Goal: Task Accomplishment & Management: Manage account settings

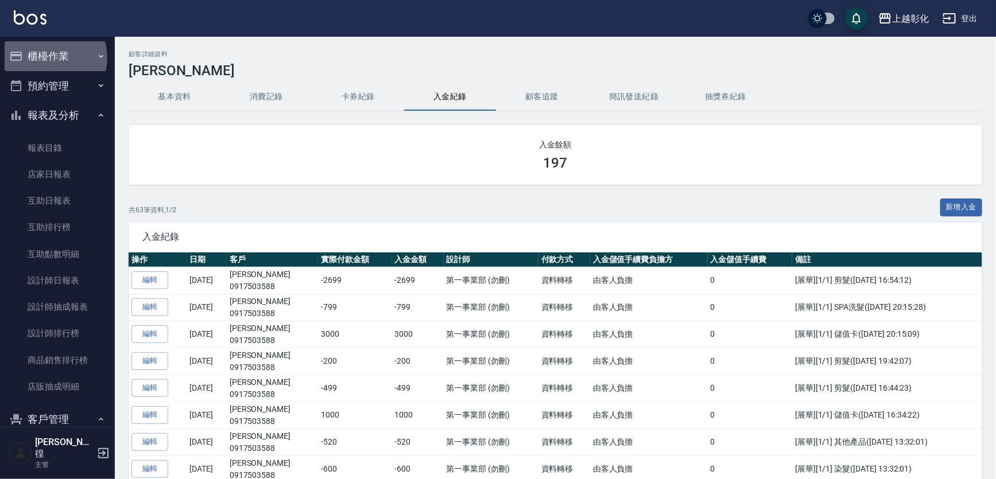
click at [52, 57] on button "櫃檯作業" at bounding box center [58, 56] width 106 height 30
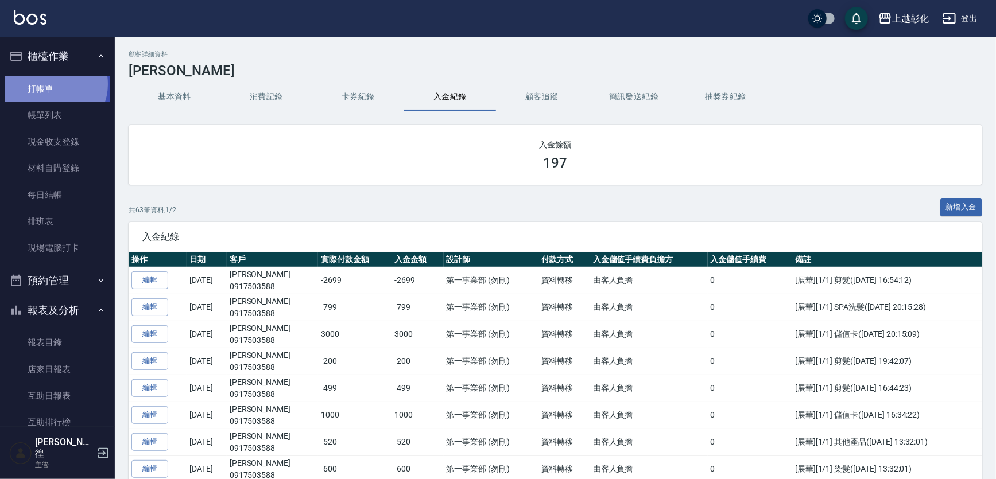
click at [52, 84] on link "打帳單" at bounding box center [58, 89] width 106 height 26
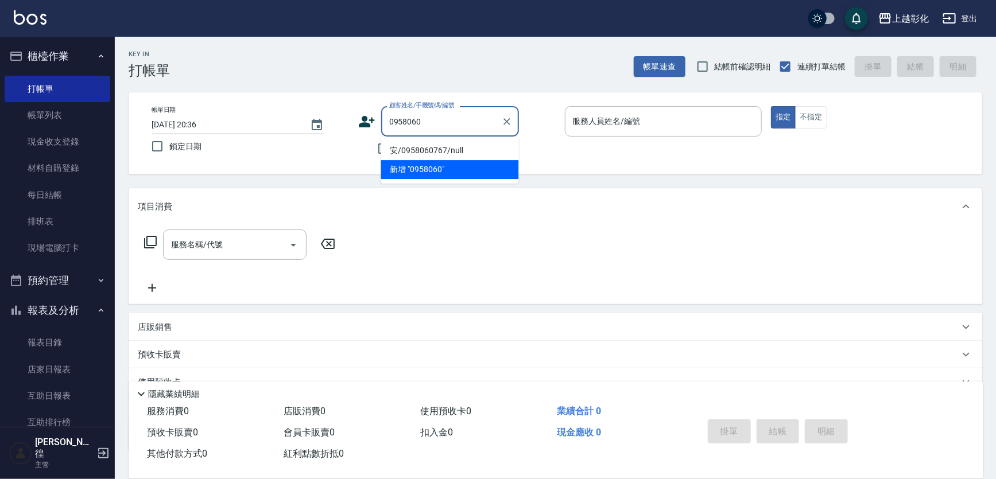
click at [429, 151] on li "安/0958060767/null" at bounding box center [450, 150] width 138 height 19
type input "安/0958060767/null"
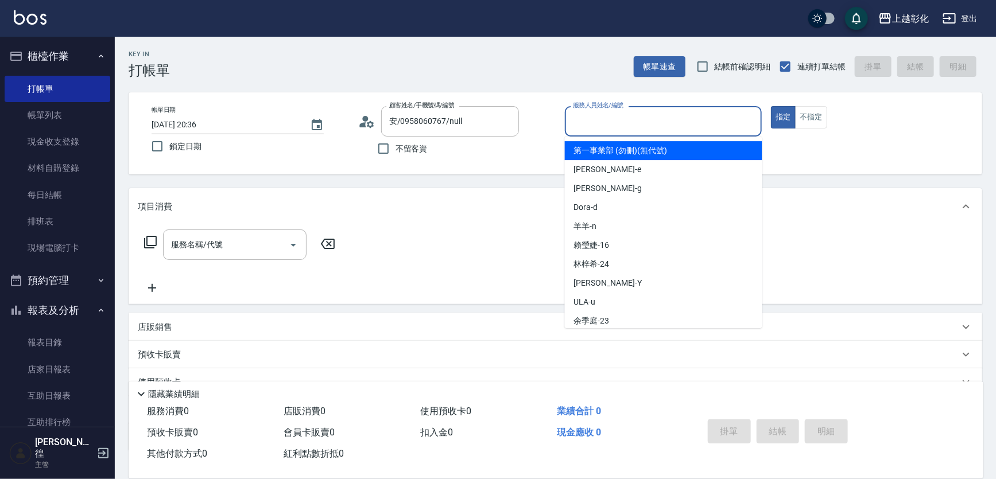
click at [604, 126] on input "服務人員姓名/編號" at bounding box center [663, 121] width 187 height 20
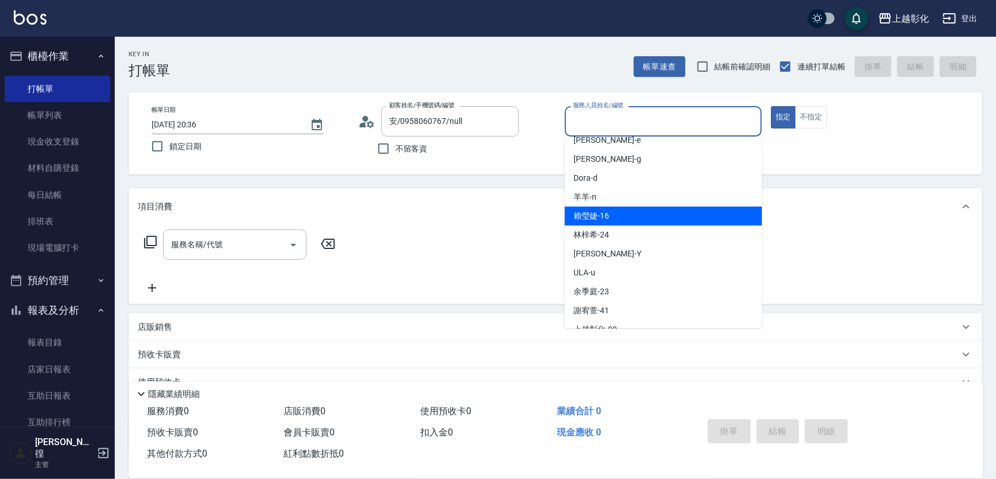
scroll to position [11, 0]
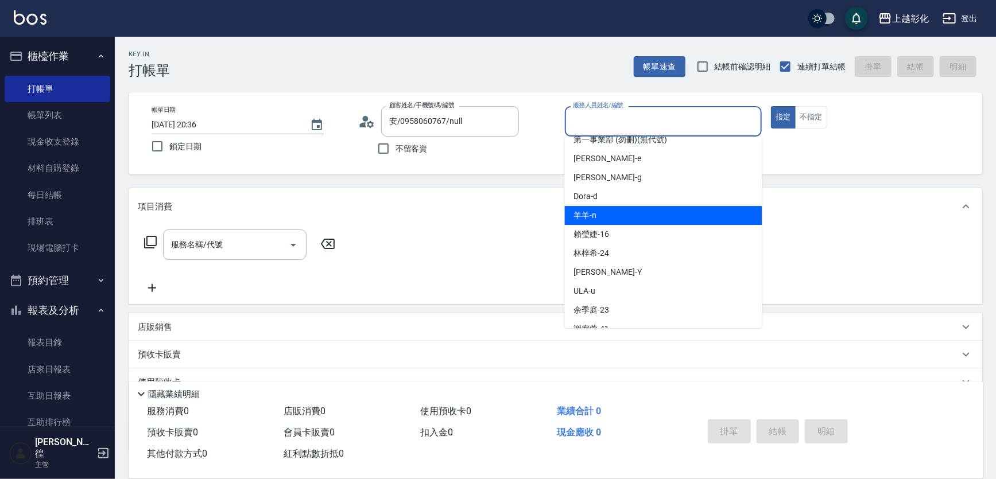
click at [604, 211] on div "羊羊 -n" at bounding box center [663, 215] width 197 height 19
type input "羊羊-n"
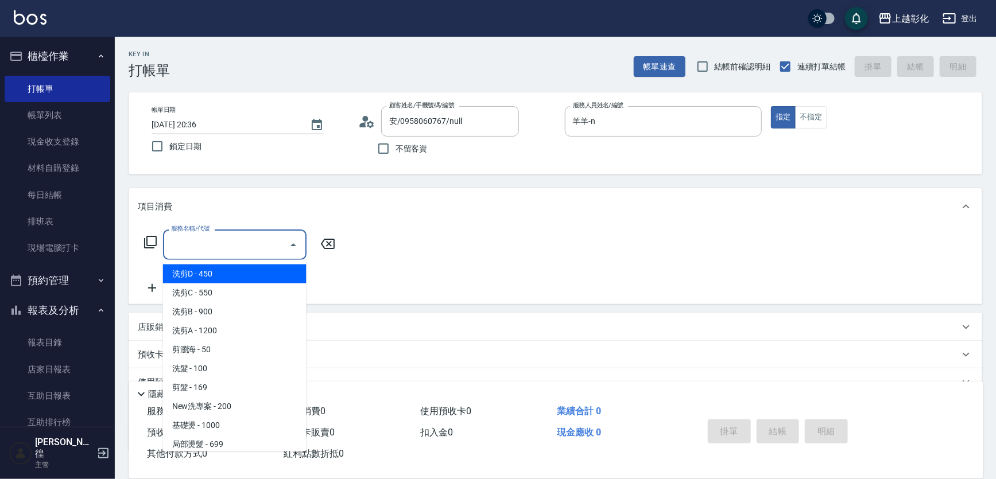
click at [221, 254] on input "服務名稱/代號" at bounding box center [226, 245] width 116 height 20
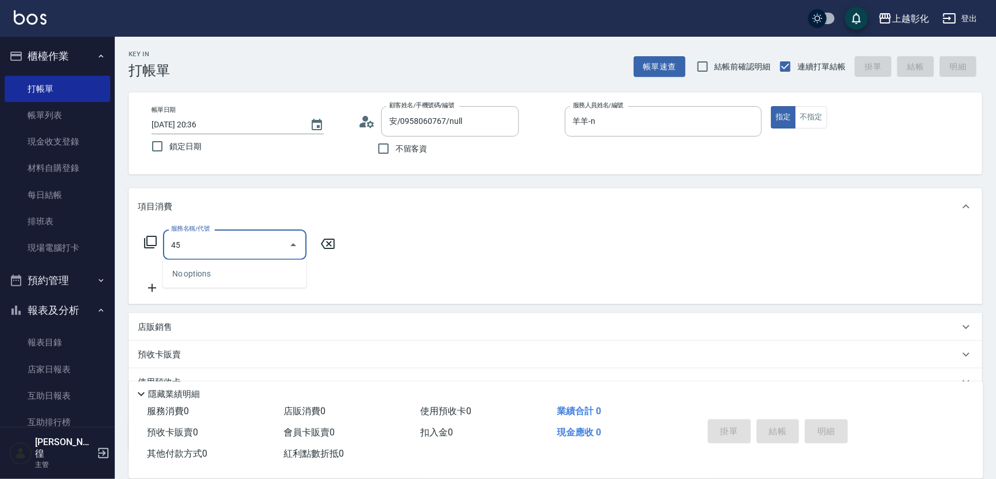
type input "4"
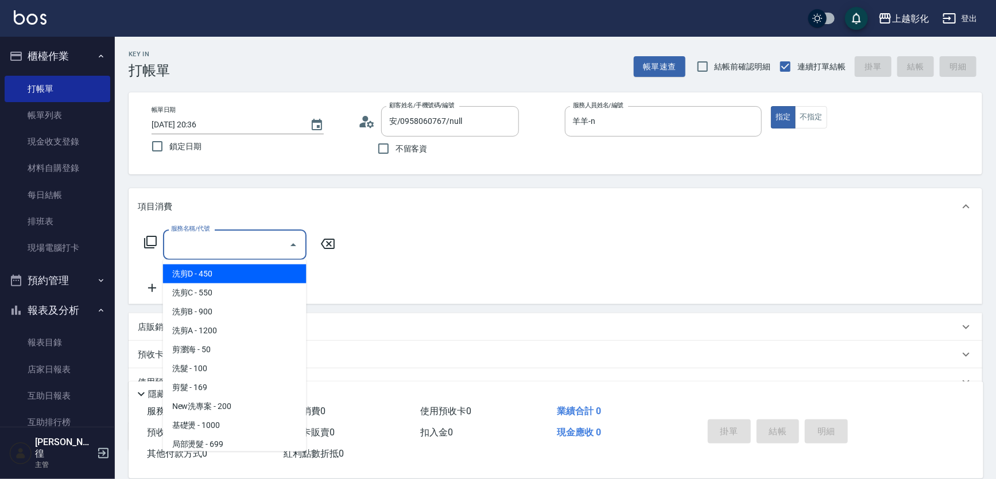
click at [203, 267] on span "洗剪D - 450" at bounding box center [234, 274] width 143 height 19
type input "洗剪D(002)"
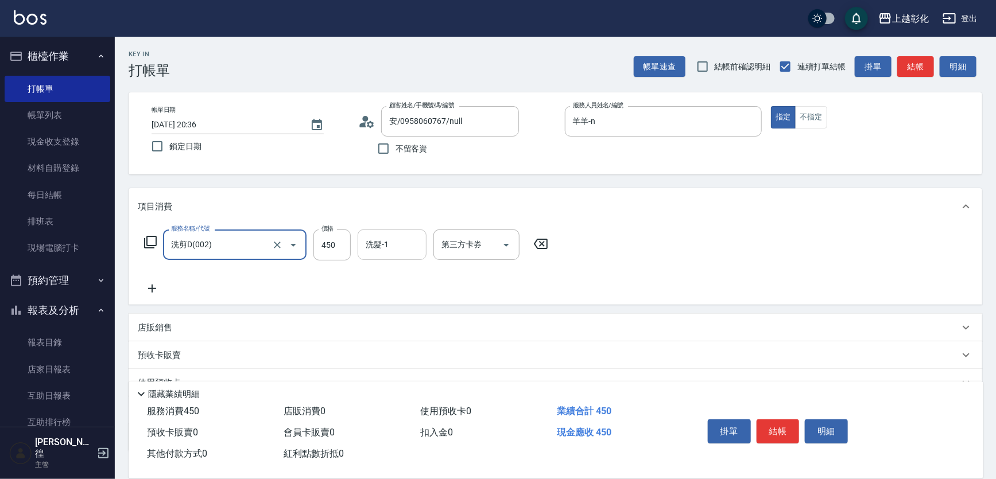
click at [365, 248] on input "洗髮-1" at bounding box center [392, 245] width 59 height 20
type input "4"
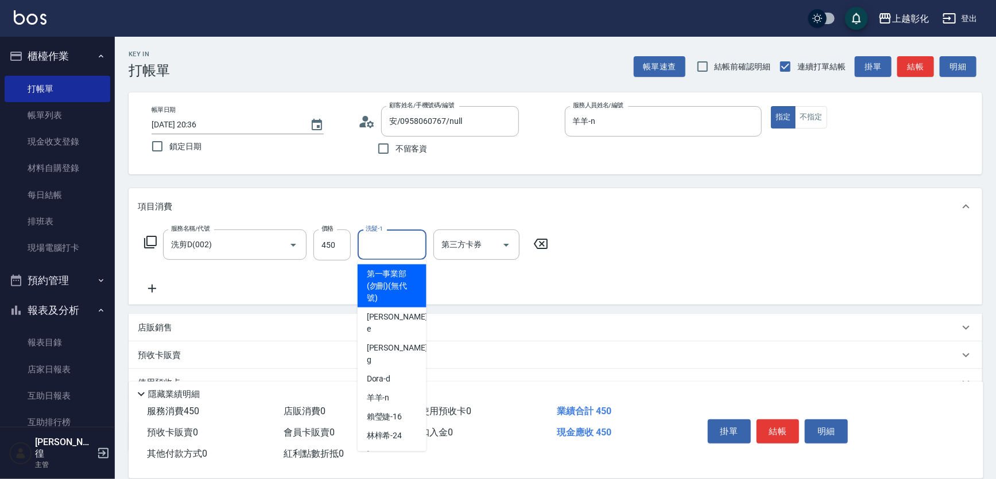
type input "ㄙ"
type input "ㄩ"
type input "ㄙ"
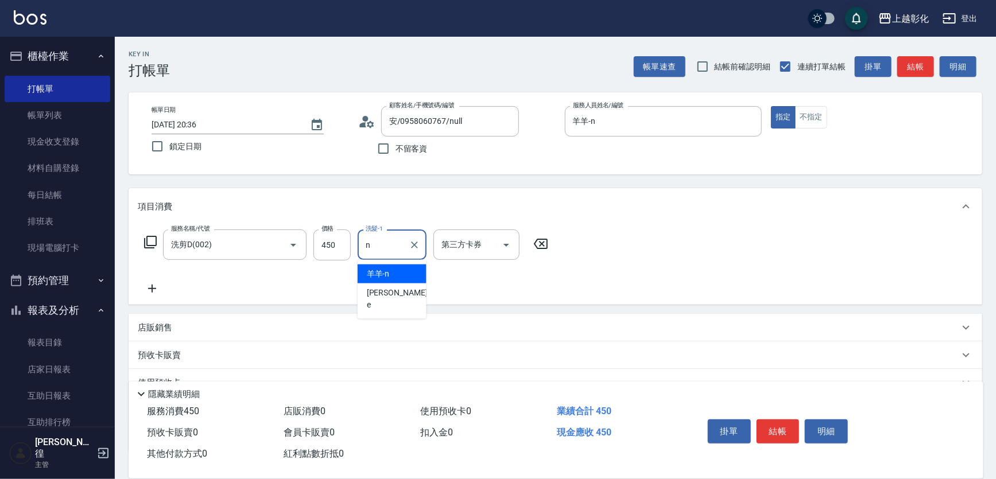
type input "羊羊-n"
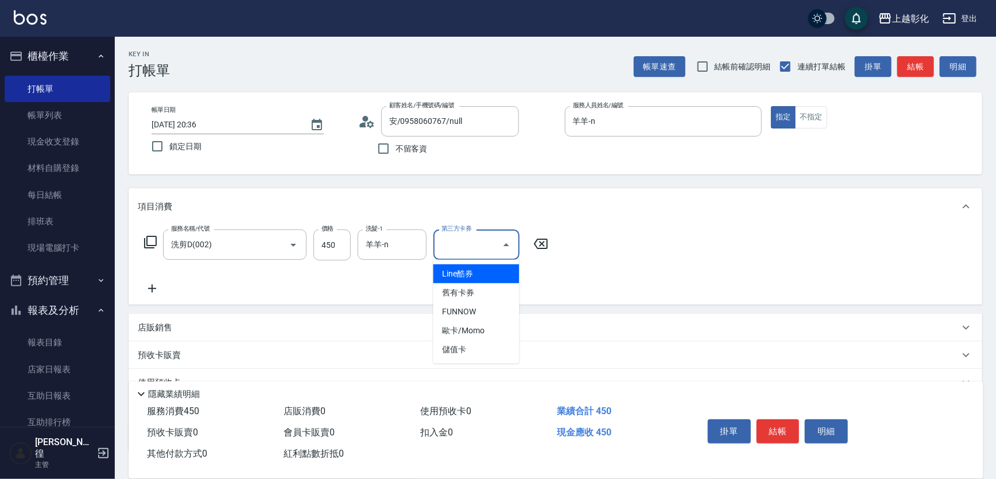
type input "Line酷券"
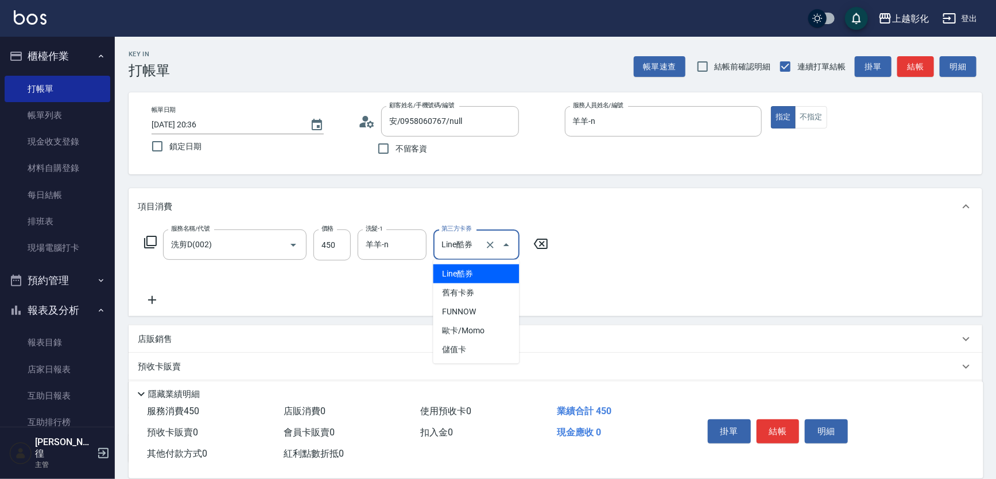
drag, startPoint x: 459, startPoint y: 253, endPoint x: 482, endPoint y: 250, distance: 23.2
click at [465, 253] on input "Line酷券" at bounding box center [461, 245] width 44 height 20
click at [491, 247] on icon "Clear" at bounding box center [489, 244] width 11 height 11
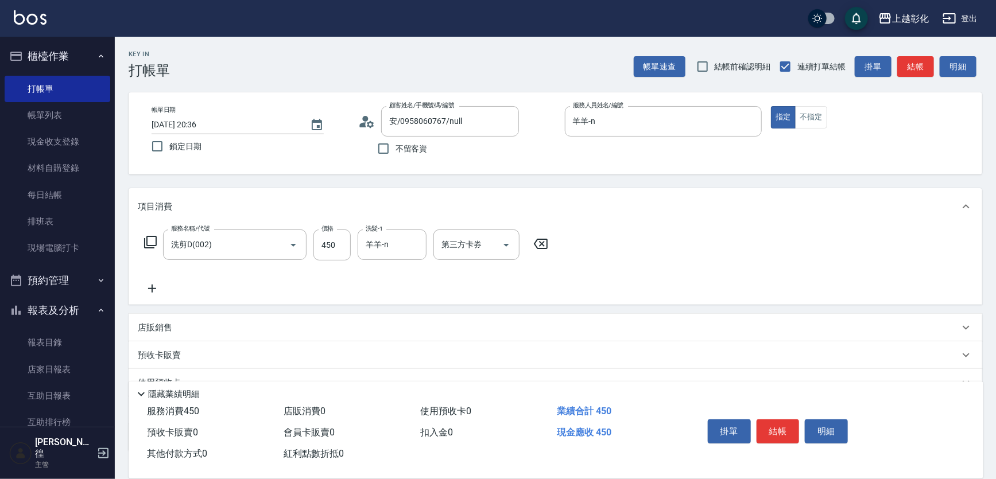
click at [547, 242] on icon at bounding box center [541, 244] width 14 height 10
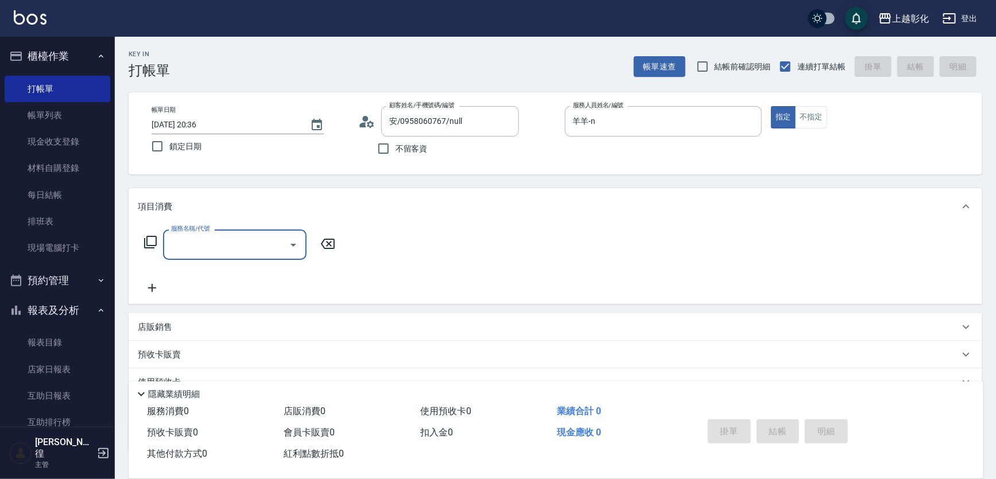
click at [238, 238] on input "服務名稱/代號" at bounding box center [226, 245] width 116 height 20
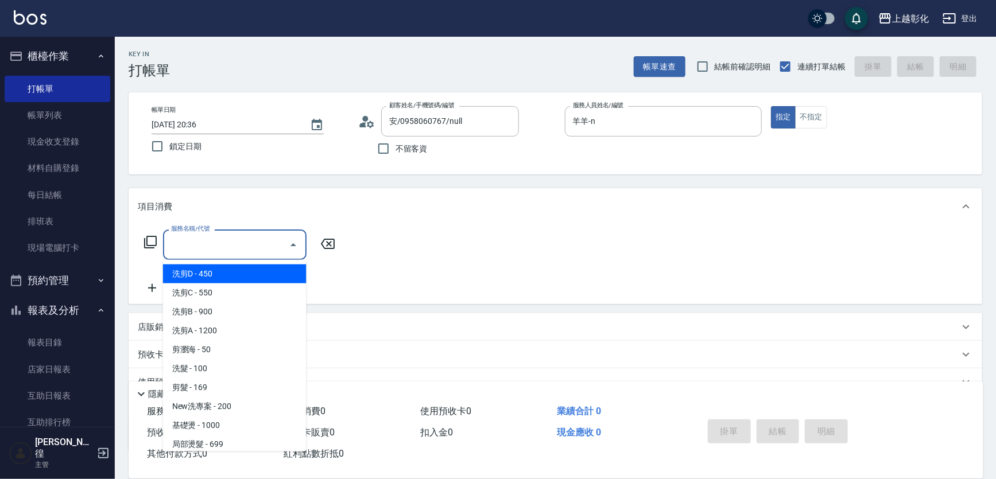
click at [232, 273] on span "洗剪D - 450" at bounding box center [234, 274] width 143 height 19
type input "洗剪D(002)"
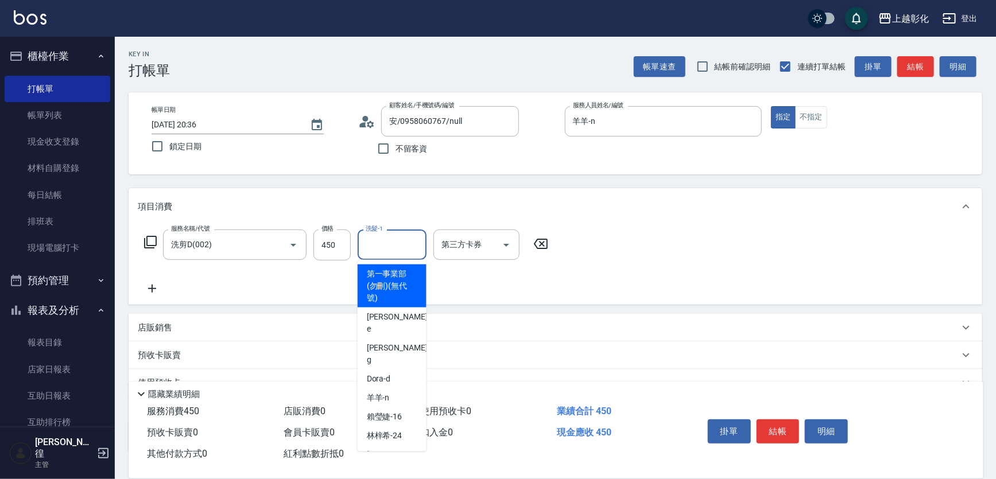
click at [404, 249] on input "洗髮-1" at bounding box center [392, 245] width 59 height 20
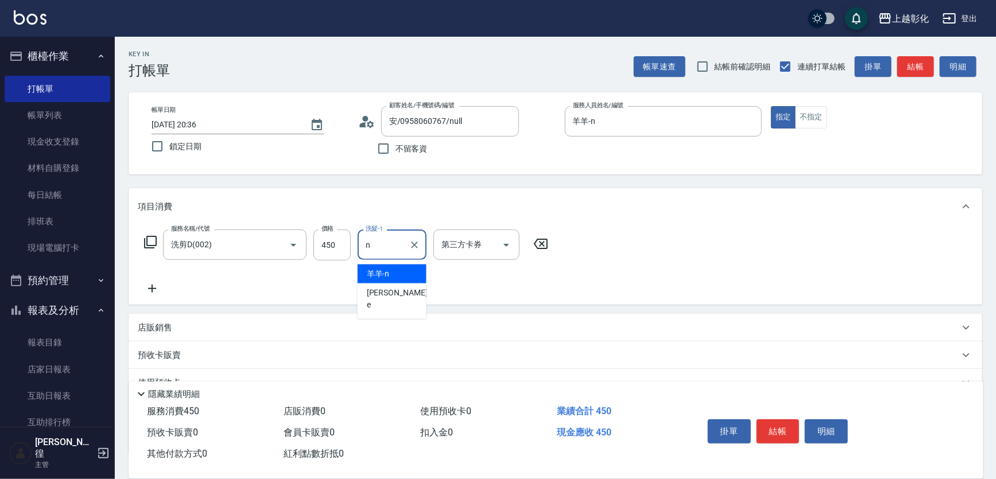
click at [399, 271] on div "羊羊 -n" at bounding box center [392, 274] width 69 height 19
type input "羊羊-n"
click at [635, 275] on div "服務名稱/代號 洗剪D(002) 服務名稱/代號 價格 450 價格 洗髮-1 羊羊-n 洗髮-1 第三方卡券 第三方卡券" at bounding box center [555, 265] width 853 height 80
click at [774, 426] on button "結帳" at bounding box center [777, 432] width 43 height 24
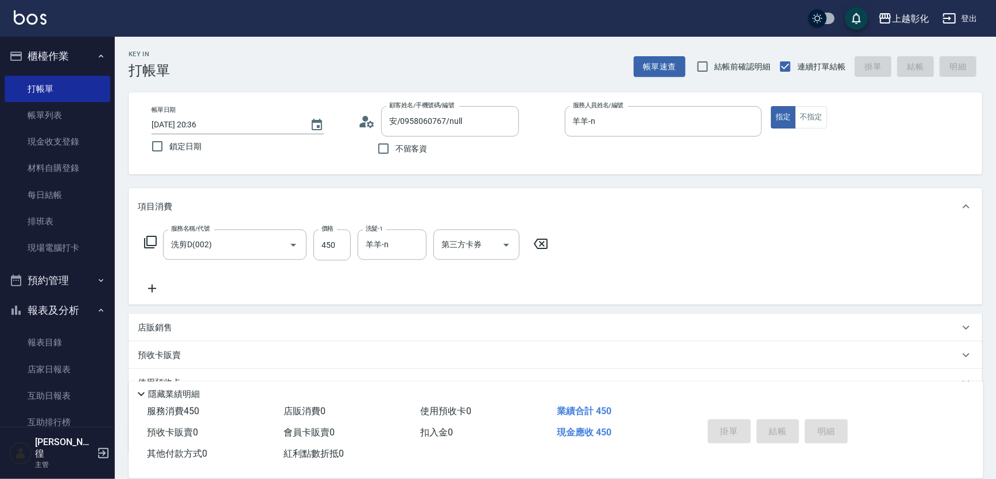
type input "2025/09/15 20:38"
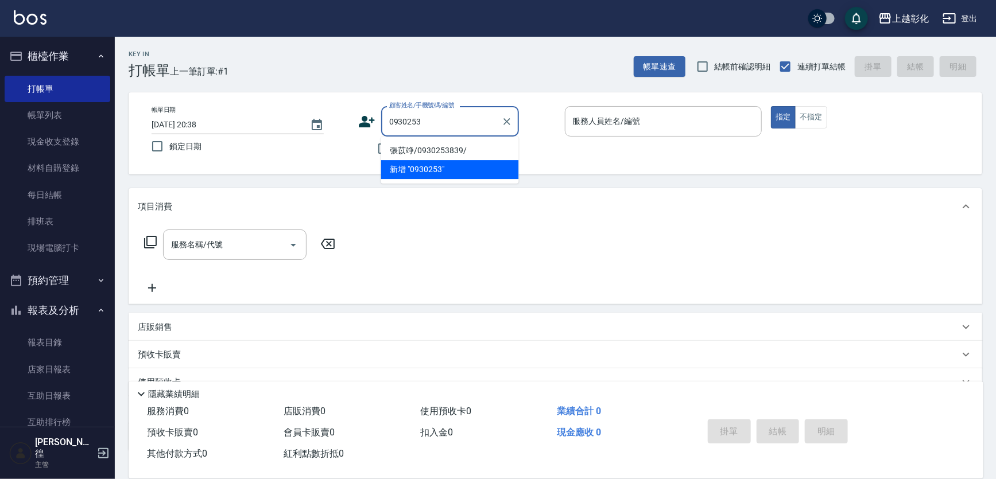
click at [430, 147] on li "張苡竫/0930253839/" at bounding box center [450, 150] width 138 height 19
type input "張苡竫/0930253839/"
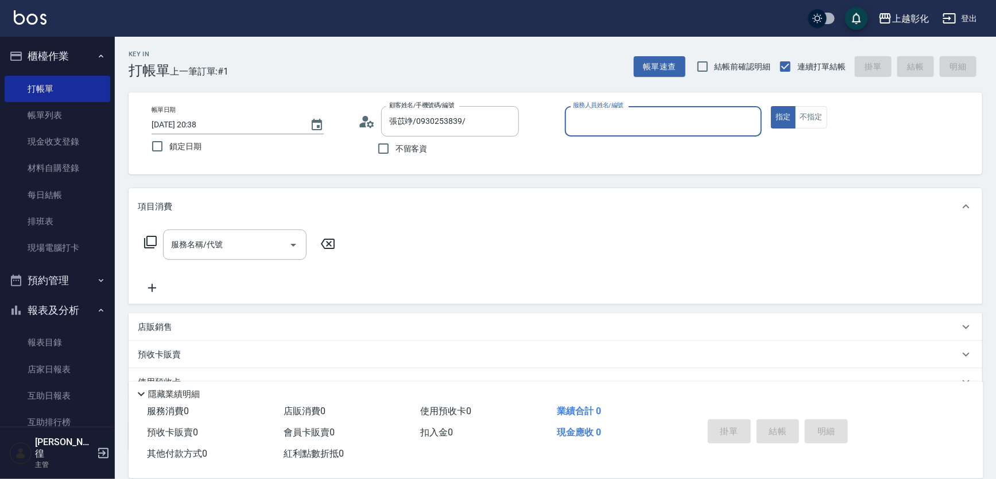
click at [633, 126] on input "服務人員姓名/編號" at bounding box center [663, 121] width 187 height 20
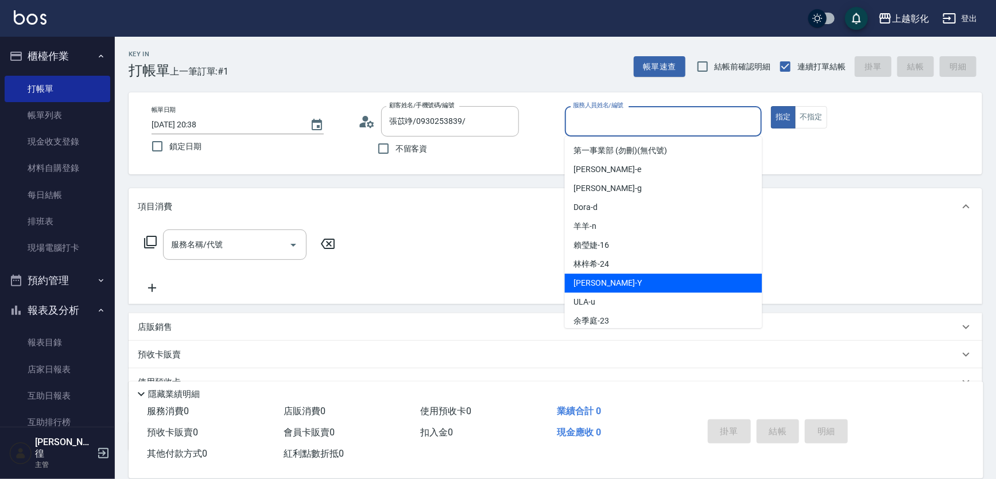
click at [634, 285] on div "YURI -Y" at bounding box center [663, 283] width 197 height 19
type input "YURI-Y"
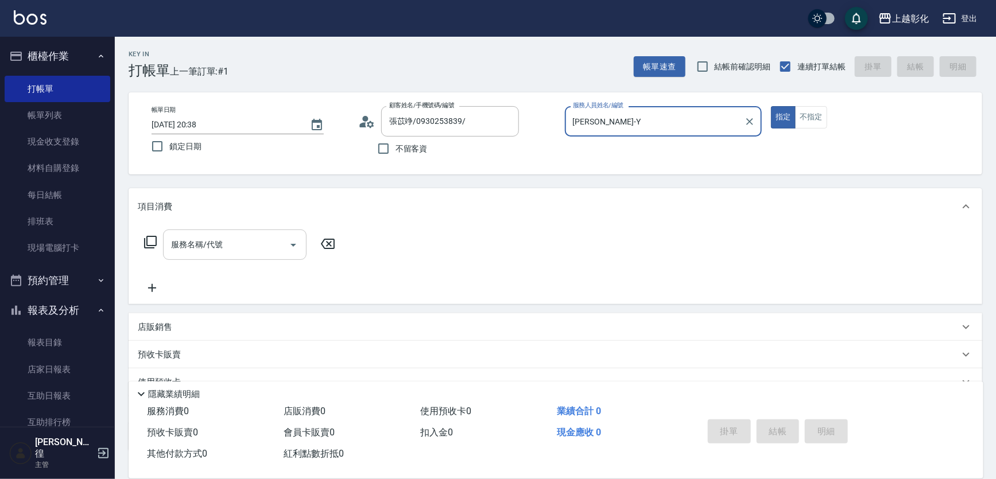
click at [203, 252] on input "服務名稱/代號" at bounding box center [226, 245] width 116 height 20
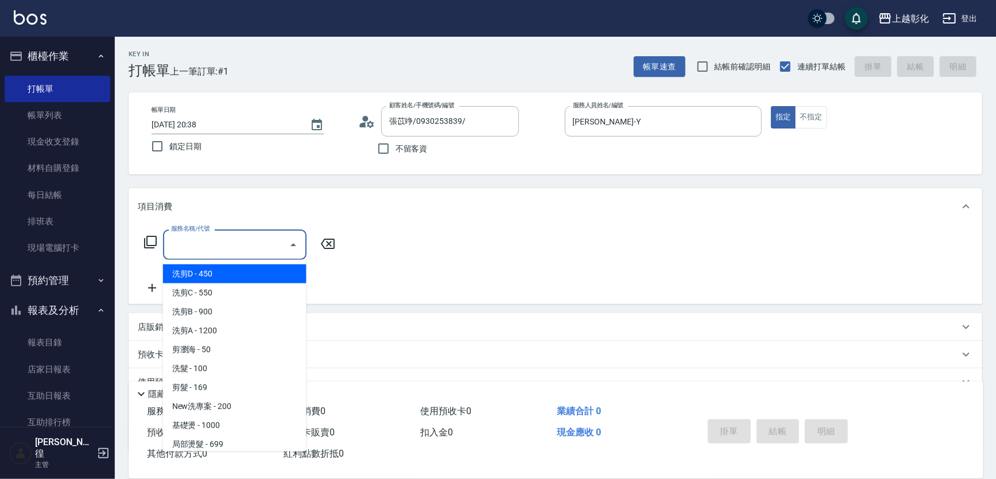
click at [146, 245] on icon at bounding box center [150, 242] width 14 height 14
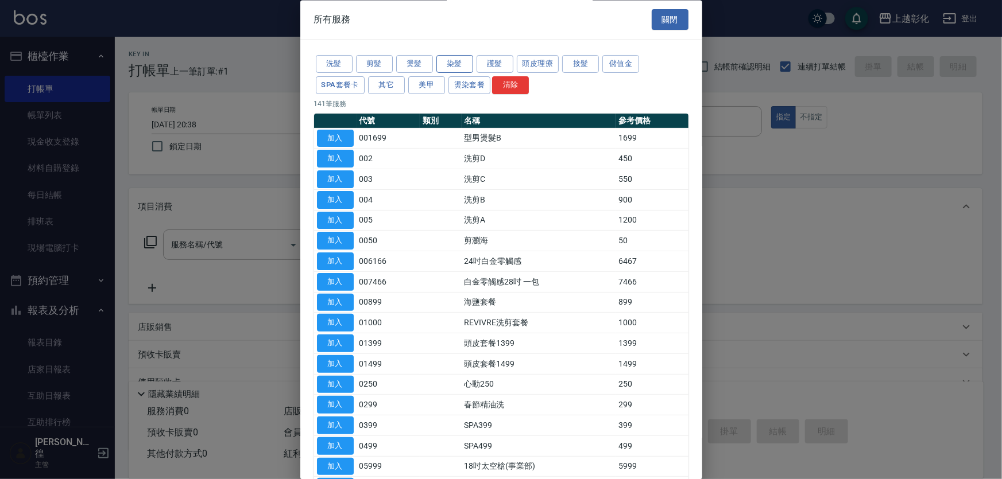
click at [455, 60] on button "染髮" at bounding box center [454, 65] width 37 height 18
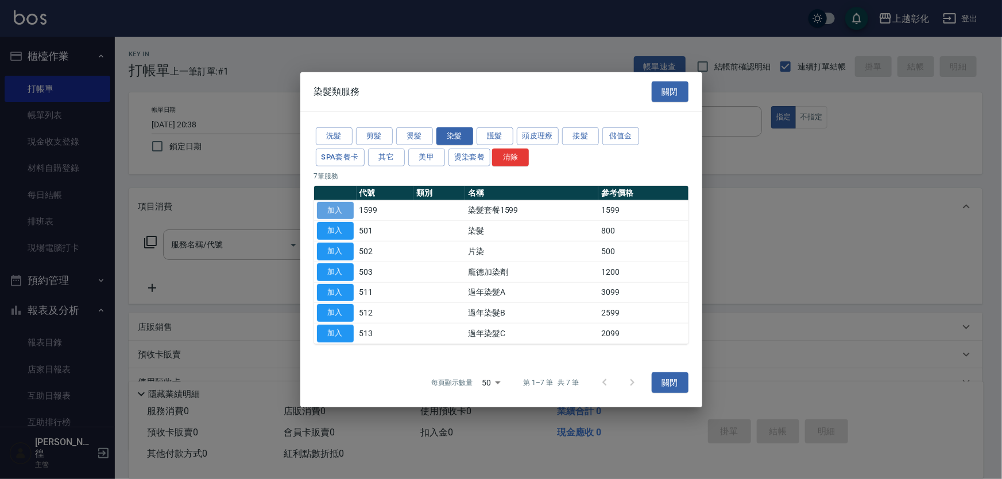
click at [329, 205] on button "加入" at bounding box center [335, 210] width 37 height 18
type input "染髮套餐1599(1599)"
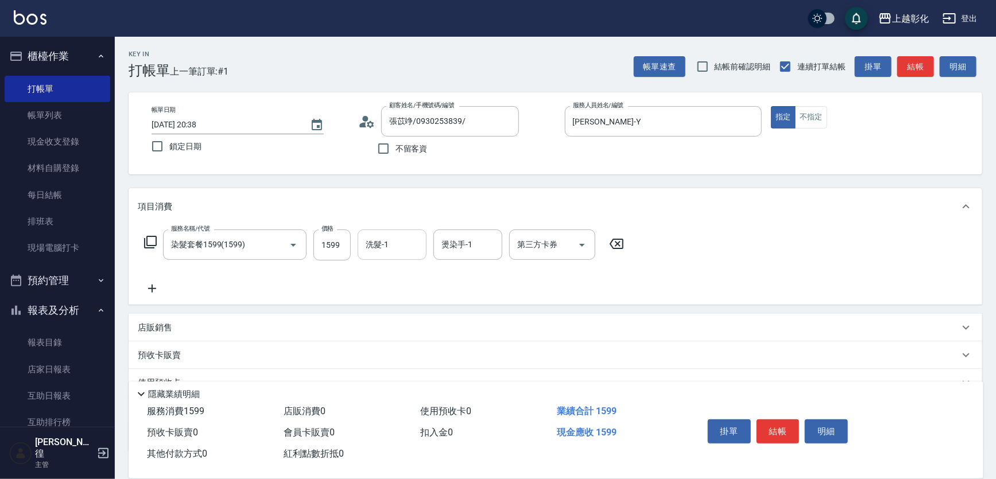
click at [366, 241] on input "洗髮-1" at bounding box center [392, 245] width 59 height 20
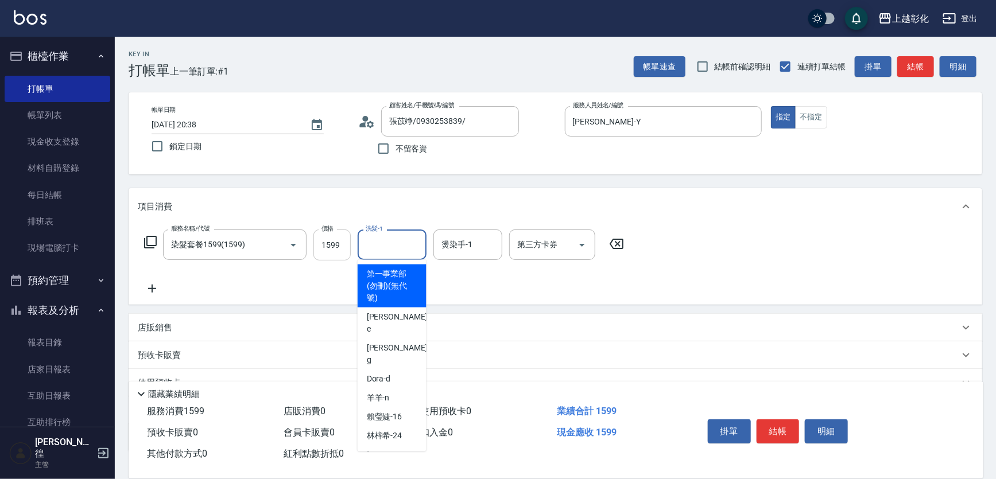
click at [344, 247] on input "1599" at bounding box center [331, 245] width 37 height 31
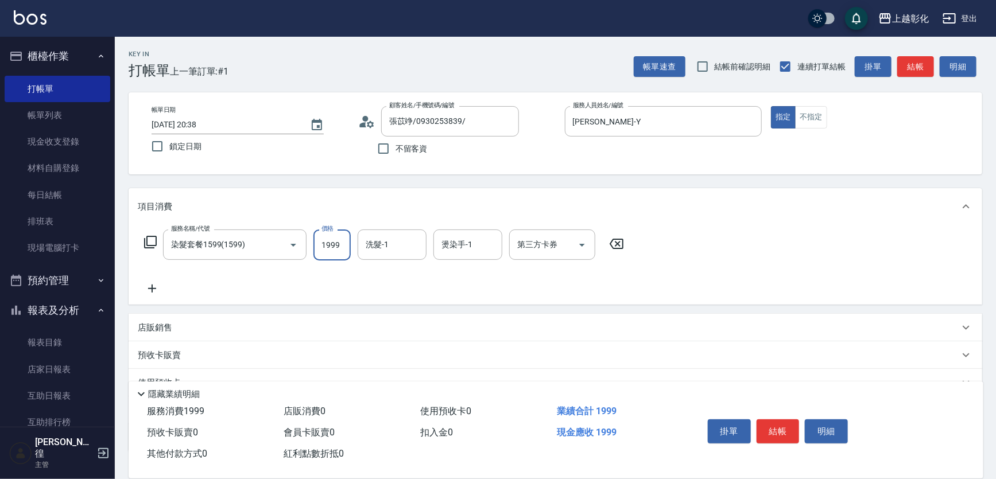
type input "1999"
type input "謝宥萱-41"
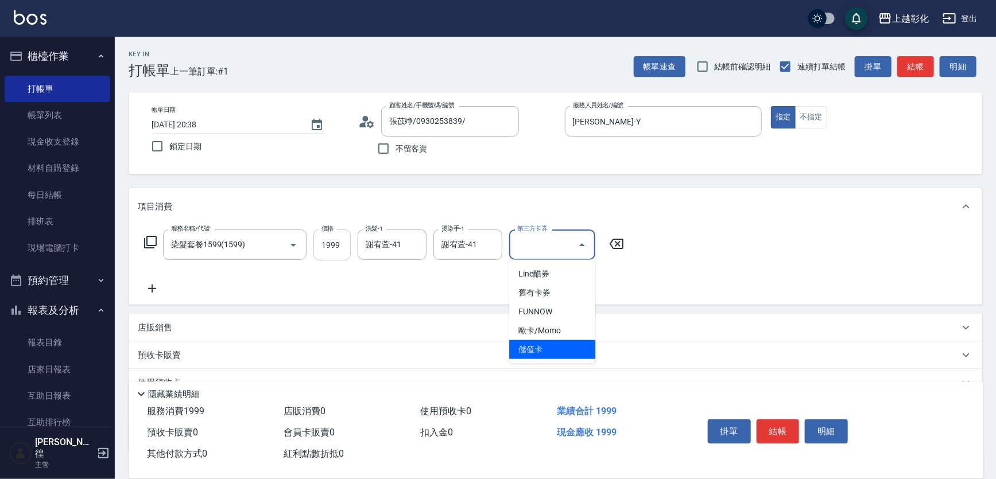
type input "儲值卡"
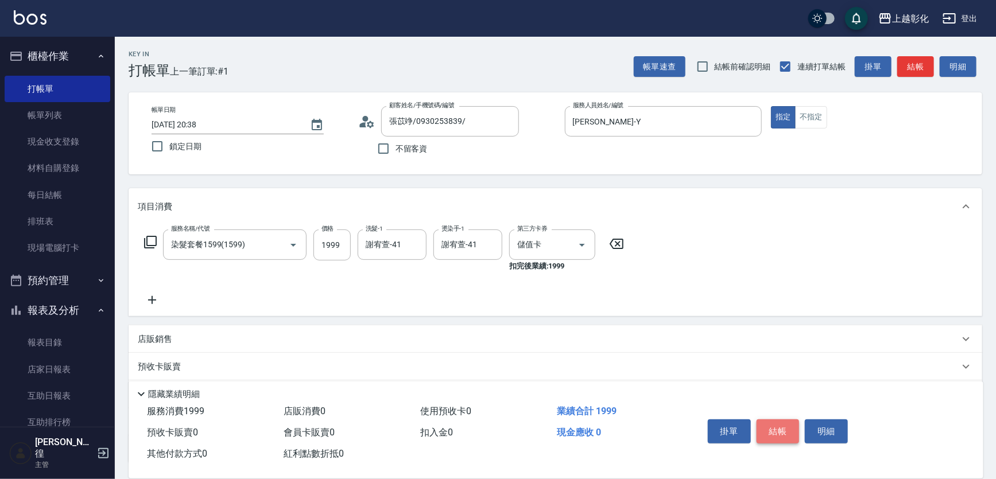
click at [787, 428] on button "結帳" at bounding box center [777, 432] width 43 height 24
type input "2025/09/15 20:39"
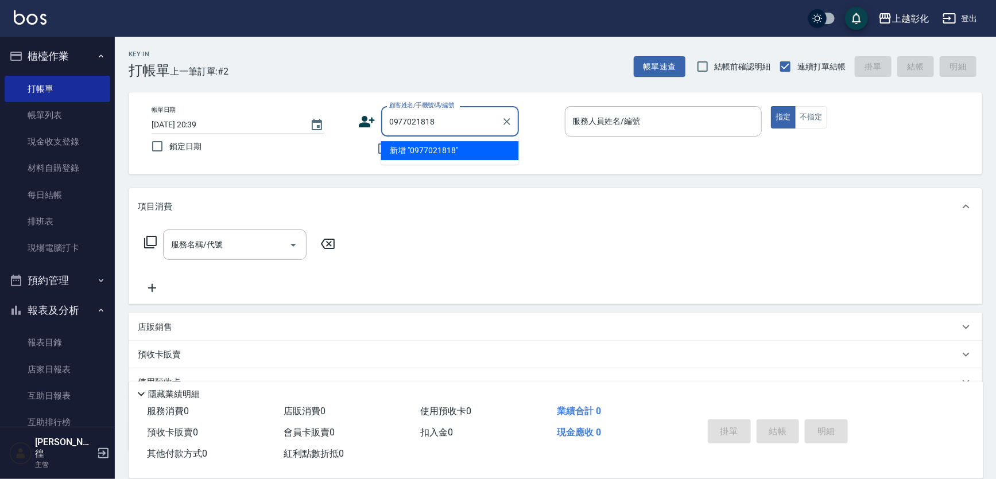
click at [471, 125] on input "0977021818" at bounding box center [441, 121] width 110 height 20
type input "0977021818"
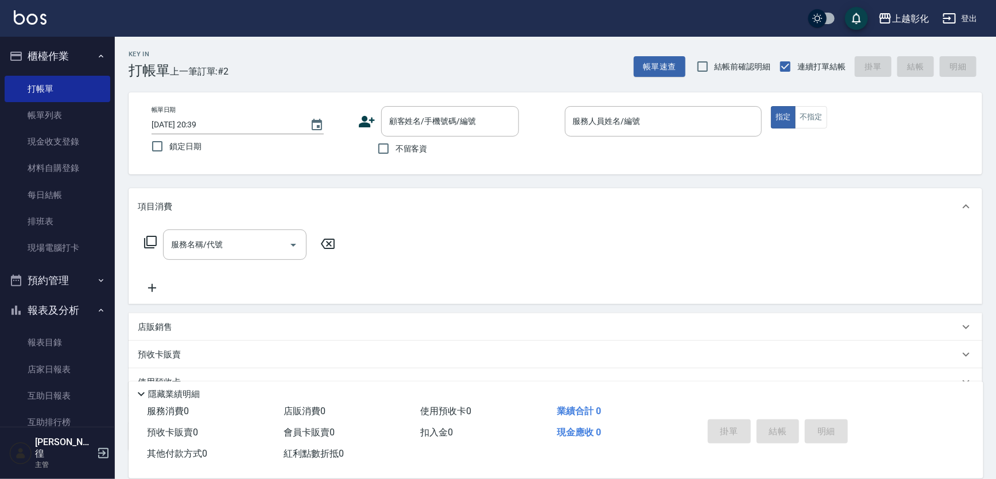
click at [606, 155] on div "帳單日期 2025/09/15 20:39 鎖定日期 顧客姓名/手機號碼/編號 顧客姓名/手機號碼/編號 不留客資 服務人員姓名/編號 服務人員姓名/編號 指…" at bounding box center [555, 133] width 826 height 55
click at [447, 129] on input "顧客姓名/手機號碼/編號" at bounding box center [441, 121] width 110 height 20
click at [599, 127] on input "服務人員姓名/編號" at bounding box center [663, 121] width 187 height 20
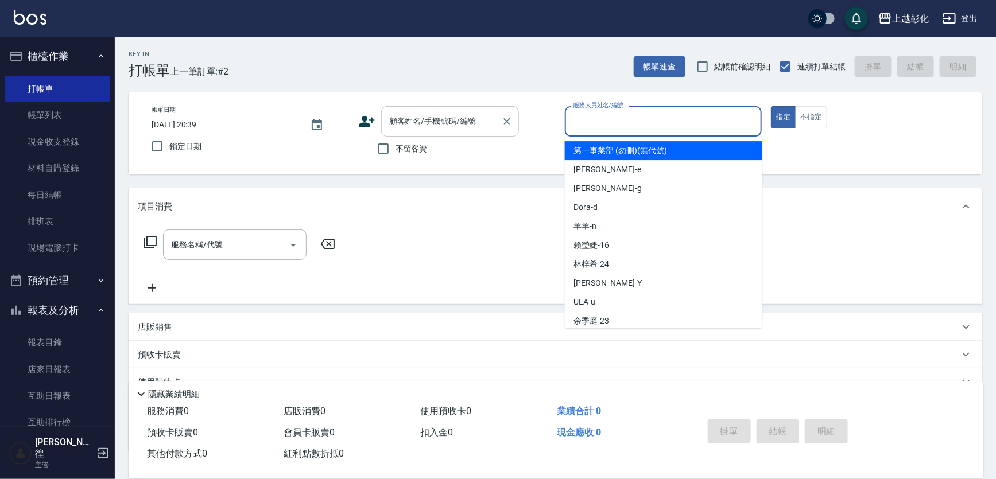
click at [488, 127] on input "顧客姓名/手機號碼/編號" at bounding box center [441, 121] width 110 height 20
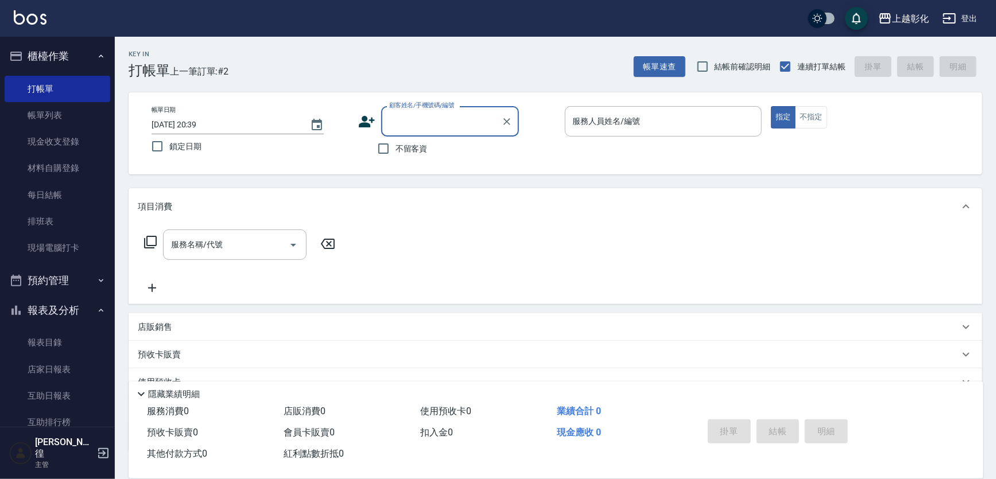
click at [403, 145] on span "不留客資" at bounding box center [411, 149] width 32 height 12
click at [395, 145] on input "不留客資" at bounding box center [383, 149] width 24 height 24
checkbox input "true"
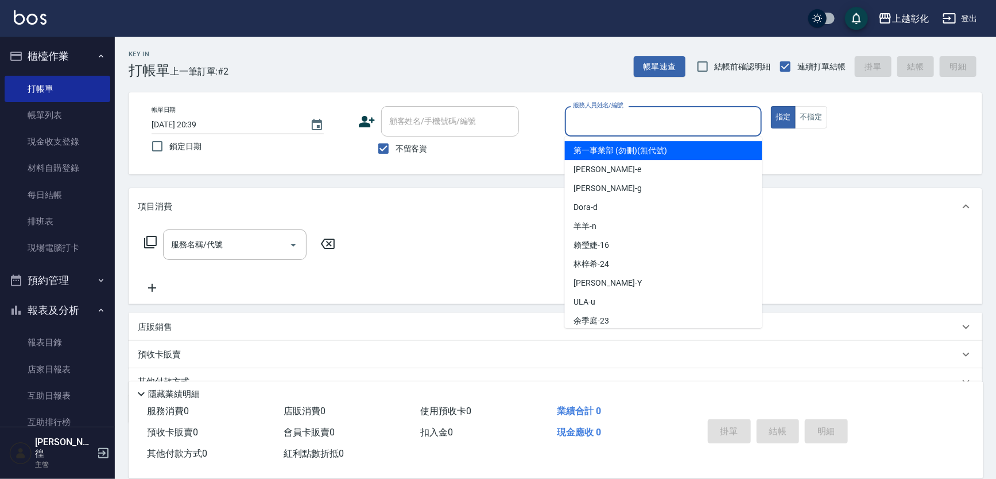
click at [627, 120] on input "服務人員姓名/編號" at bounding box center [663, 121] width 187 height 20
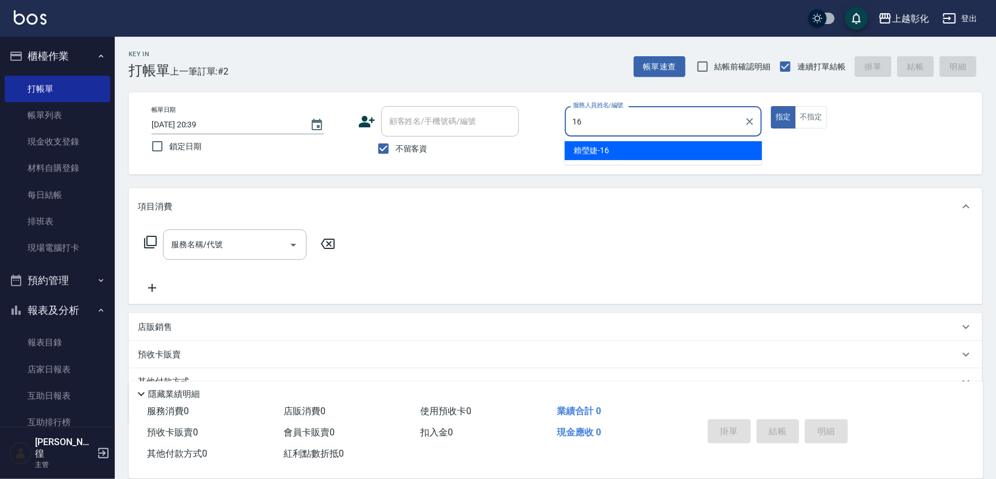
type input "賴瑩婕-16"
type button "true"
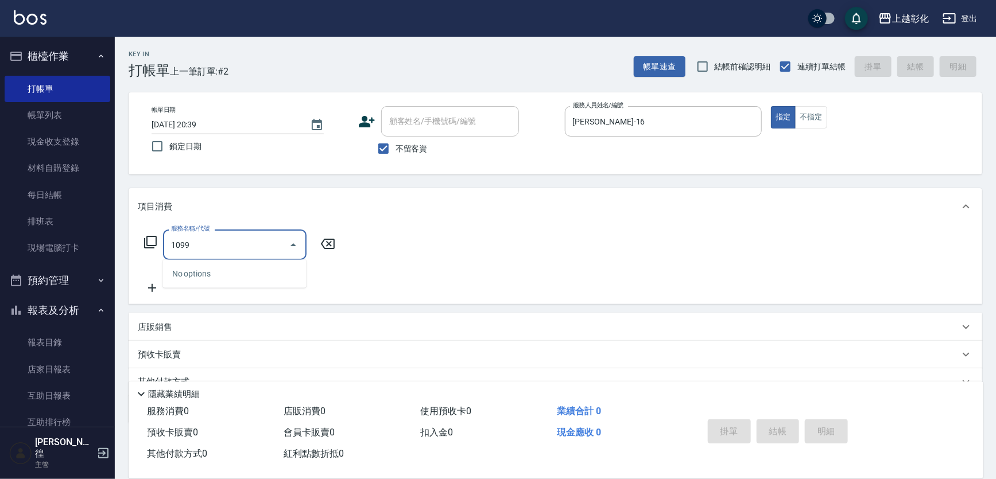
type input "1099"
click at [154, 229] on div "服務名稱/代號 服務名稱/代號" at bounding box center [555, 264] width 853 height 79
click at [179, 241] on input "服務名稱/代號" at bounding box center [226, 245] width 116 height 20
click at [153, 245] on icon at bounding box center [150, 242] width 14 height 14
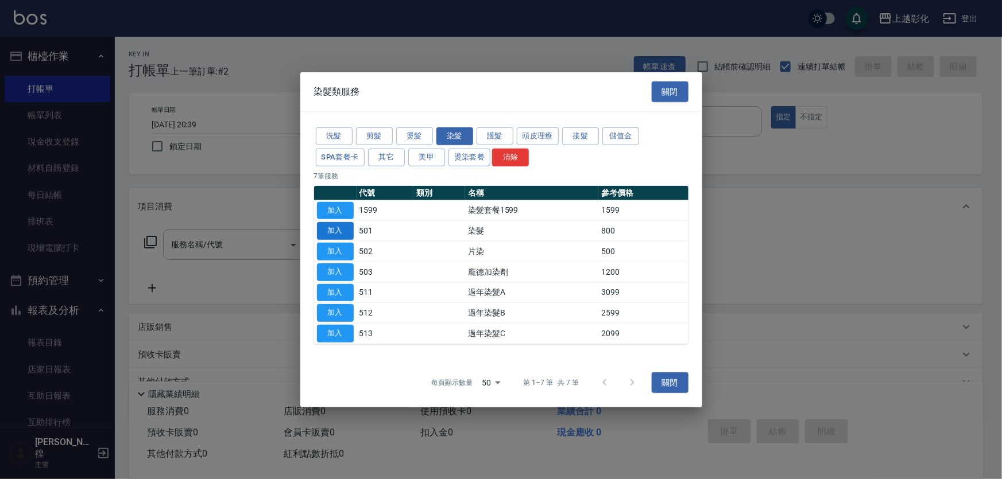
click at [348, 224] on button "加入" at bounding box center [335, 231] width 37 height 18
type input "染髮(501)"
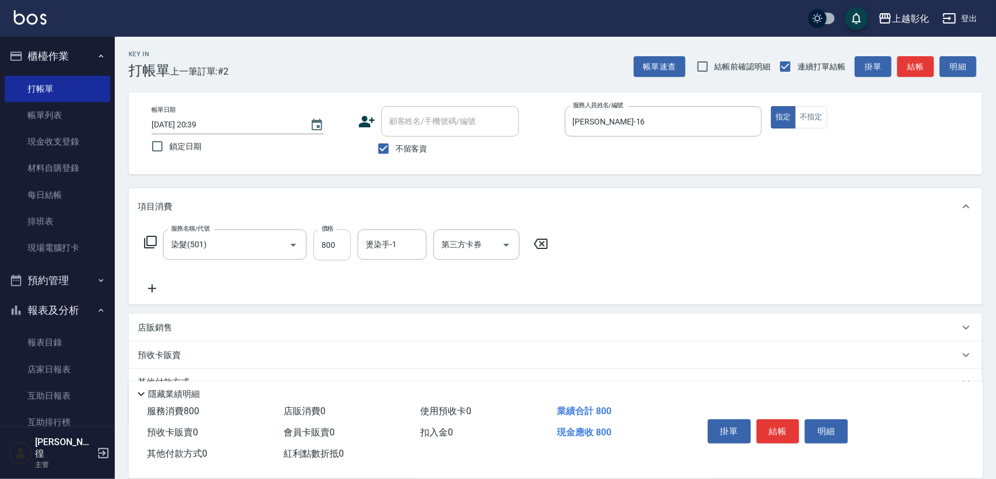
click at [323, 249] on input "800" at bounding box center [331, 245] width 37 height 31
type input "899"
type input "賴瑩婕-16"
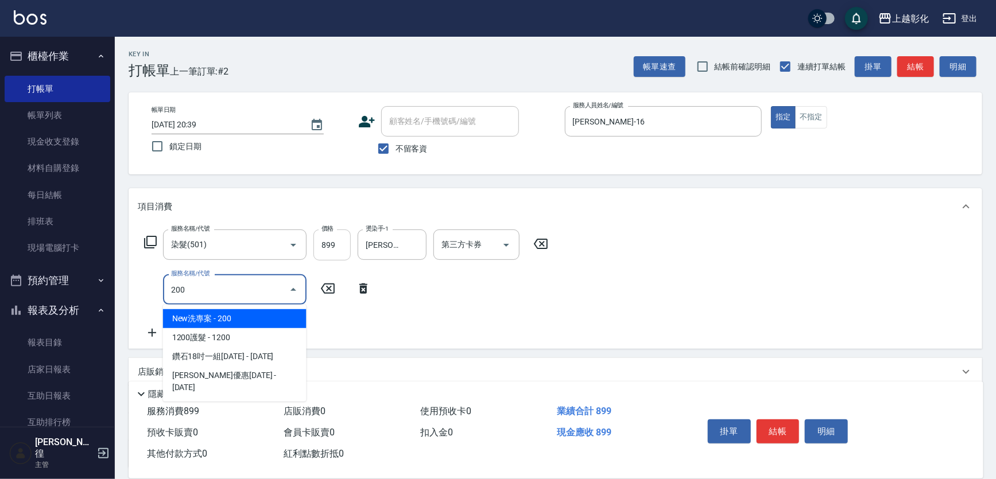
type input "New洗專案(200)"
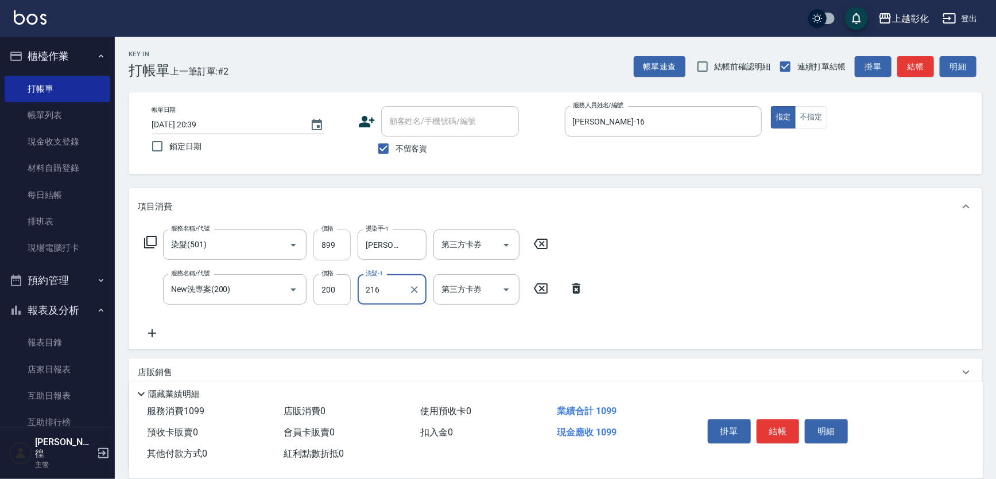
type input "216"
click at [242, 297] on input "New洗專案(200)" at bounding box center [218, 290] width 101 height 20
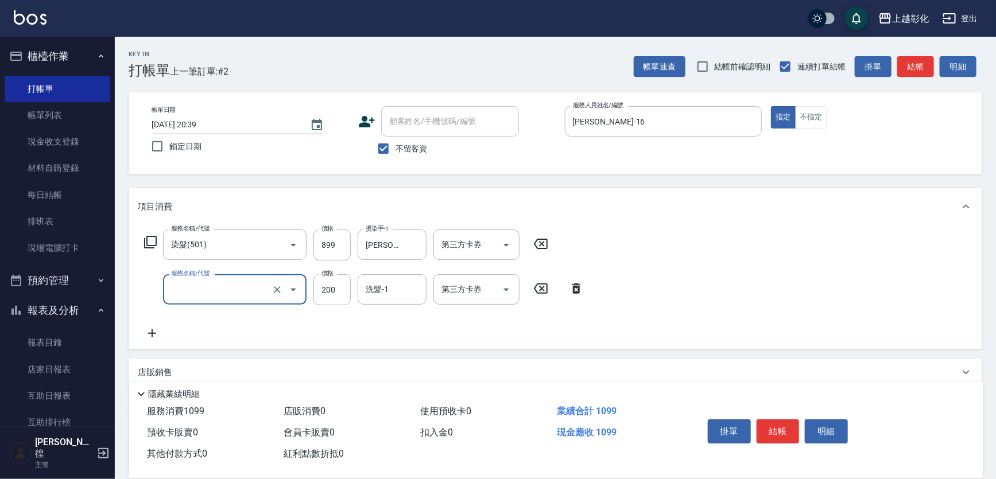
type input "0"
type input "New洗專案(200)"
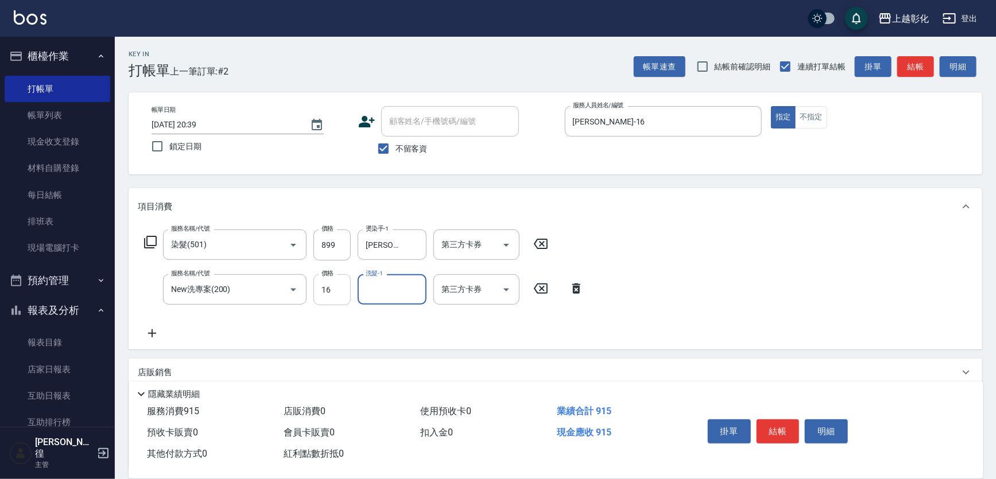
click at [320, 290] on input "16" at bounding box center [331, 289] width 37 height 31
type input "200"
click at [409, 301] on div "洗髮-1" at bounding box center [392, 289] width 69 height 30
type input "賴瑩婕-16"
click at [339, 250] on input "899" at bounding box center [331, 245] width 37 height 31
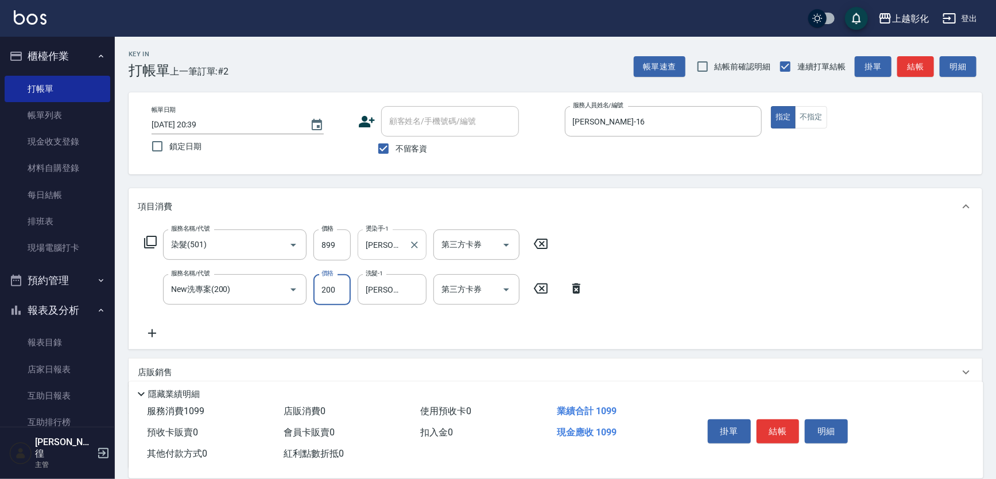
click at [356, 232] on div "服務名稱/代號 染髮(501) 服務名稱/代號 價格 899 價格 燙染手-1 賴瑩婕-16 燙染手-1 第三方卡券 第三方卡券" at bounding box center [346, 245] width 417 height 31
click at [346, 241] on input "899" at bounding box center [331, 245] width 37 height 31
type input "900"
click at [780, 431] on button "結帳" at bounding box center [777, 432] width 43 height 24
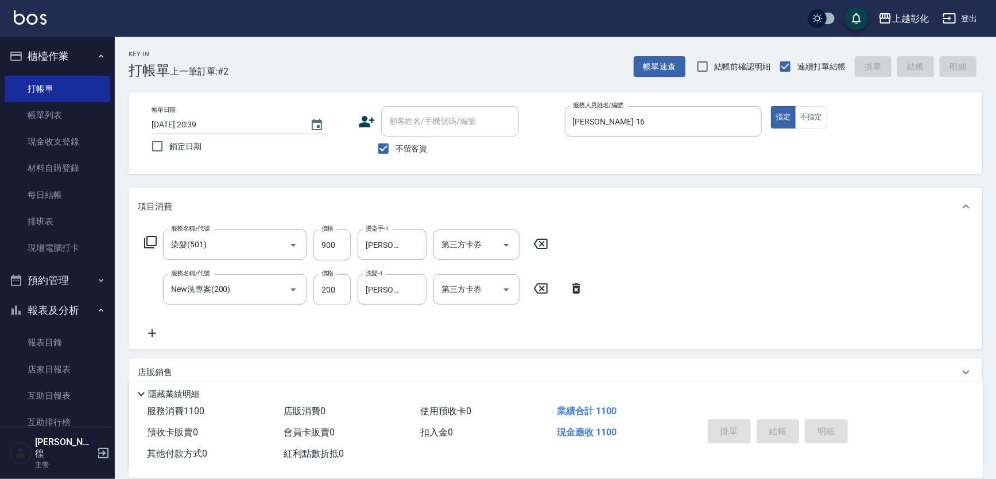
type input "2025/09/15 20:40"
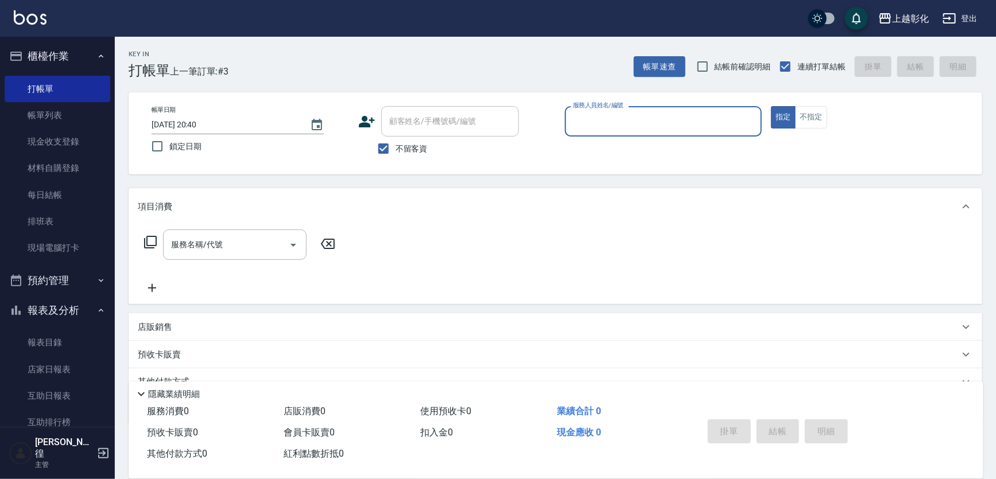
click at [415, 151] on span "不留客資" at bounding box center [411, 149] width 32 height 12
click at [395, 151] on input "不留客資" at bounding box center [383, 149] width 24 height 24
checkbox input "false"
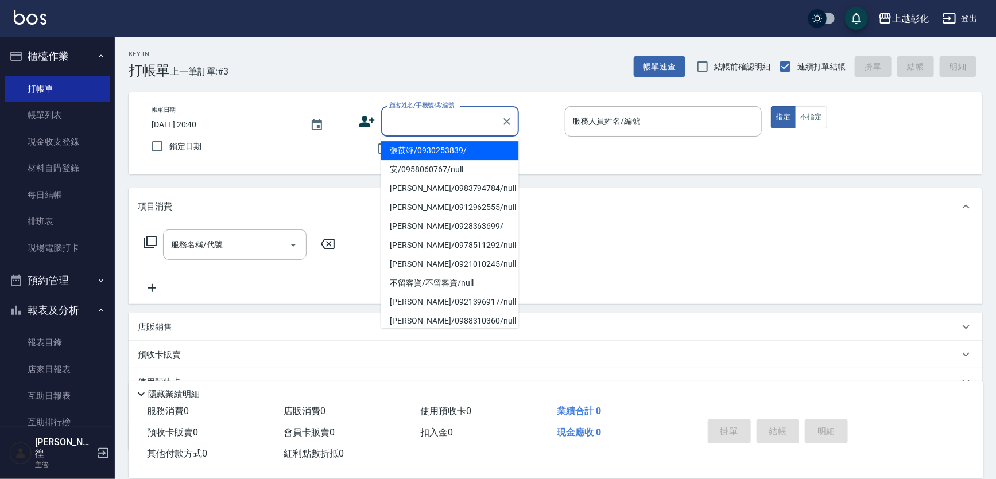
click at [437, 124] on input "顧客姓名/手機號碼/編號" at bounding box center [441, 121] width 110 height 20
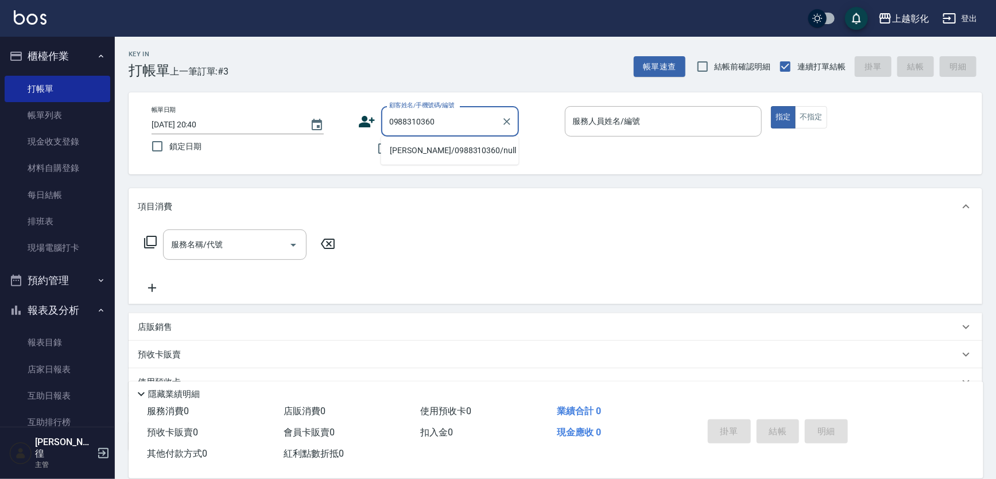
click at [468, 148] on li "陳佳鴻/0988310360/null" at bounding box center [450, 150] width 138 height 19
type input "陳佳鴻/0988310360/null"
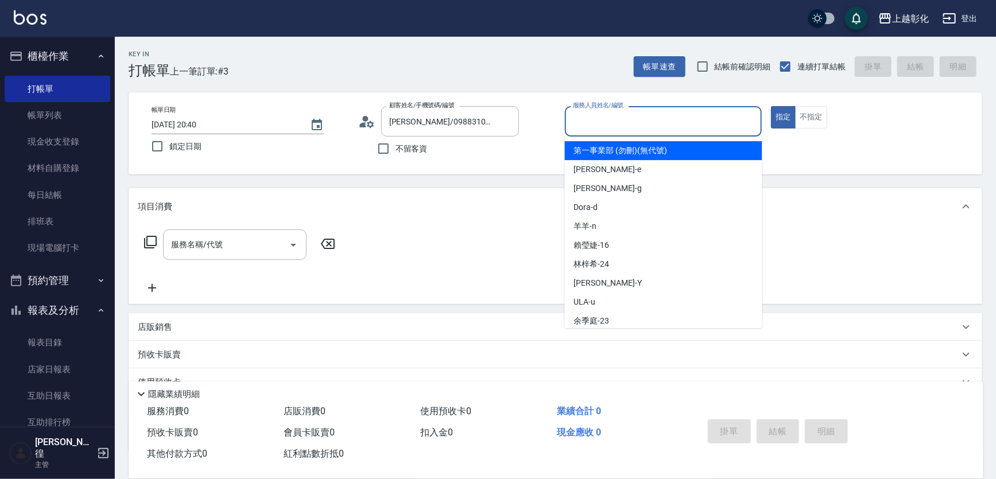
click at [628, 122] on input "服務人員姓名/編號" at bounding box center [663, 121] width 187 height 20
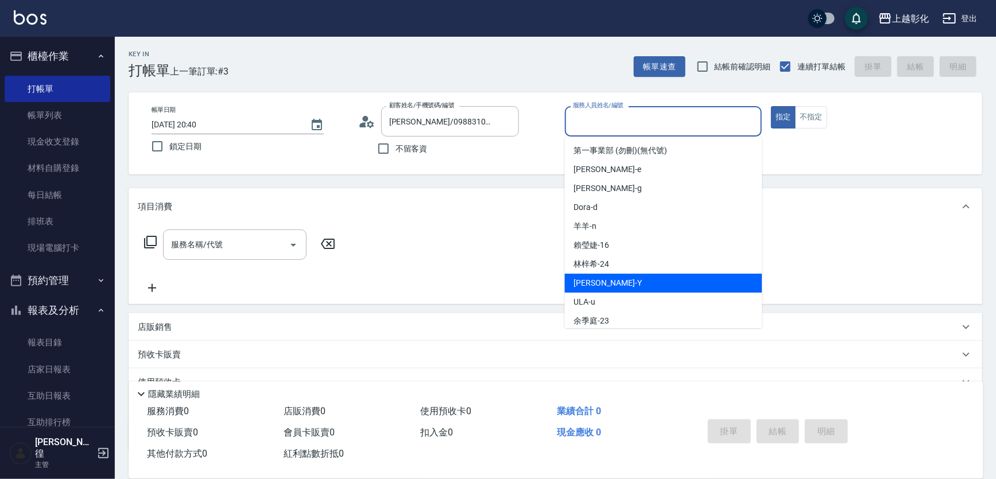
click at [615, 283] on div "YURI -Y" at bounding box center [663, 283] width 197 height 19
type input "YURI-Y"
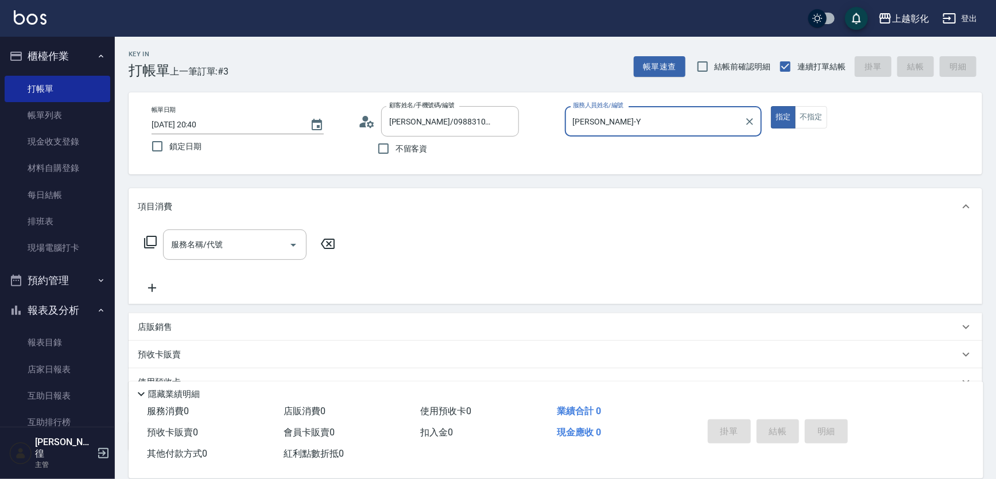
click at [812, 100] on div "帳單日期 2025/09/15 20:40 鎖定日期 顧客姓名/手機號碼/編號 陳佳鴻/0988310360/null 顧客姓名/手機號碼/編號 不留客資 服…" at bounding box center [555, 133] width 853 height 82
click at [810, 110] on button "不指定" at bounding box center [811, 117] width 32 height 22
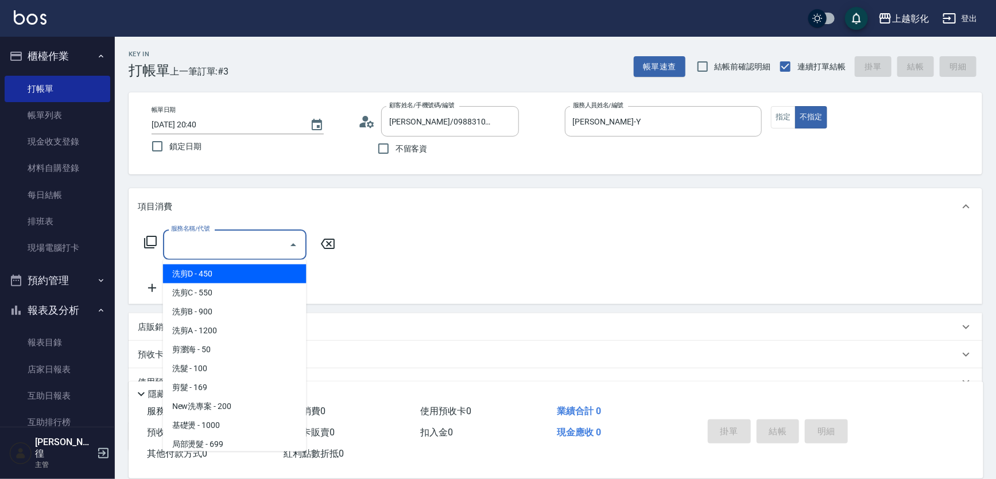
click at [189, 251] on input "服務名稱/代號" at bounding box center [226, 245] width 116 height 20
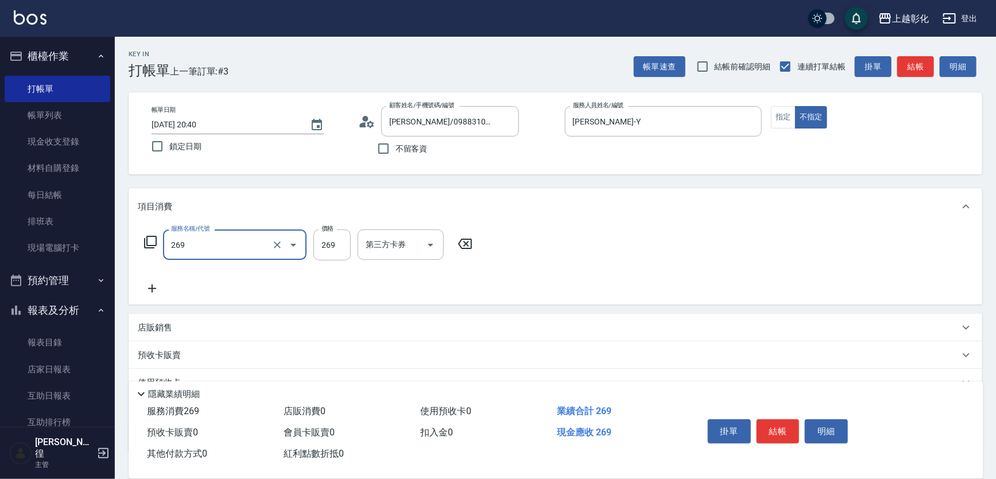
type input "一般洗剪(269)"
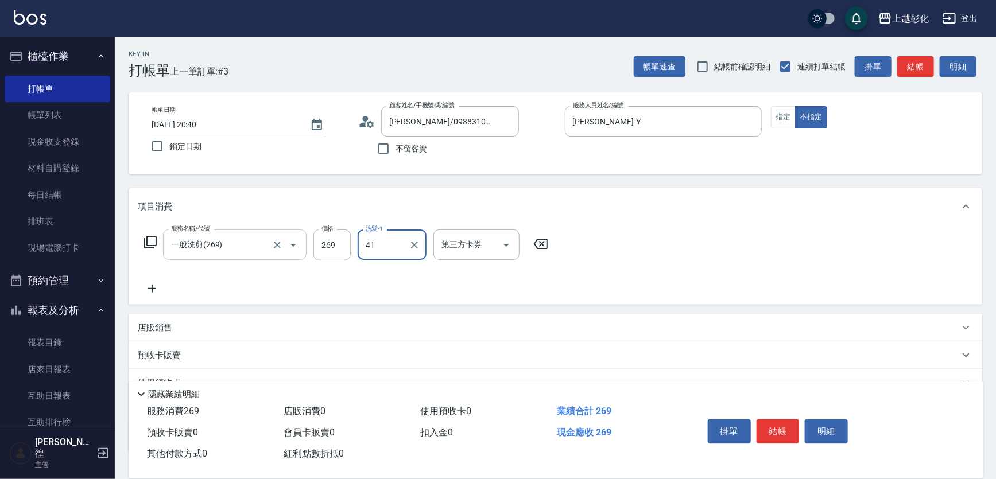
type input "41"
type input "謝宥萱-41"
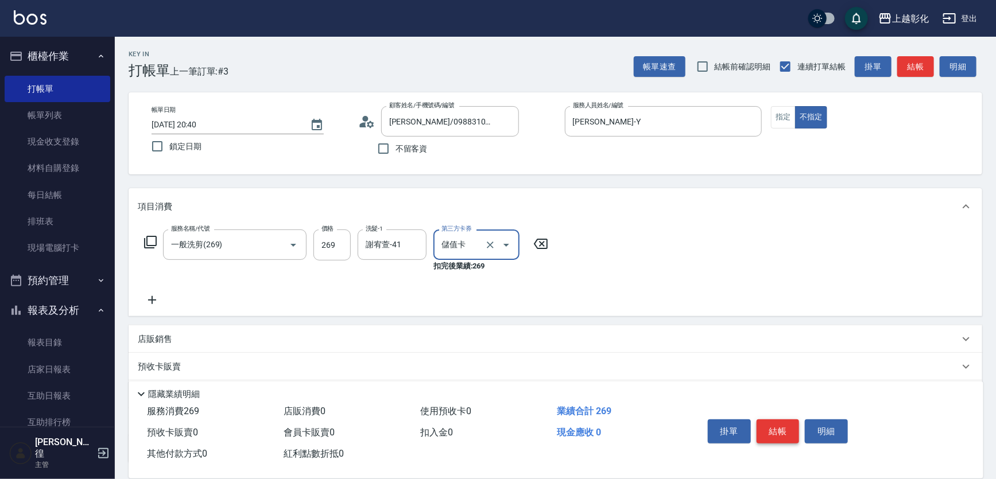
type input "儲值卡"
click at [767, 434] on button "結帳" at bounding box center [777, 432] width 43 height 24
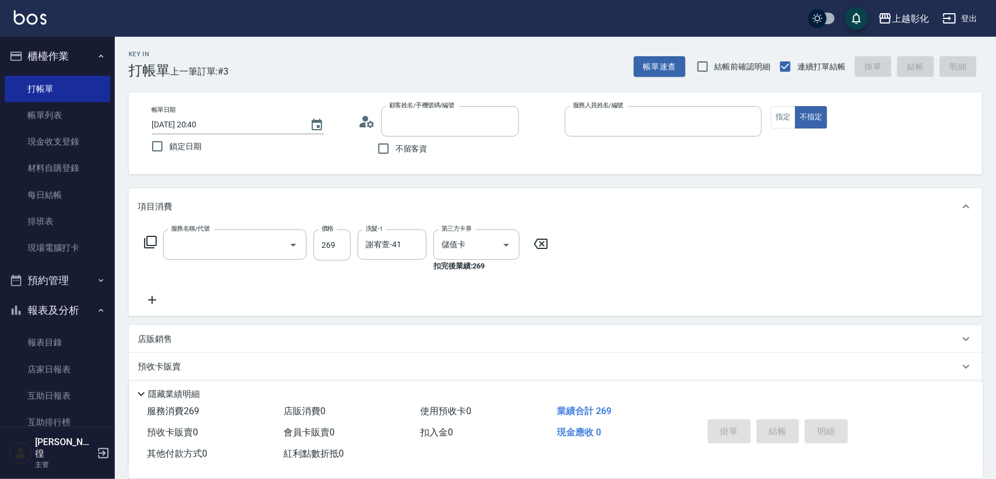
click at [773, 429] on div "掛單 結帳 明細" at bounding box center [778, 433] width 150 height 36
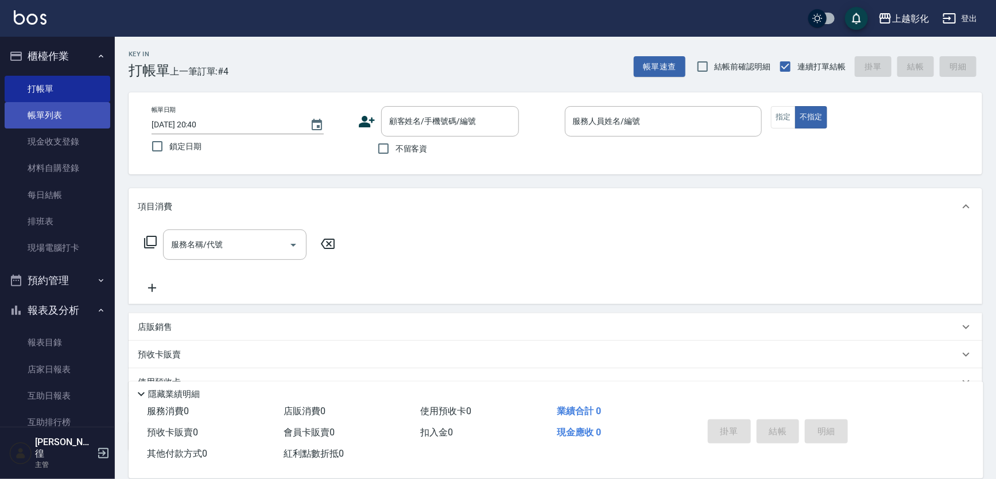
click at [74, 122] on link "帳單列表" at bounding box center [58, 115] width 106 height 26
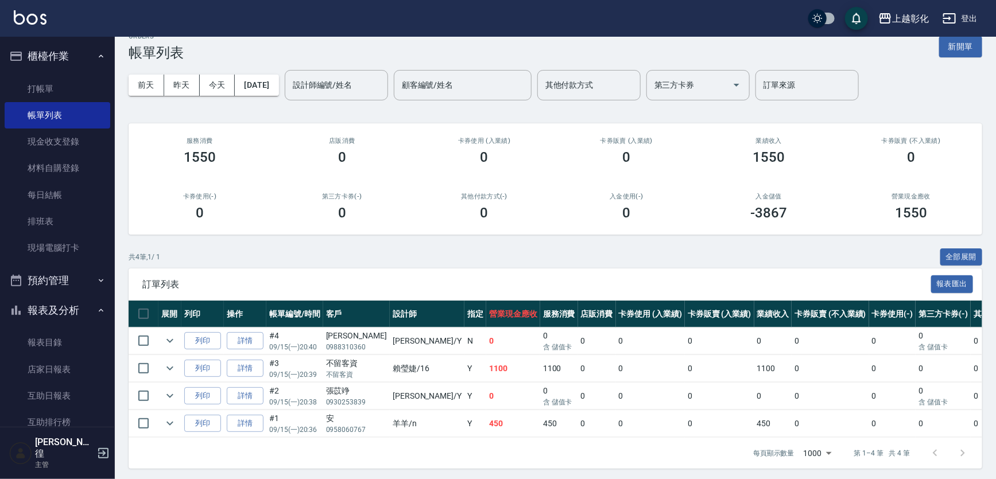
scroll to position [28, 0]
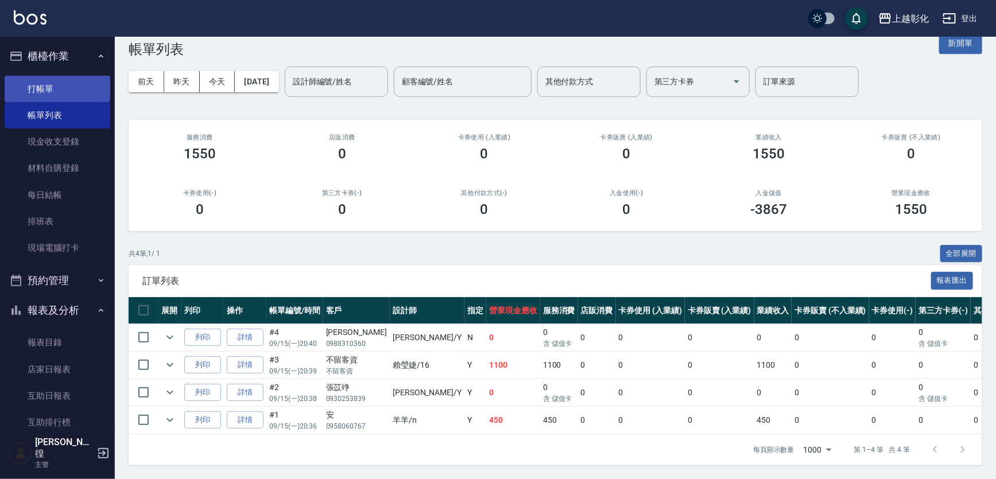
click at [72, 80] on link "打帳單" at bounding box center [58, 89] width 106 height 26
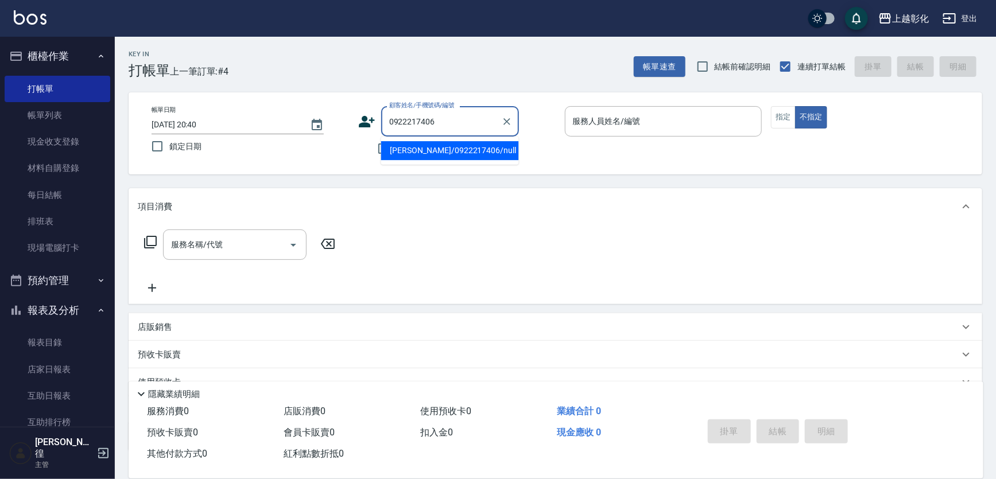
type input "李芷昀/0922217406/null"
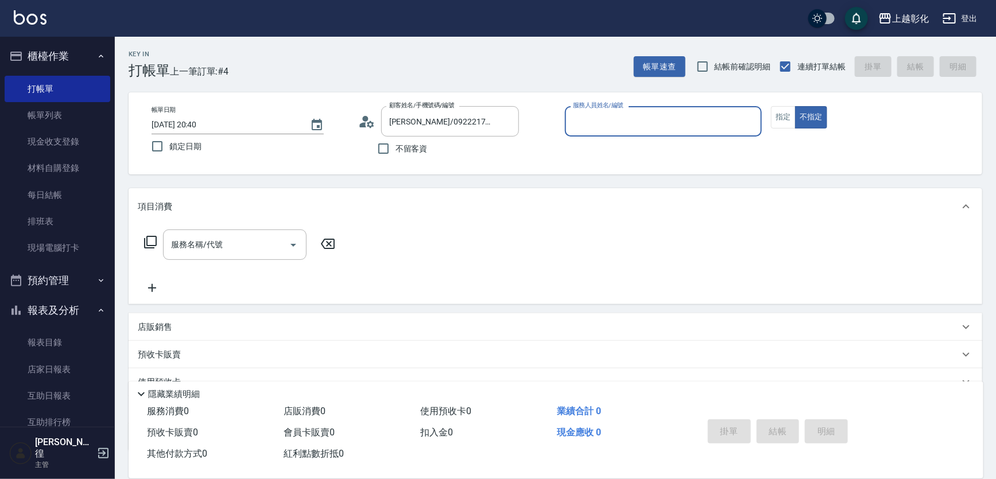
click at [600, 131] on input "服務人員姓名/編號" at bounding box center [663, 121] width 187 height 20
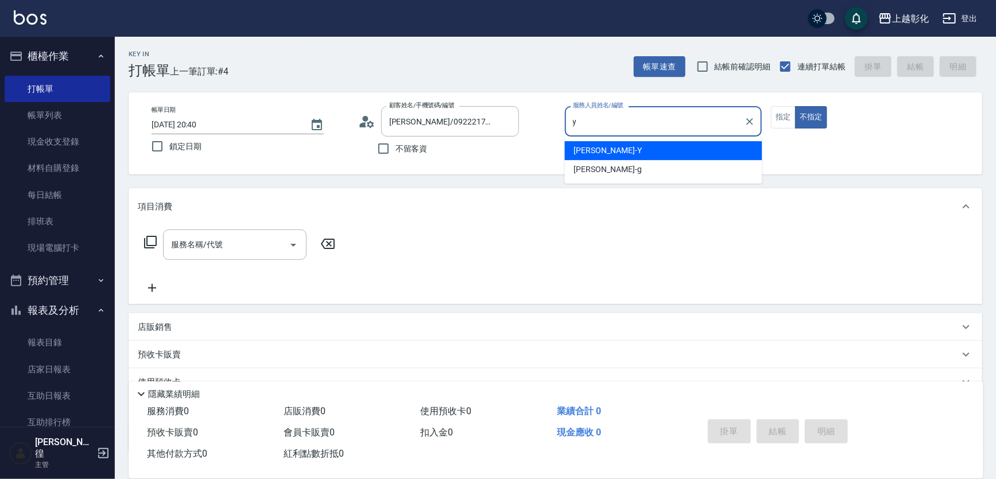
type input "YURI-Y"
type button "false"
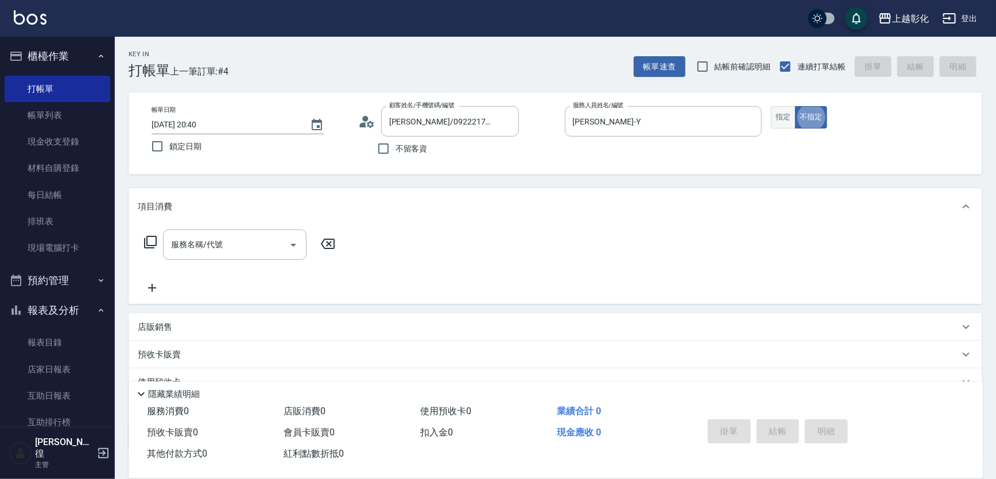
click at [787, 117] on button "指定" at bounding box center [783, 117] width 25 height 22
click at [199, 242] on input "服務名稱/代號" at bounding box center [226, 245] width 116 height 20
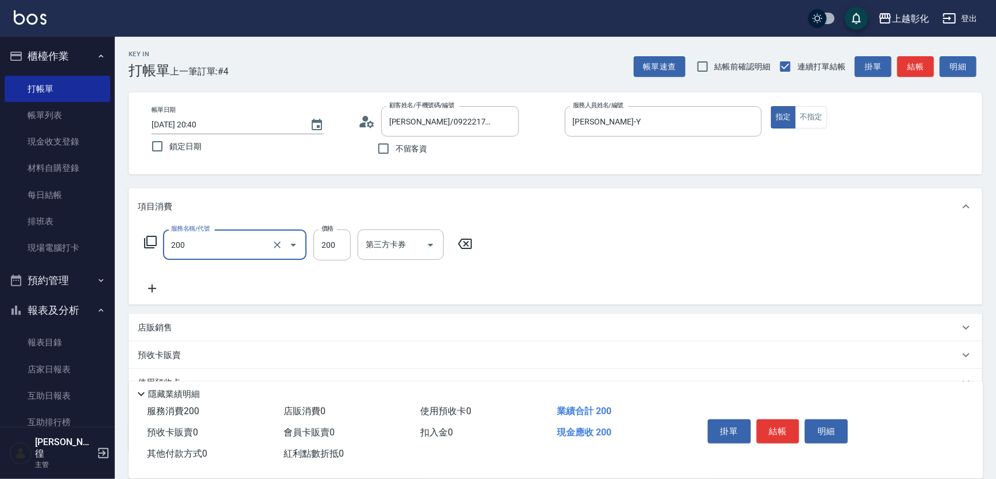
type input "New洗專案(200)"
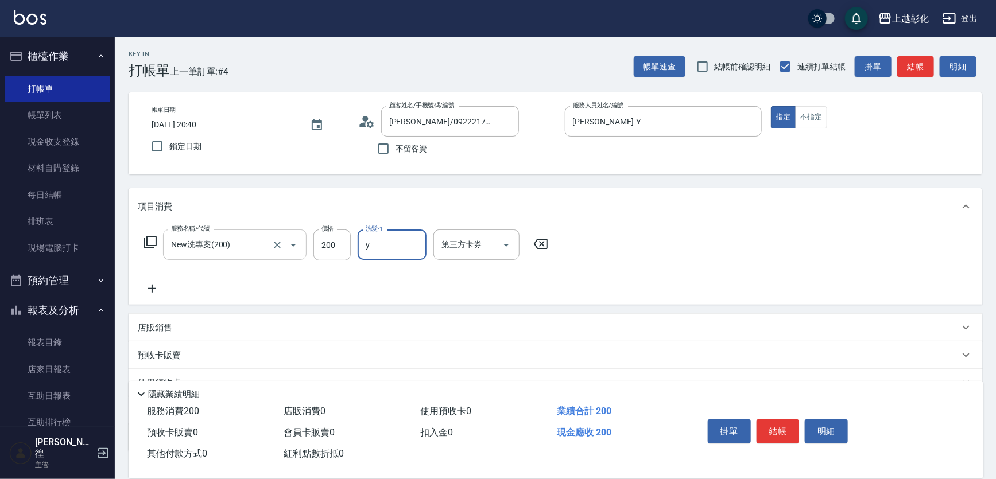
type input "YURI-Y"
click at [790, 430] on button "結帳" at bounding box center [777, 432] width 43 height 24
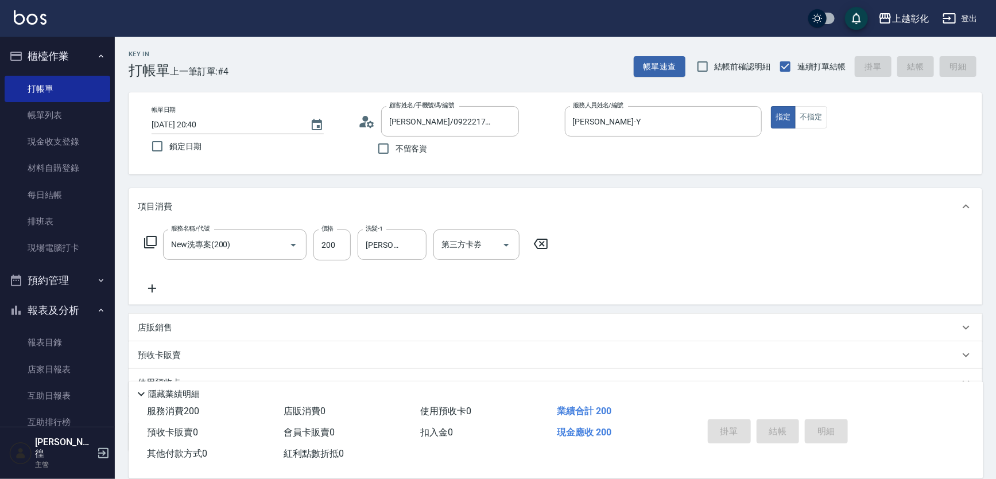
type input "2025/09/15 20:41"
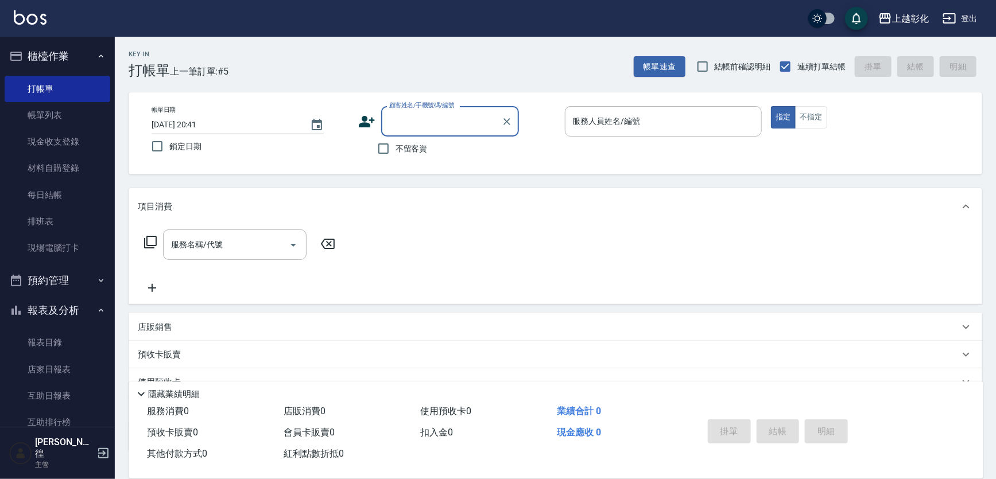
click at [408, 145] on span "不留客資" at bounding box center [411, 149] width 32 height 12
click at [395, 145] on input "不留客資" at bounding box center [383, 149] width 24 height 24
checkbox input "true"
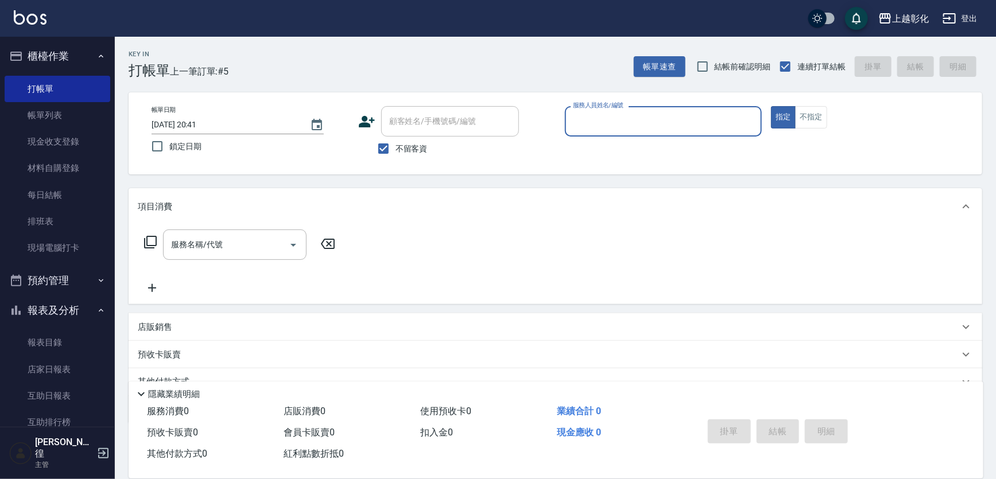
click at [629, 131] on div "服務人員姓名/編號" at bounding box center [663, 121] width 197 height 30
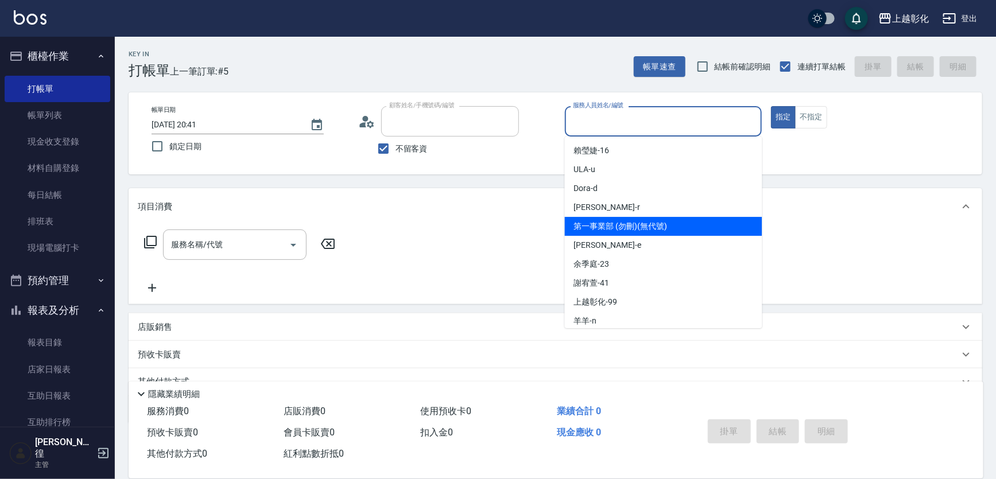
type input "張光明/0917281760/"
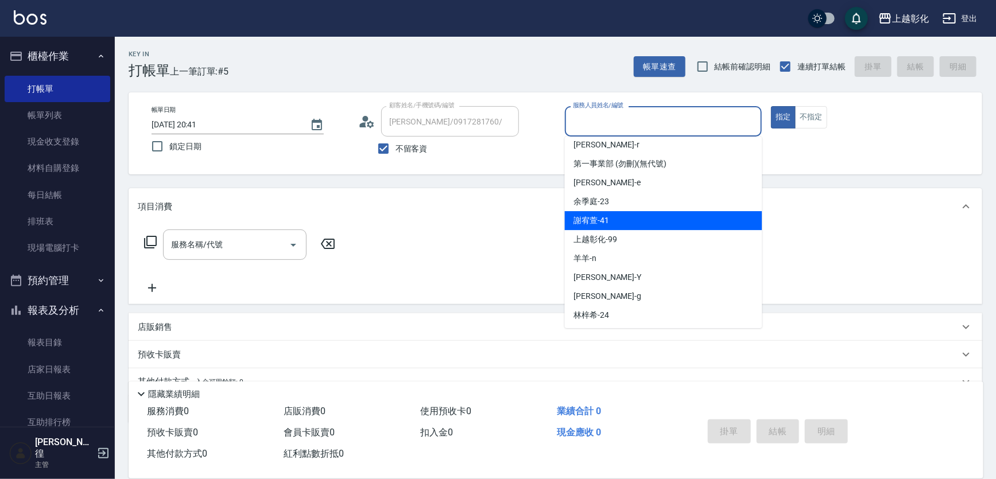
scroll to position [63, 0]
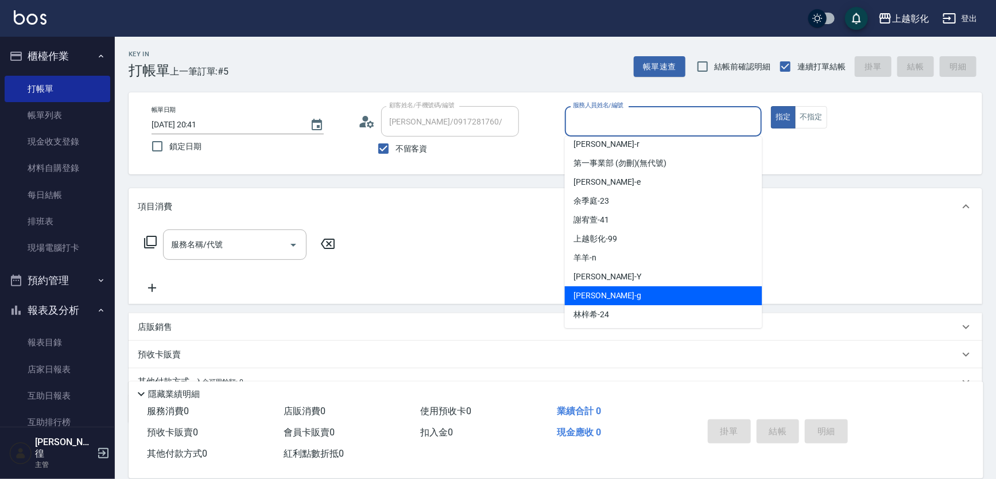
click at [611, 289] on div "Gary -g" at bounding box center [663, 295] width 197 height 19
type input "Gary-g"
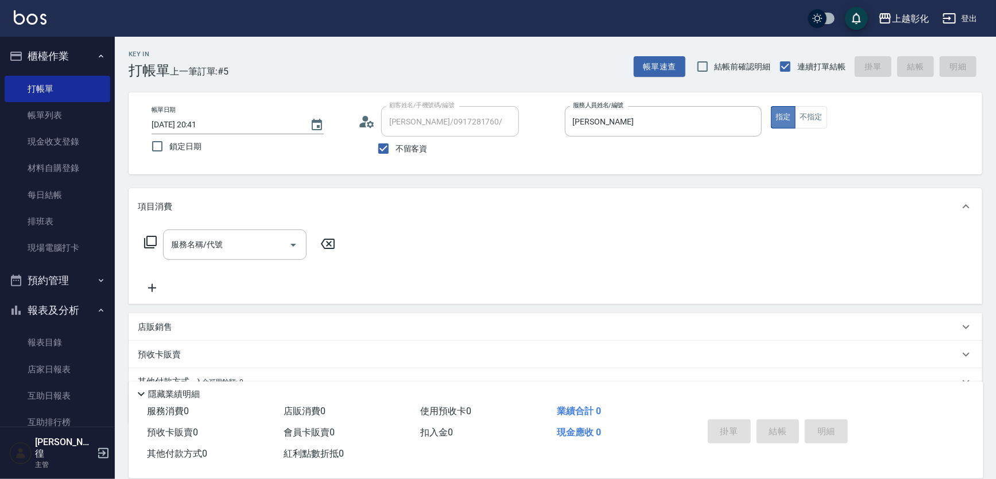
click at [781, 111] on button "指定" at bounding box center [783, 117] width 25 height 22
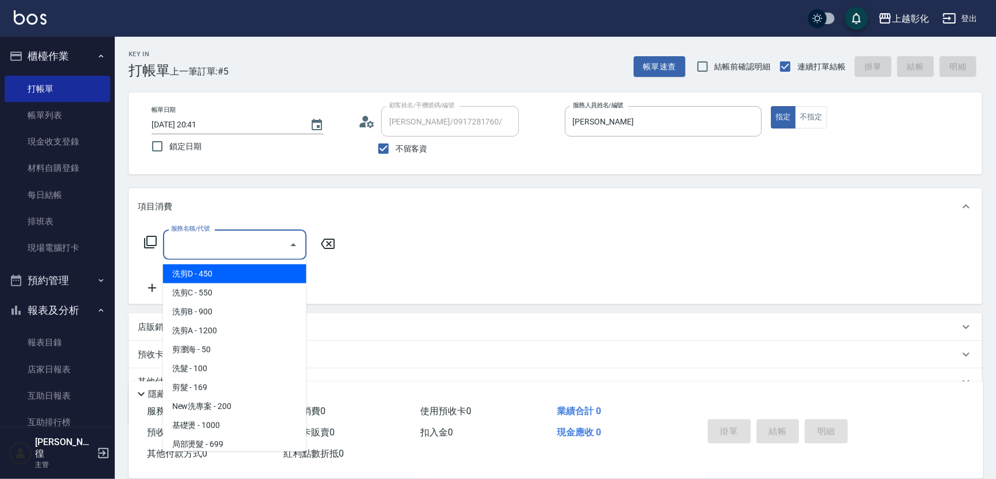
click at [205, 241] on input "服務名稱/代號" at bounding box center [226, 245] width 116 height 20
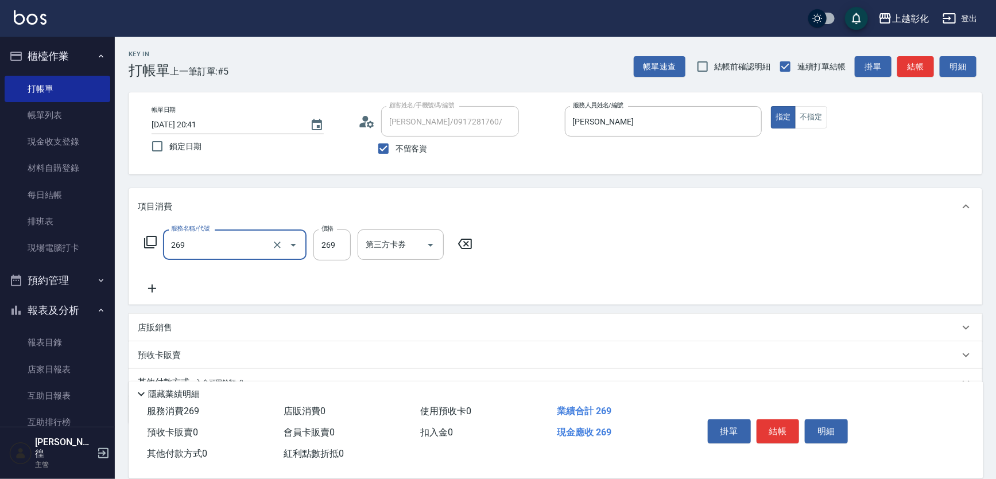
type input "一般洗剪(269)"
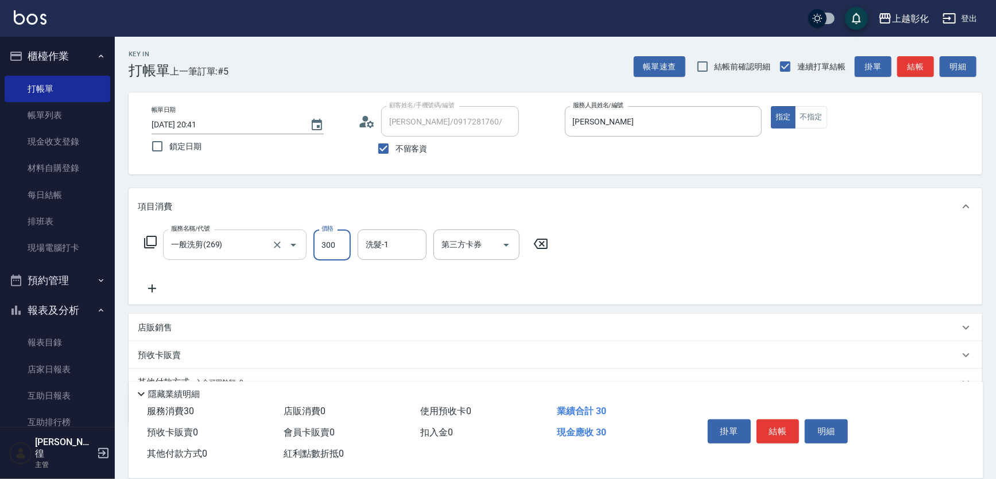
type input "300"
type input "謝宥萱-41"
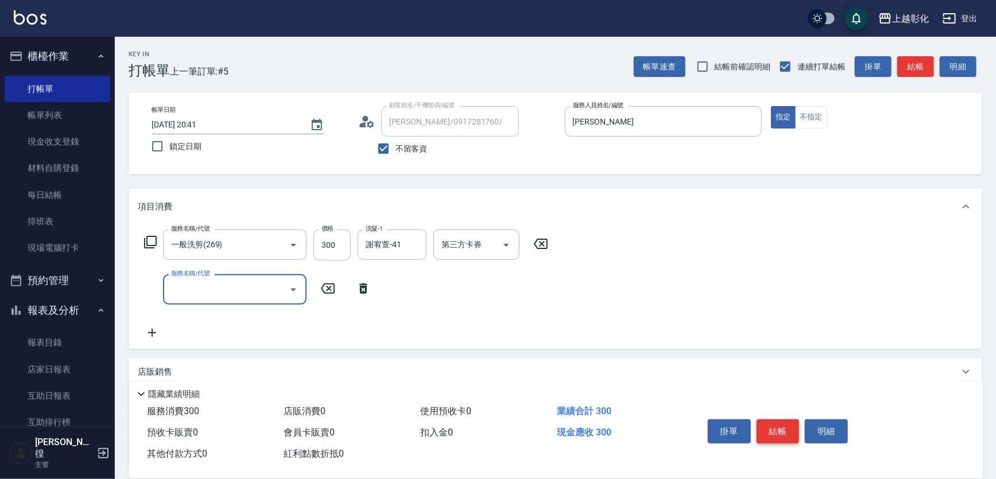
click at [774, 427] on button "結帳" at bounding box center [777, 432] width 43 height 24
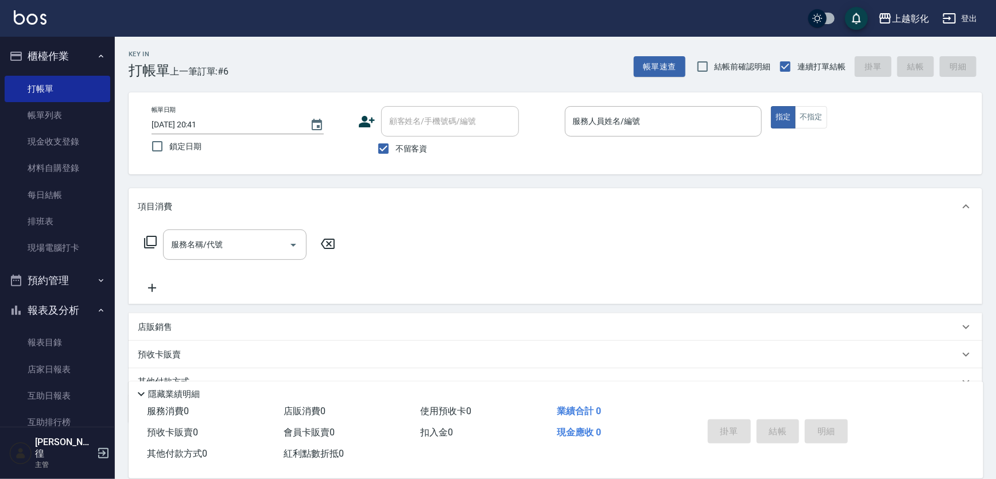
click at [420, 150] on span "不留客資" at bounding box center [411, 149] width 32 height 12
click at [395, 150] on input "不留客資" at bounding box center [383, 149] width 24 height 24
checkbox input "false"
click at [429, 127] on input "顧客姓名/手機號碼/編號" at bounding box center [441, 121] width 110 height 20
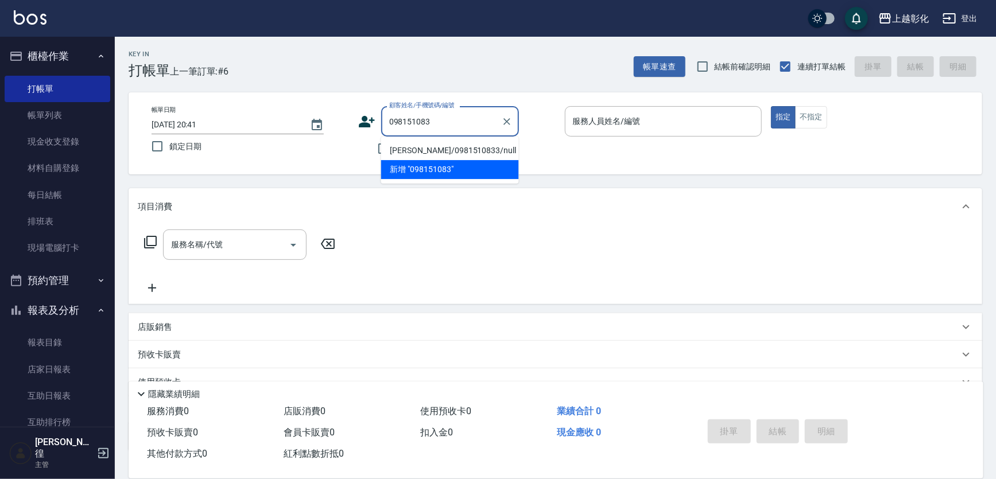
click at [478, 146] on li "陳凱軍/0981510833/null" at bounding box center [450, 150] width 138 height 19
type input "陳凱軍/0981510833/null"
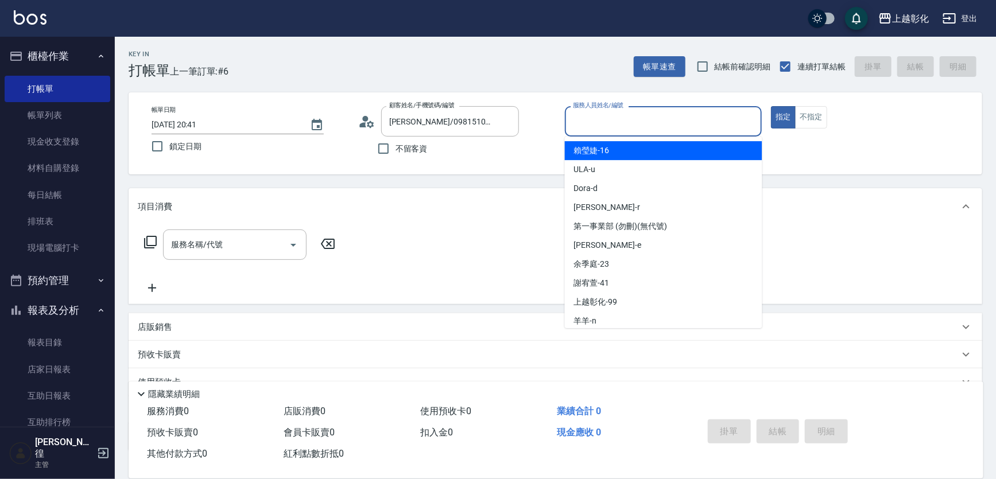
click at [649, 126] on input "服務人員姓名/編號" at bounding box center [663, 121] width 187 height 20
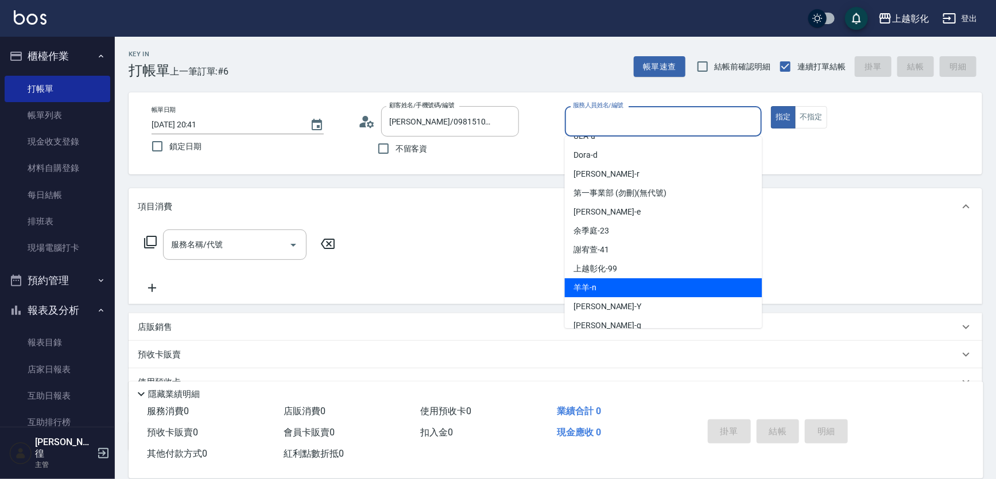
scroll to position [52, 0]
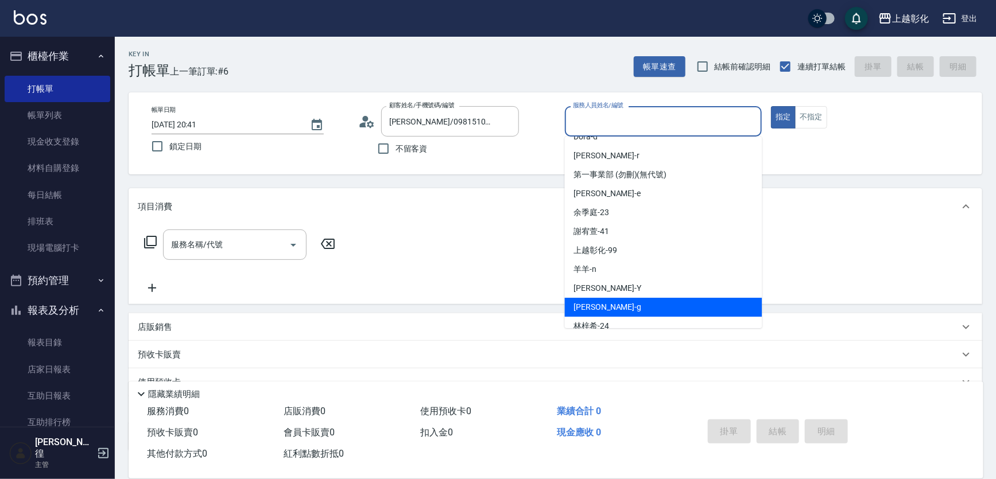
click at [607, 298] on div "Gary -g" at bounding box center [663, 307] width 197 height 19
type input "Gary-g"
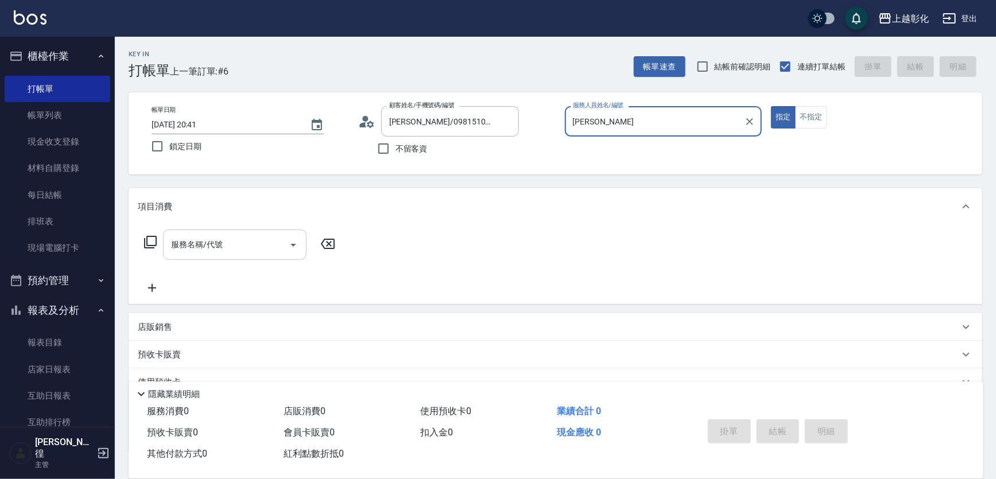
click at [246, 241] on input "服務名稱/代號" at bounding box center [226, 245] width 116 height 20
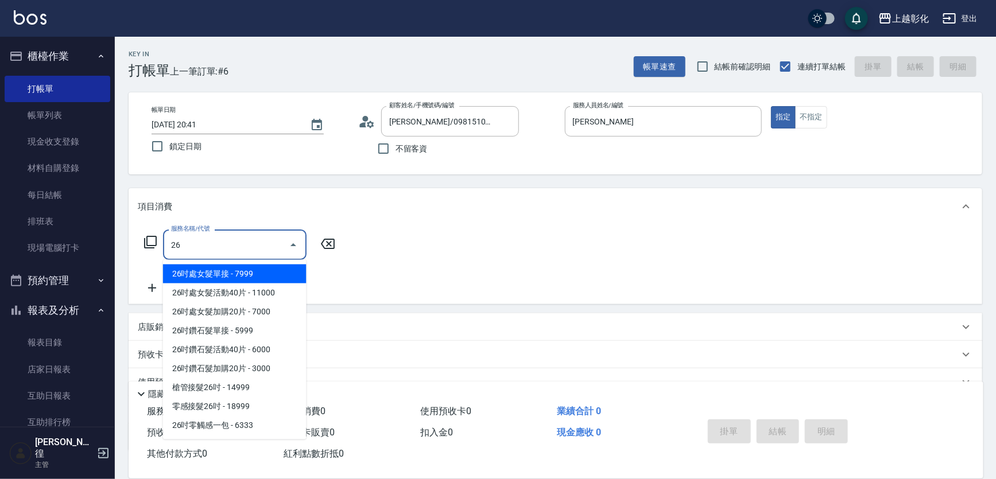
type input "269"
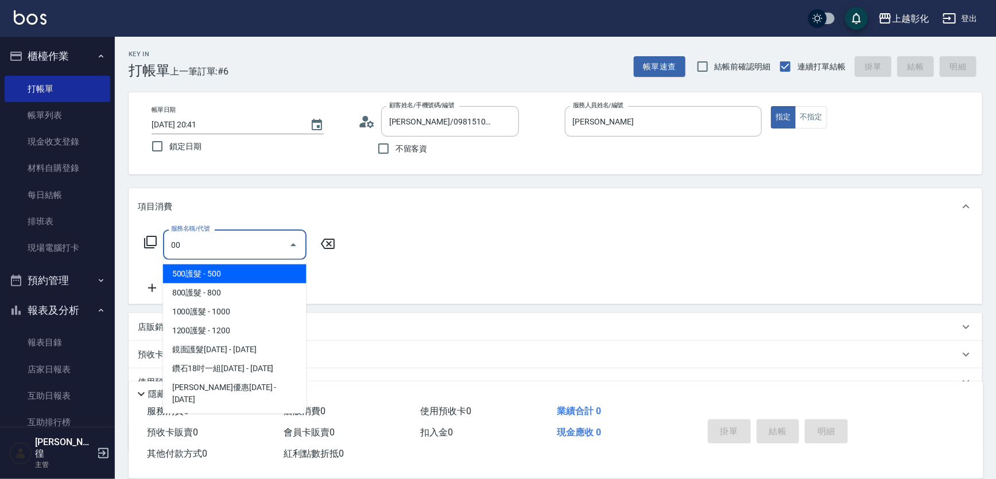
type input "0"
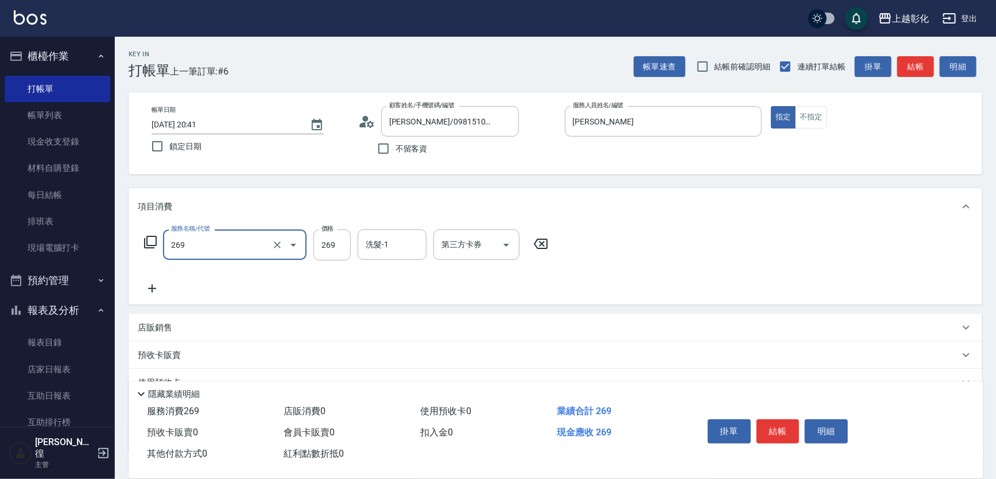
type input "一般洗剪(269)"
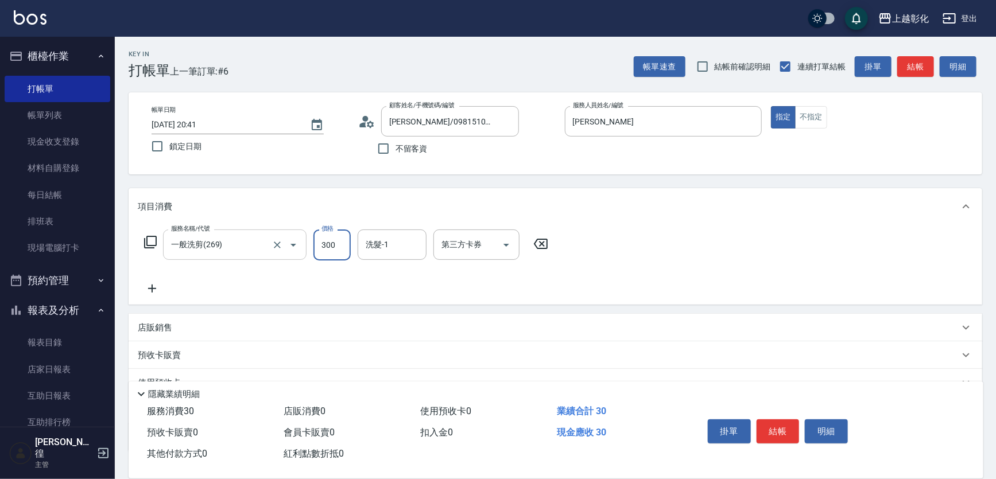
type input "300"
type input "賴瑩婕-16"
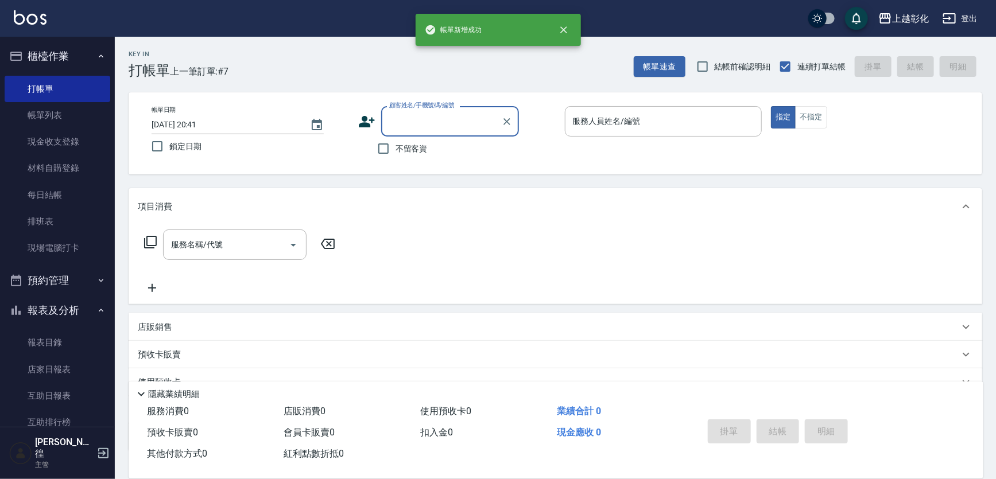
click at [446, 126] on input "顧客姓名/手機號碼/編號" at bounding box center [441, 121] width 110 height 20
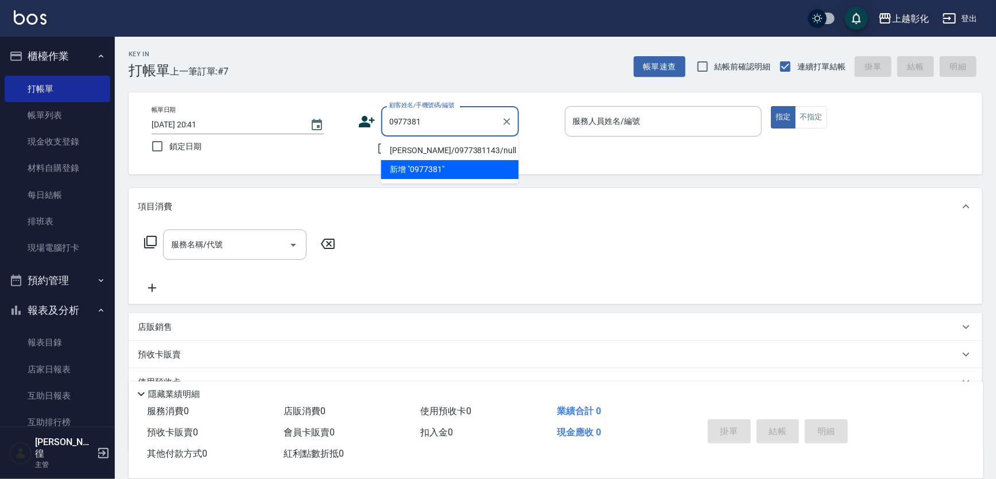
click at [448, 160] on li "新增 "0977381"" at bounding box center [450, 169] width 138 height 19
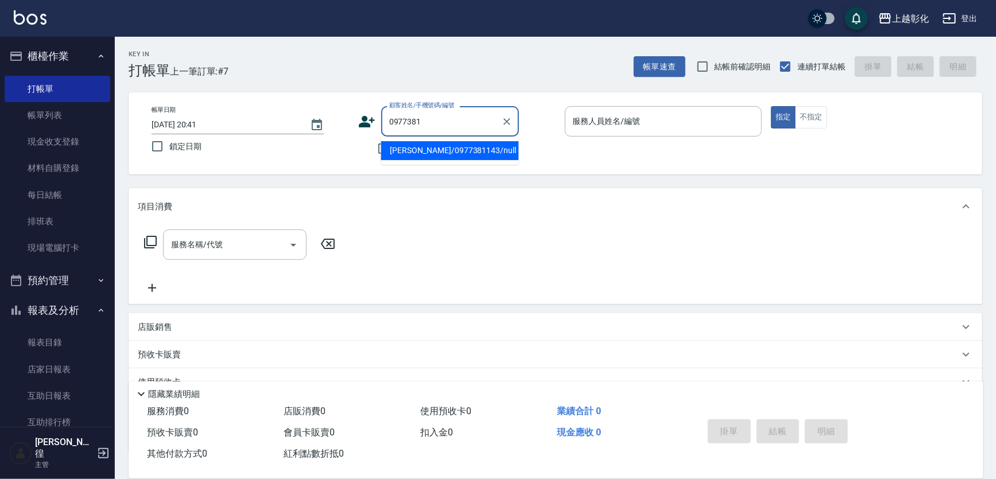
click at [457, 121] on input "0977381" at bounding box center [441, 121] width 110 height 20
click at [464, 150] on li "顧雅晴/0977381143/null" at bounding box center [450, 150] width 138 height 19
type input "顧雅晴/0977381143/null"
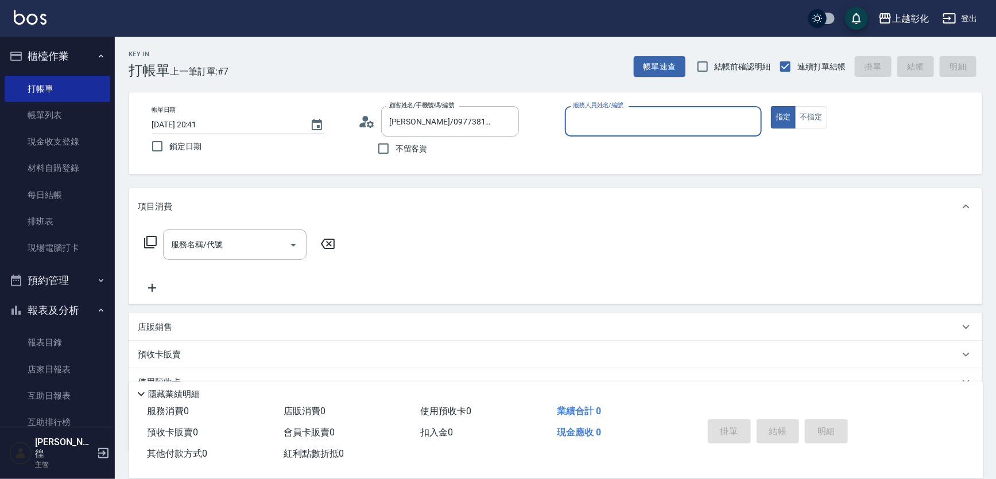
click at [597, 109] on label "服務人員姓名/編號" at bounding box center [598, 105] width 51 height 9
click at [597, 111] on input "服務人員姓名/編號" at bounding box center [663, 121] width 187 height 20
click at [598, 118] on input "服務人員姓名/編號" at bounding box center [663, 121] width 187 height 20
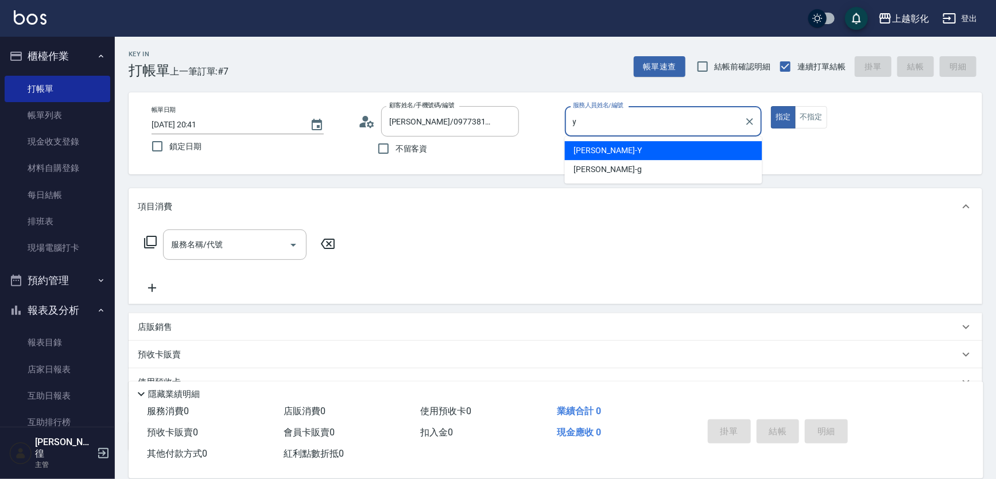
type input "YURI-Y"
type button "true"
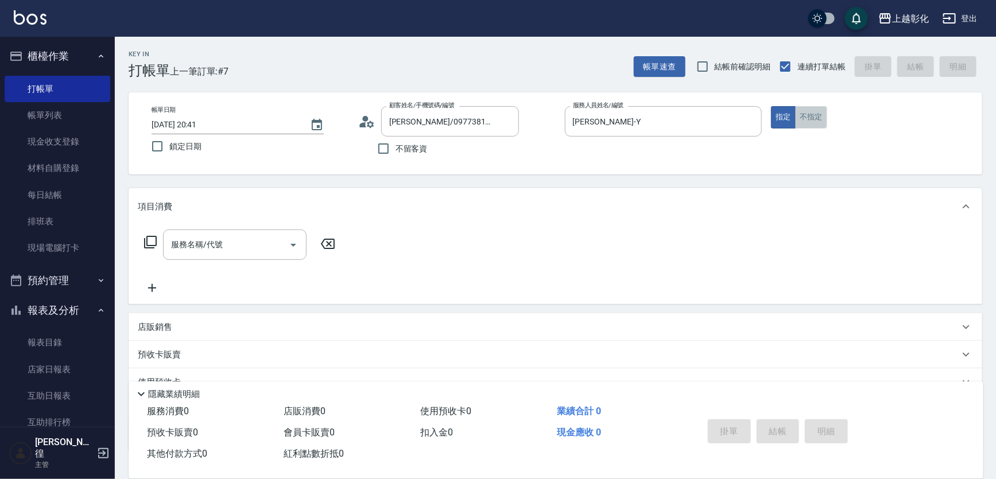
click at [817, 118] on button "不指定" at bounding box center [811, 117] width 32 height 22
click at [236, 246] on input "服務名稱/代號" at bounding box center [226, 245] width 116 height 20
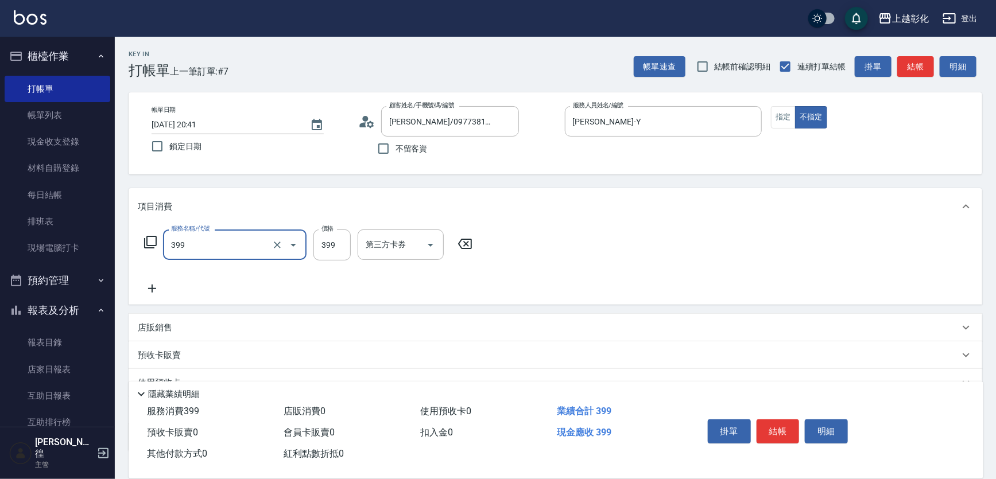
type input "貼片洗髮(399)"
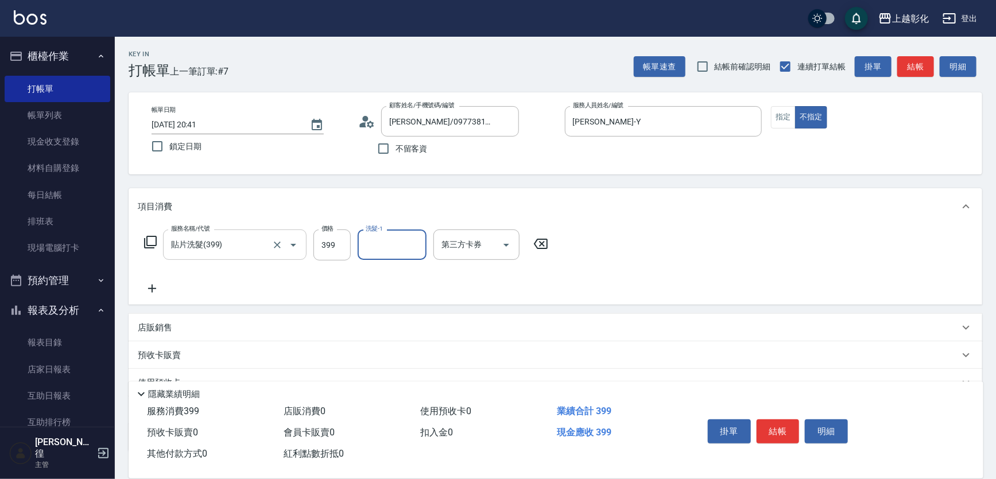
type input "4"
type input "賴瑩婕-16"
click at [785, 427] on button "結帳" at bounding box center [777, 432] width 43 height 24
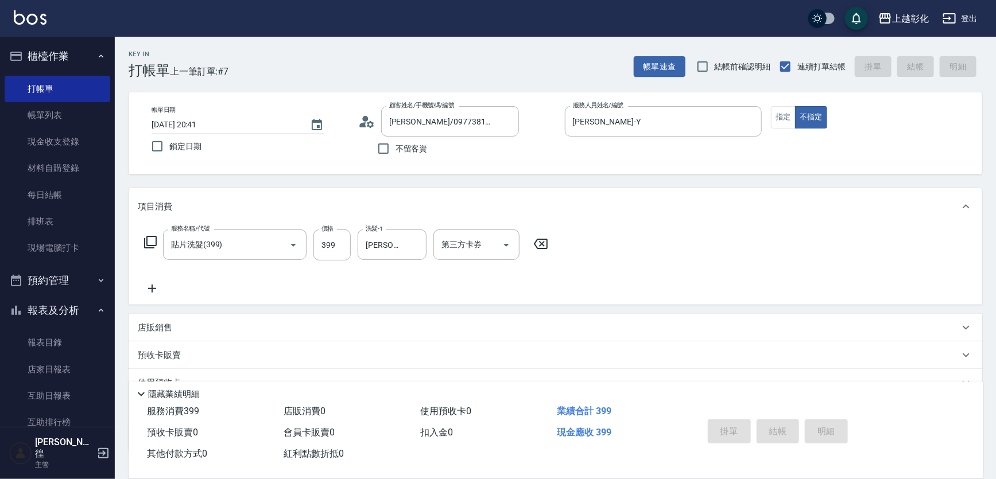
type input "2025/09/15 20:42"
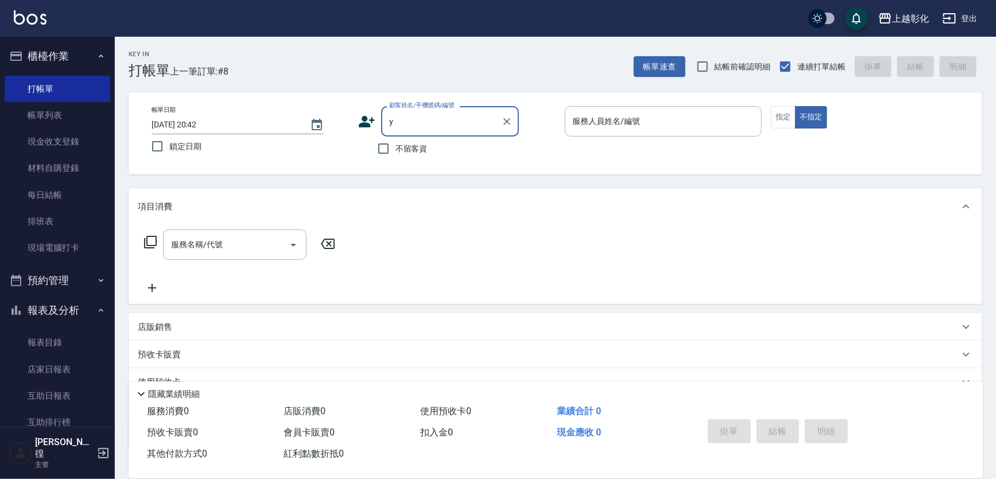
type input "y"
click at [413, 126] on input "y" at bounding box center [441, 121] width 110 height 20
click at [369, 149] on div "不留客資" at bounding box center [438, 149] width 161 height 24
click at [377, 146] on input "不留客資" at bounding box center [383, 149] width 24 height 24
checkbox input "true"
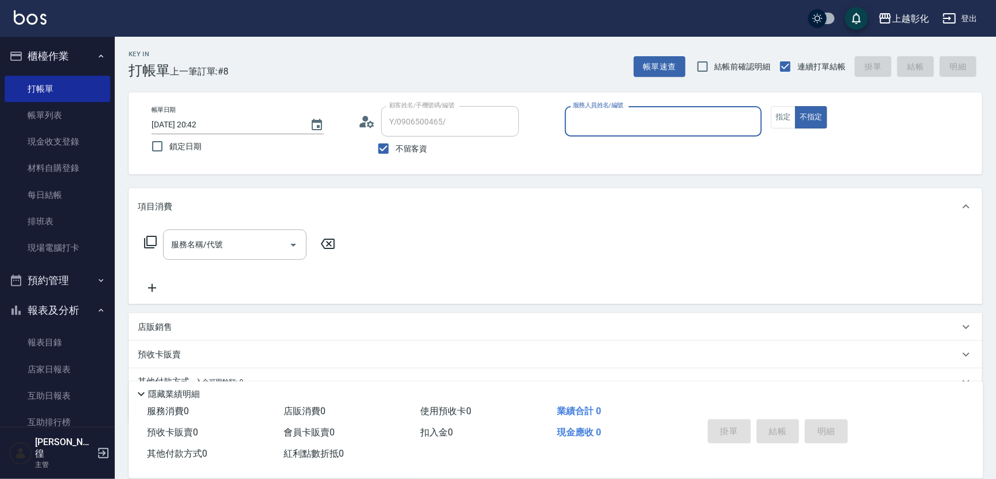
click at [637, 118] on input "服務人員姓名/編號" at bounding box center [663, 121] width 187 height 20
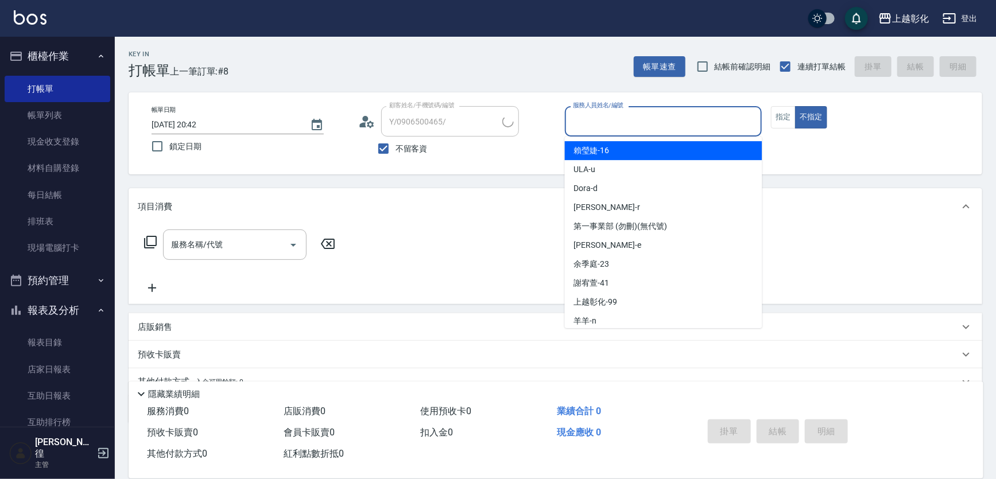
type input "曹雪兒/0928363699/"
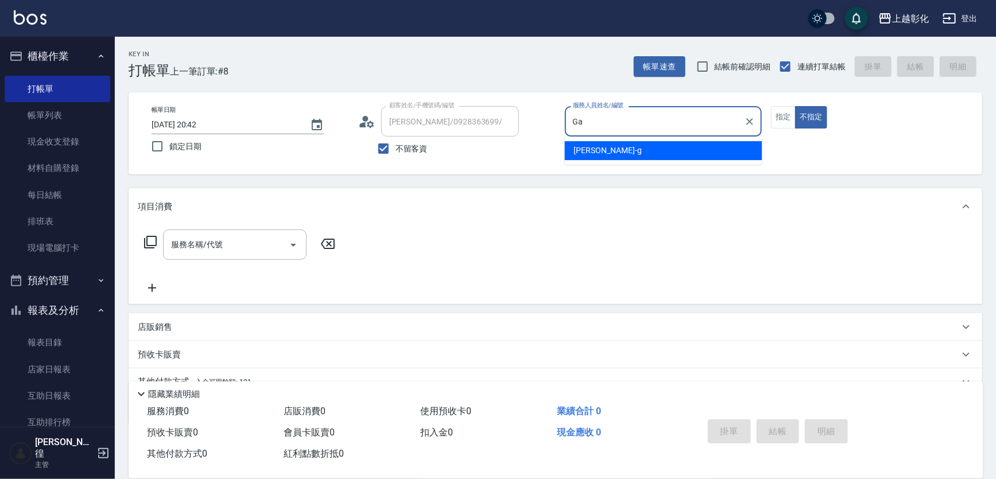
type input "G"
type input "YURI-Y"
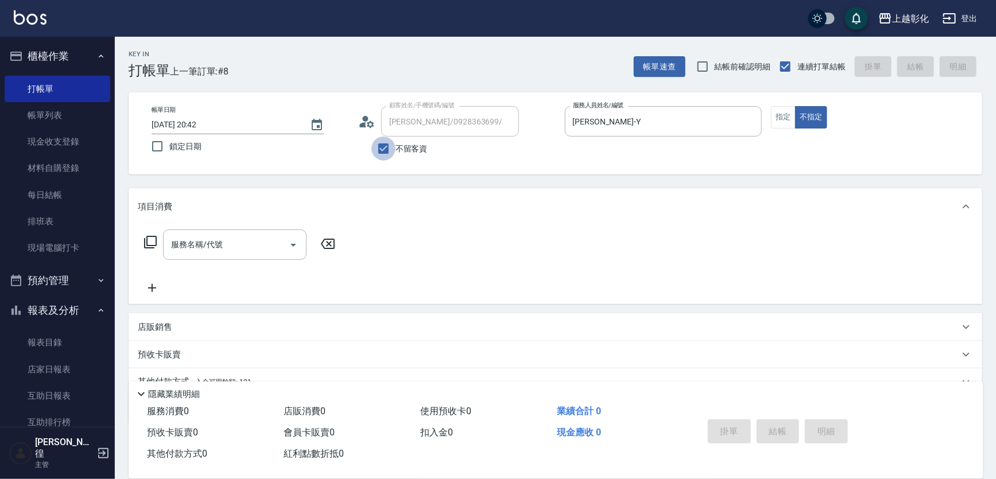
click at [388, 140] on input "不留客資" at bounding box center [383, 149] width 24 height 24
checkbox input "false"
click at [448, 121] on input "曹雪兒/0928363699/" at bounding box center [441, 121] width 110 height 20
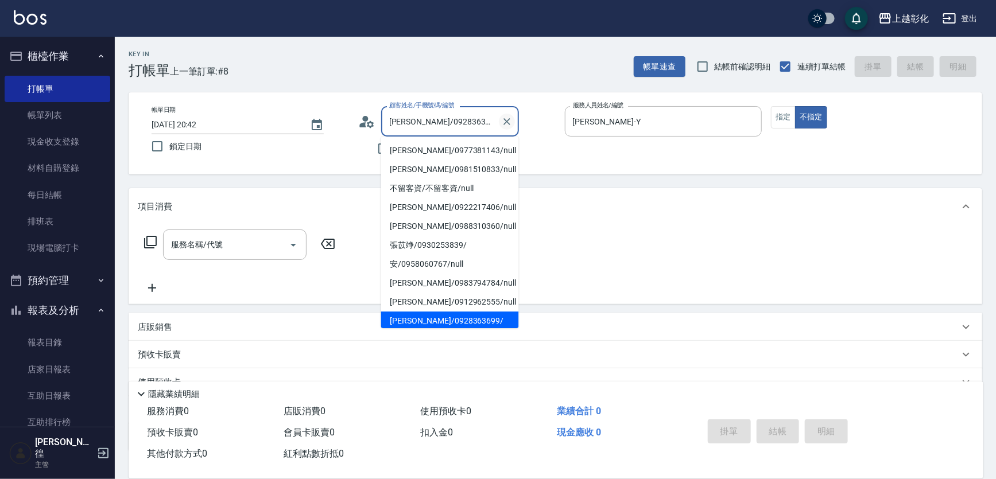
scroll to position [2, 0]
click at [509, 122] on icon "Clear" at bounding box center [506, 121] width 11 height 11
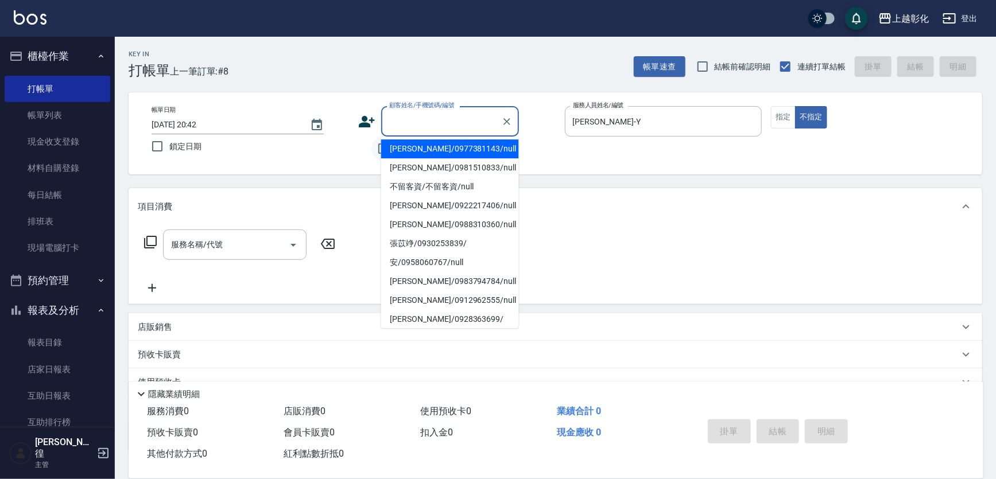
click at [373, 146] on input "不留客資" at bounding box center [383, 149] width 24 height 24
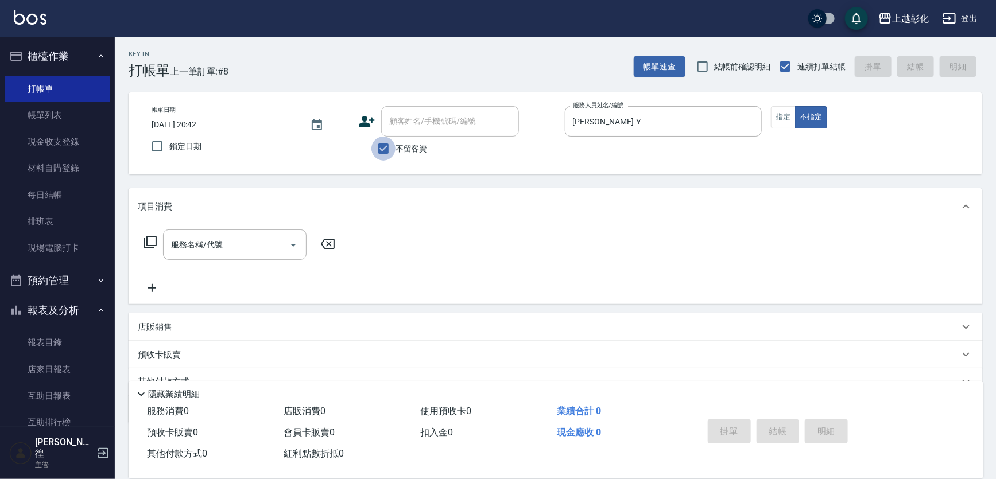
click at [393, 145] on input "不留客資" at bounding box center [383, 149] width 24 height 24
click at [399, 150] on span "不留客資" at bounding box center [411, 149] width 32 height 12
click at [395, 150] on input "不留客資" at bounding box center [383, 149] width 24 height 24
checkbox input "true"
click at [608, 119] on input "YURI-Y" at bounding box center [655, 121] width 170 height 20
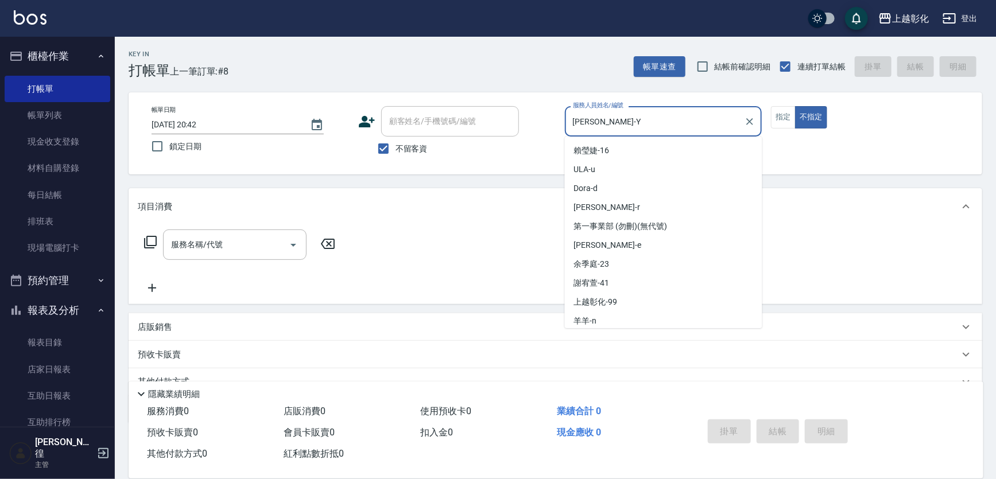
scroll to position [21, 0]
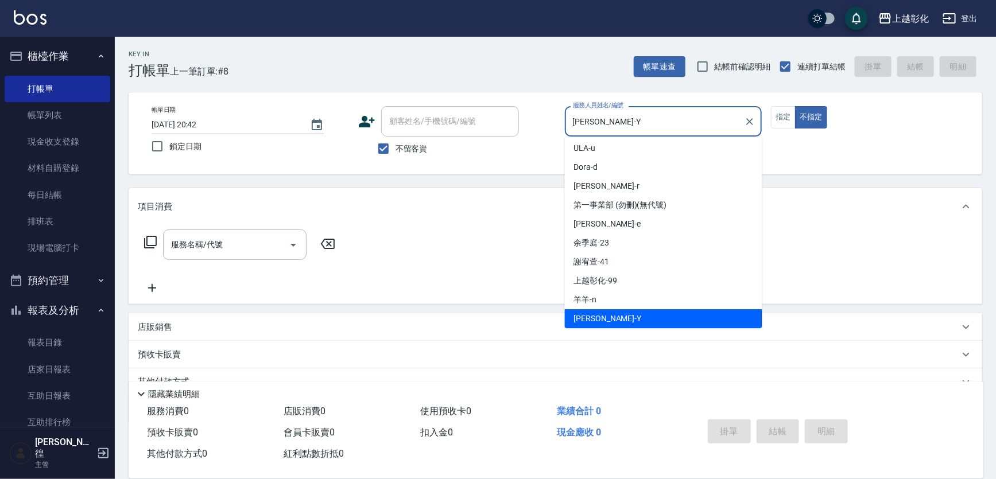
click at [600, 313] on div "YURI -Y" at bounding box center [663, 318] width 197 height 19
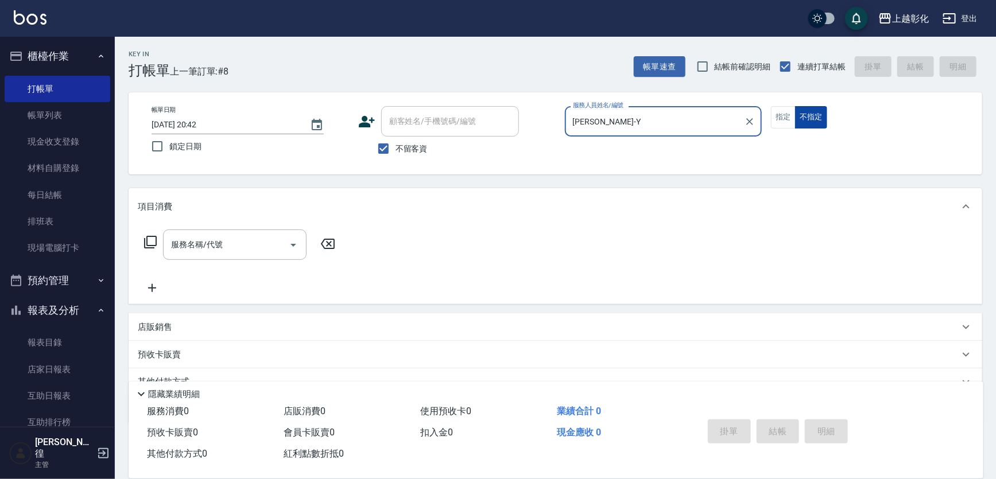
click at [805, 117] on button "不指定" at bounding box center [811, 117] width 32 height 22
click at [171, 253] on input "服務名稱/代號" at bounding box center [226, 245] width 116 height 20
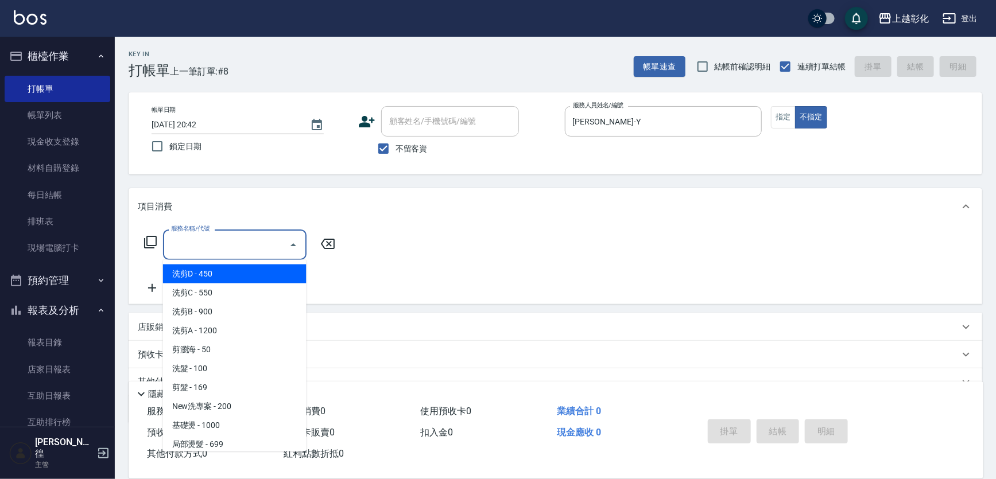
click at [195, 268] on span "洗剪D - 450" at bounding box center [234, 274] width 143 height 19
type input "洗剪D(002)"
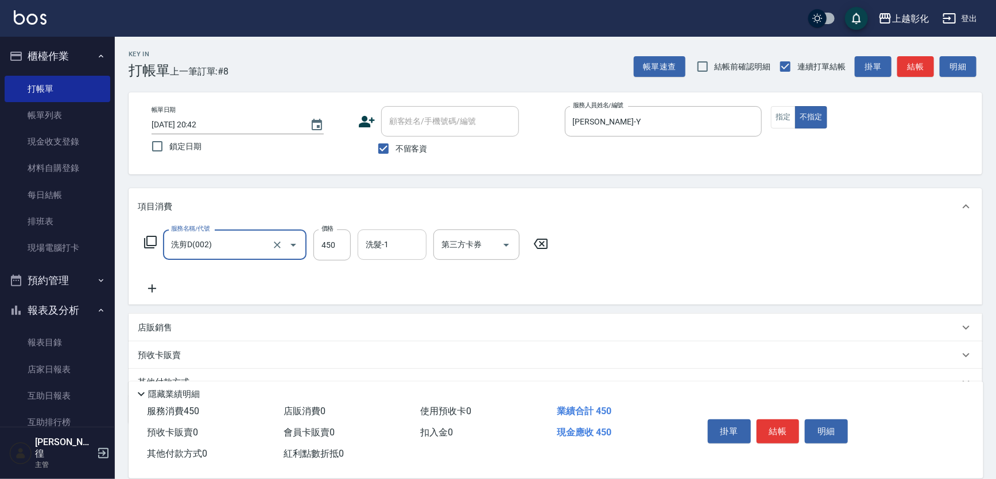
click at [376, 249] on input "洗髮-1" at bounding box center [392, 245] width 59 height 20
type input "賴瑩婕-16"
click at [778, 426] on button "結帳" at bounding box center [777, 432] width 43 height 24
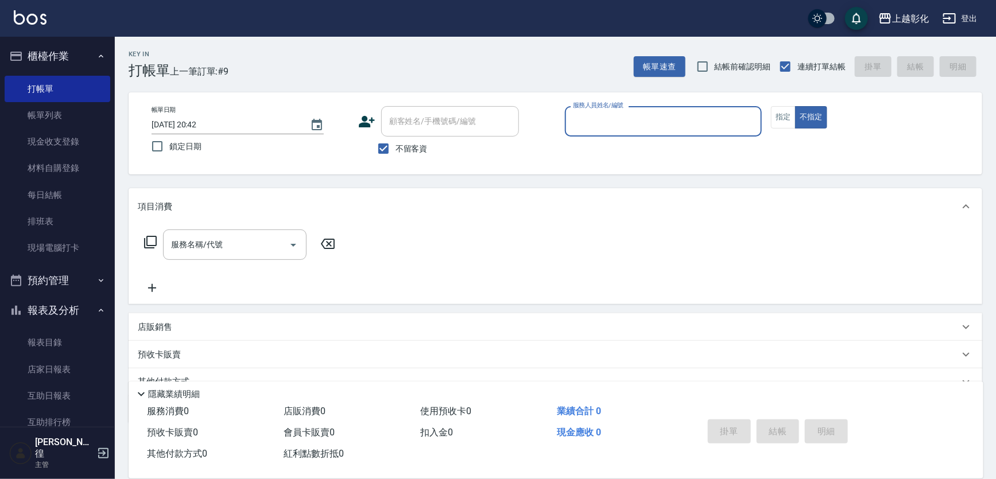
click at [423, 148] on span "不留客資" at bounding box center [411, 149] width 32 height 12
click at [395, 148] on input "不留客資" at bounding box center [383, 149] width 24 height 24
checkbox input "false"
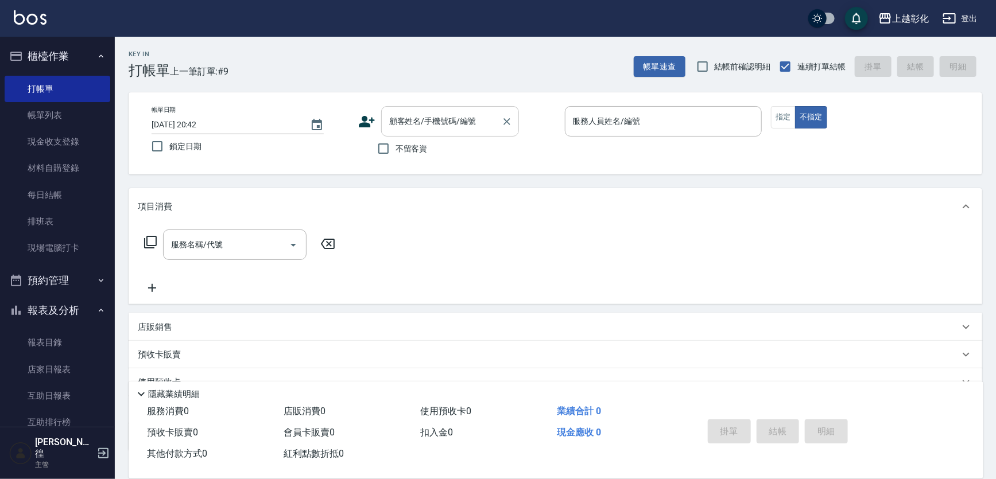
click at [440, 117] on input "顧客姓名/手機號碼/編號" at bounding box center [441, 121] width 110 height 20
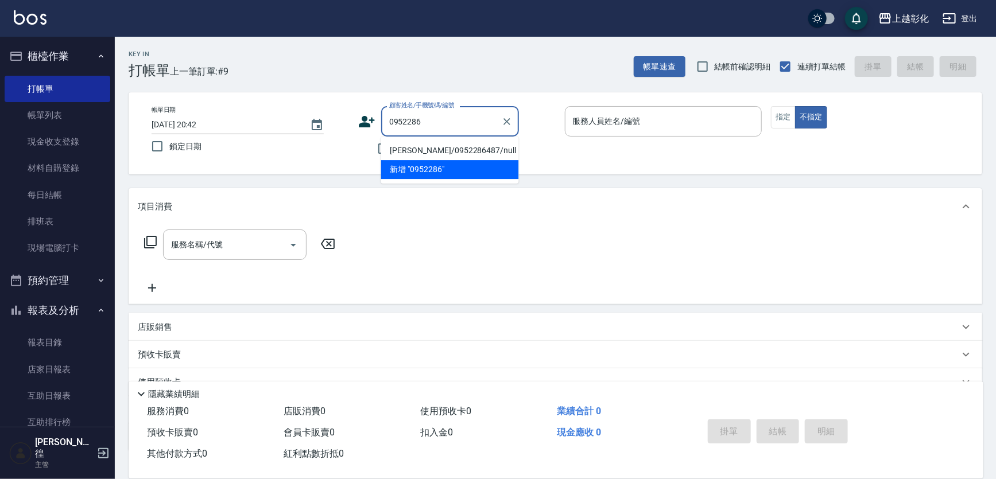
click at [437, 150] on li "許太太/0952286487/null" at bounding box center [450, 150] width 138 height 19
type input "許太太/0952286487/null"
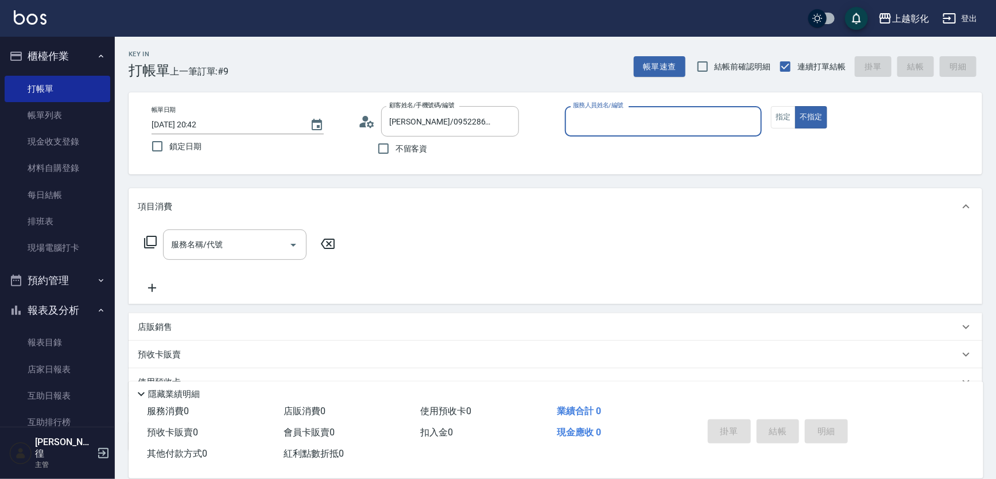
click at [607, 115] on input "服務人員姓名/編號" at bounding box center [663, 121] width 187 height 20
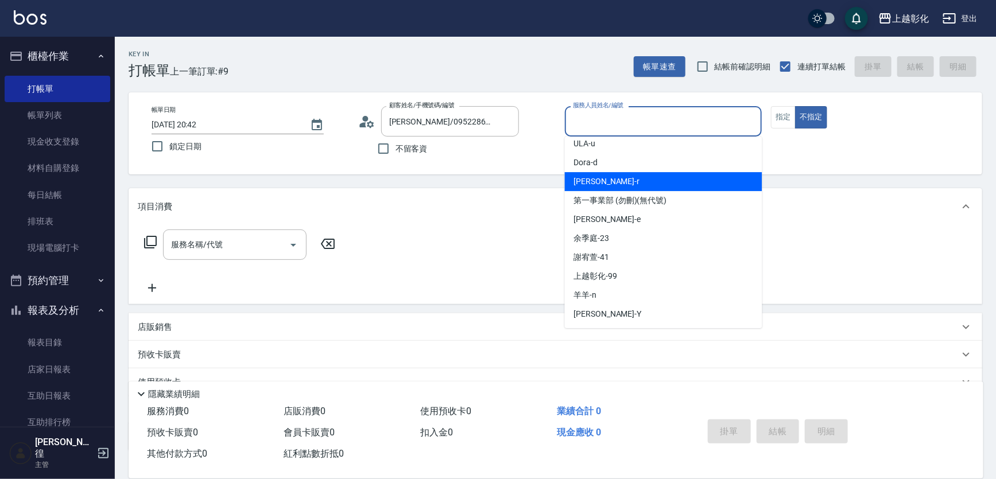
scroll to position [52, 0]
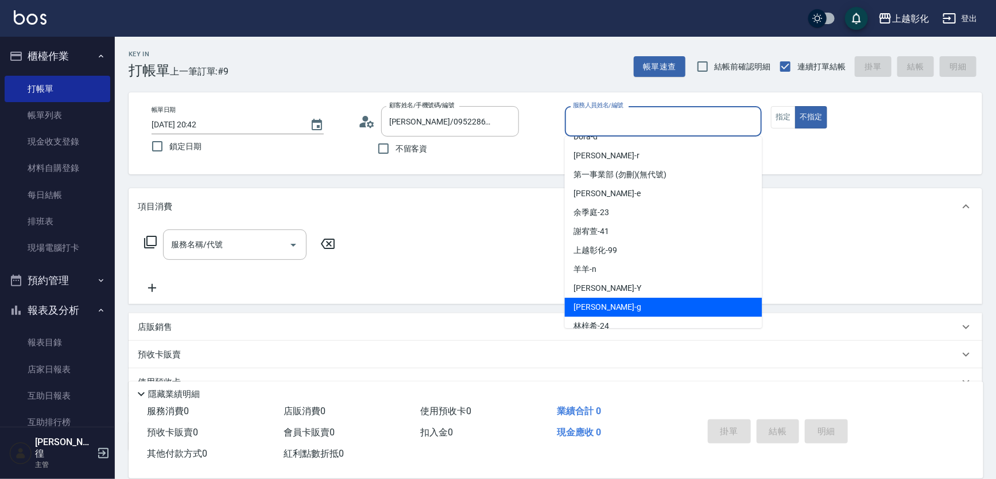
click at [602, 302] on div "Gary -g" at bounding box center [663, 307] width 197 height 19
type input "Gary-g"
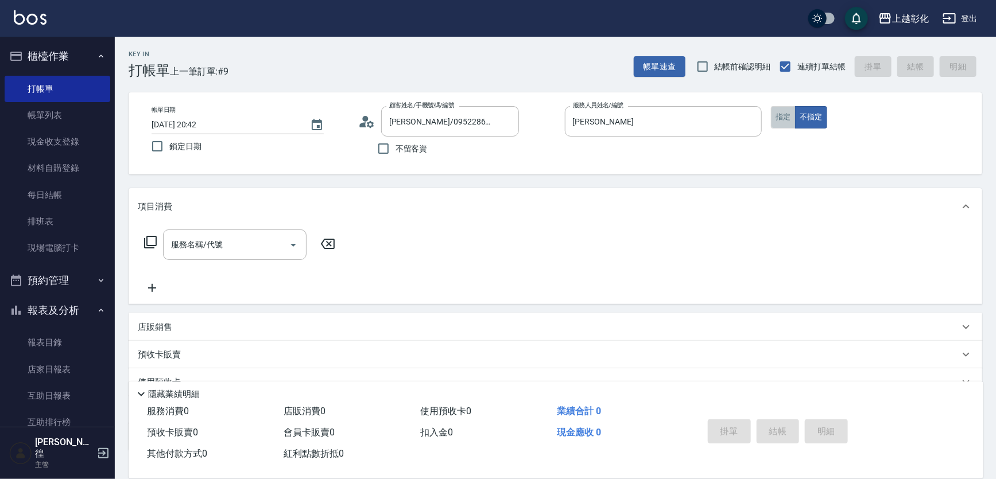
click at [783, 115] on button "指定" at bounding box center [783, 117] width 25 height 22
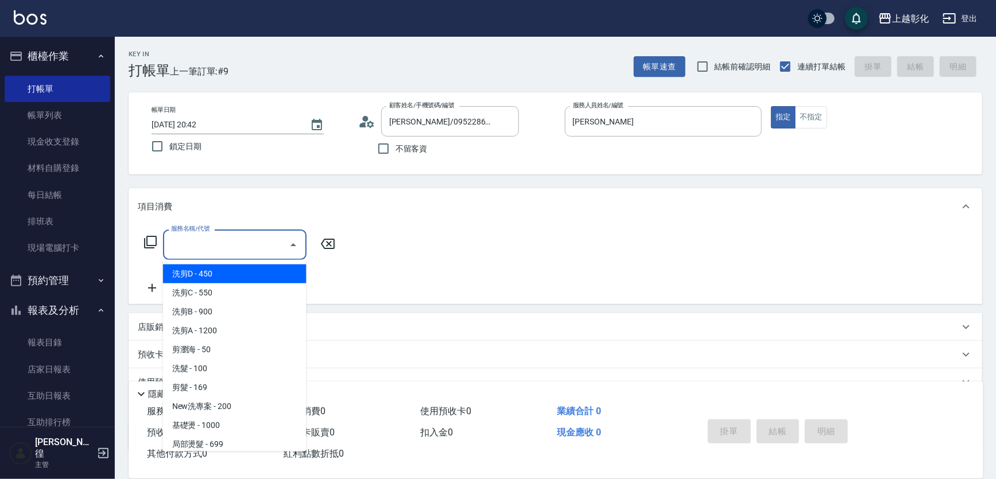
click at [246, 252] on input "服務名稱/代號" at bounding box center [226, 245] width 116 height 20
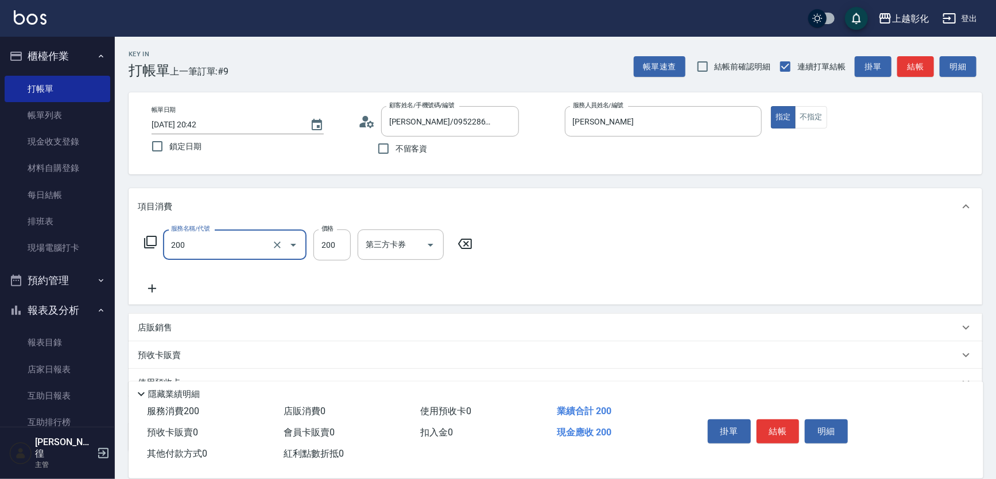
type input "New洗專案(200)"
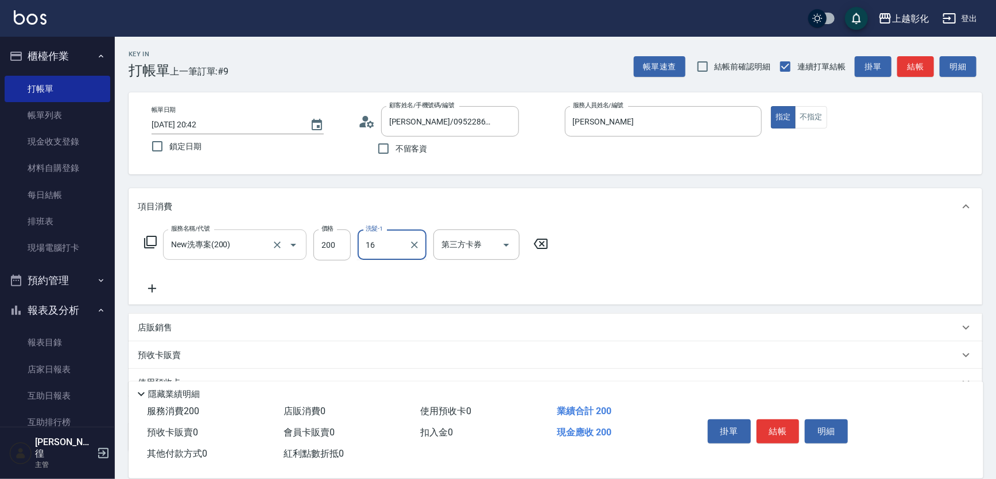
type input "賴瑩婕-16"
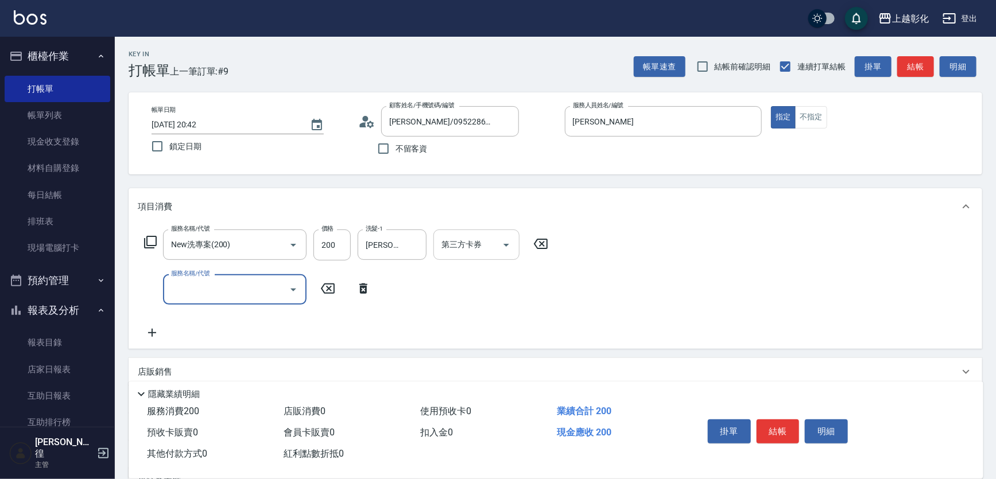
click at [468, 252] on input "第三方卡券" at bounding box center [468, 245] width 59 height 20
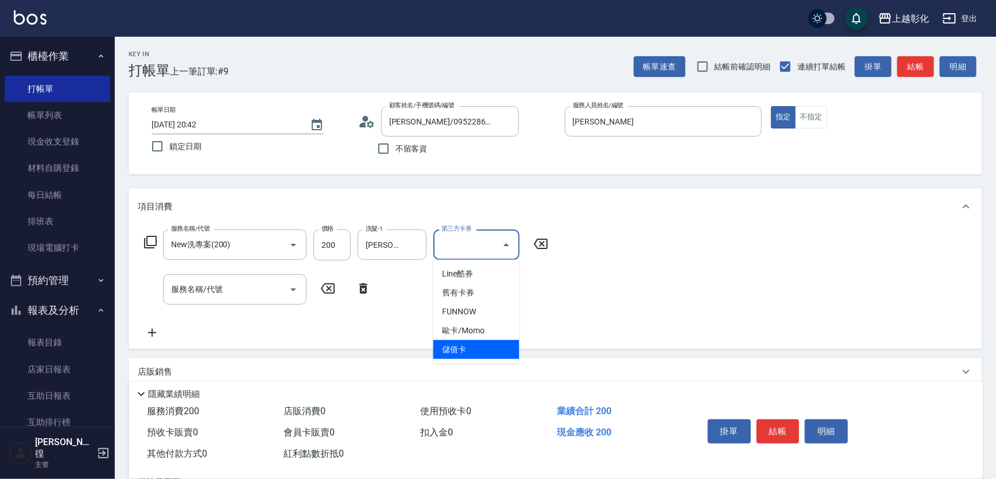
click at [487, 359] on span "儲值卡" at bounding box center [476, 349] width 86 height 19
type input "儲值卡"
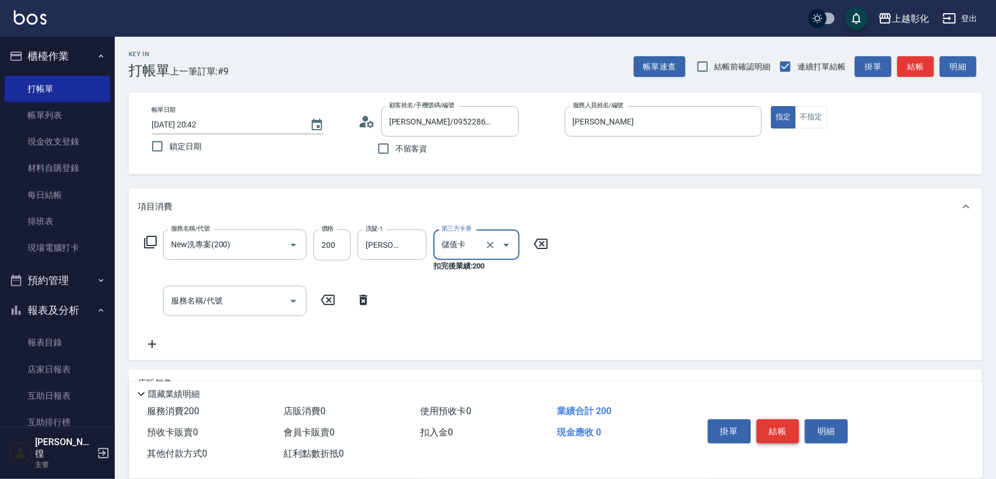
click at [775, 436] on button "結帳" at bounding box center [777, 432] width 43 height 24
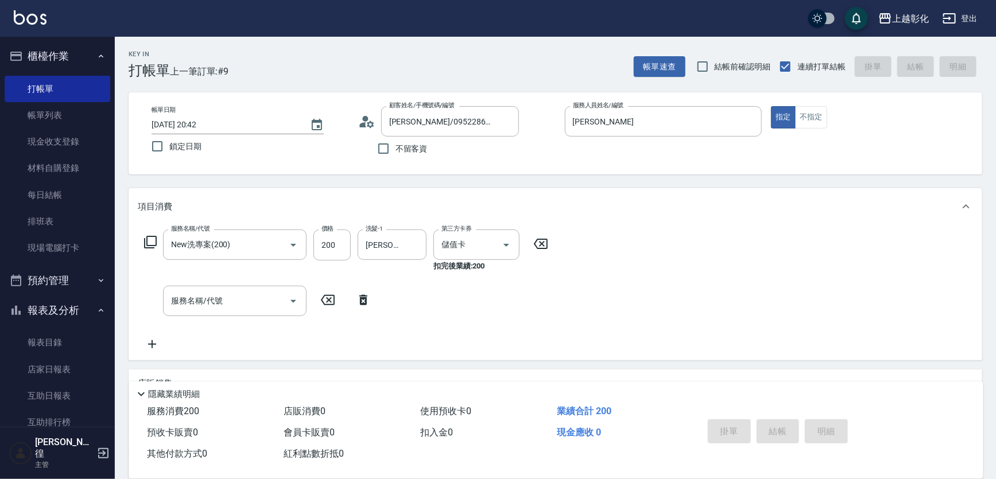
type input "2025/09/15 20:43"
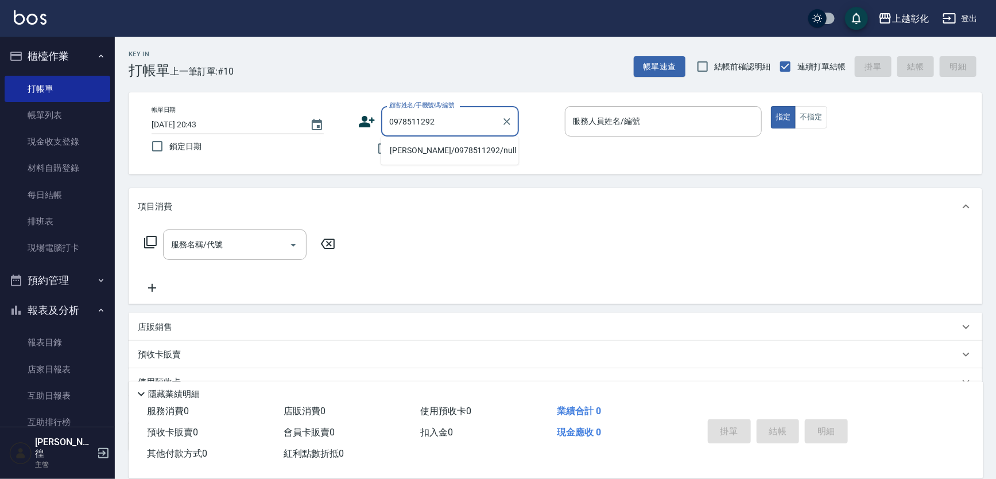
click at [452, 146] on li "姚依婷/0978511292/null" at bounding box center [450, 150] width 138 height 19
type input "姚依婷/0978511292/null"
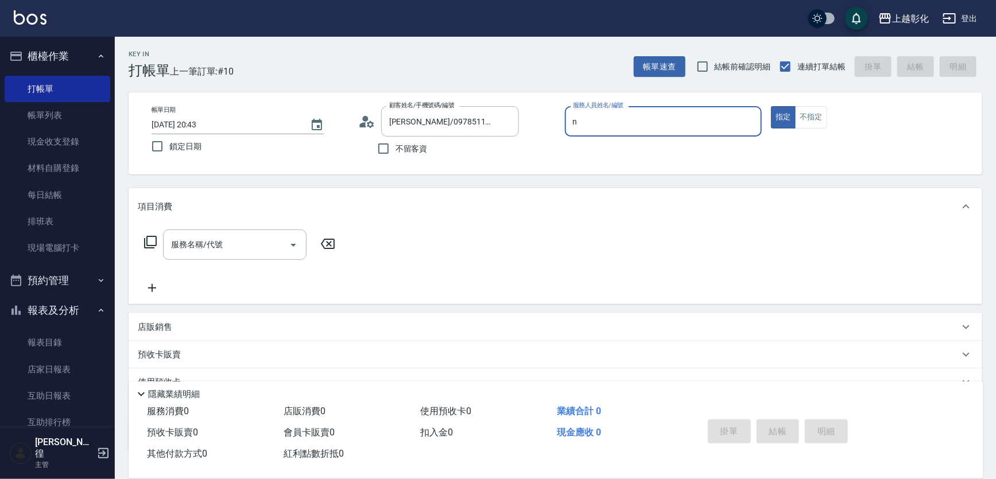
type input "羊羊-n"
click at [821, 114] on button "不指定" at bounding box center [811, 117] width 32 height 22
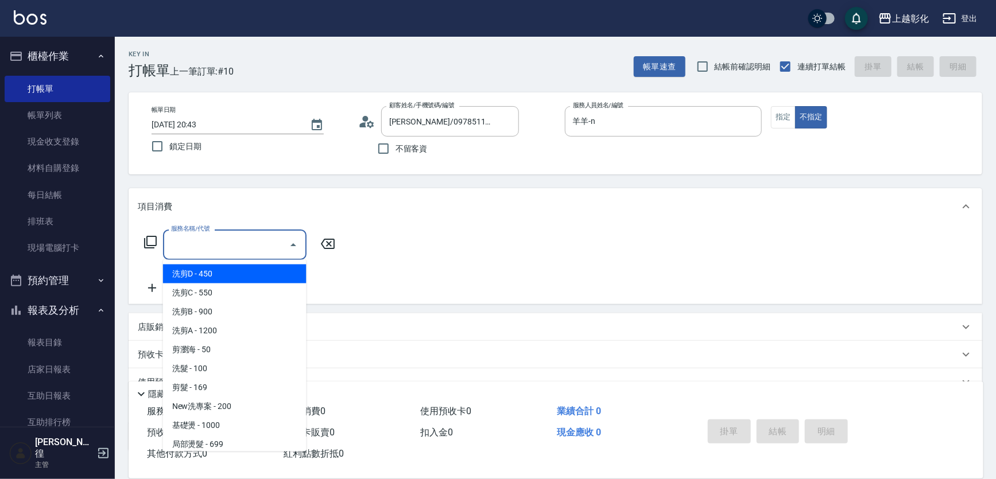
click at [225, 242] on input "服務名稱/代號" at bounding box center [226, 245] width 116 height 20
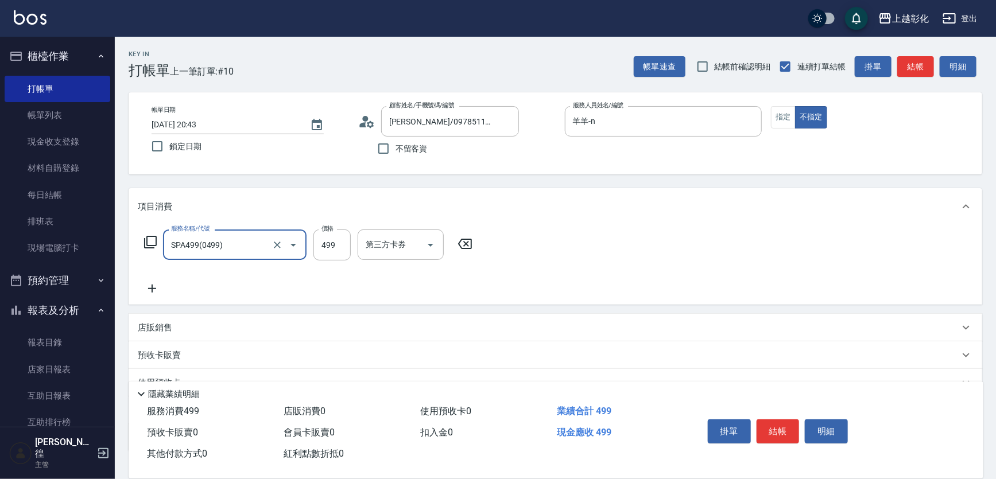
type input "SPA499(0499)"
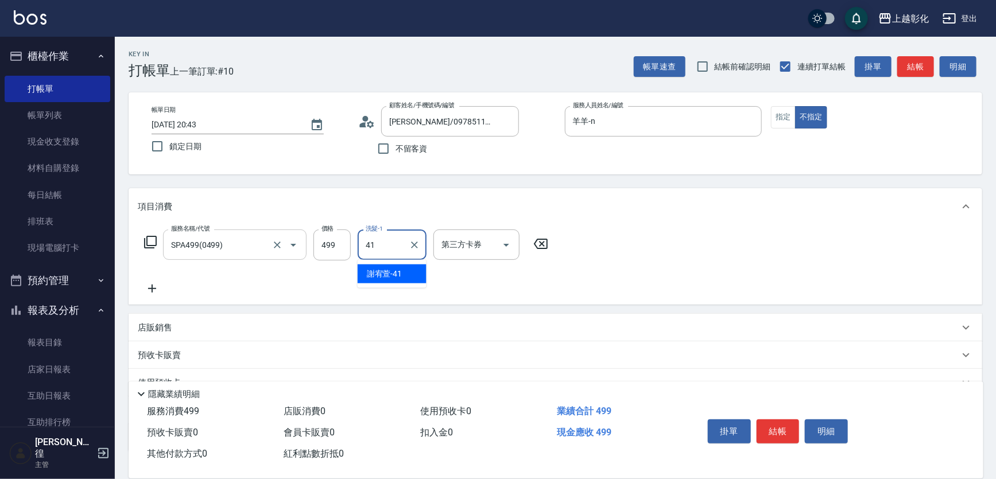
type input "謝宥萱-41"
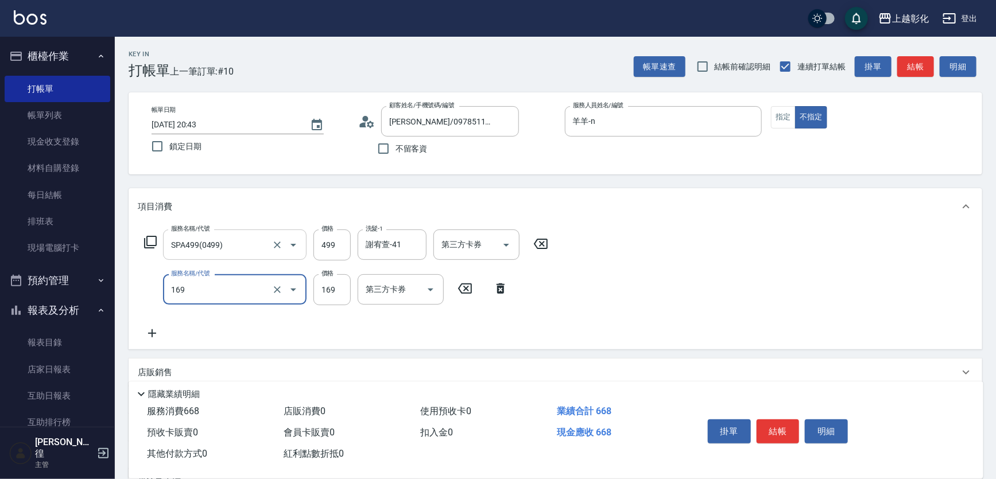
type input "剪髮(169)"
type input "100"
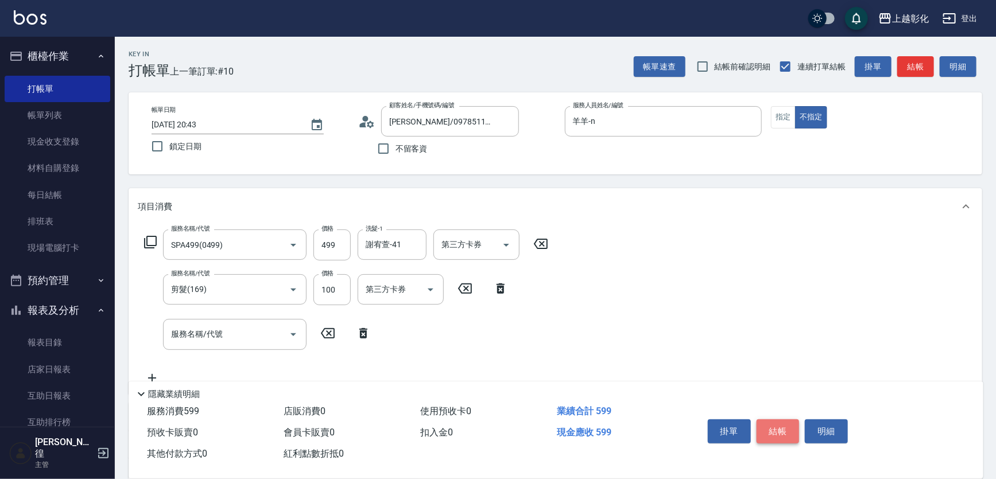
click at [788, 426] on button "結帳" at bounding box center [777, 432] width 43 height 24
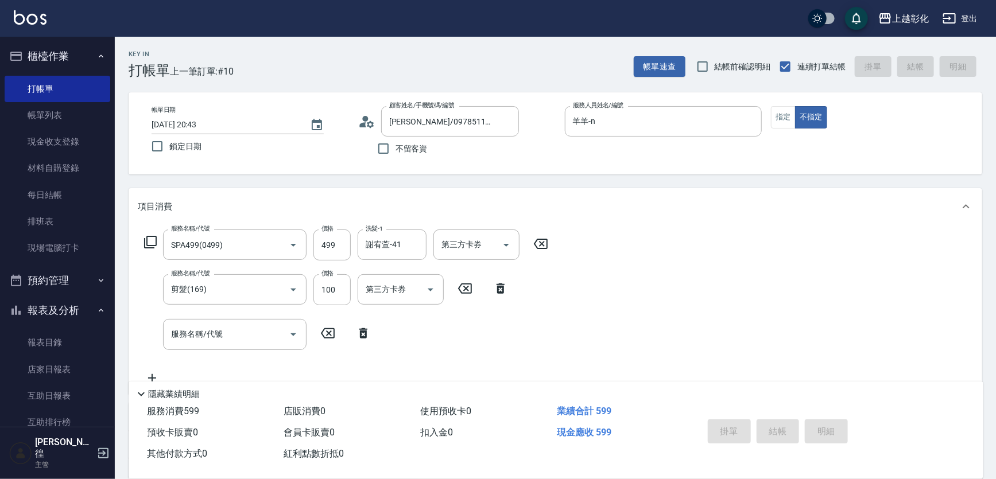
type input "2025/09/15 20:44"
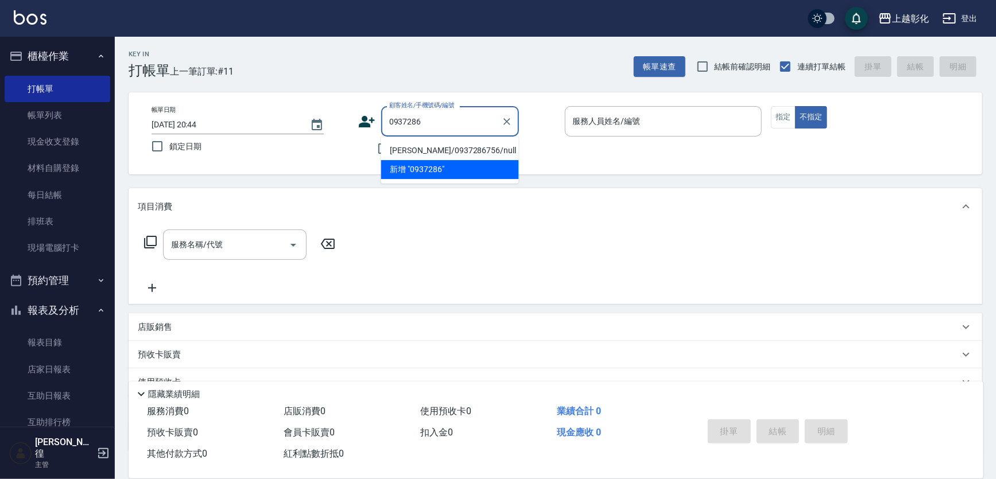
click at [455, 153] on li "鄭靜蕖/0937286756/null" at bounding box center [450, 150] width 138 height 19
type input "鄭靜蕖/0937286756/null"
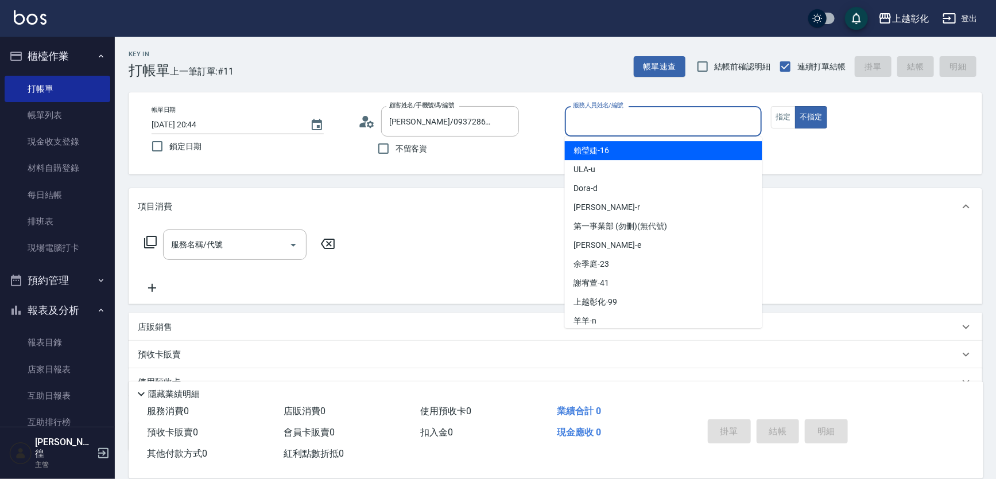
click at [599, 121] on input "服務人員姓名/編號" at bounding box center [663, 121] width 187 height 20
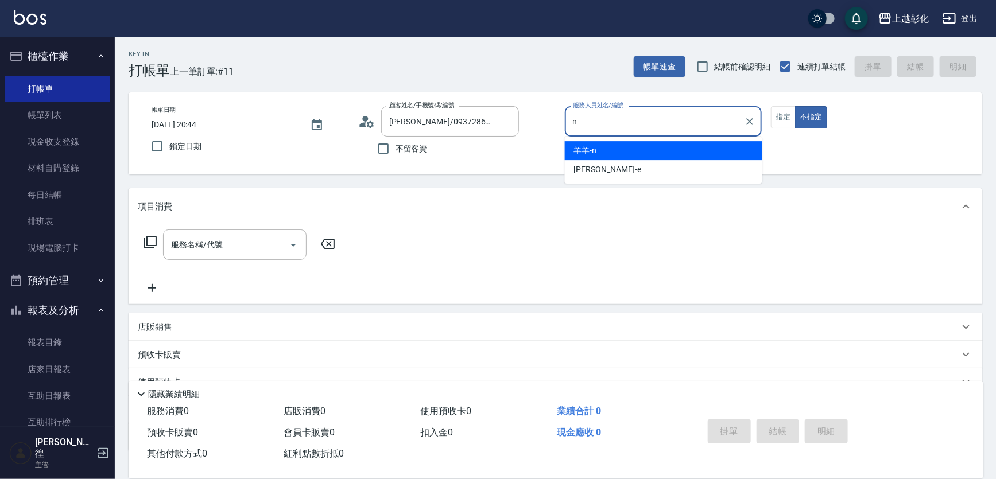
type input "羊羊-n"
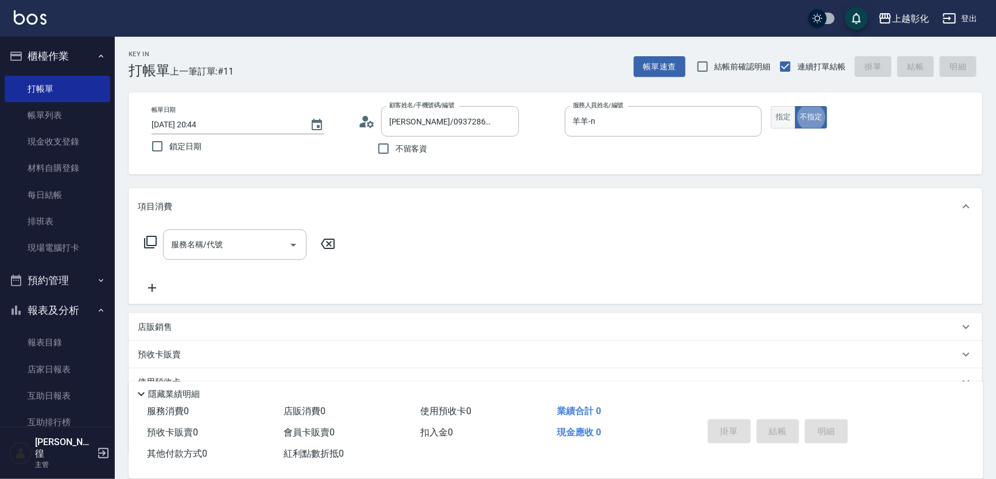
click at [783, 111] on button "指定" at bounding box center [783, 117] width 25 height 22
click at [255, 246] on input "服務名稱/代號" at bounding box center [226, 245] width 116 height 20
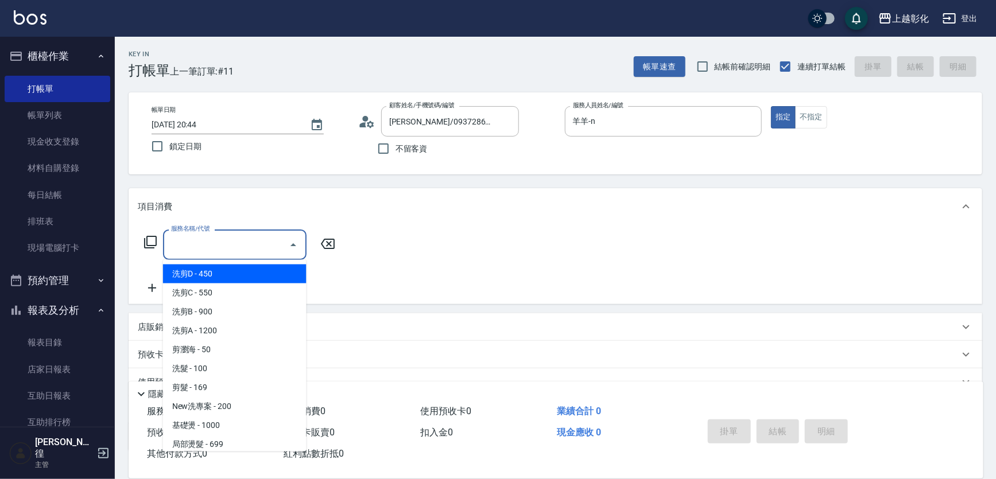
click at [256, 275] on span "洗剪D - 450" at bounding box center [234, 274] width 143 height 19
type input "洗剪D(002)"
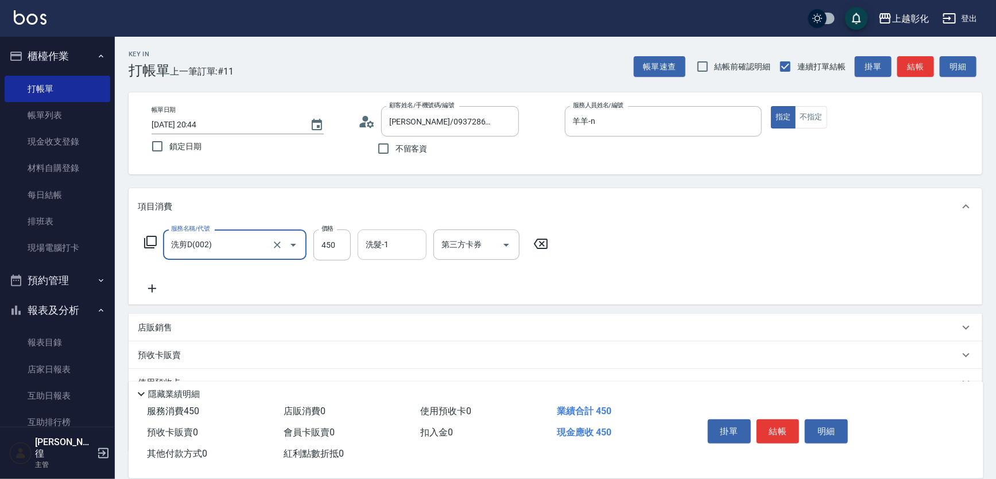
click at [385, 252] on input "洗髮-1" at bounding box center [392, 245] width 59 height 20
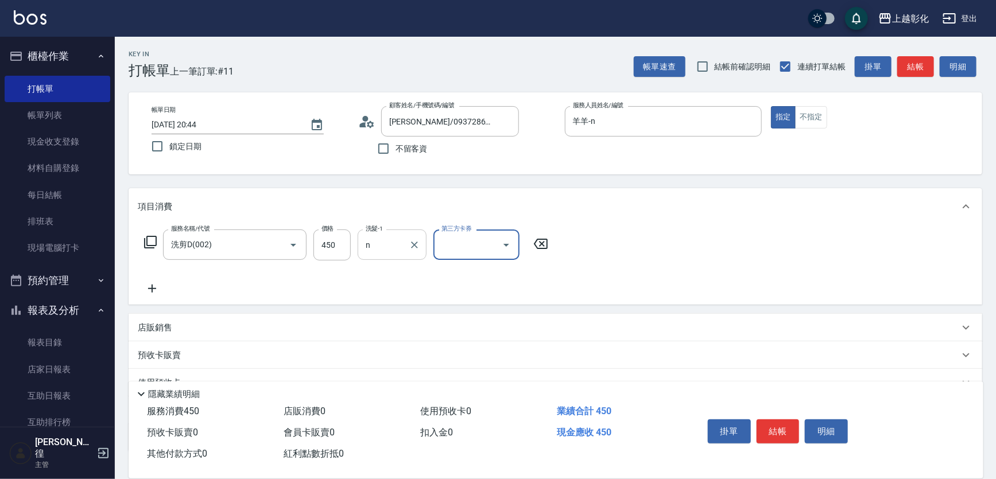
type input "羊羊-n"
click at [774, 422] on button "結帳" at bounding box center [777, 432] width 43 height 24
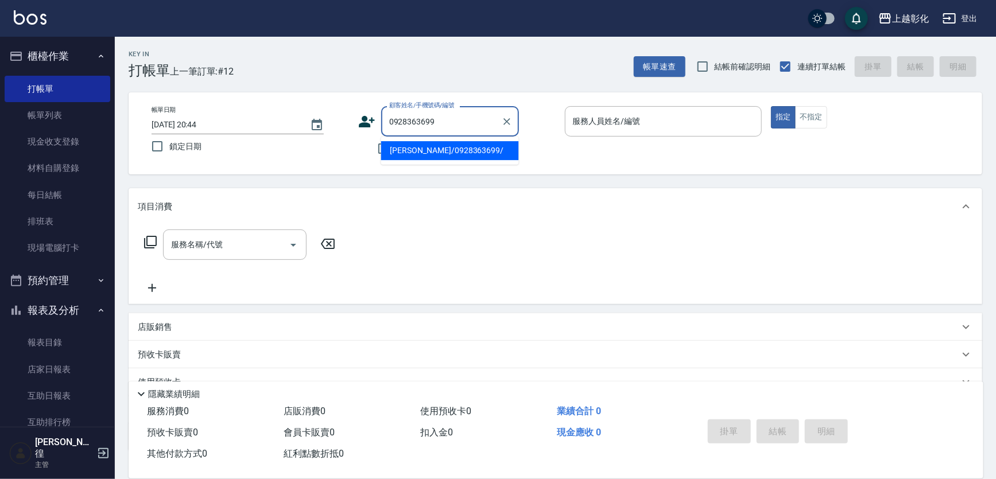
type input "曹雪兒/0928363699/"
type input "Gary-g"
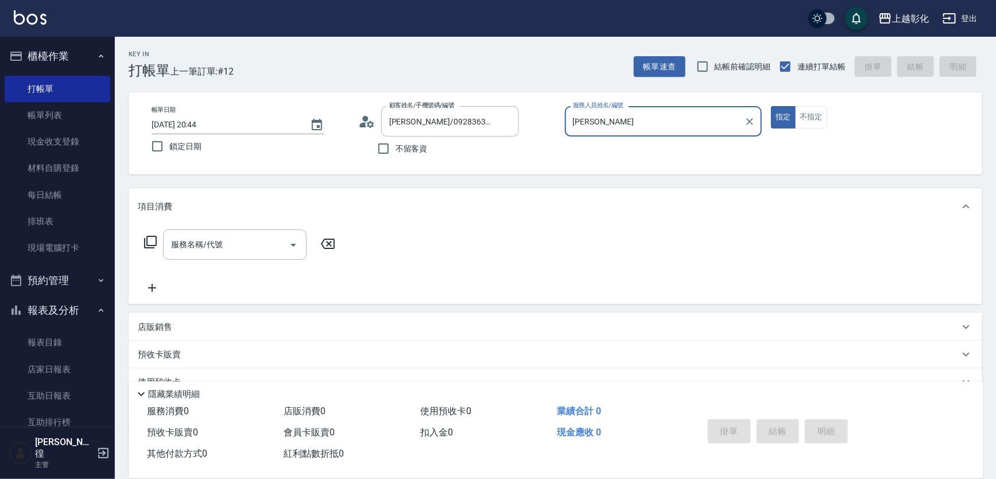
click at [628, 121] on input "Gary-g" at bounding box center [655, 121] width 170 height 20
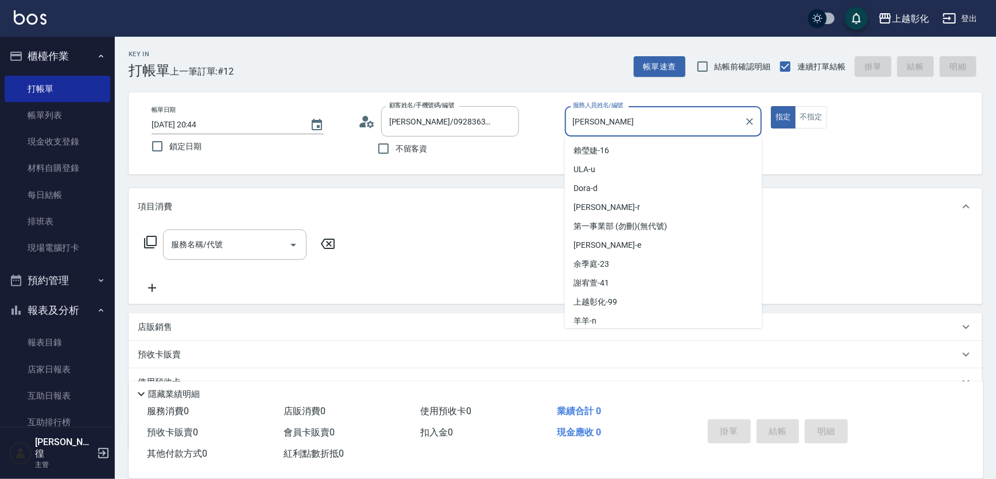
scroll to position [40, 0]
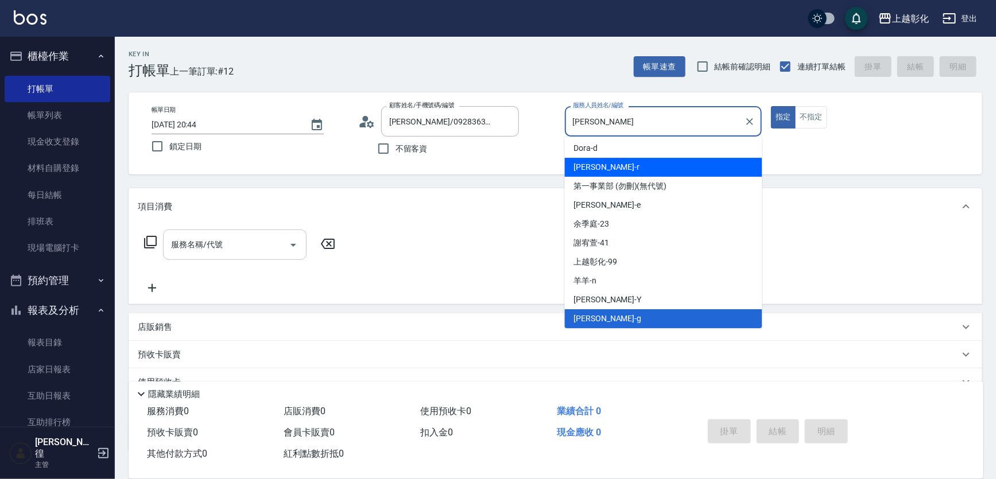
click at [257, 247] on input "服務名稱/代號" at bounding box center [226, 245] width 116 height 20
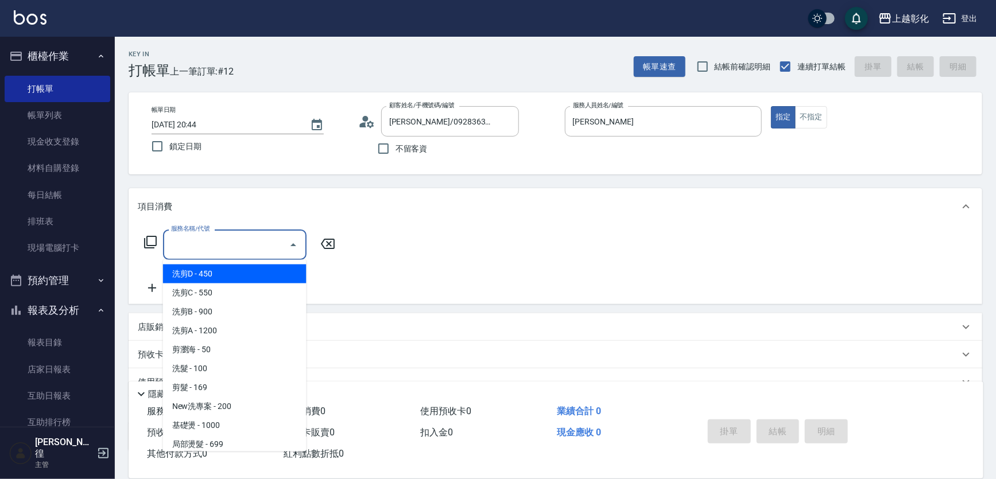
click at [152, 244] on icon at bounding box center [150, 242] width 14 height 14
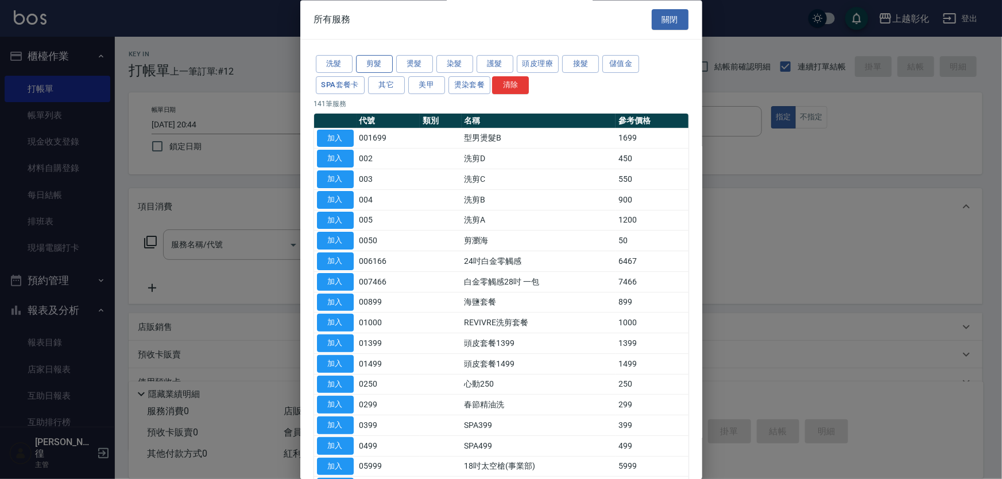
click at [376, 64] on button "剪髮" at bounding box center [374, 65] width 37 height 18
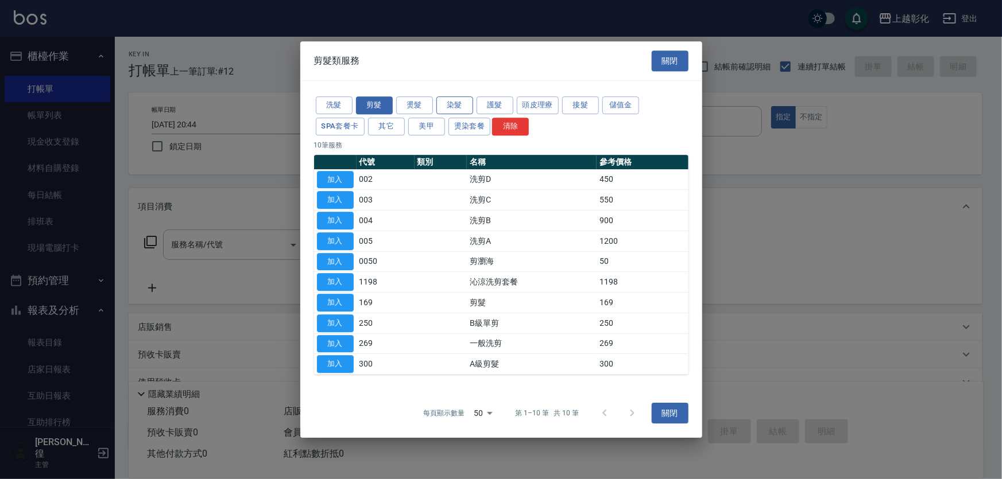
drag, startPoint x: 464, startPoint y: 92, endPoint x: 463, endPoint y: 104, distance: 12.2
click at [463, 97] on div "洗髮 剪髮 燙髮 染髮 護髮 頭皮理療 接髮 儲值金 SPA套餐卡 其它 美甲 燙染套餐 清除 10 筆服務 代號 類別 名稱 參考價格 加入 002 洗剪D…" at bounding box center [501, 235] width 402 height 308
click at [463, 104] on button "染髮" at bounding box center [454, 105] width 37 height 18
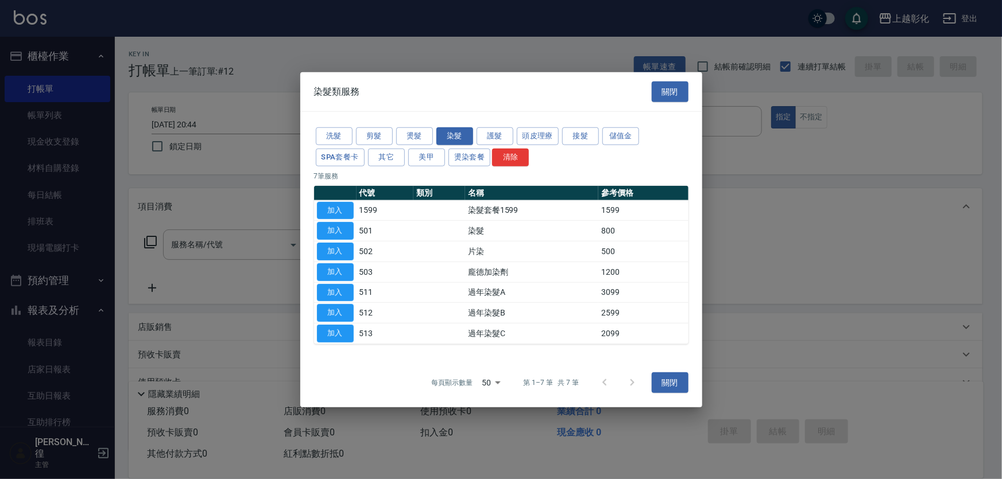
click at [348, 208] on button "加入" at bounding box center [335, 210] width 37 height 18
type input "染髮套餐1599(1599)"
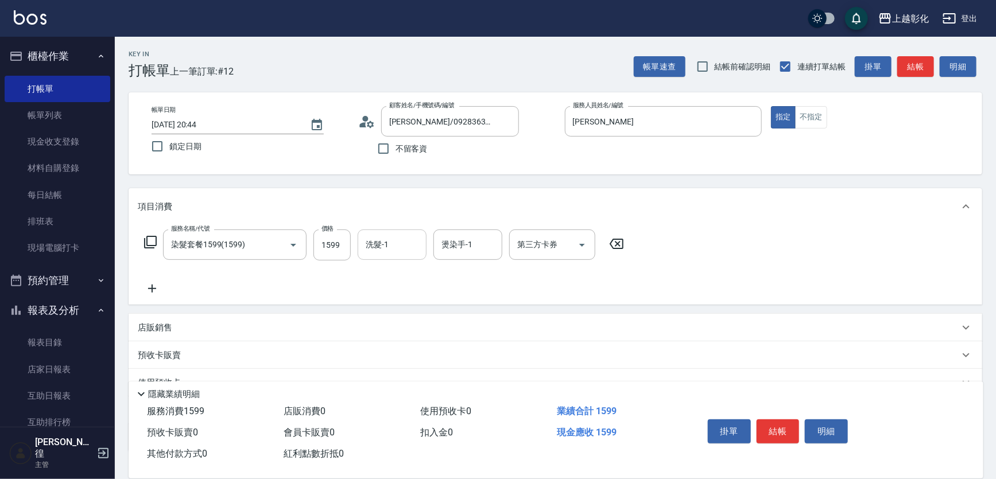
click at [382, 246] on input "洗髮-1" at bounding box center [392, 245] width 59 height 20
type input "謝宥萱-41"
click at [557, 245] on input "第三方卡券" at bounding box center [543, 245] width 59 height 20
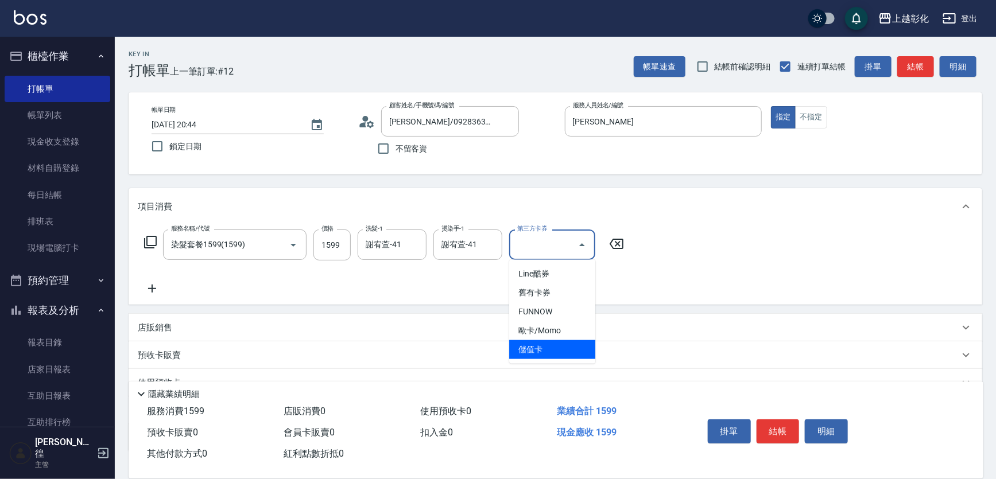
click at [550, 343] on span "儲值卡" at bounding box center [552, 349] width 86 height 19
type input "儲值卡"
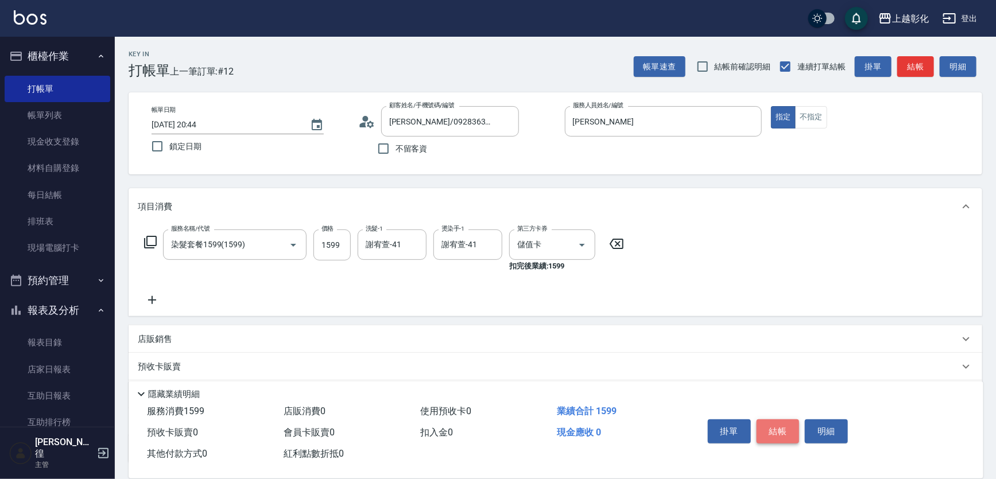
click at [786, 423] on button "結帳" at bounding box center [777, 432] width 43 height 24
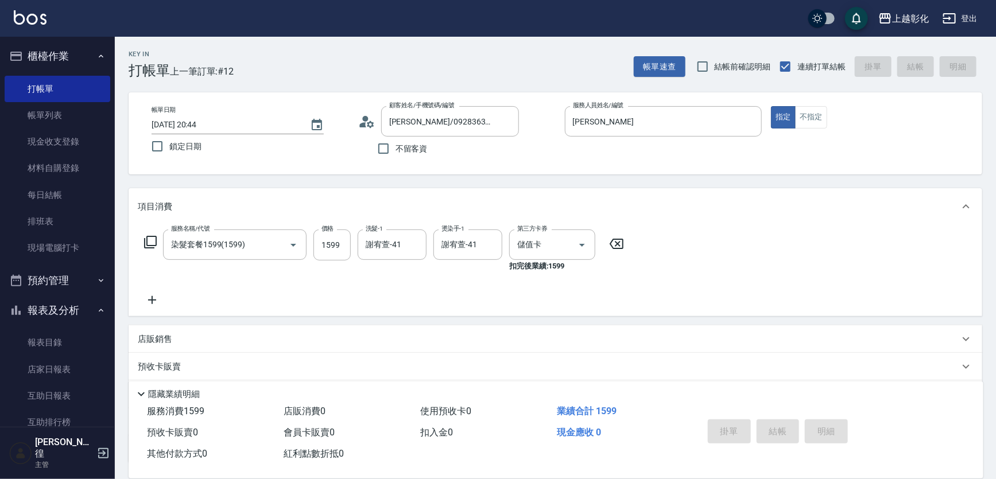
type input "2025/09/15 20:45"
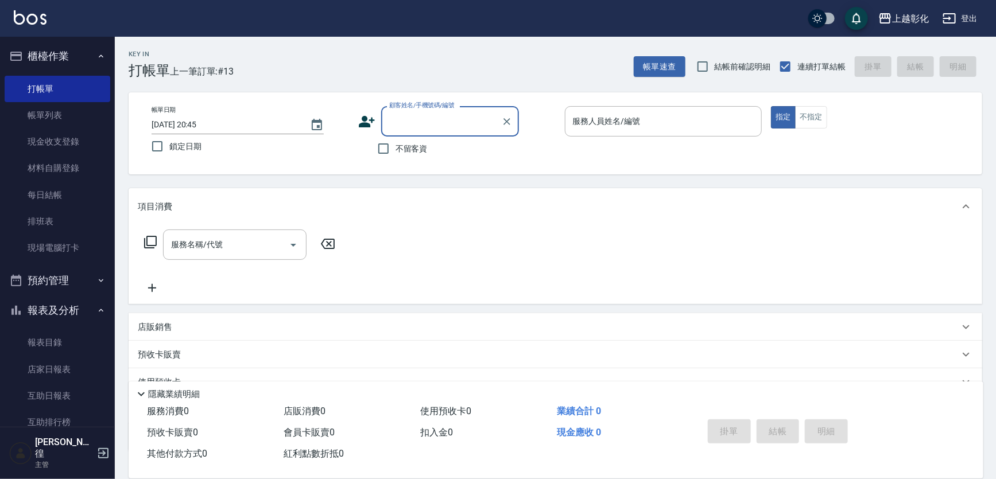
click at [410, 152] on span "不留客資" at bounding box center [411, 149] width 32 height 12
click at [395, 152] on input "不留客資" at bounding box center [383, 149] width 24 height 24
checkbox input "true"
type input "曹雪兒/0928363699/"
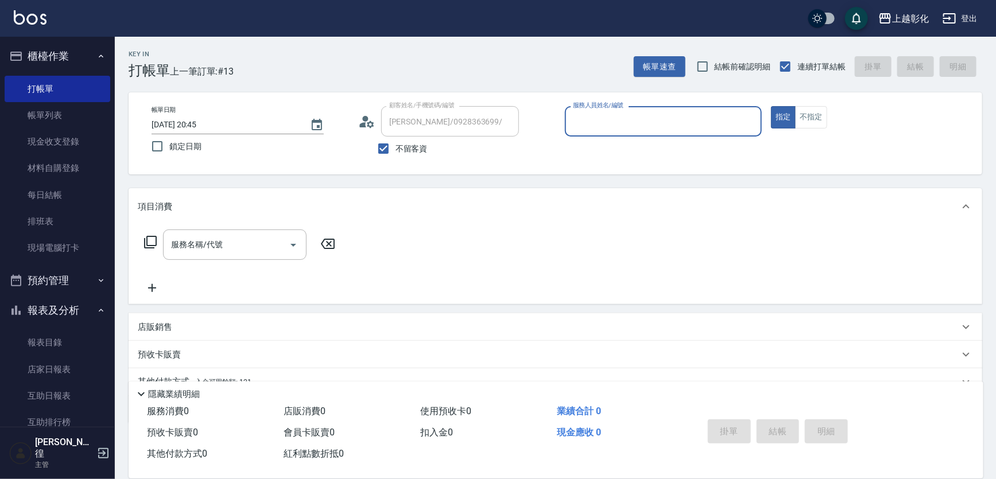
type input "Gary-g"
click at [592, 119] on input "Gary-g" at bounding box center [655, 121] width 170 height 20
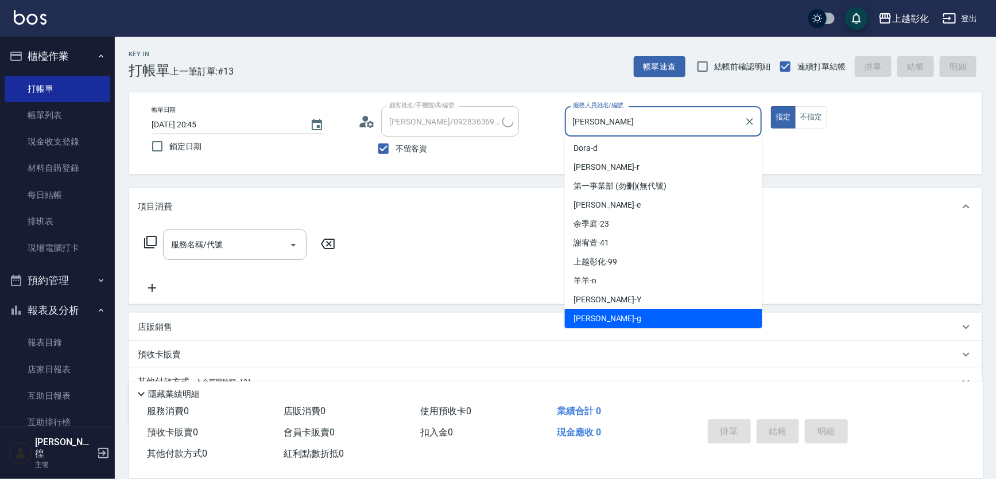
type input "張苡竫/0930253839/"
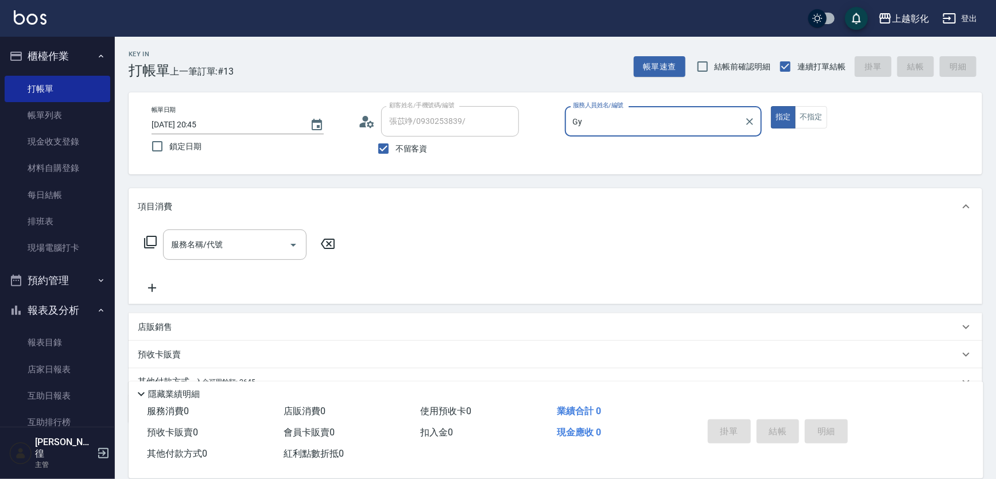
type input "G"
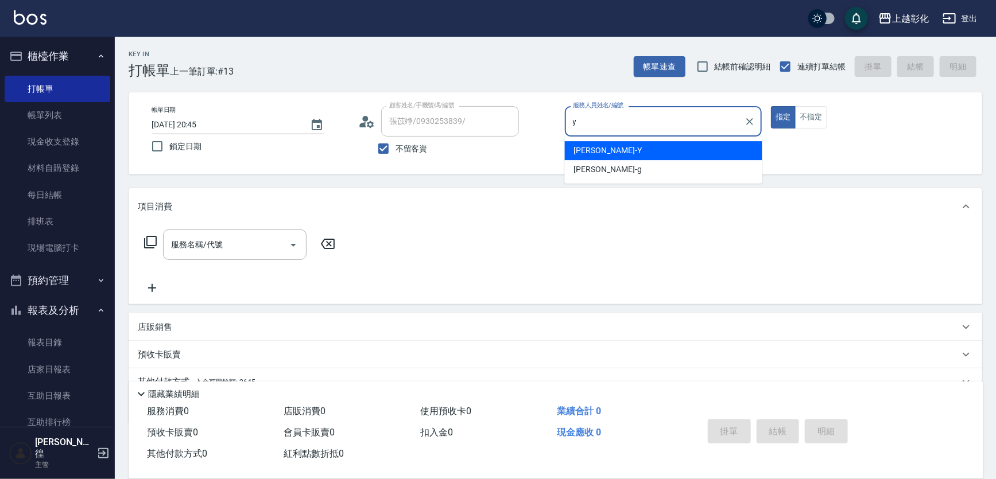
type input "YURI-Y"
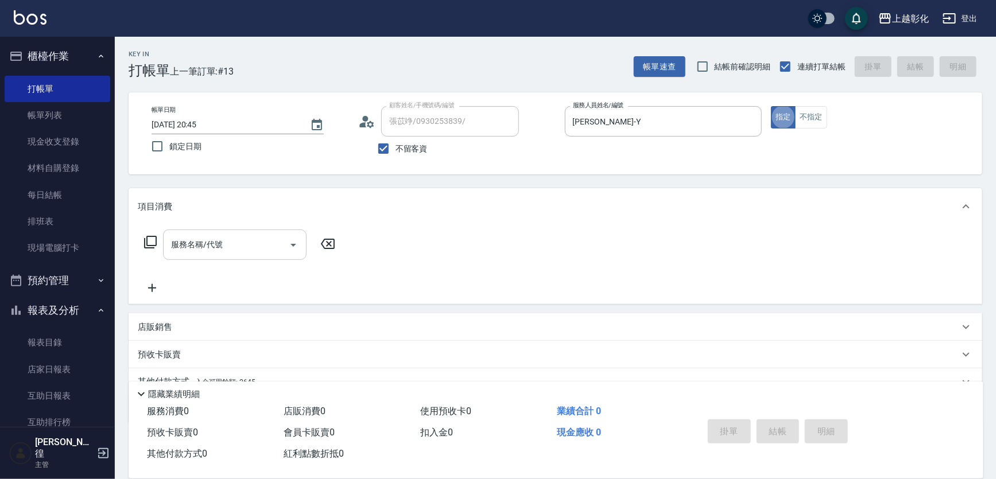
click at [179, 243] on input "服務名稱/代號" at bounding box center [226, 245] width 116 height 20
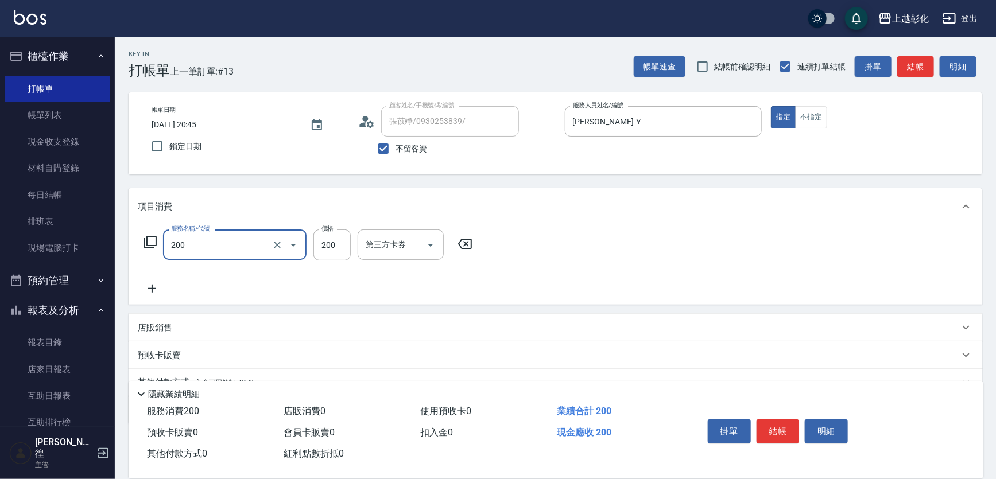
type input "New洗專案(200)"
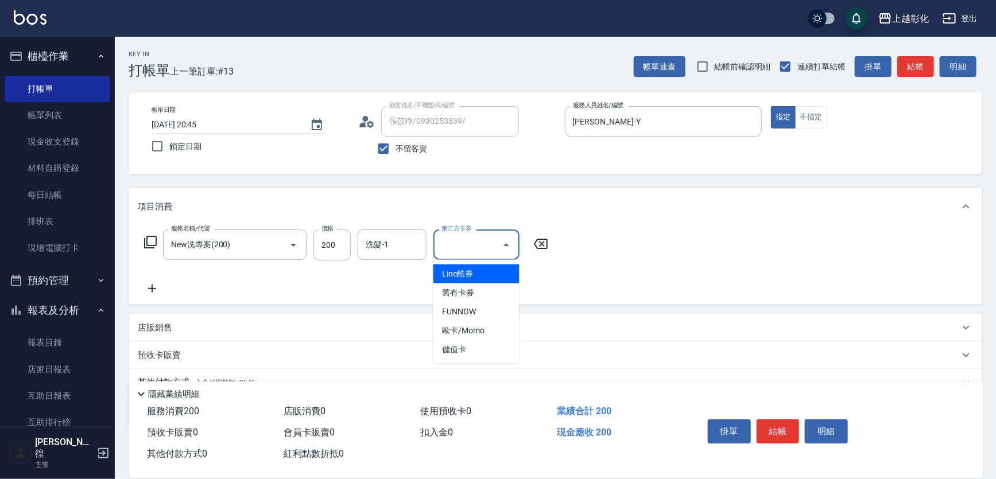
click at [478, 238] on input "第三方卡券" at bounding box center [468, 245] width 59 height 20
click at [476, 347] on span "儲值卡" at bounding box center [476, 349] width 86 height 19
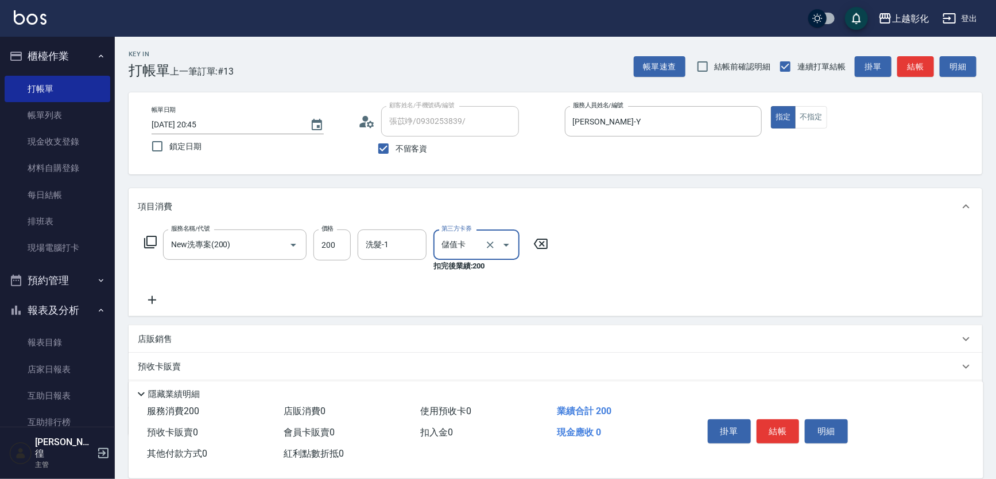
type input "儲值卡"
click at [780, 435] on button "結帳" at bounding box center [777, 432] width 43 height 24
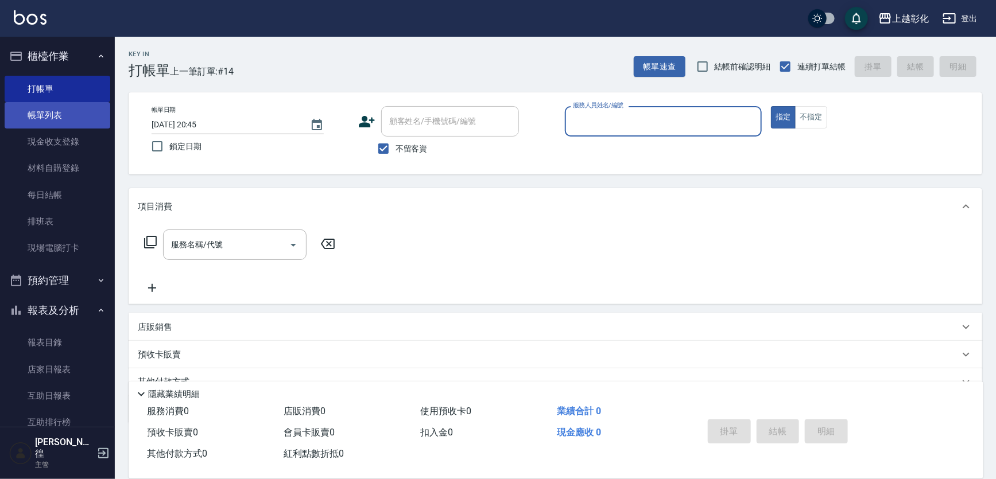
click at [38, 115] on link "帳單列表" at bounding box center [58, 115] width 106 height 26
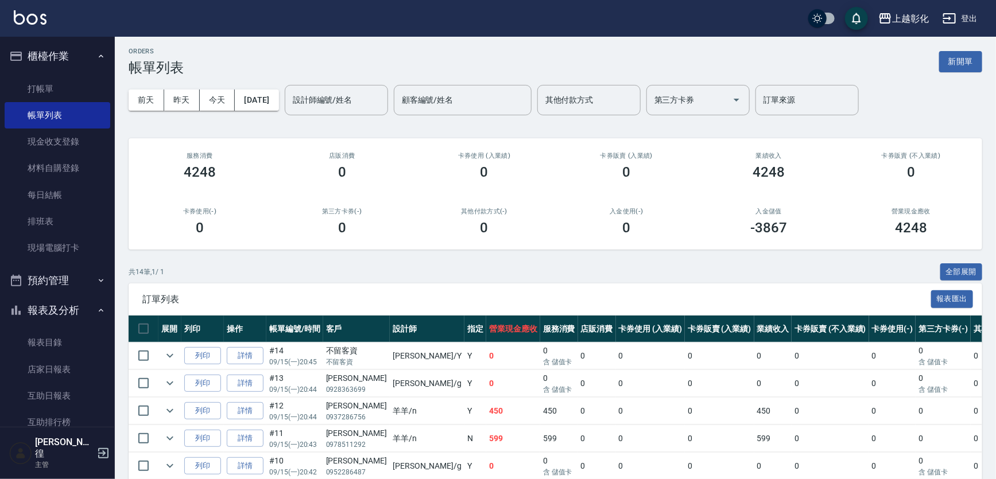
scroll to position [156, 0]
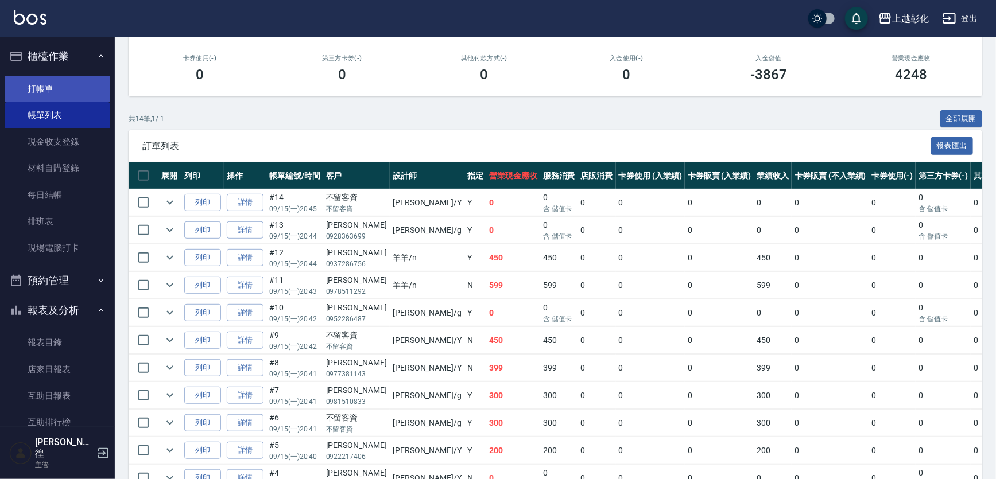
click at [71, 92] on link "打帳單" at bounding box center [58, 89] width 106 height 26
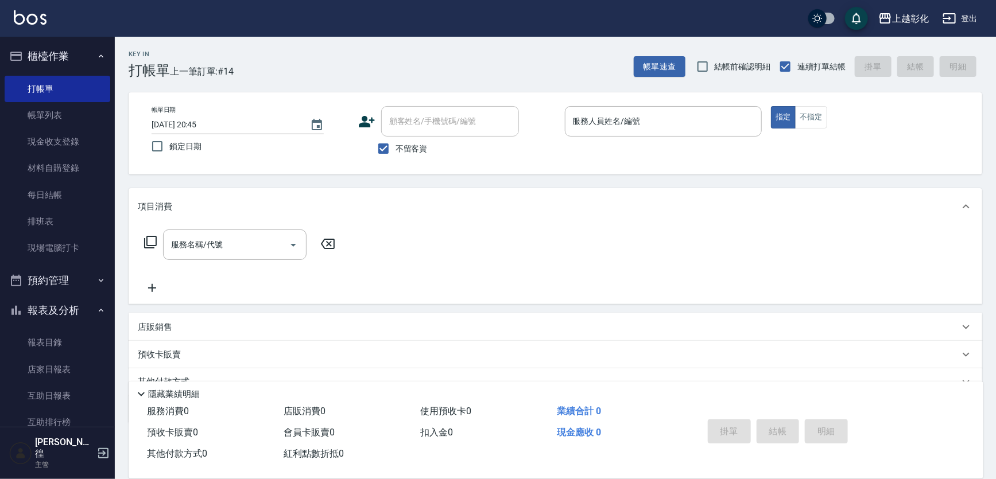
click at [408, 155] on label "不留客資" at bounding box center [399, 149] width 56 height 24
click at [395, 155] on input "不留客資" at bounding box center [383, 149] width 24 height 24
click at [408, 151] on span "不留客資" at bounding box center [411, 149] width 32 height 12
click at [395, 151] on input "不留客資" at bounding box center [383, 149] width 24 height 24
checkbox input "true"
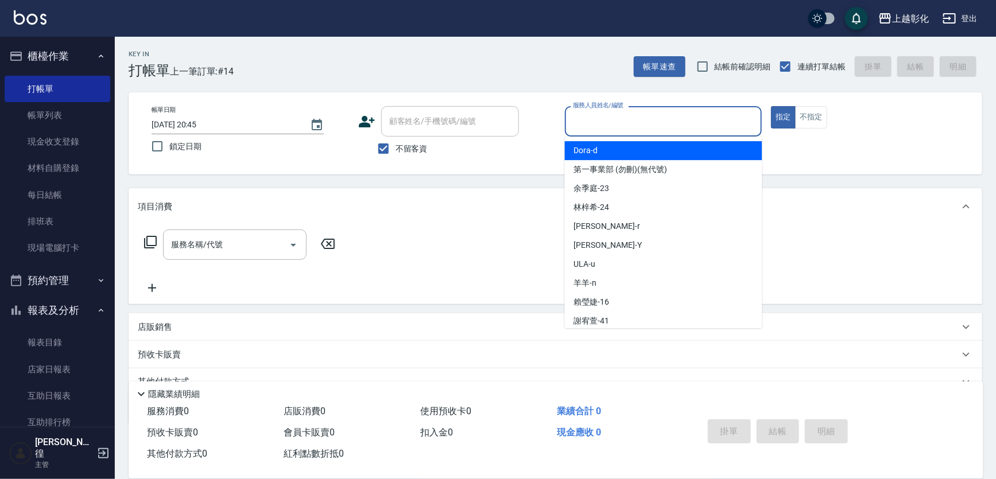
click at [645, 123] on input "服務人員姓名/編號" at bounding box center [663, 121] width 187 height 20
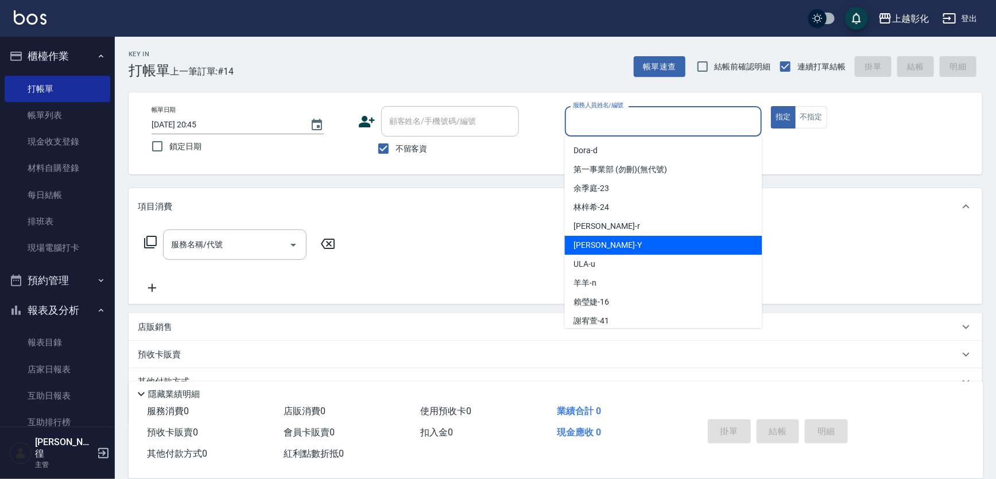
click at [587, 251] on div "YURI -Y" at bounding box center [663, 245] width 197 height 19
type input "YURI-Y"
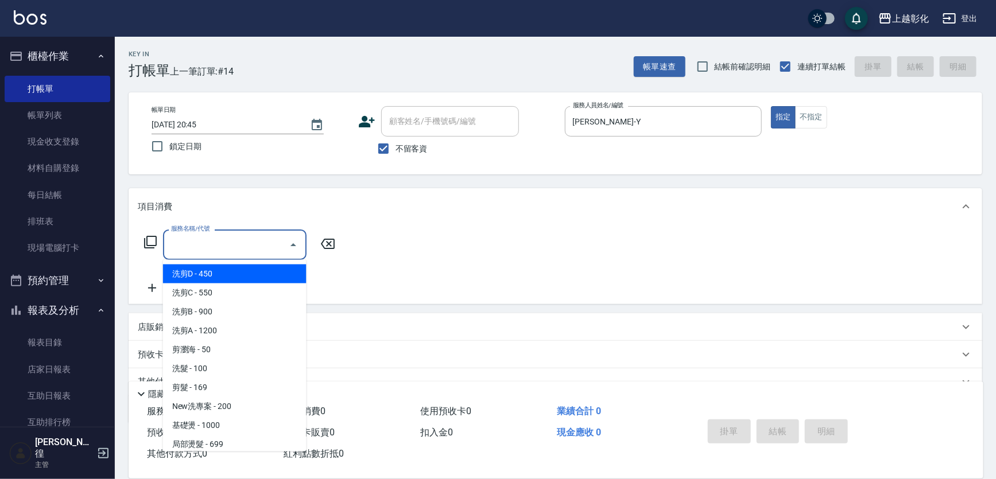
click at [207, 234] on div "服務名稱/代號 服務名稱/代號" at bounding box center [234, 245] width 143 height 30
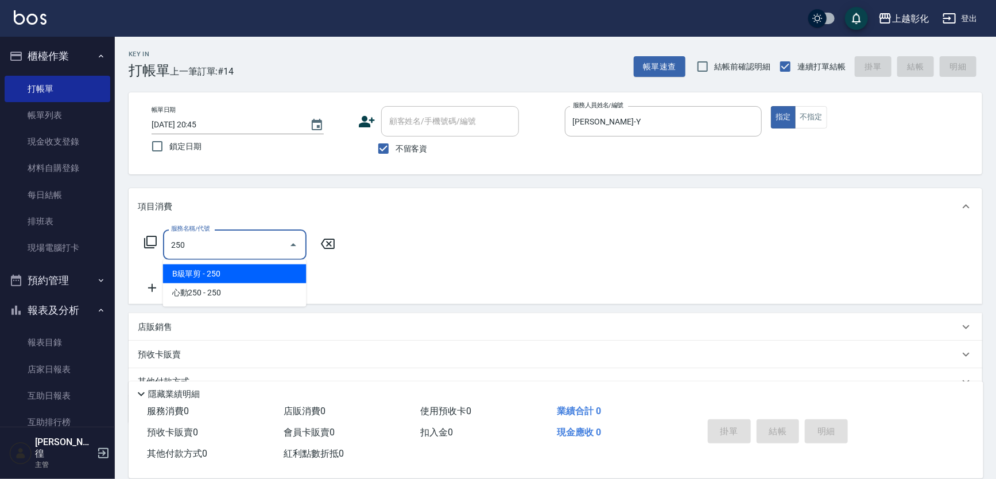
type input "B級單剪(250)"
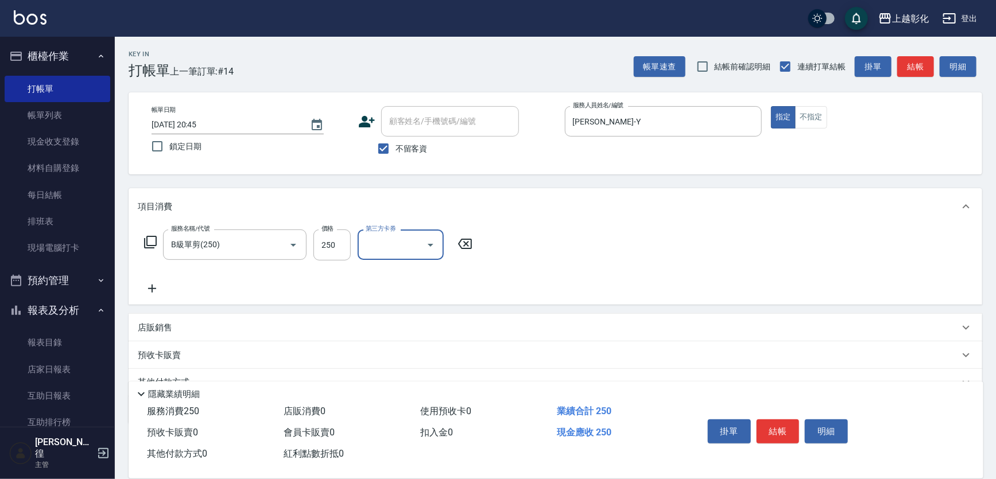
click at [778, 415] on div "掛單 結帳 明細" at bounding box center [778, 433] width 150 height 36
click at [783, 421] on button "結帳" at bounding box center [777, 432] width 43 height 24
type input "2025/09/15 20:46"
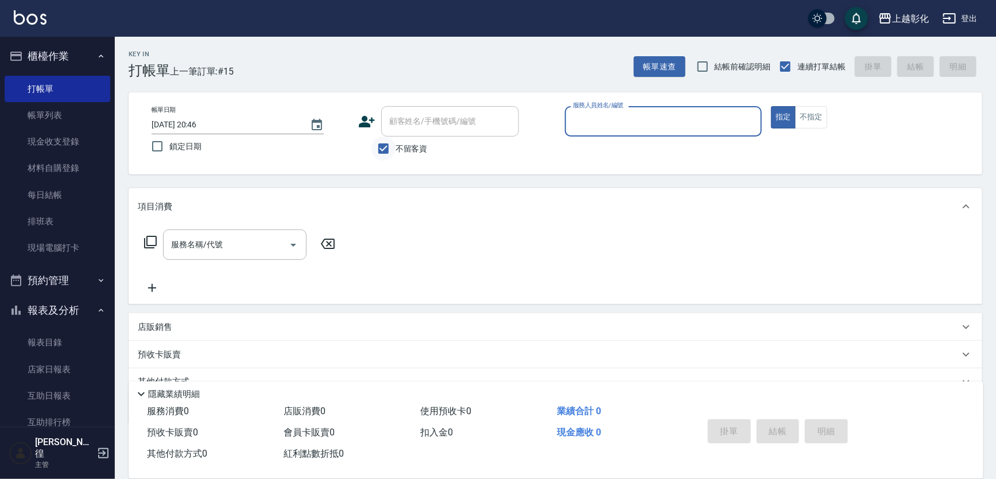
click at [392, 142] on input "不留客資" at bounding box center [383, 149] width 24 height 24
checkbox input "false"
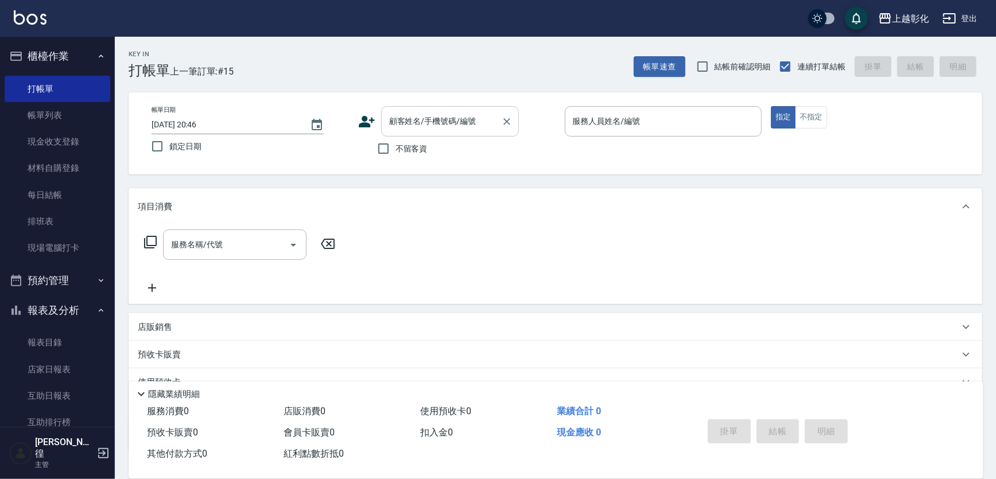
click at [420, 122] on input "顧客姓名/手機號碼/編號" at bounding box center [441, 121] width 110 height 20
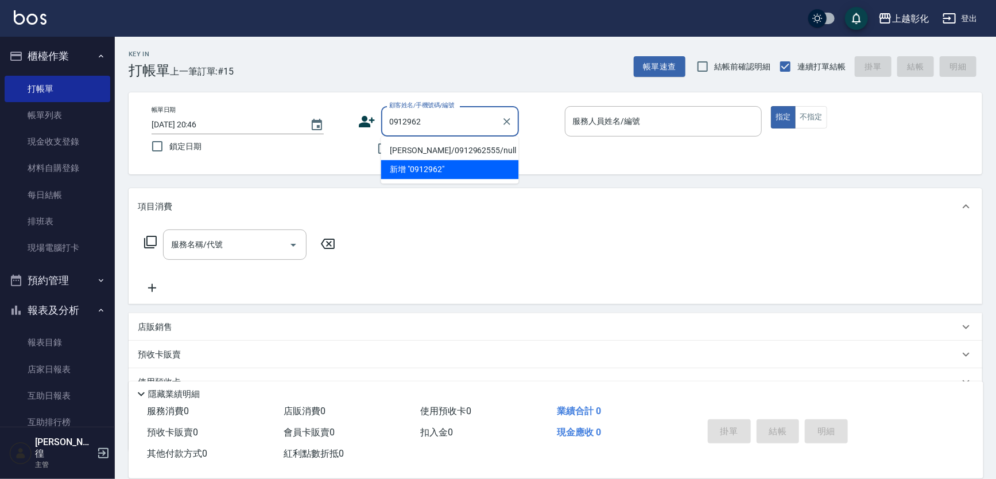
click at [445, 149] on li "徐嘉良/0912962555/null" at bounding box center [450, 150] width 138 height 19
type input "徐嘉良/0912962555/null"
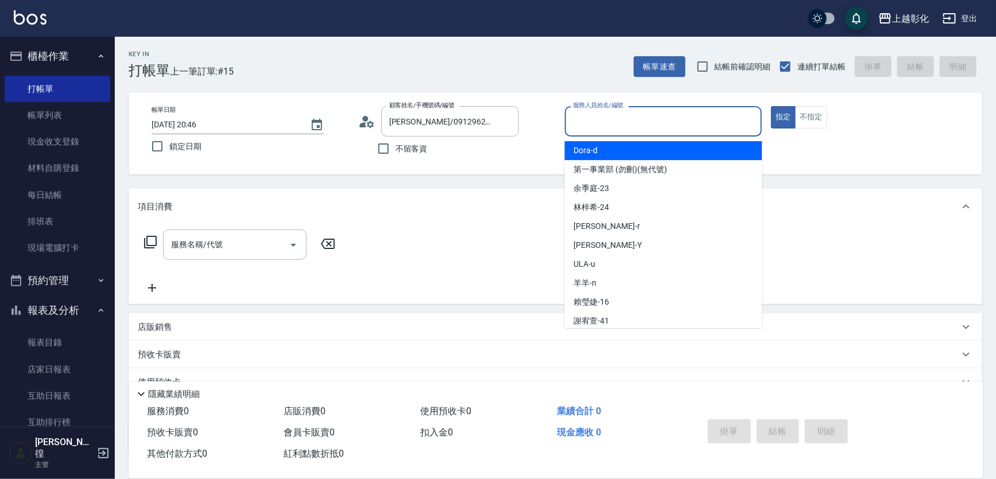
click at [585, 125] on input "服務人員姓名/編號" at bounding box center [663, 121] width 187 height 20
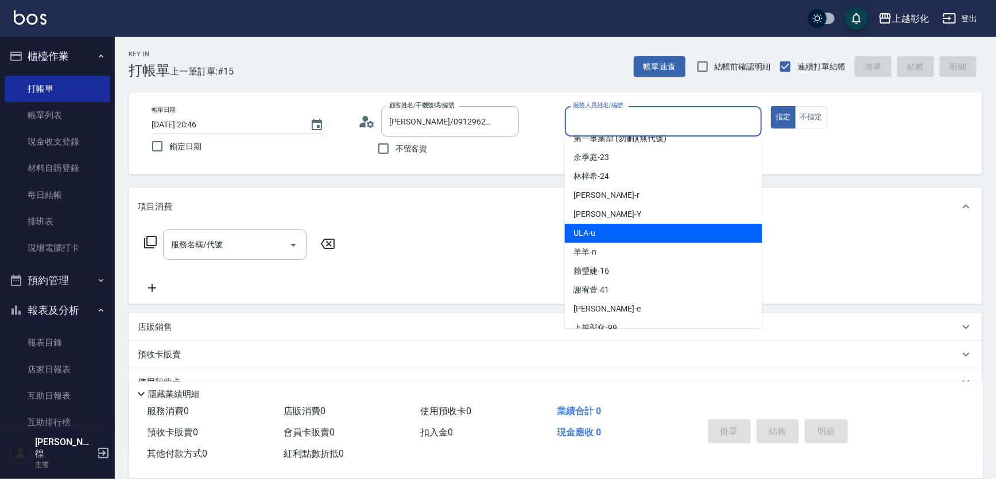
scroll to position [63, 0]
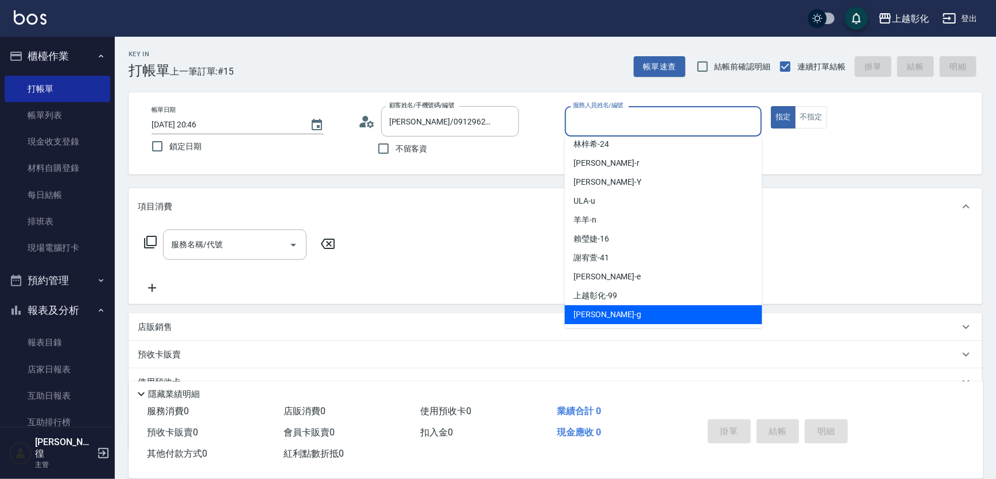
drag, startPoint x: 608, startPoint y: 306, endPoint x: 614, endPoint y: 304, distance: 6.2
click at [608, 306] on div "Gary -g" at bounding box center [663, 314] width 197 height 19
type input "Gary-g"
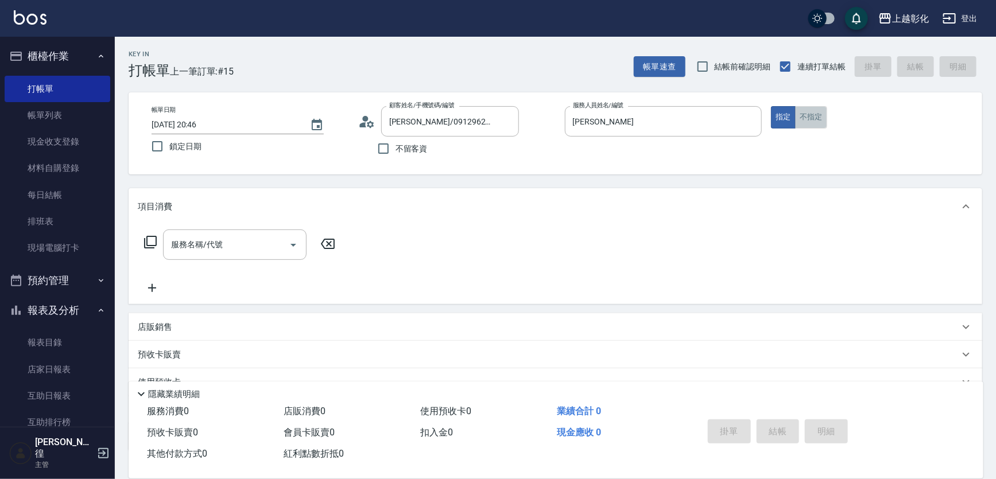
click at [805, 112] on button "不指定" at bounding box center [811, 117] width 32 height 22
click at [226, 246] on input "服務名稱/代號" at bounding box center [226, 245] width 116 height 20
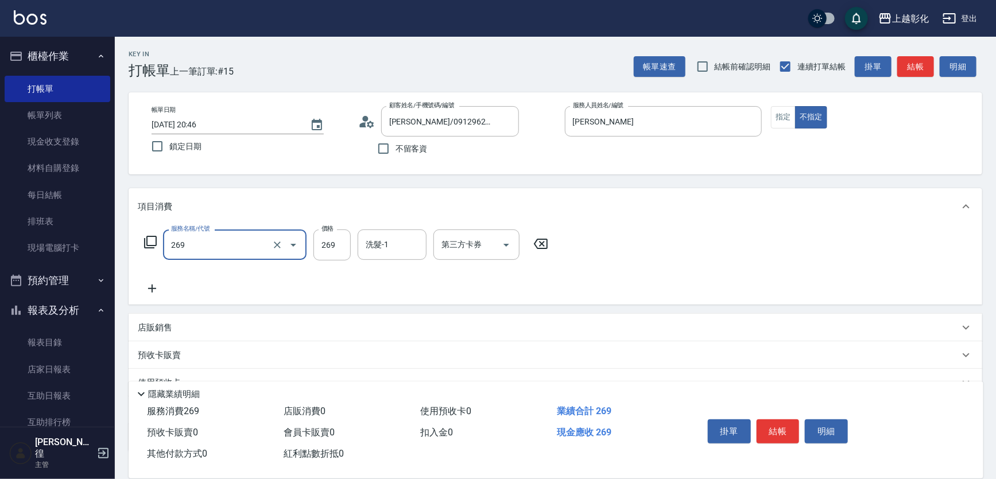
type input "一般洗剪(269)"
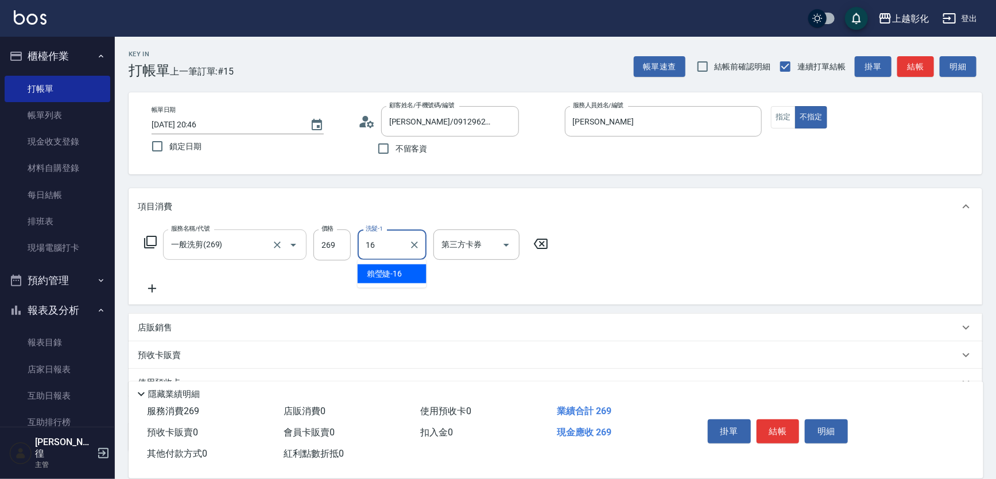
type input "賴瑩婕-16"
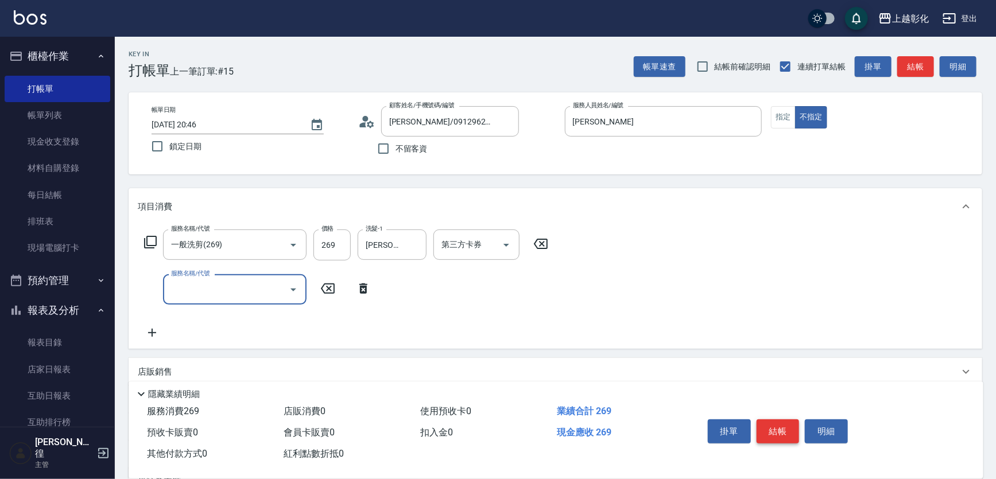
click at [769, 420] on button "結帳" at bounding box center [777, 432] width 43 height 24
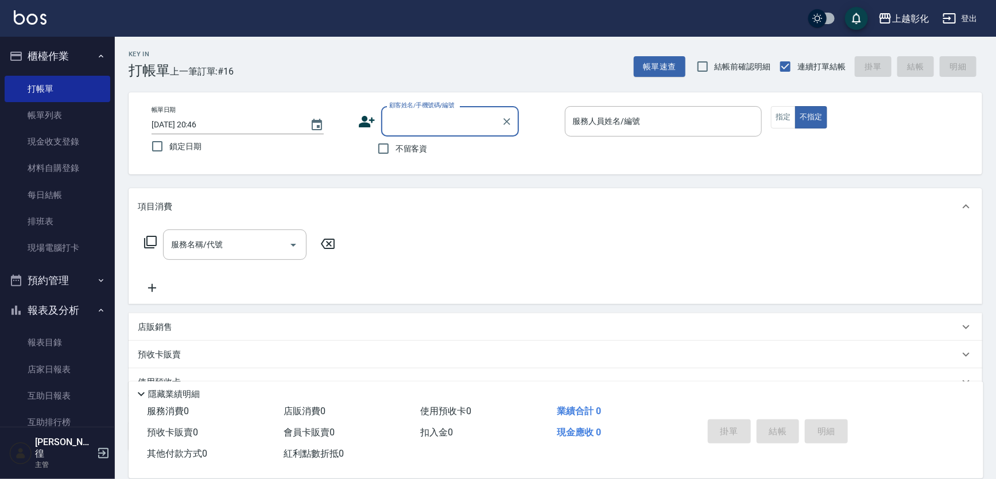
type input "m"
type input "徐嘉良/0912962555/null"
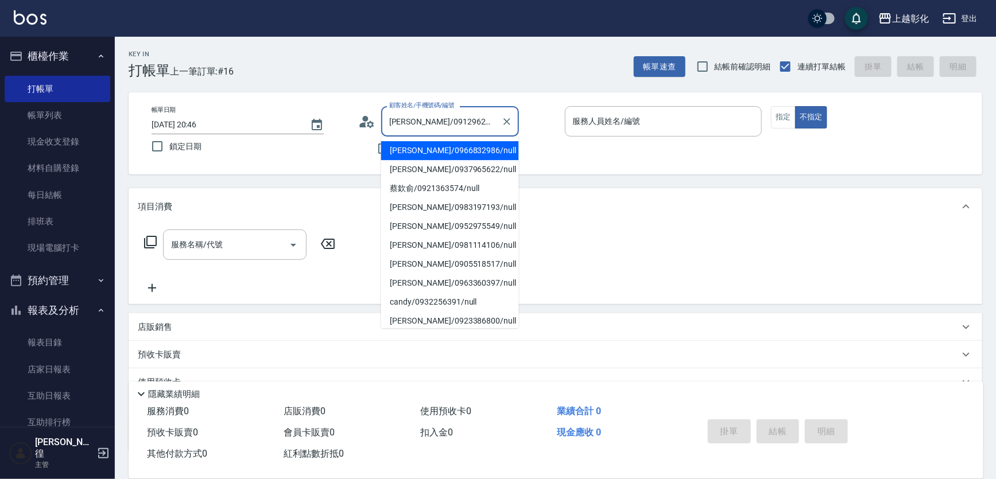
click at [414, 121] on input "徐嘉良/0912962555/null" at bounding box center [441, 121] width 110 height 20
click at [356, 150] on div "帳單日期 2025/09/15 20:46 鎖定日期 顧客姓名/手機號碼/編號 徐嘉良/0912962555/null 顧客姓名/手機號碼/編號 不留客資 服…" at bounding box center [555, 133] width 826 height 55
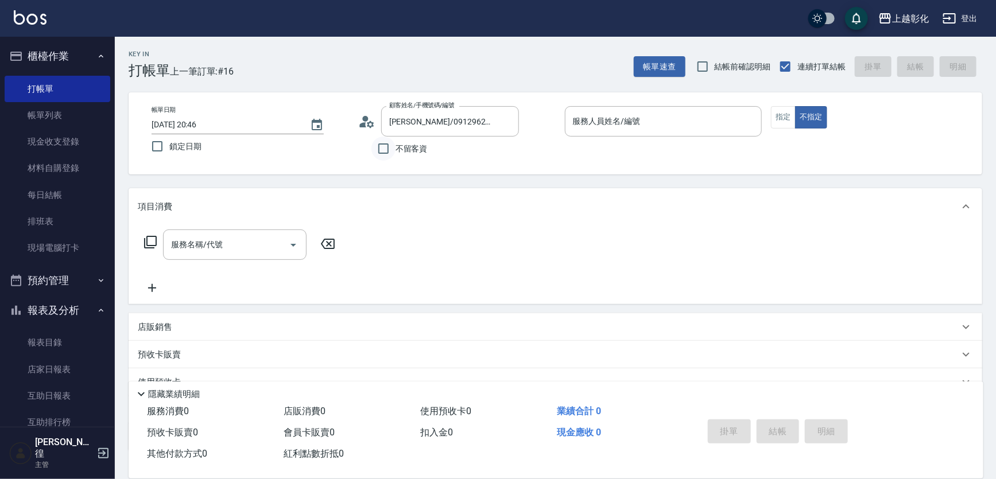
click at [378, 150] on input "不留客資" at bounding box center [383, 149] width 24 height 24
checkbox input "true"
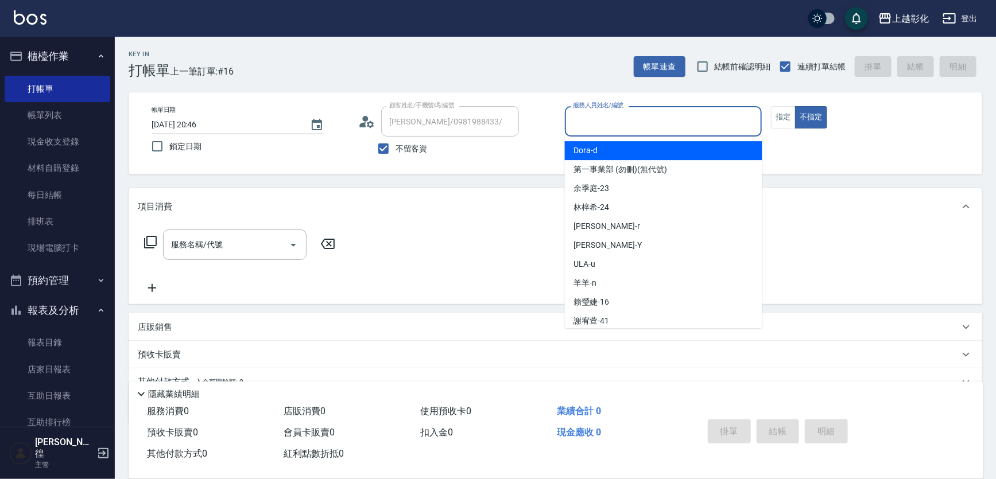
click at [585, 121] on input "服務人員姓名/編號" at bounding box center [663, 121] width 187 height 20
type input "張苡竫/0930253839/"
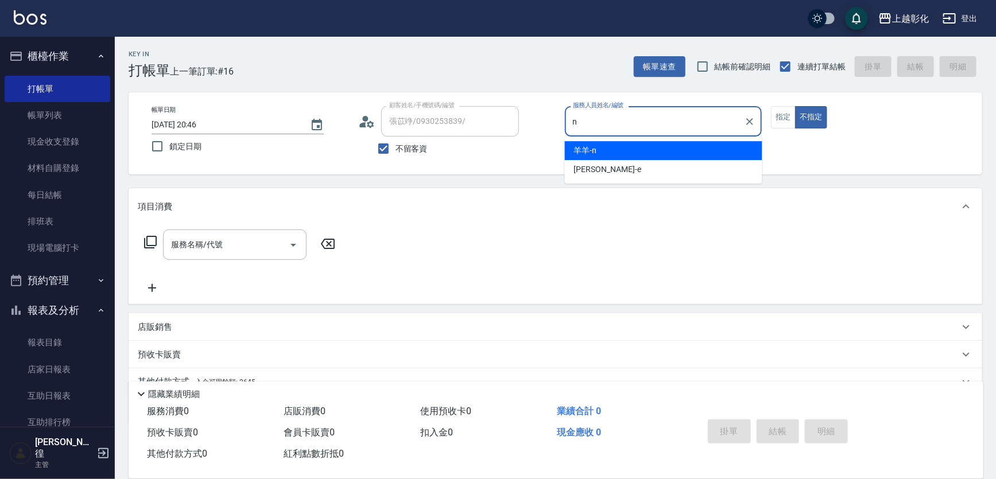
click at [592, 141] on div "羊羊 -n" at bounding box center [663, 150] width 197 height 19
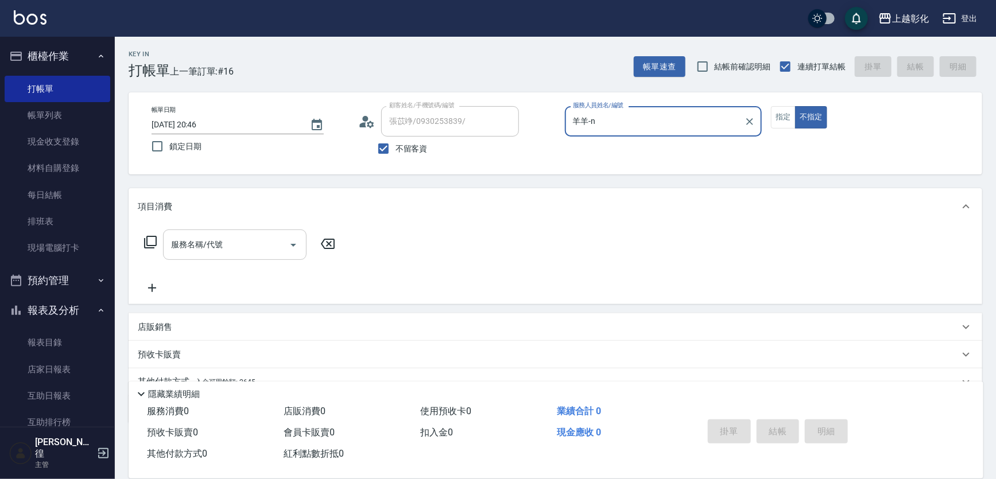
type input "羊羊-n"
click at [195, 242] on input "服務名稱/代號" at bounding box center [226, 245] width 116 height 20
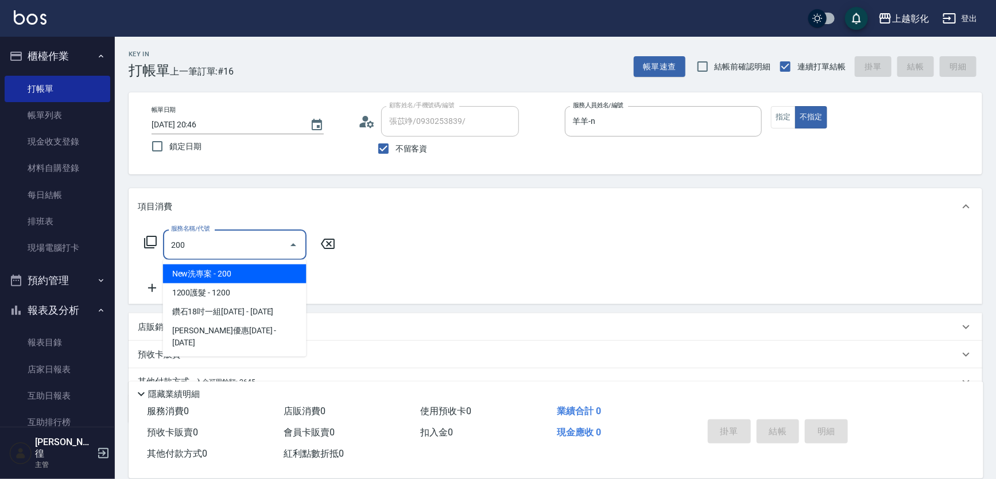
type input "New洗專案(200)"
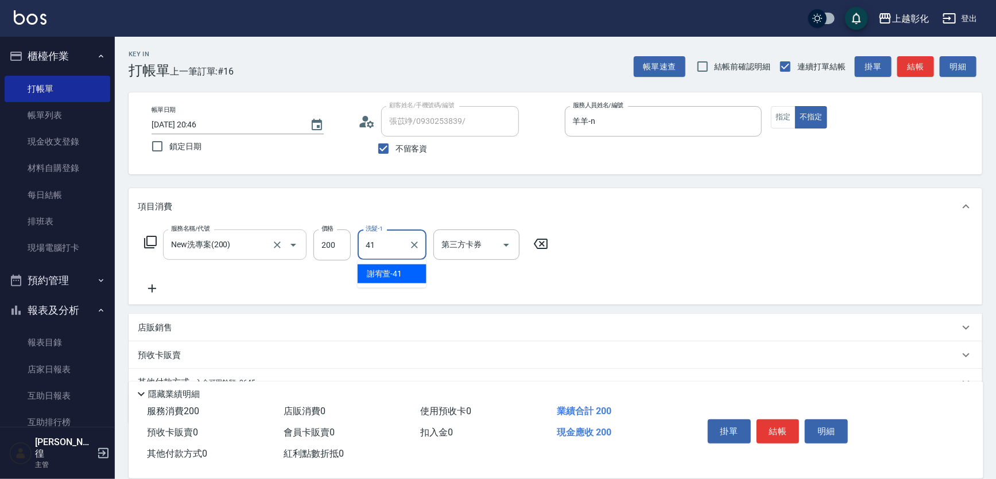
type input "謝宥萱-41"
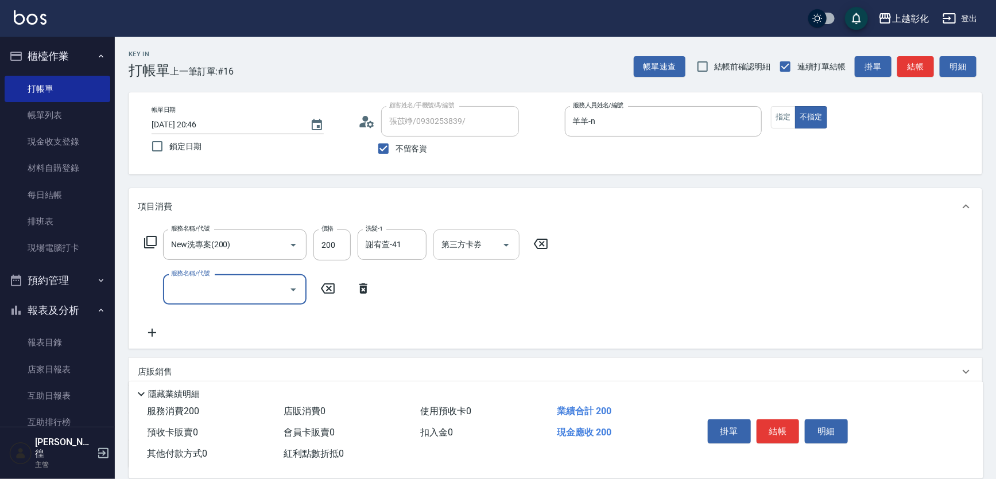
click at [494, 252] on input "第三方卡券" at bounding box center [468, 245] width 59 height 20
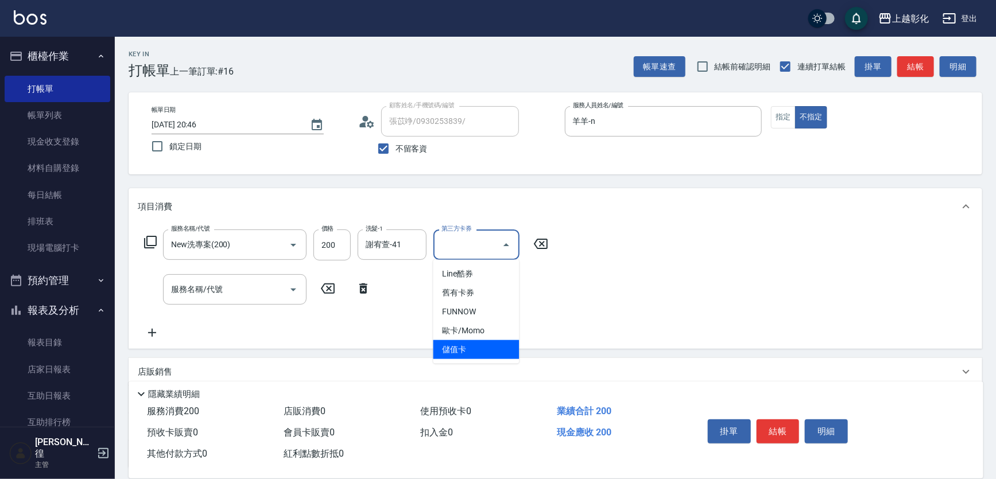
click at [475, 351] on span "儲值卡" at bounding box center [476, 349] width 86 height 19
type input "儲值卡"
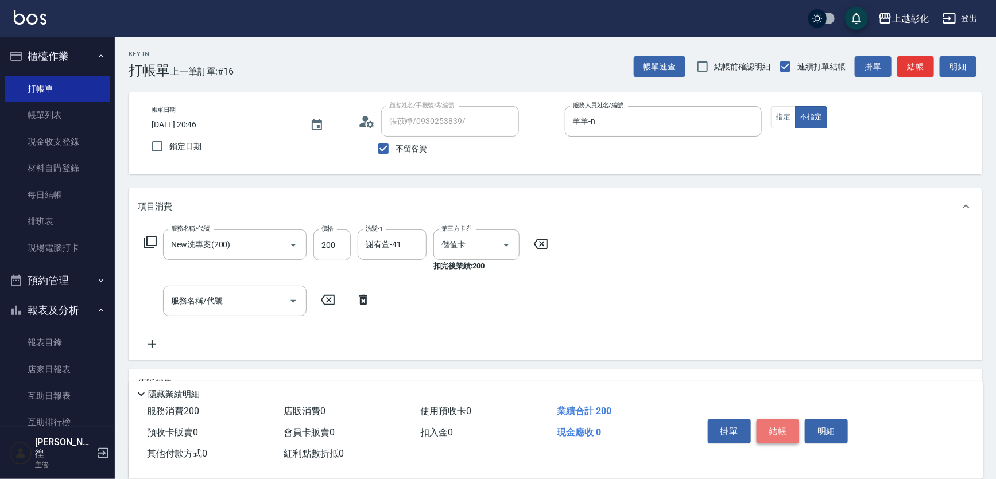
click at [781, 430] on button "結帳" at bounding box center [777, 432] width 43 height 24
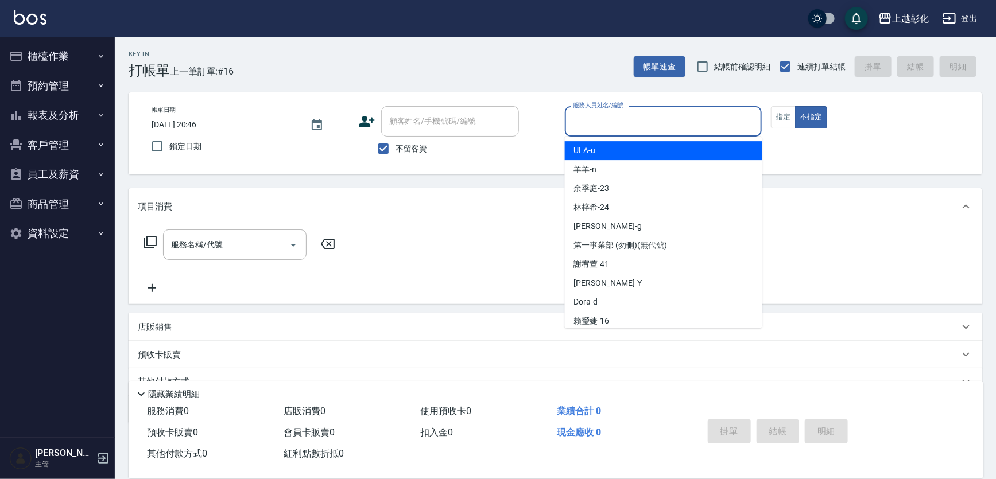
click at [583, 117] on input "服務人員姓名/編號" at bounding box center [663, 121] width 187 height 20
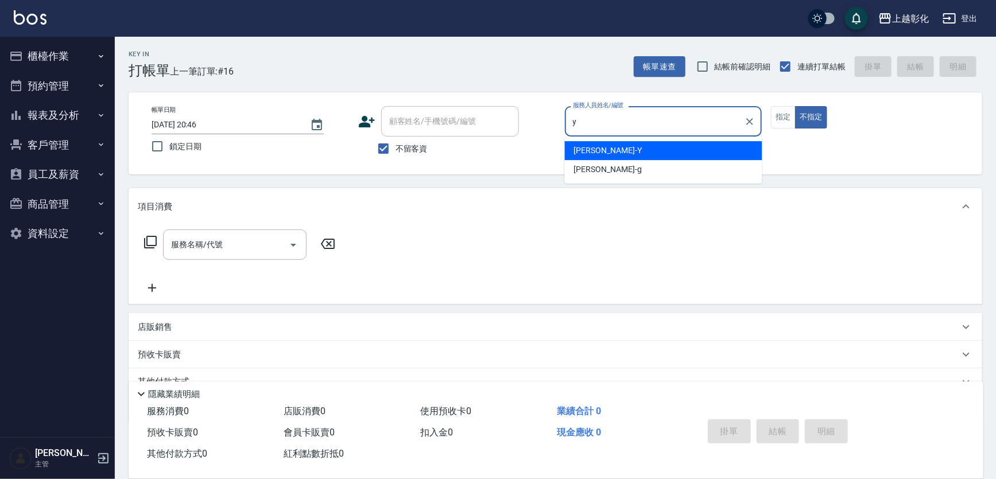
type input "[PERSON_NAME]-Y"
type button "false"
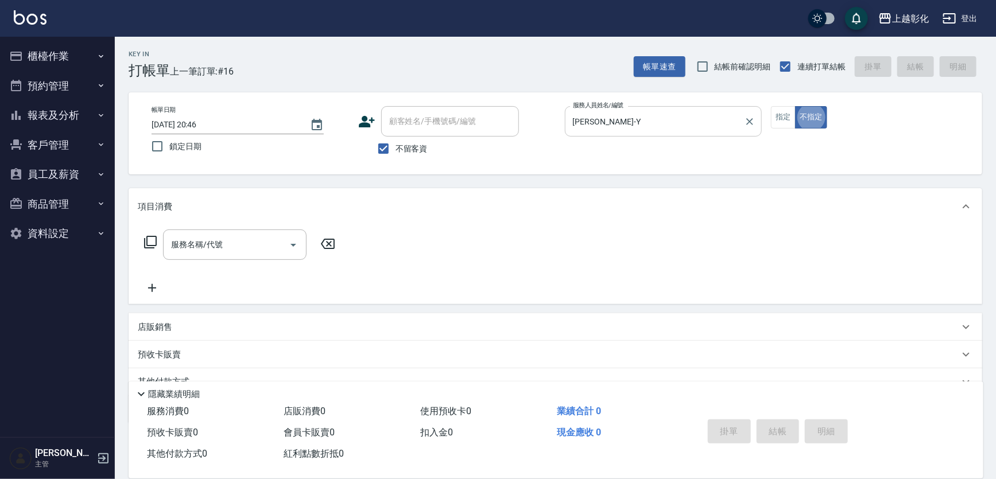
click at [762, 115] on div "帳單日期 2025/09/15 20:46 鎖定日期 顧客姓名/手機號碼/編號 顧客姓名/手機號碼/編號 不留客資 服務人員姓名/編號 YURI-Y 服務人員…" at bounding box center [555, 133] width 826 height 55
click at [773, 112] on button "指定" at bounding box center [783, 117] width 25 height 22
click at [379, 149] on input "不留客資" at bounding box center [383, 149] width 24 height 24
checkbox input "false"
click at [430, 127] on input "顧客姓名/手機號碼/編號" at bounding box center [441, 121] width 110 height 20
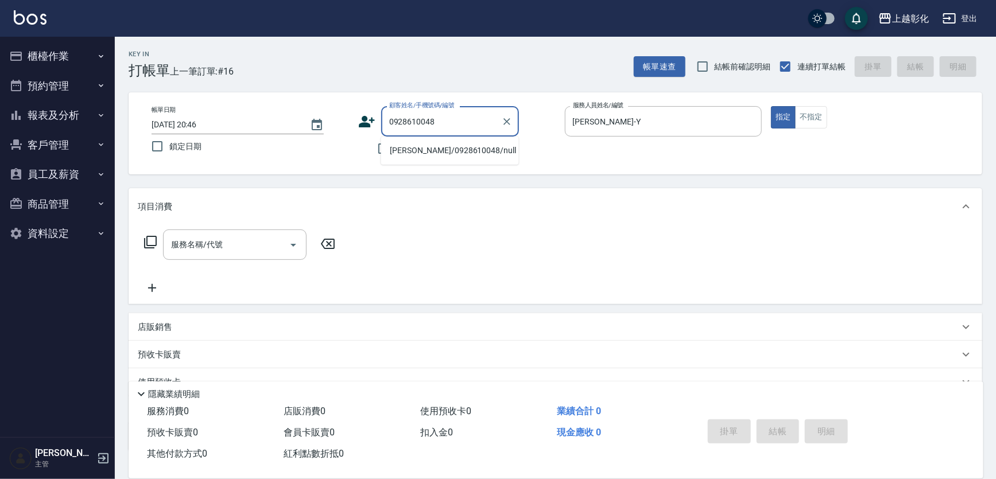
click at [440, 149] on li "蔡秉諺/0928610048/null" at bounding box center [450, 150] width 138 height 19
type input "蔡秉諺/0928610048/null"
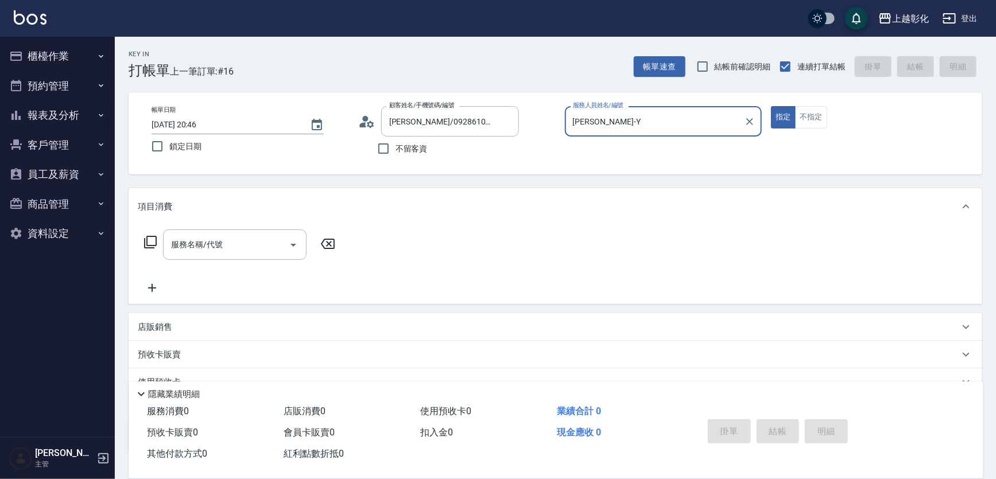
click at [620, 124] on input "YURI-Y" at bounding box center [655, 121] width 170 height 20
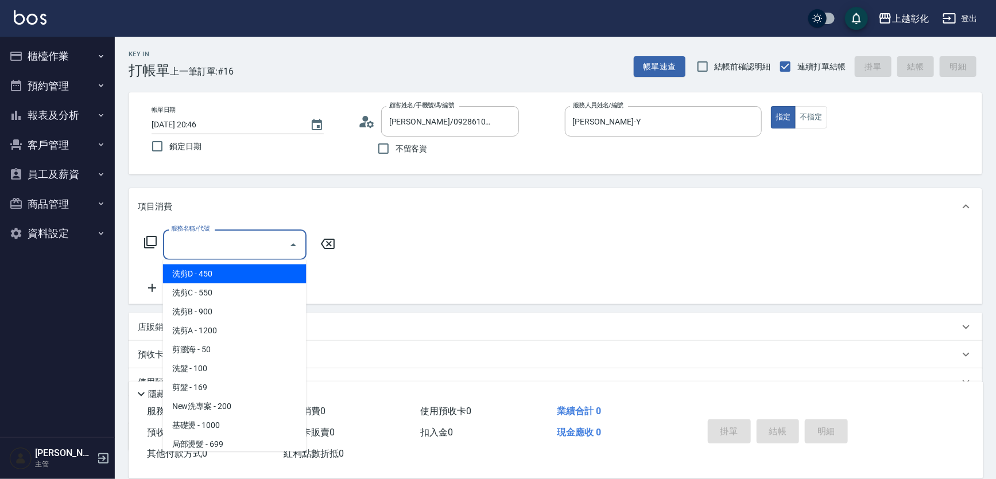
click at [190, 246] on input "服務名稱/代號" at bounding box center [226, 245] width 116 height 20
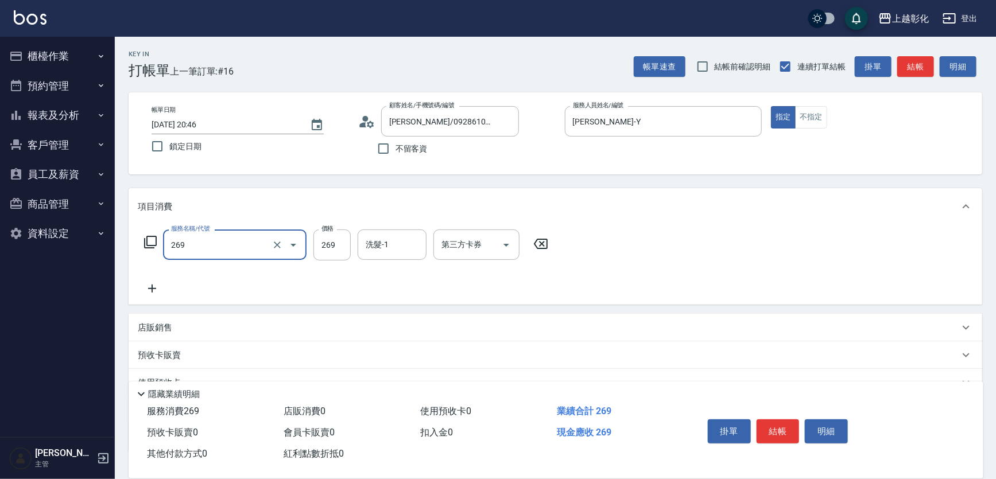
type input "一般洗剪(269)"
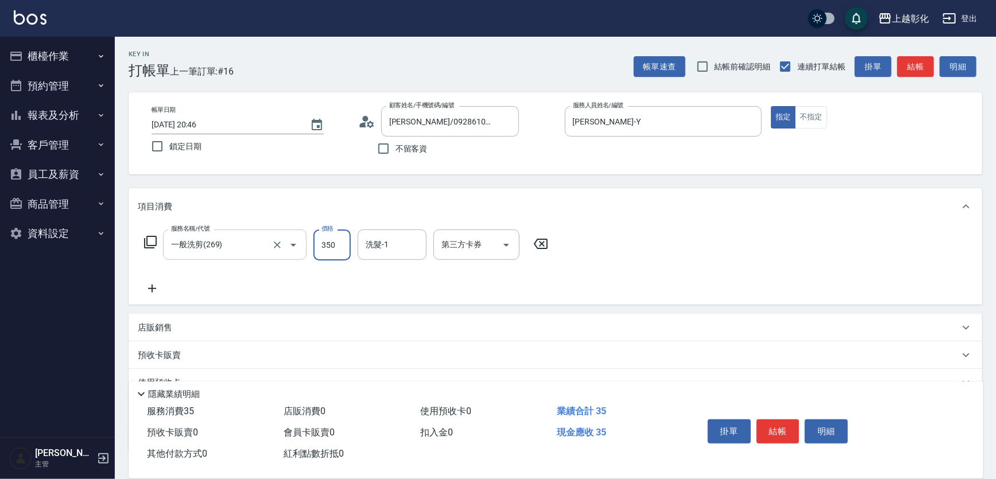
type input "350"
type input "2"
type input "賴瑩婕-16"
click at [774, 439] on button "結帳" at bounding box center [777, 432] width 43 height 24
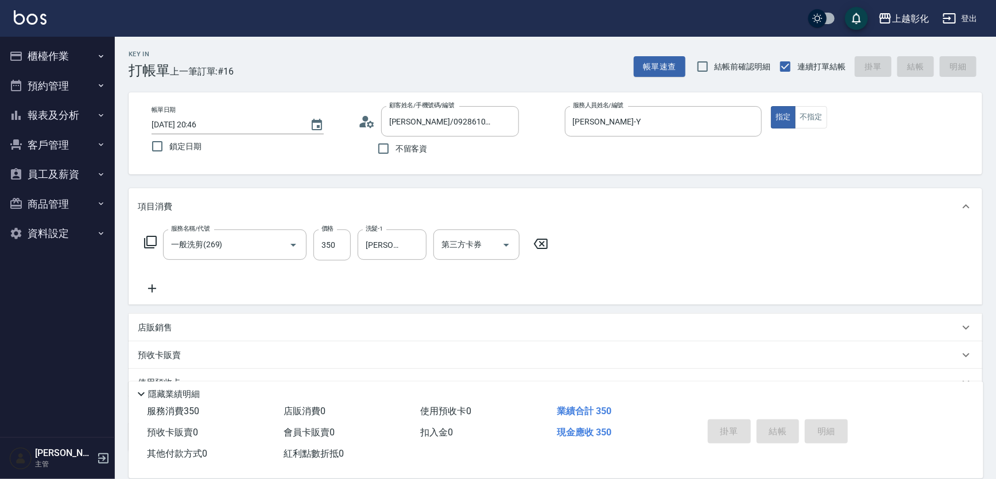
type input "2025/09/15 20:47"
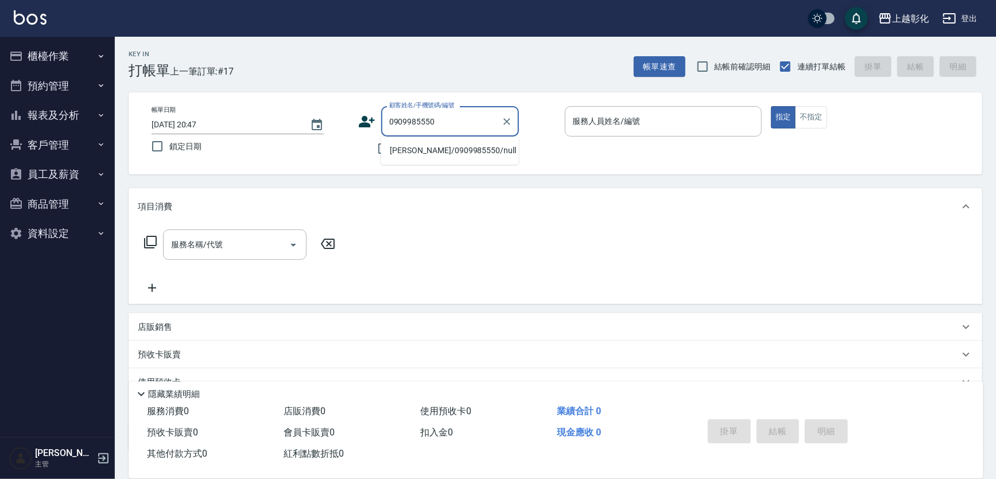
click at [433, 149] on li "林姿妤/0909985550/null" at bounding box center [450, 150] width 138 height 19
type input "林姿妤/0909985550/null"
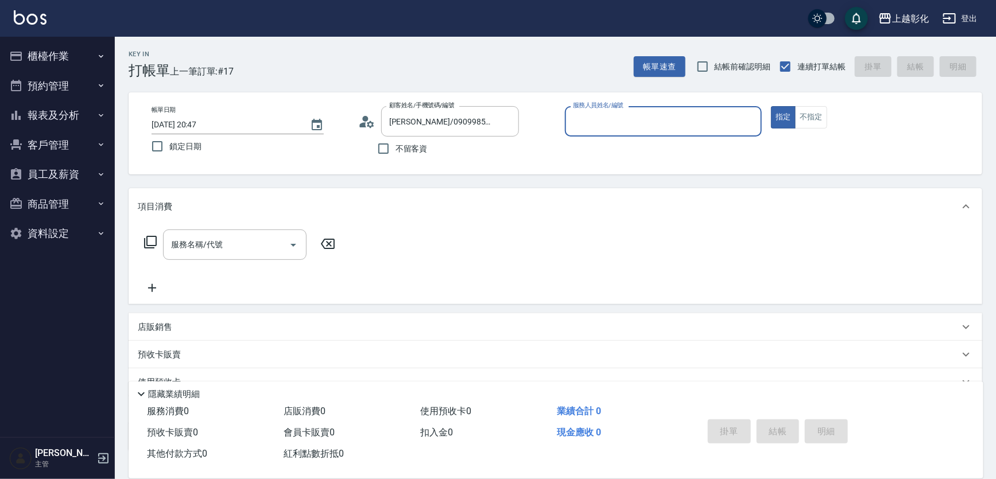
click at [634, 131] on input "服務人員姓名/編號" at bounding box center [663, 121] width 187 height 20
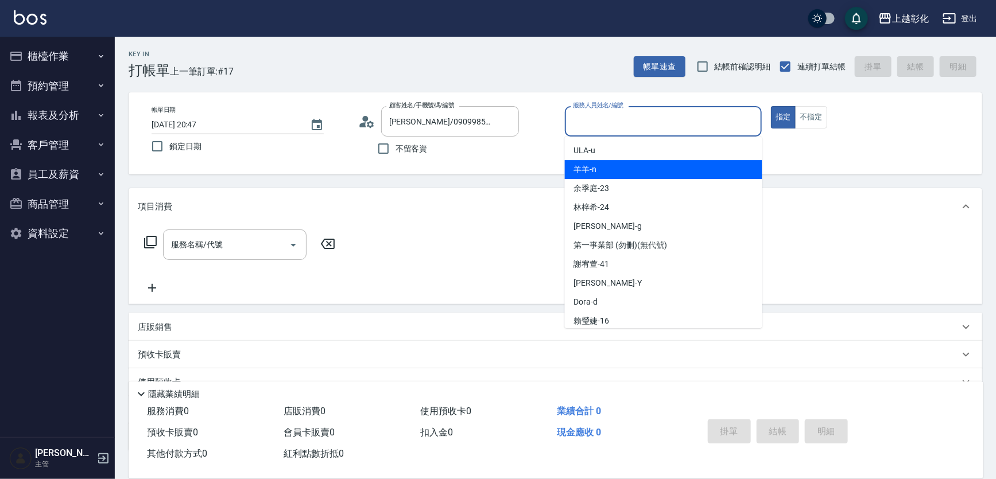
click at [603, 169] on div "羊羊 -n" at bounding box center [663, 169] width 197 height 19
type input "羊羊-n"
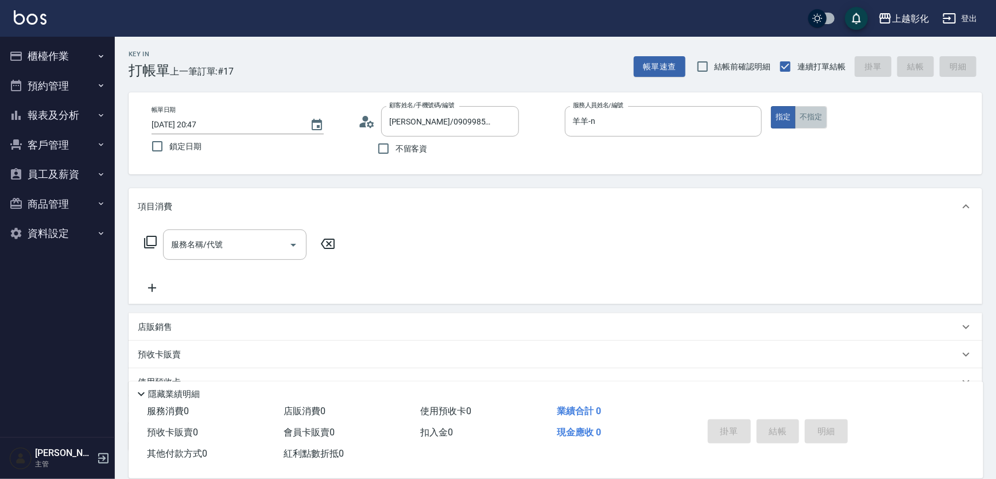
click at [802, 116] on button "不指定" at bounding box center [811, 117] width 32 height 22
click at [778, 114] on button "指定" at bounding box center [783, 117] width 25 height 22
click at [223, 253] on input "服務名稱/代號" at bounding box center [226, 245] width 116 height 20
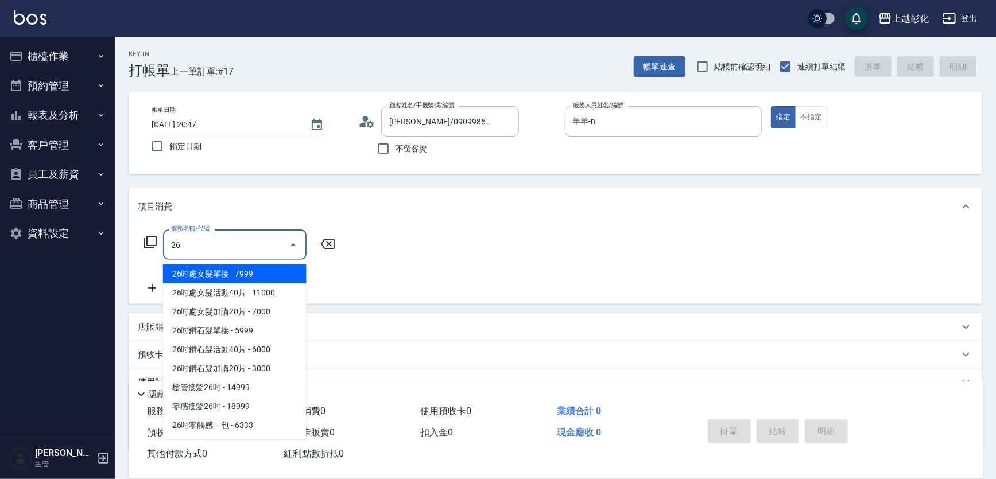
type input "269"
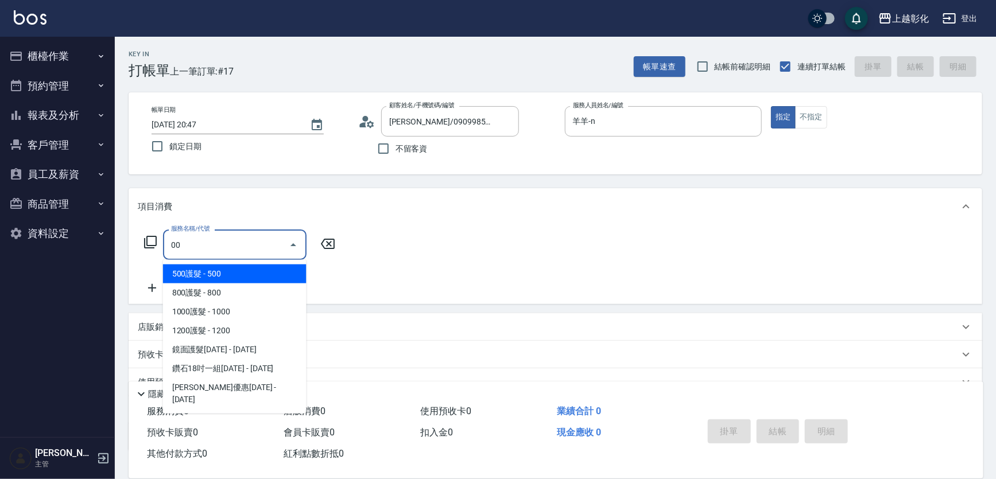
type input "0"
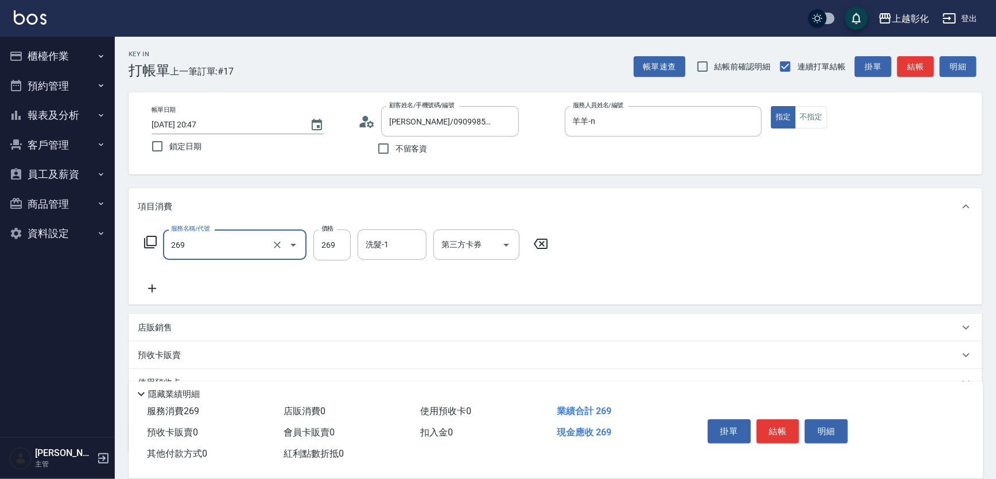
type input "一般洗剪(269)"
type input "30"
click at [334, 241] on input "269" at bounding box center [331, 245] width 37 height 31
type input "300"
type input "b"
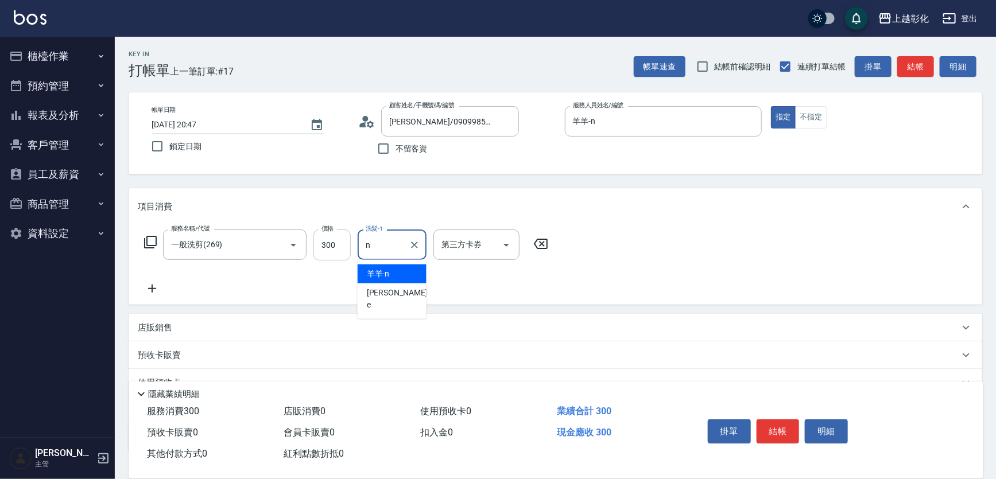
type input "羊羊-n"
click at [783, 425] on button "結帳" at bounding box center [777, 432] width 43 height 24
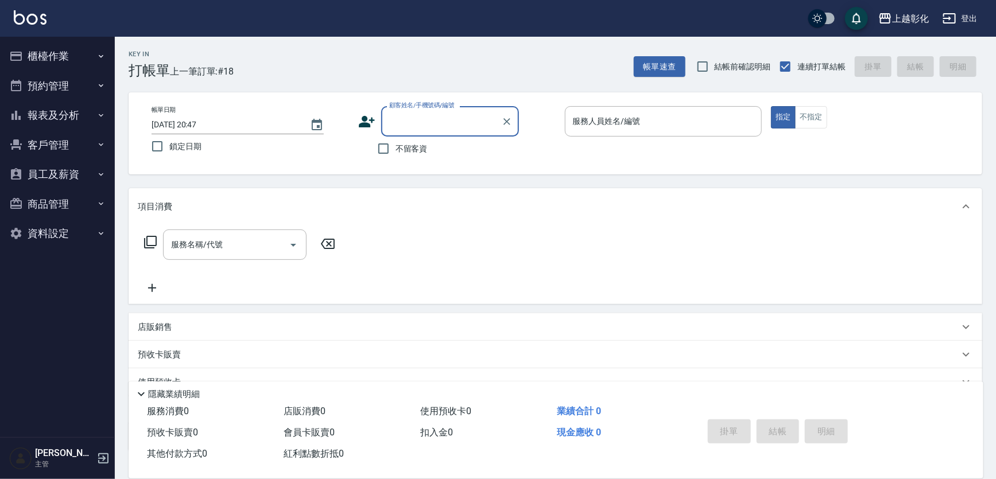
click at [57, 56] on button "櫃檯作業" at bounding box center [58, 56] width 106 height 30
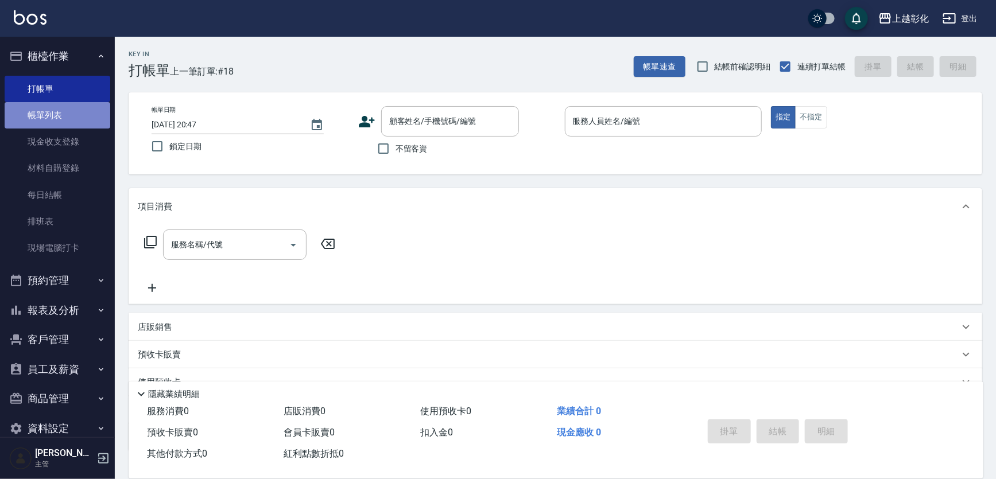
click at [63, 120] on link "帳單列表" at bounding box center [58, 115] width 106 height 26
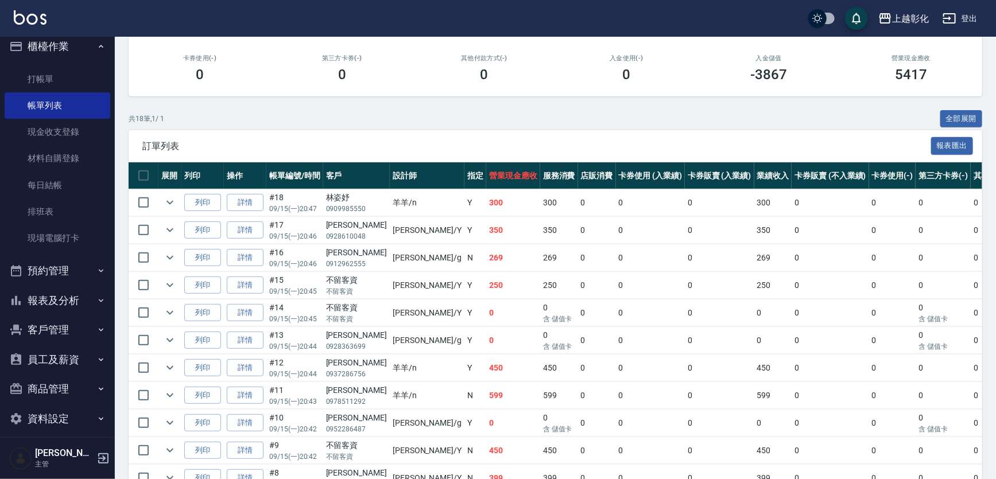
scroll to position [19, 0]
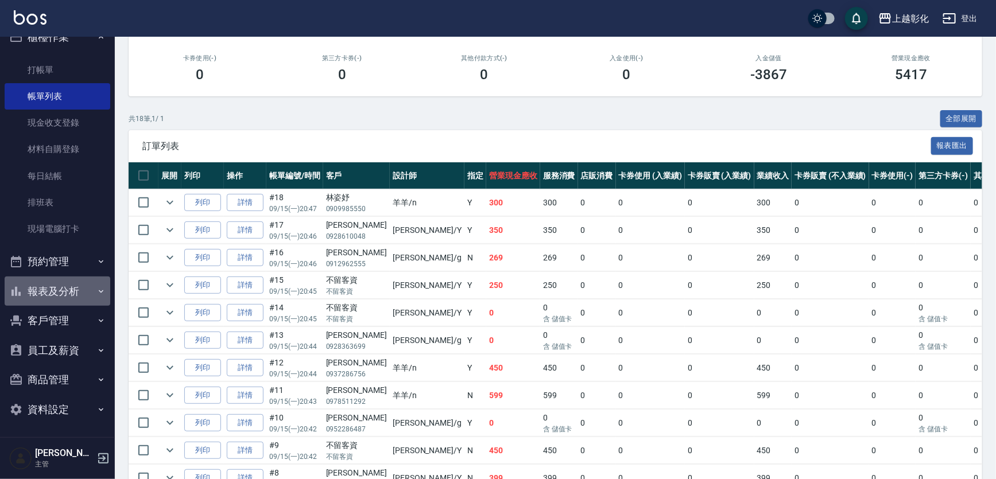
click at [57, 290] on button "報表及分析" at bounding box center [58, 292] width 106 height 30
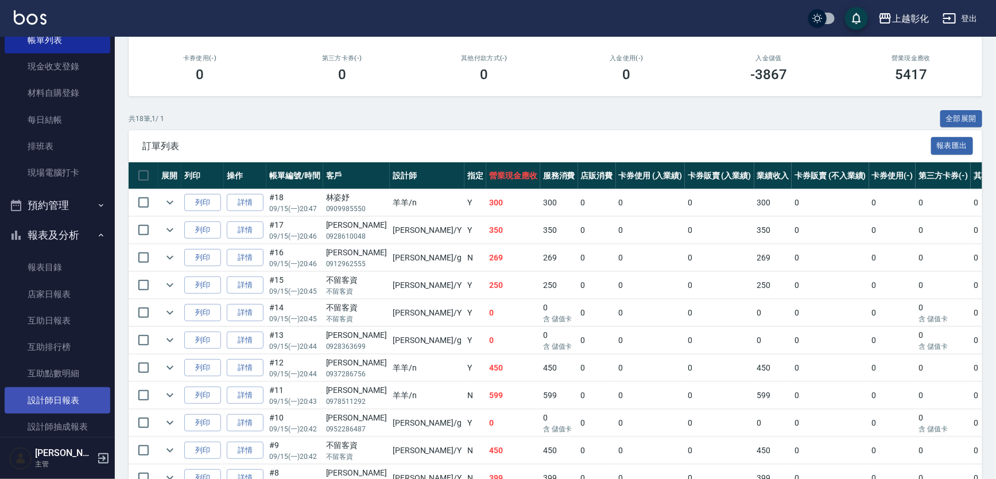
scroll to position [123, 0]
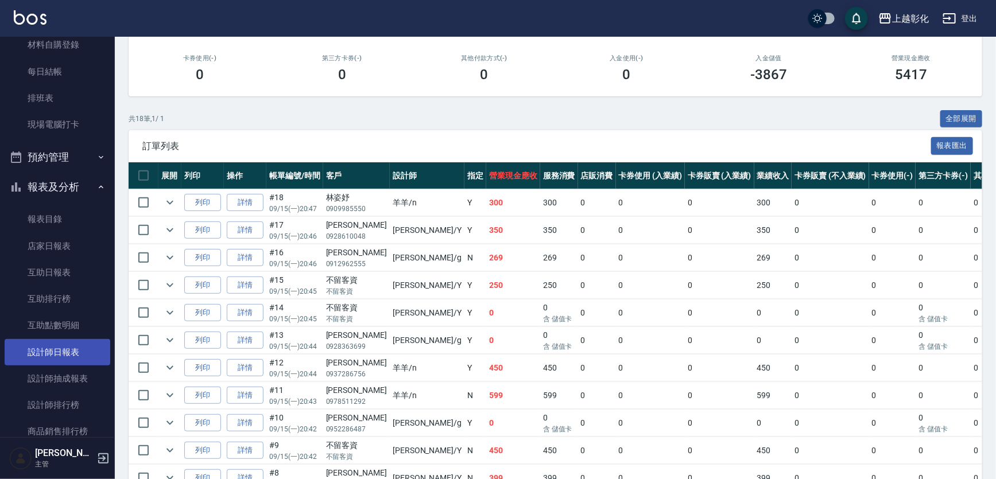
click at [75, 359] on link "設計師日報表" at bounding box center [58, 352] width 106 height 26
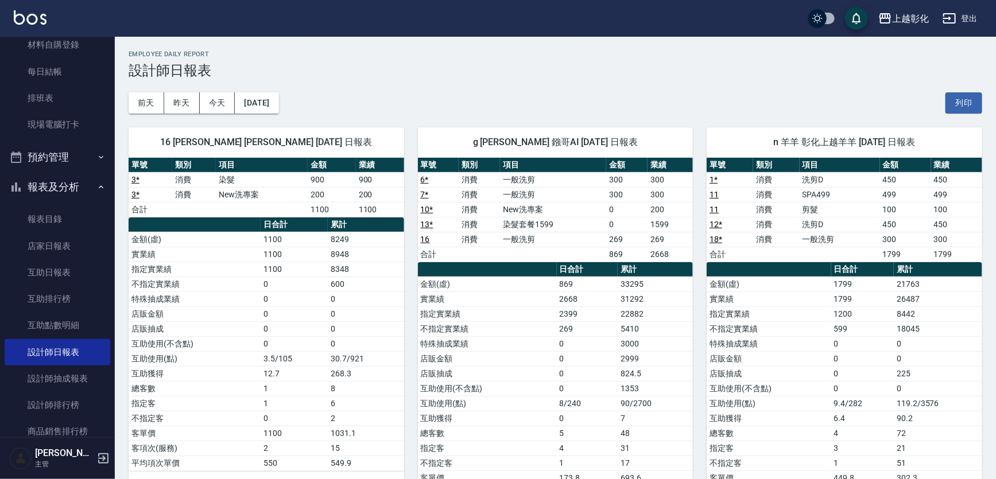
click at [224, 119] on div "16 賴瑩婕 賴瑩婕 09/15/2025 日報表 單號 類別 項目 金額 業績 3 * 消費 染髮 900 900 3 * 消費 New洗專案 200 20…" at bounding box center [259, 322] width 289 height 416
click at [224, 110] on button "今天" at bounding box center [218, 102] width 36 height 21
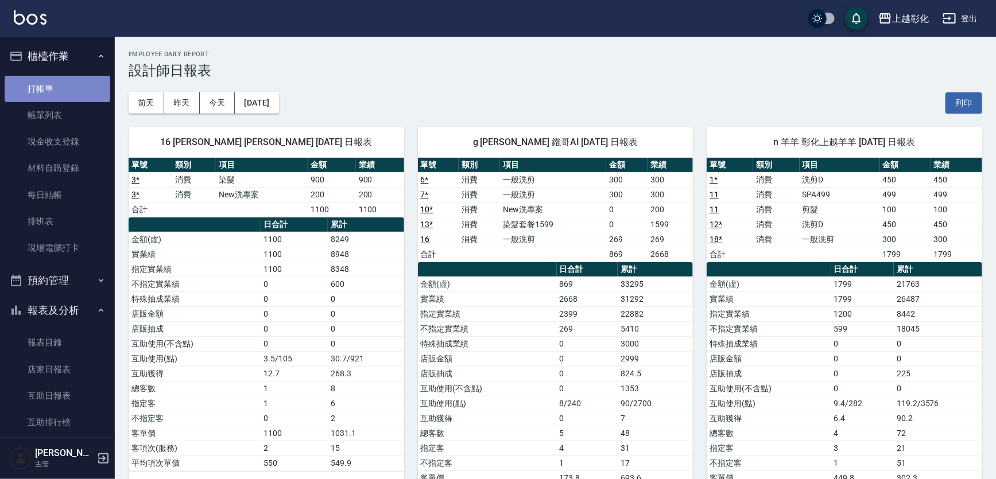
click at [60, 87] on link "打帳單" at bounding box center [58, 89] width 106 height 26
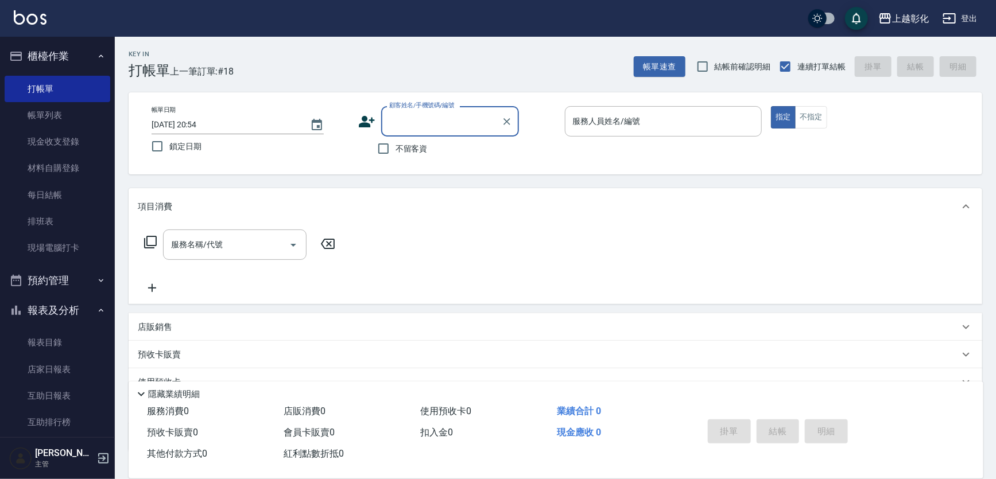
click at [429, 120] on input "顧客姓名/手機號碼/編號" at bounding box center [441, 121] width 110 height 20
type input "賴欣瑩/0909358968/null"
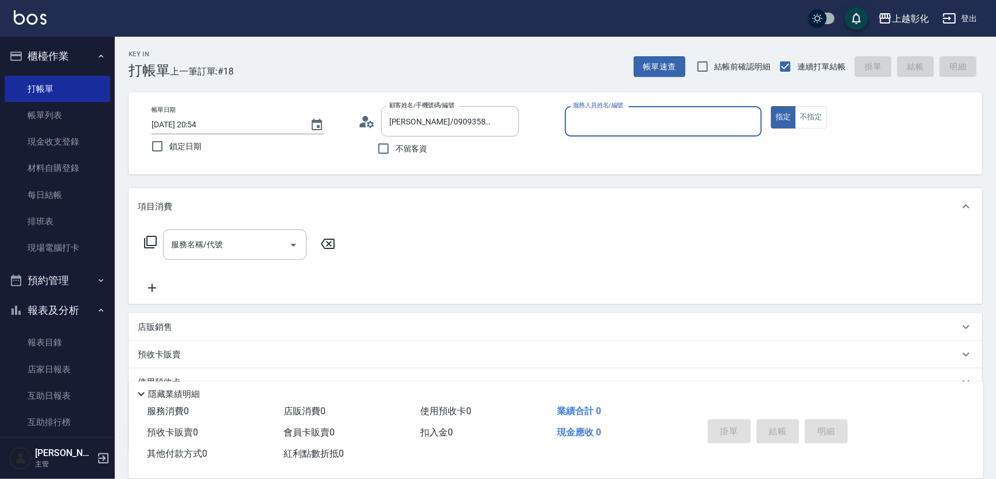
click at [613, 130] on input "服務人員姓名/編號" at bounding box center [663, 121] width 187 height 20
type input "Gary-g"
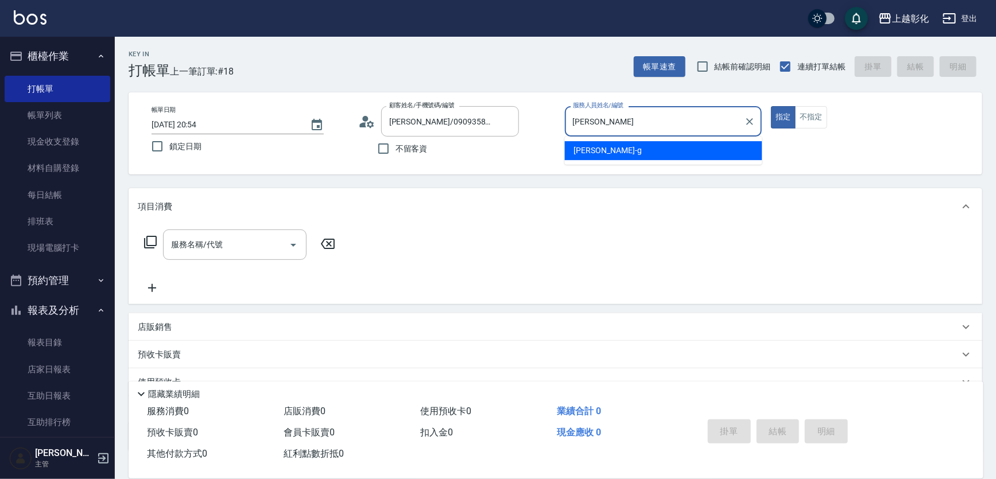
type button "true"
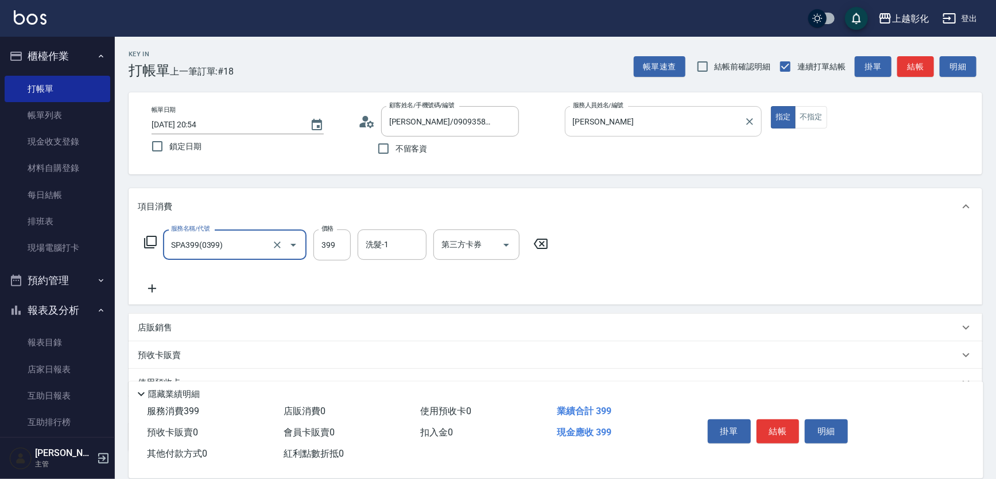
type input "SPA399(0399)"
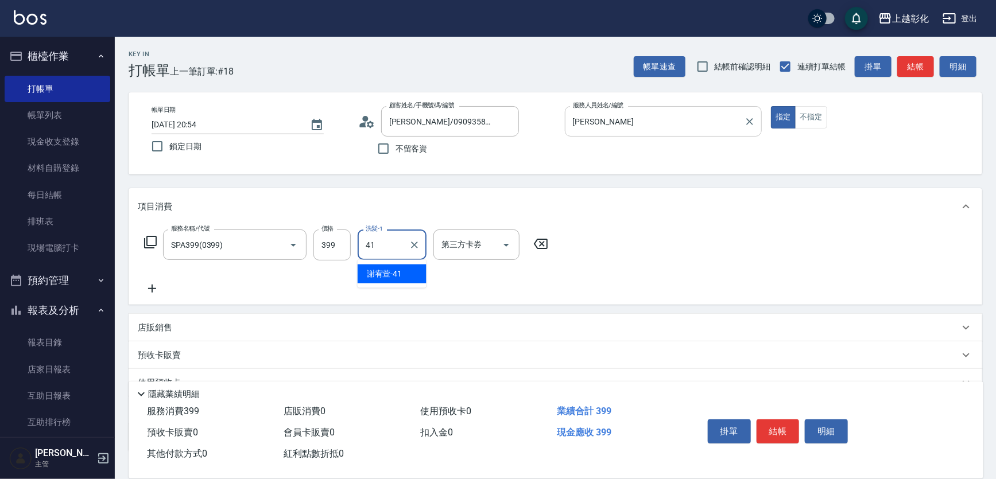
type input "謝宥萱-41"
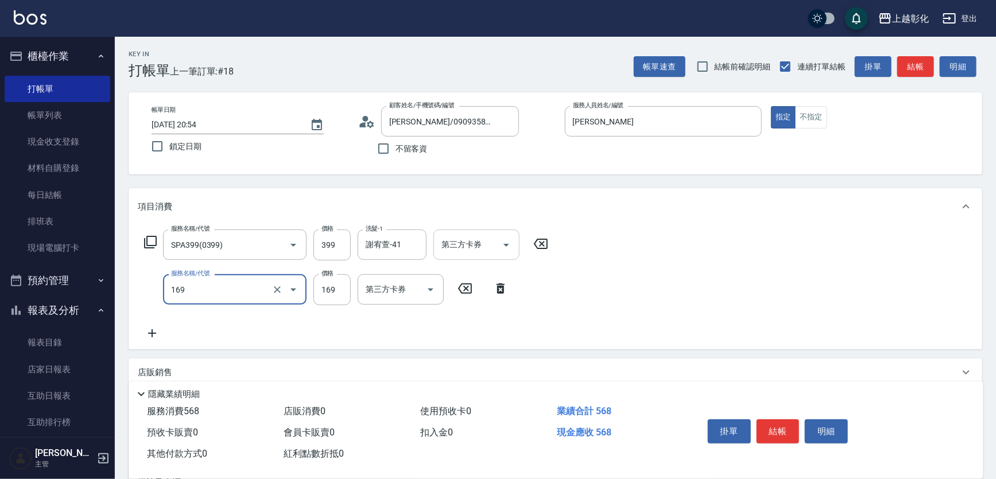
type input "剪髮(169)"
type input "100"
click at [646, 273] on div "服務名稱/代號 SPA399(0399) 服務名稱/代號 價格 399 價格 洗髮-1 謝宥萱-41 洗髮-1 第三方卡券 第三方卡券 服務名稱/代號 剪髮(…" at bounding box center [555, 287] width 853 height 125
click at [770, 426] on button "結帳" at bounding box center [777, 432] width 43 height 24
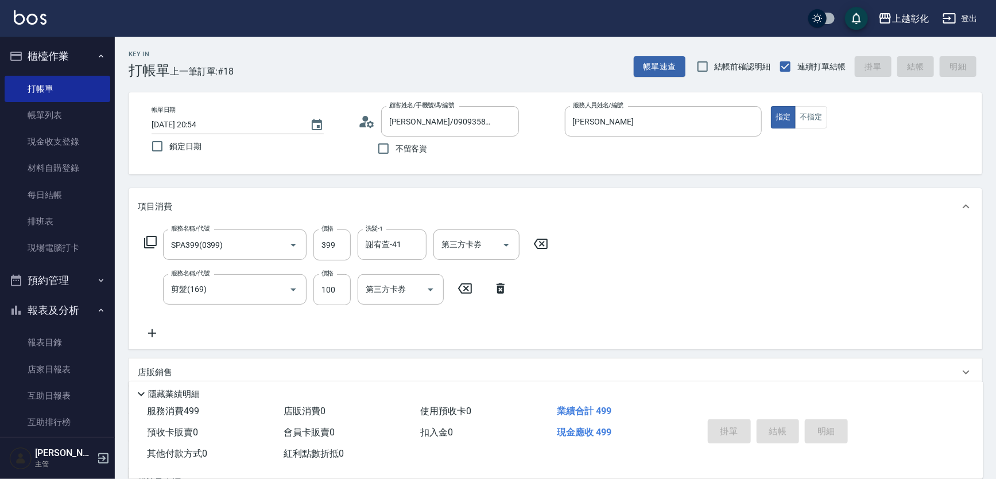
type input "2025/09/15 20:55"
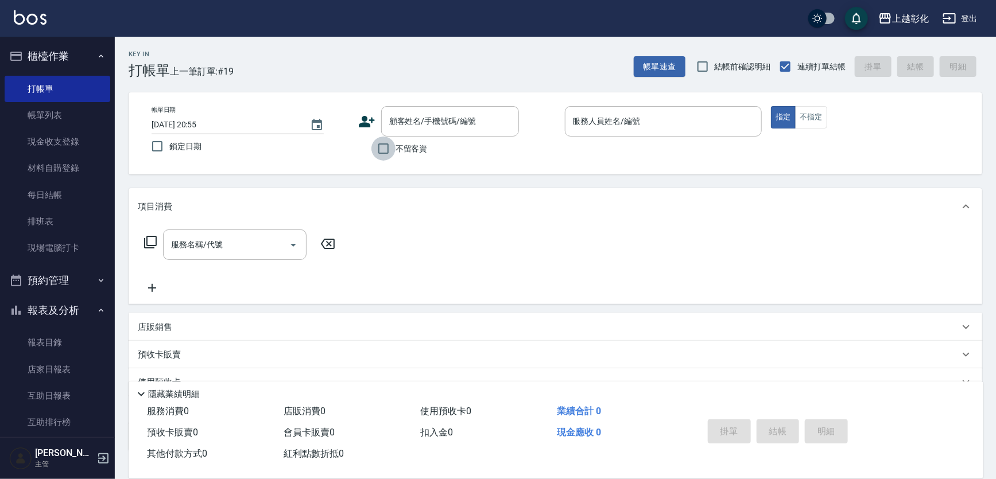
click at [380, 150] on input "不留客資" at bounding box center [383, 149] width 24 height 24
checkbox input "true"
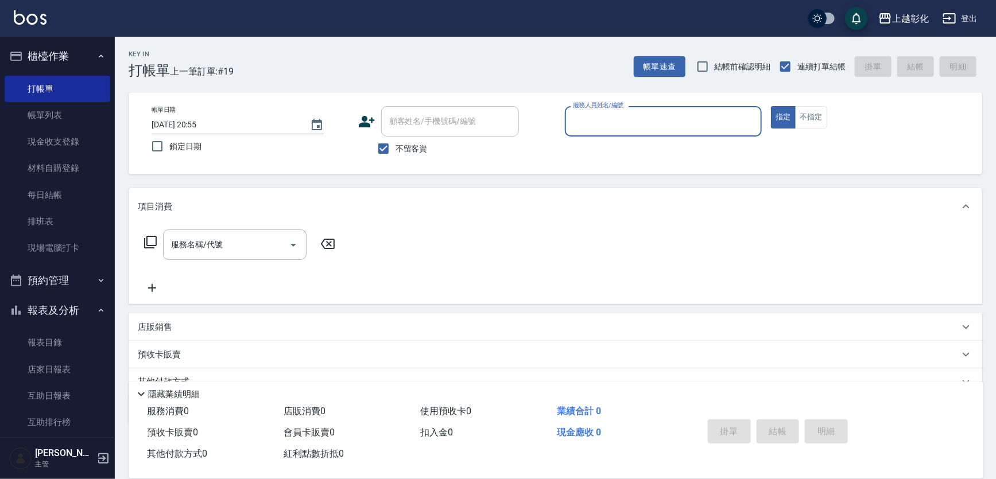
click at [585, 127] on input "服務人員姓名/編號" at bounding box center [663, 121] width 187 height 20
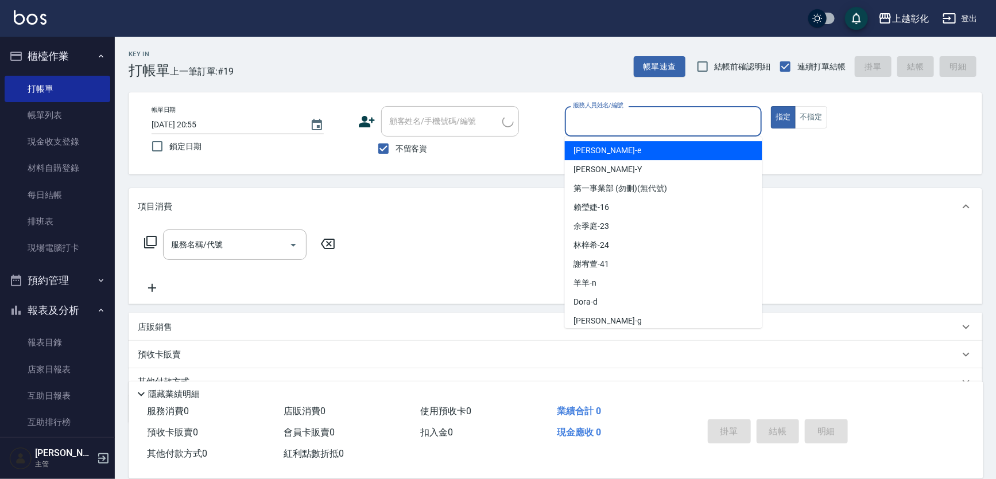
type input "張苡竫/0930253839/"
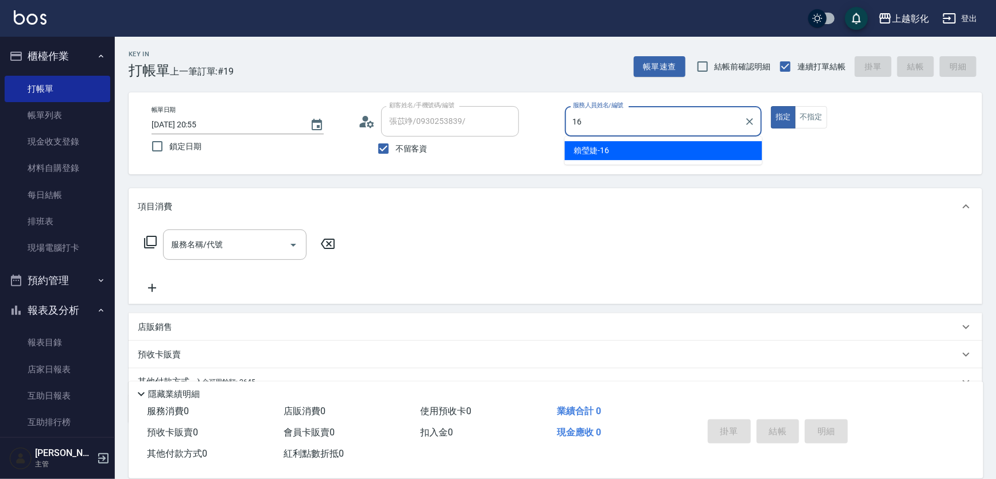
type input "賴瑩婕-16"
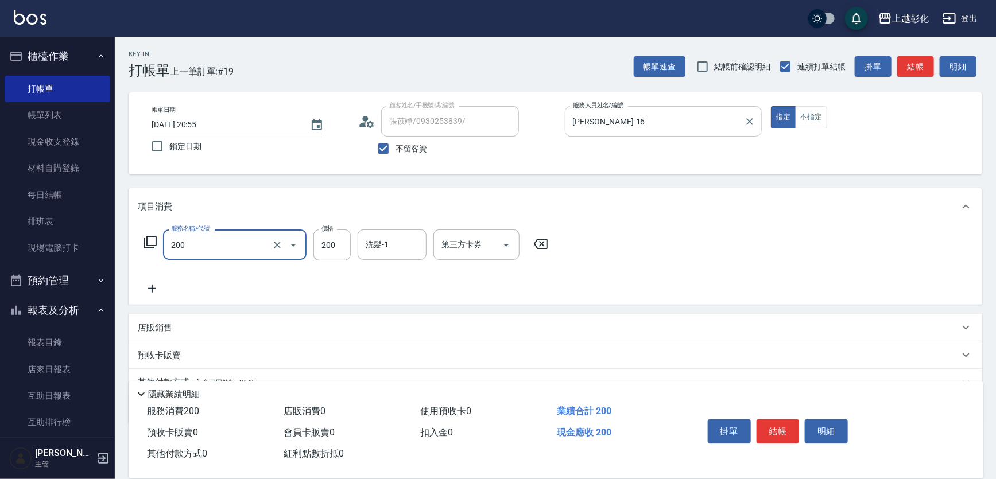
type input "New洗專案(200)"
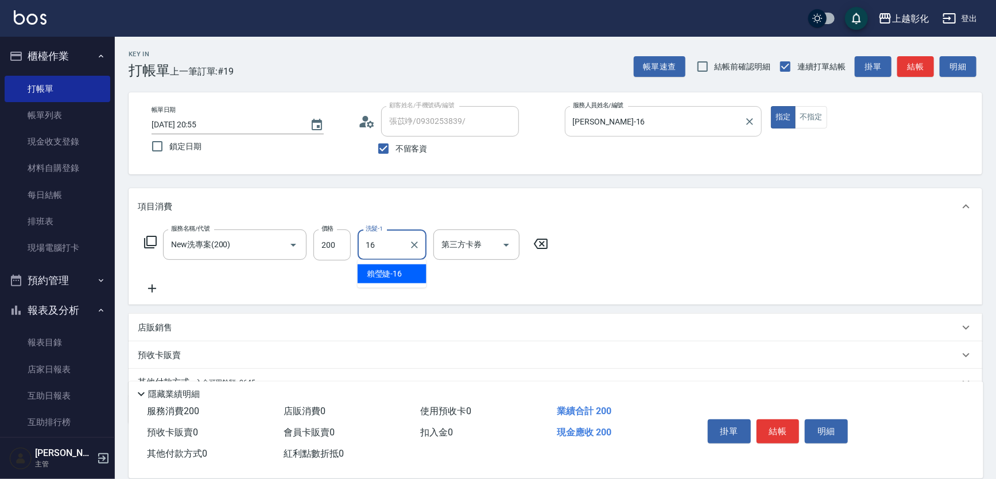
type input "賴瑩婕-16"
click at [773, 423] on button "結帳" at bounding box center [777, 432] width 43 height 24
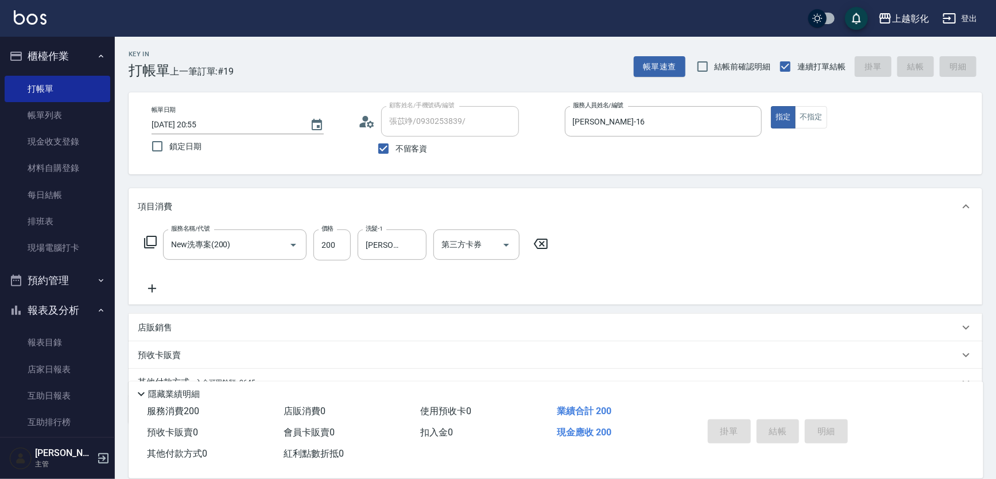
type input "2025/09/15 20:56"
click at [384, 149] on input "不留客資" at bounding box center [383, 149] width 24 height 24
checkbox input "false"
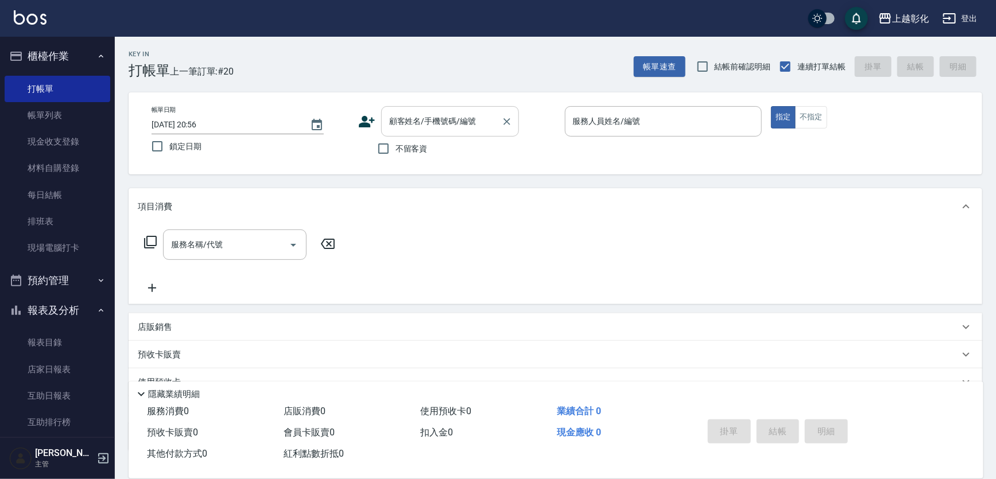
click at [409, 126] on input "顧客姓名/手機號碼/編號" at bounding box center [441, 121] width 110 height 20
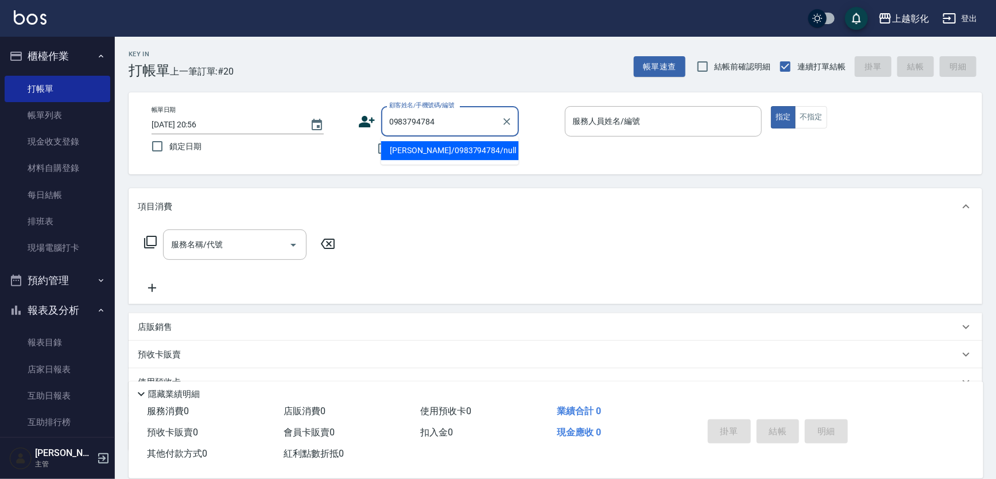
type input "杜佳明/0983794784/null"
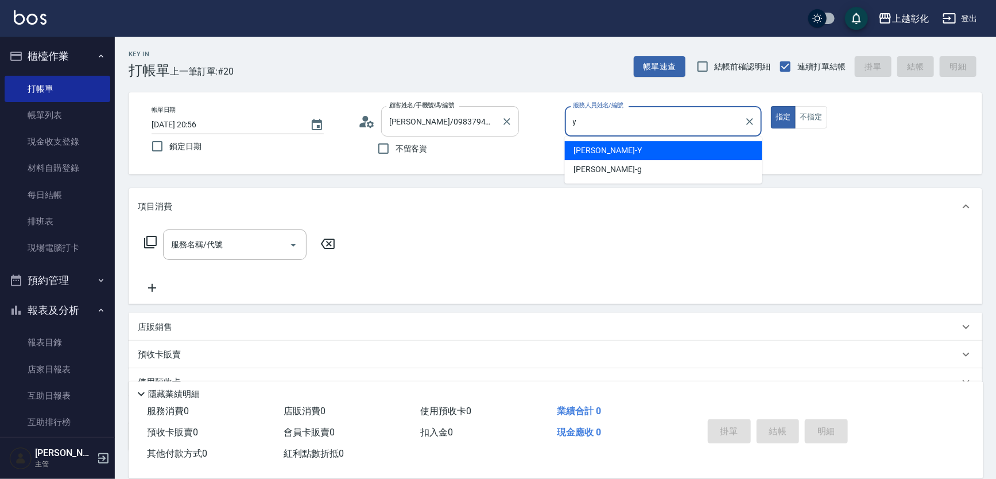
type input "YURI-Y"
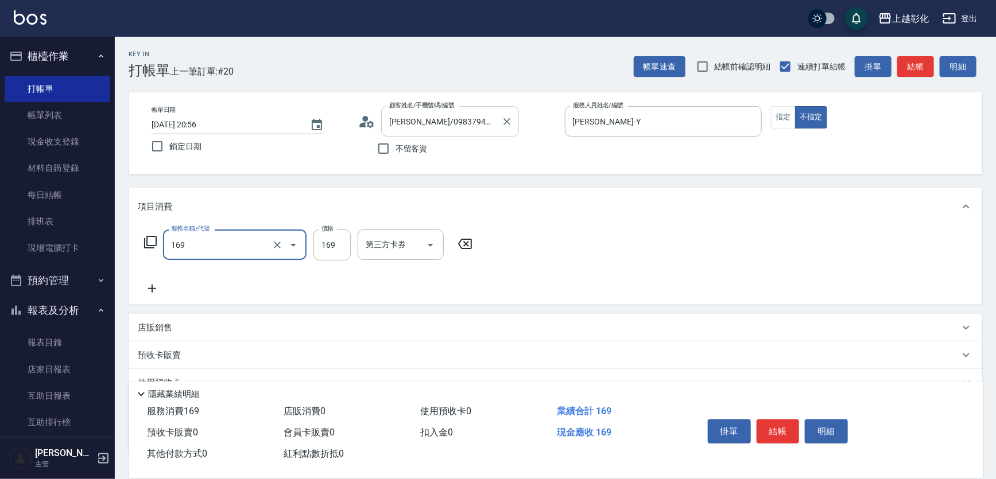
type input "剪髮(169)"
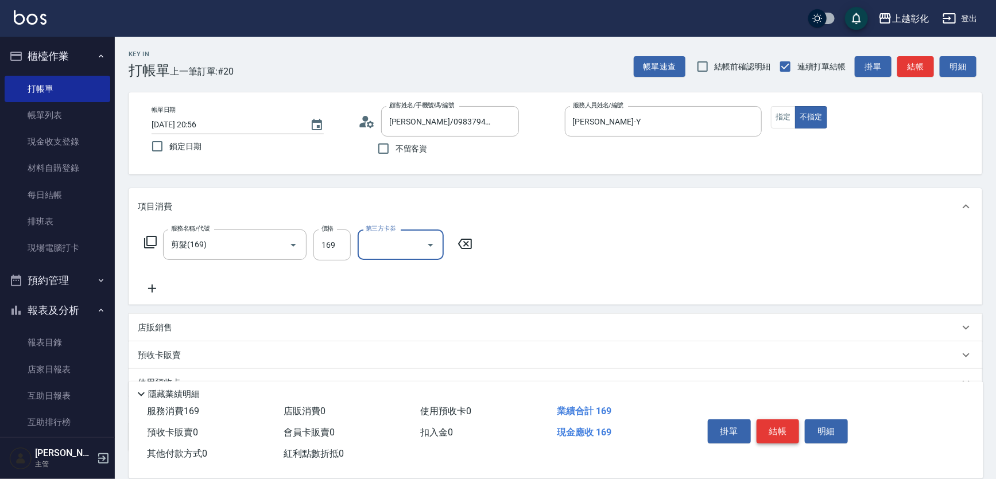
click at [782, 422] on button "結帳" at bounding box center [777, 432] width 43 height 24
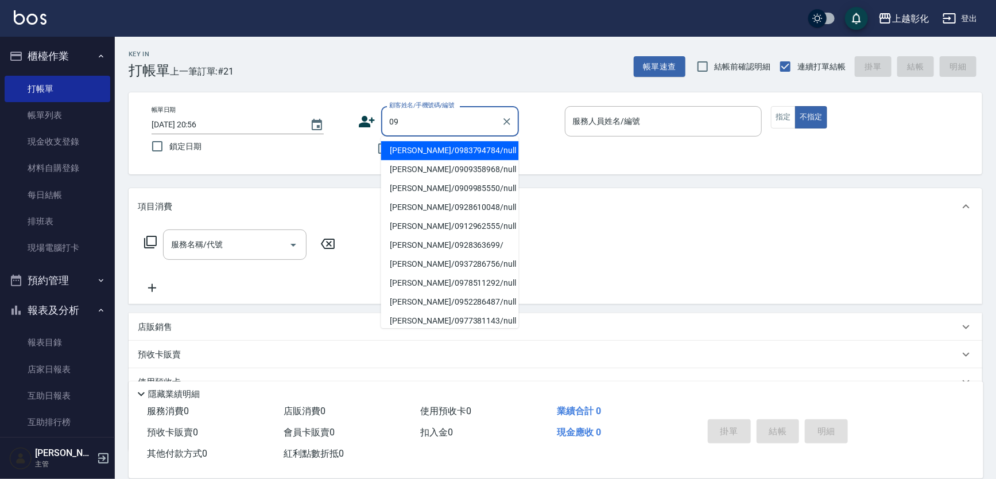
type input "09"
click at [430, 112] on input "顧客姓名/手機號碼/編號" at bounding box center [441, 121] width 110 height 20
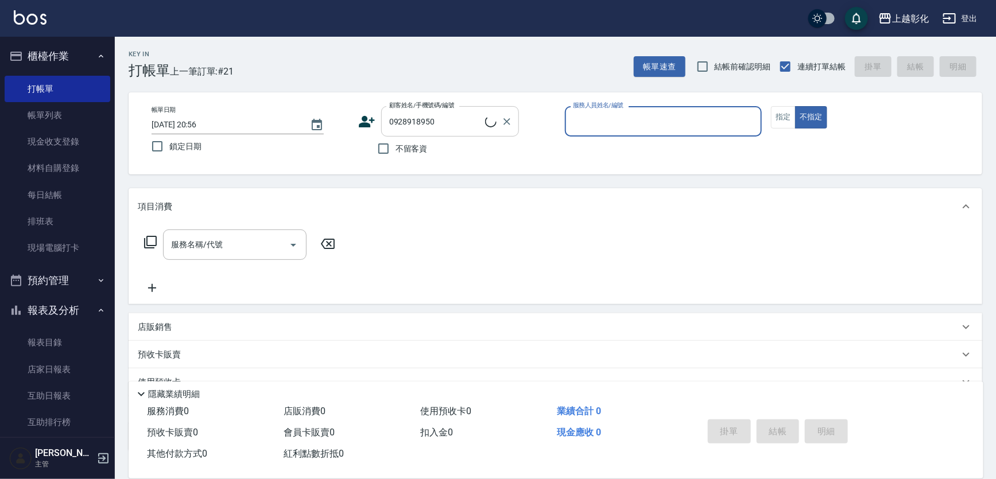
type input "黃巧玲/0928918950/null"
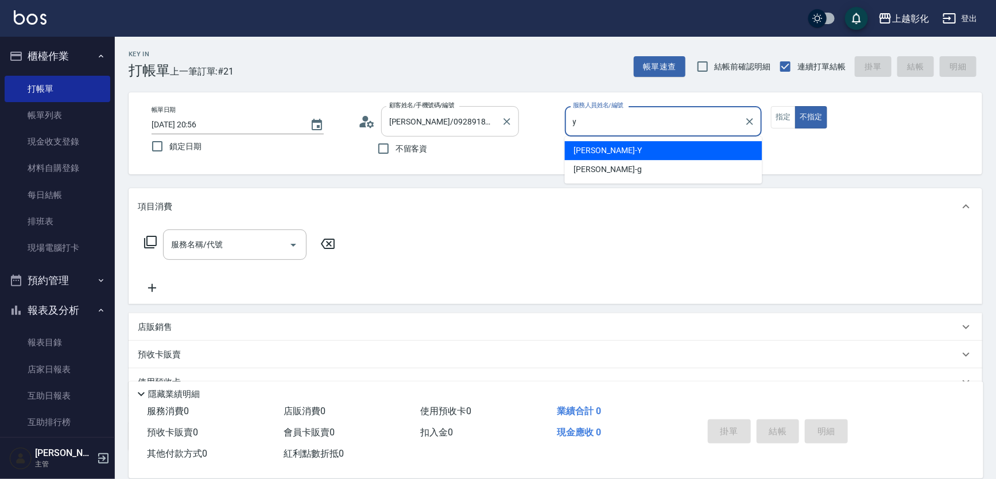
type input "YURI-Y"
type button "false"
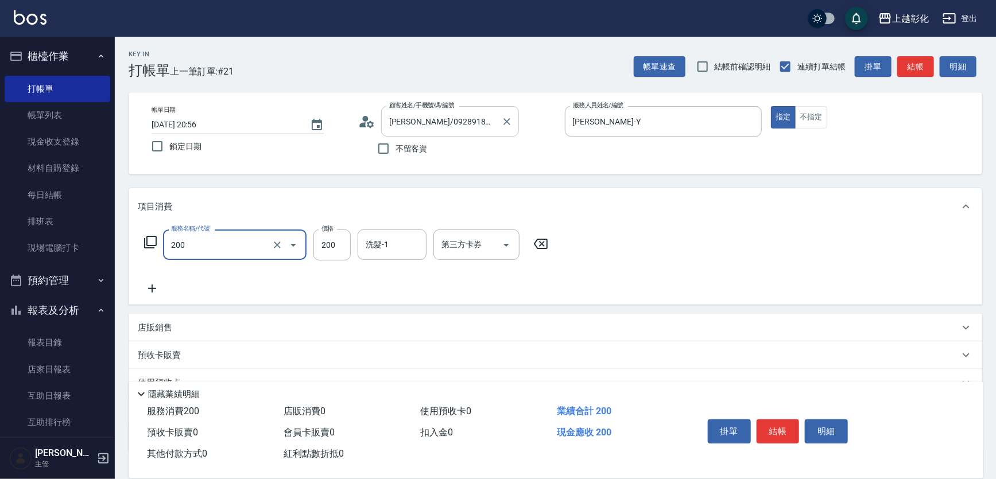
type input "New洗專案(200)"
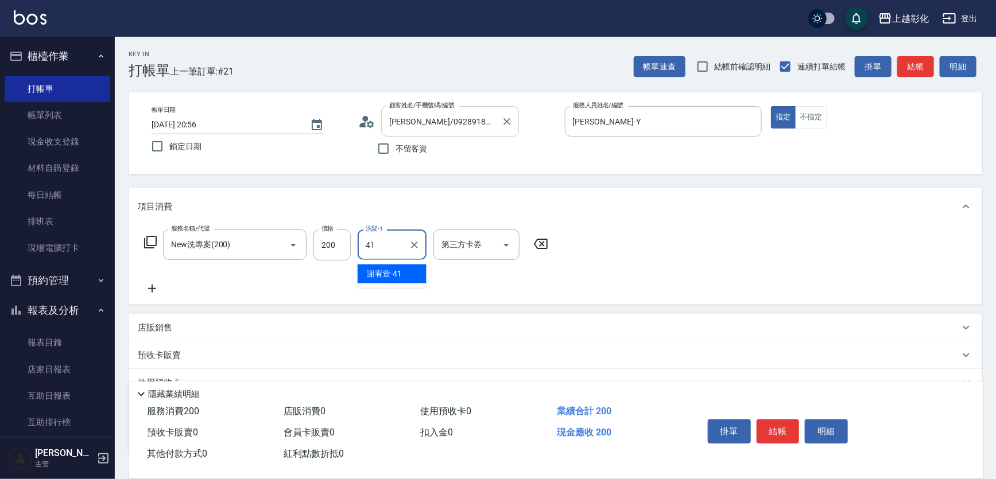
type input "謝宥萱-41"
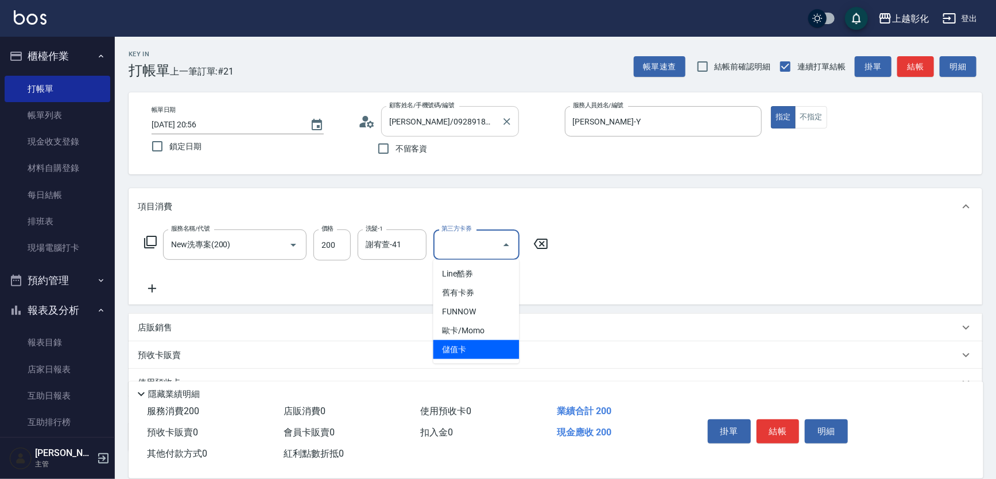
type input "儲值卡"
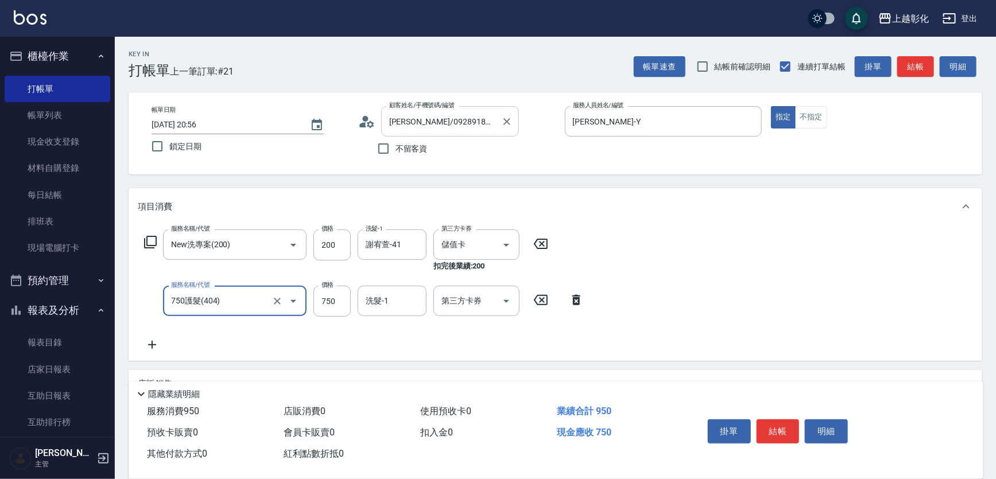
type input "750護髮(404)"
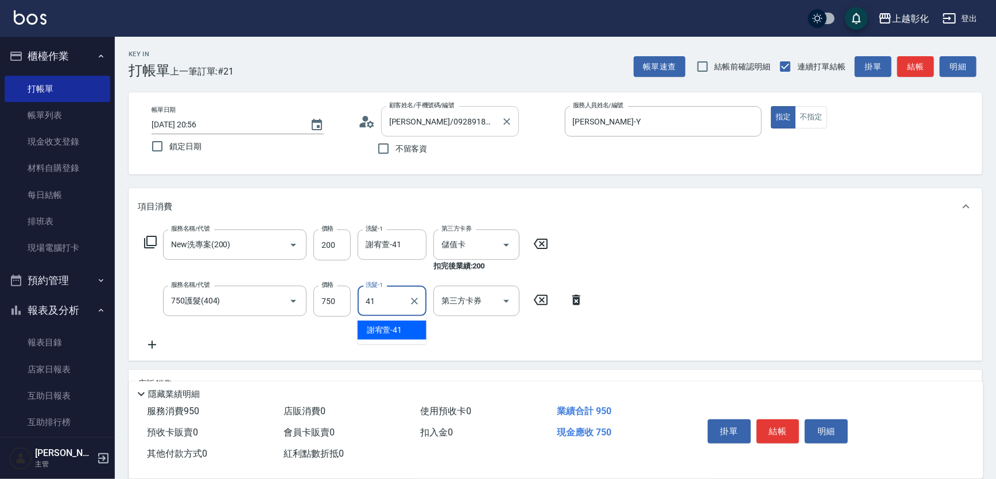
type input "謝宥萱-41"
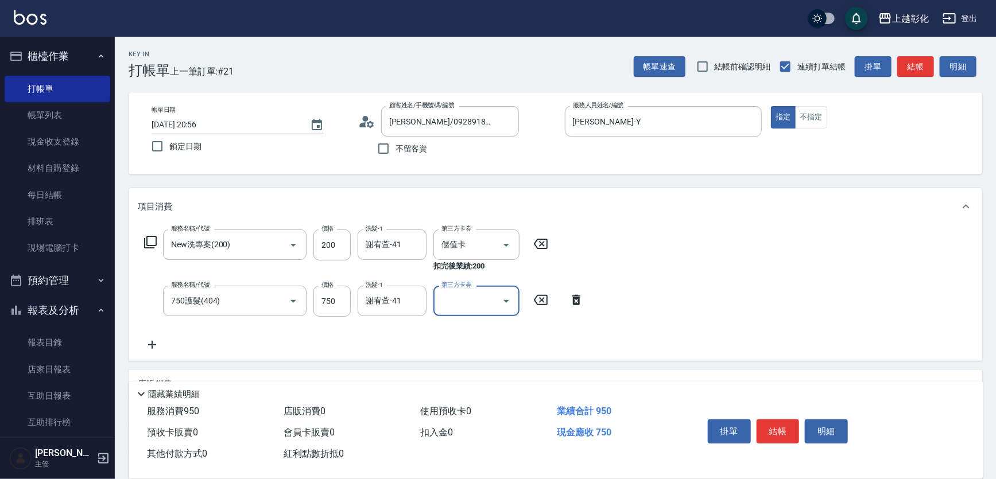
click at [782, 430] on button "結帳" at bounding box center [777, 432] width 43 height 24
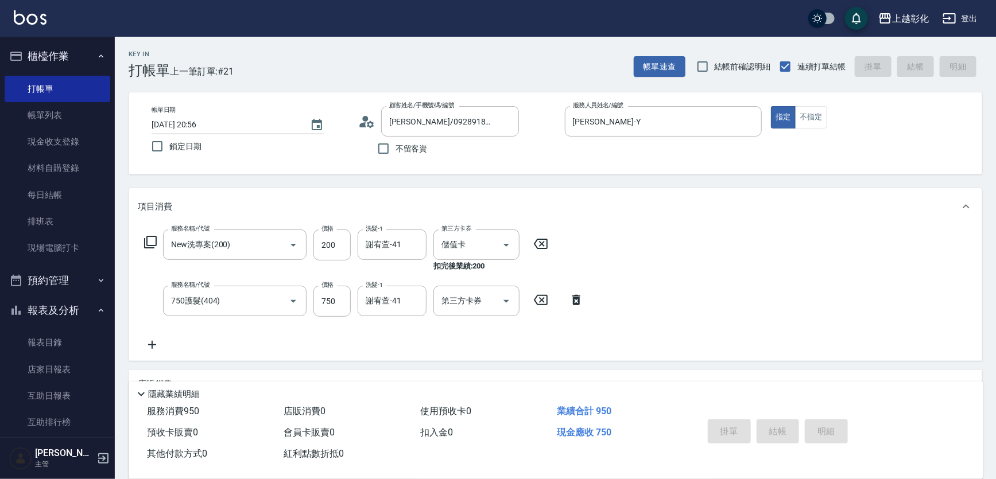
type input "2025/09/15 20:57"
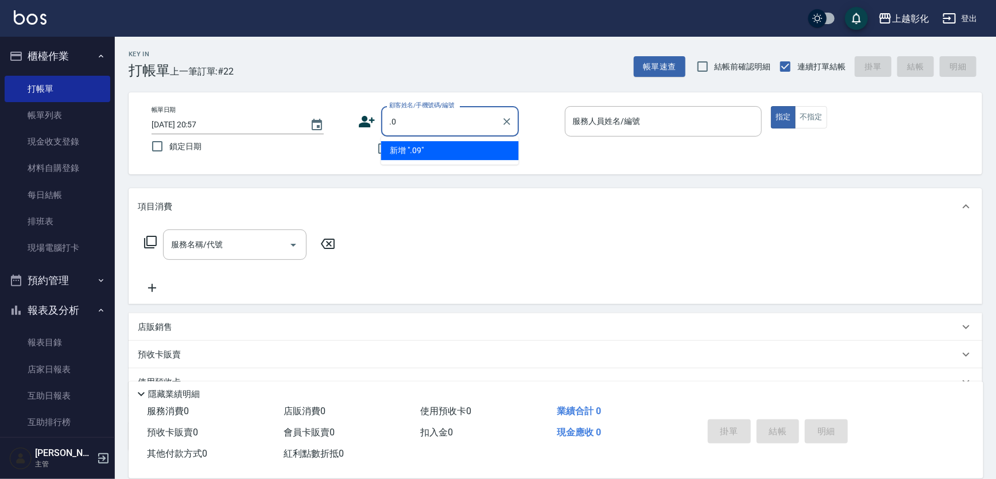
type input "."
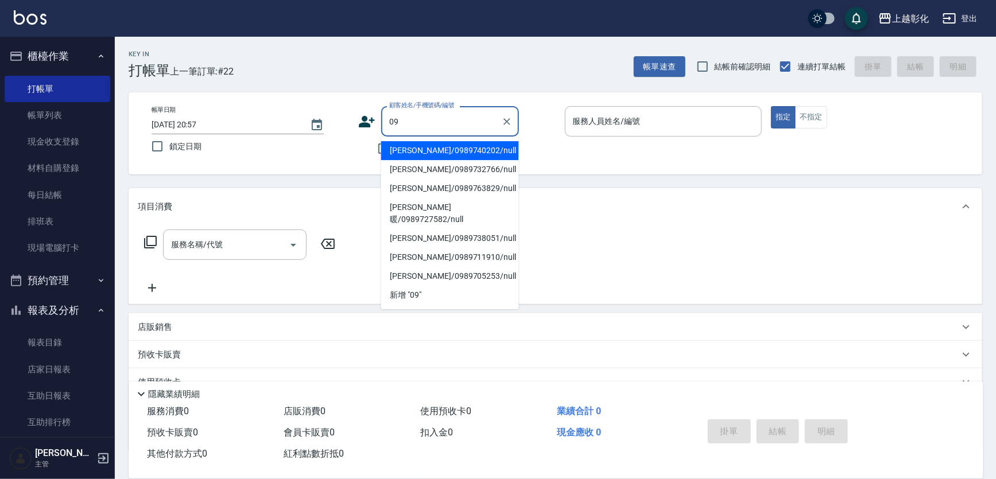
type input "0"
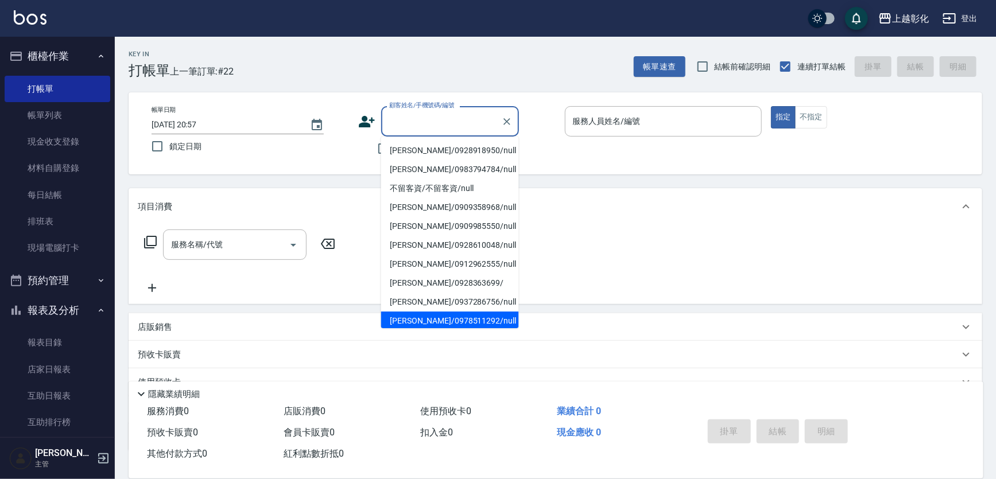
click at [539, 134] on div "顧客姓名/手機號碼/編號 顧客姓名/手機號碼/編號" at bounding box center [456, 121] width 197 height 30
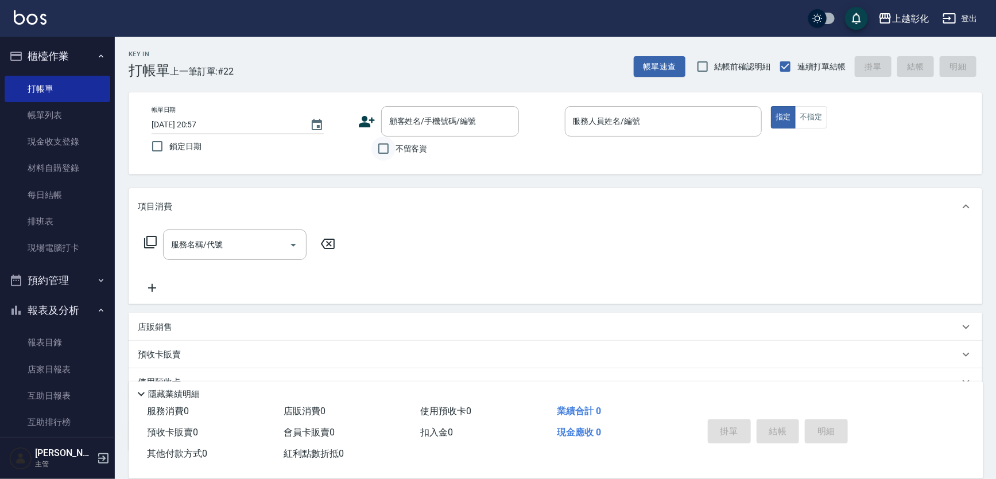
click at [379, 154] on input "不留客資" at bounding box center [383, 149] width 24 height 24
checkbox input "true"
click at [678, 137] on p at bounding box center [663, 143] width 197 height 12
click at [658, 126] on input "服務人員姓名/編號" at bounding box center [663, 121] width 187 height 20
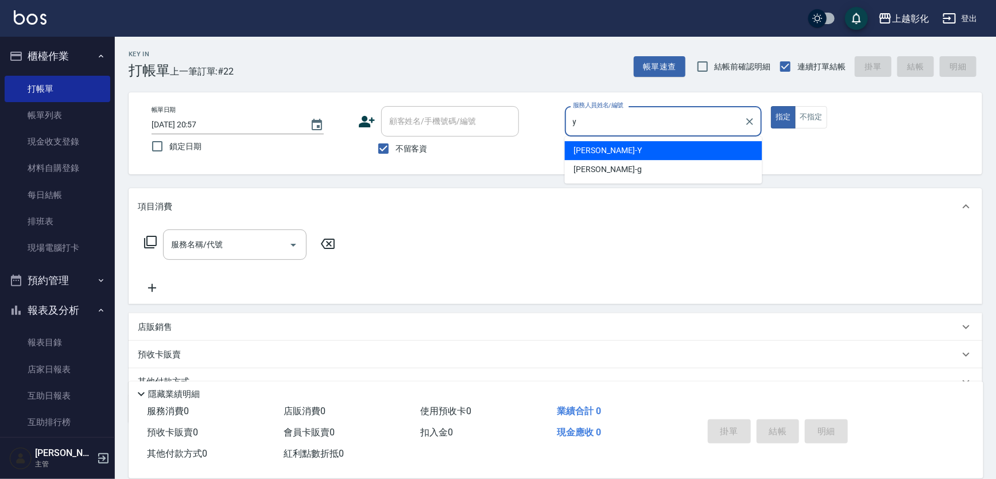
type input "YURI-Y"
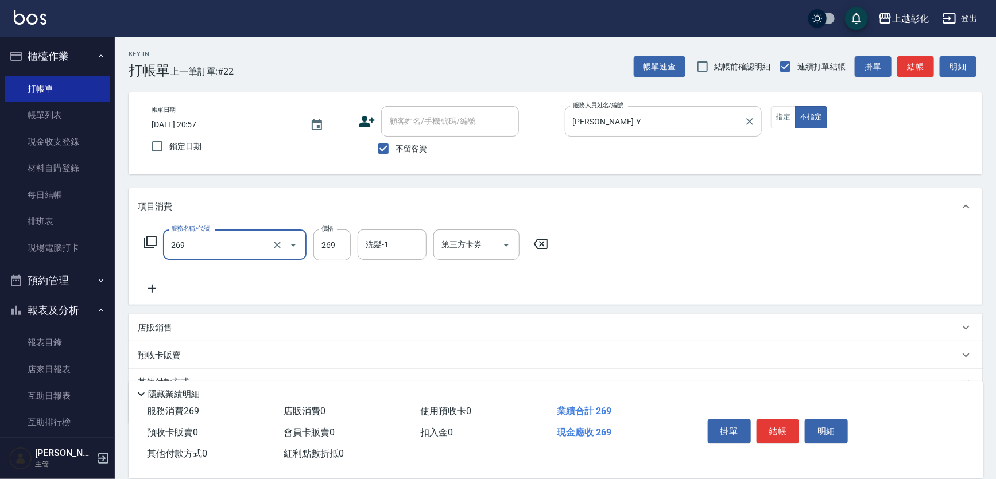
type input "一般洗剪(269)"
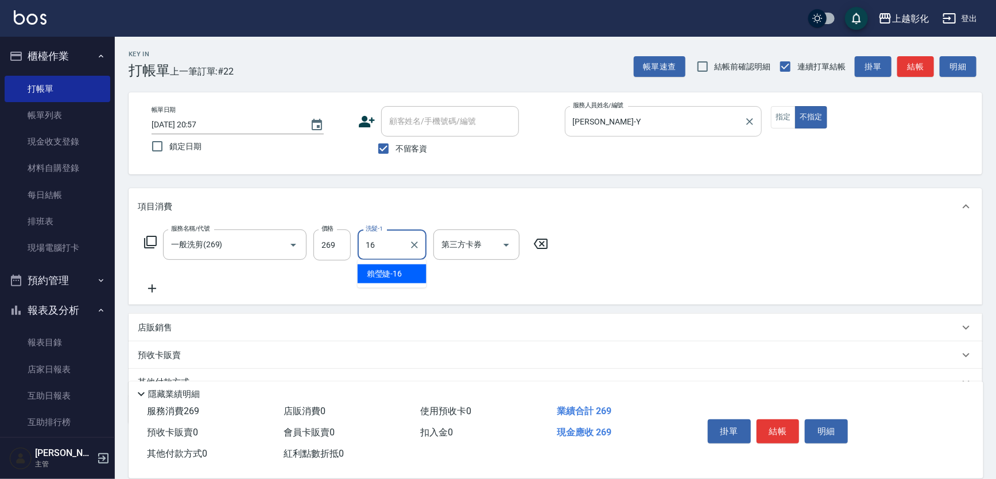
type input "賴瑩婕-16"
click at [774, 424] on button "結帳" at bounding box center [777, 432] width 43 height 24
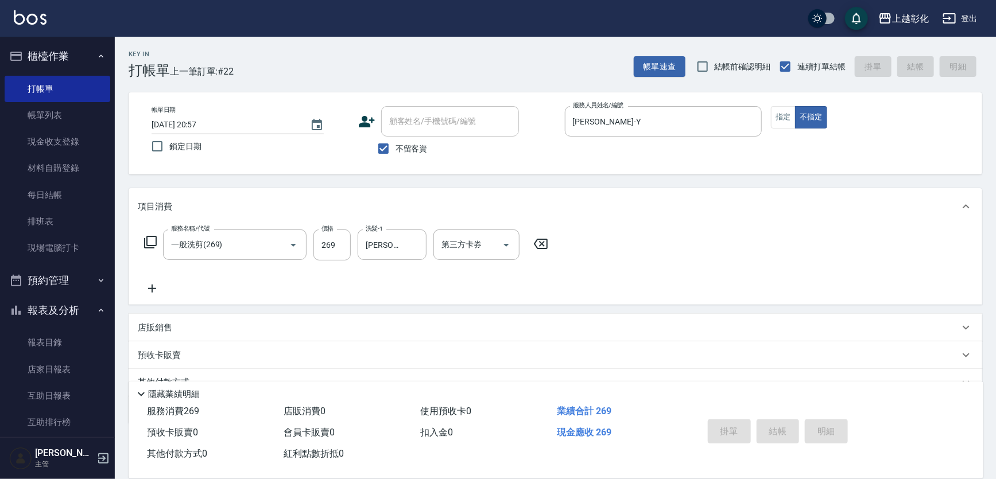
type input "2025/09/15 20:58"
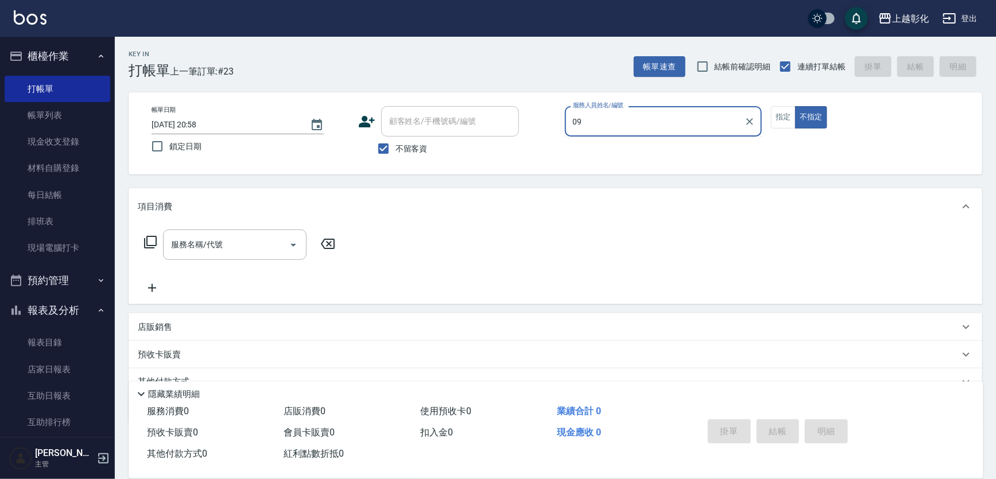
type input "0"
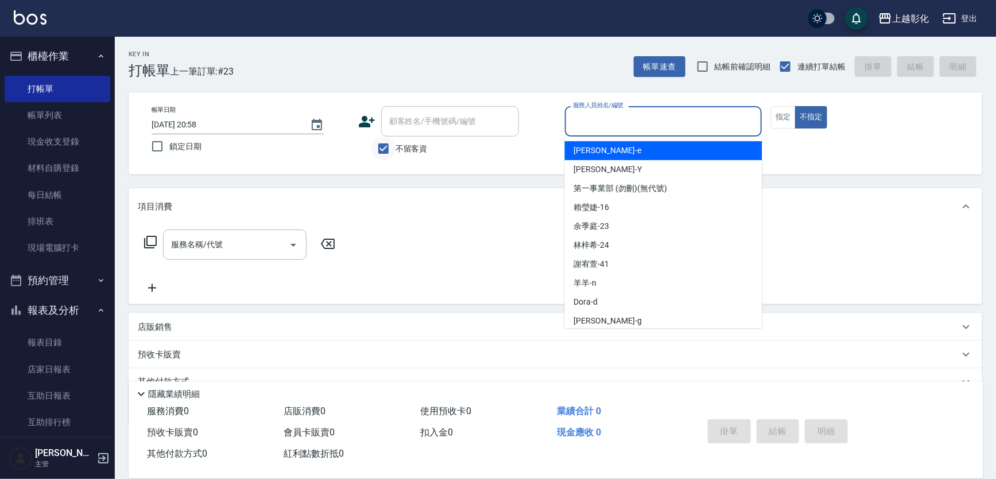
click at [381, 148] on input "不留客資" at bounding box center [383, 149] width 24 height 24
checkbox input "false"
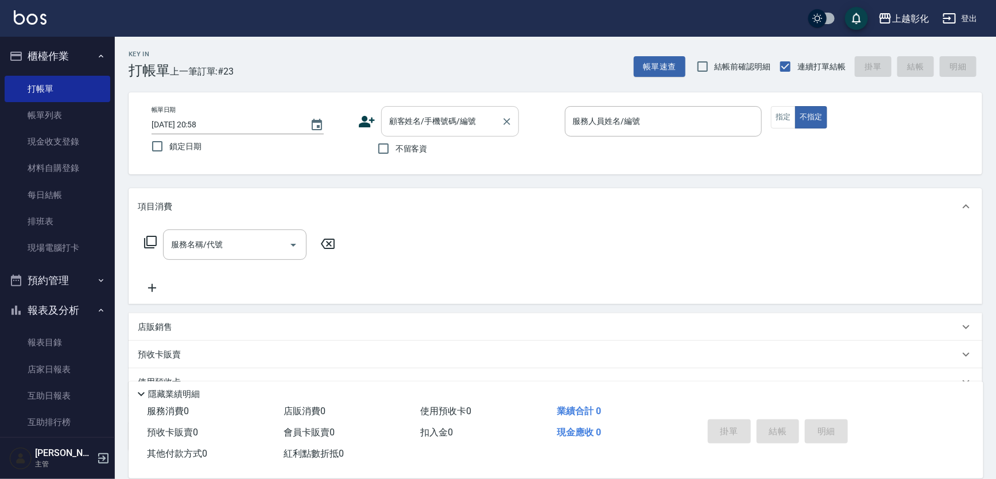
click at [419, 115] on input "顧客姓名/手機號碼/編號" at bounding box center [441, 121] width 110 height 20
type input "杜佳明/0983794784/null"
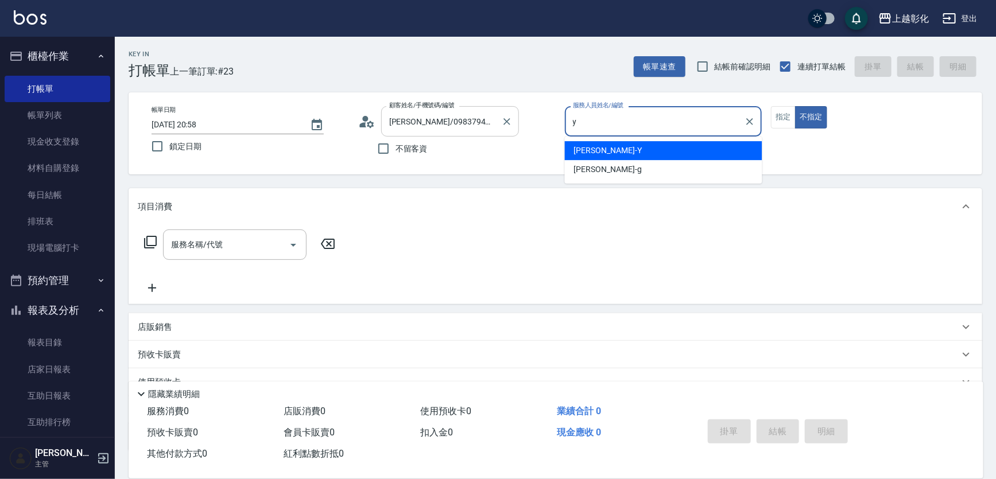
type input "YURI-Y"
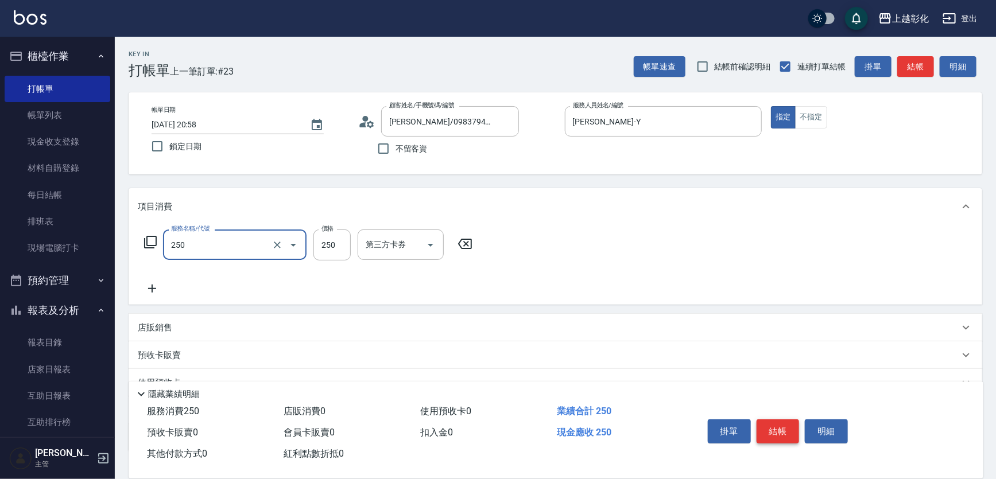
type input "B級單剪(250)"
click at [781, 431] on button "結帳" at bounding box center [777, 432] width 43 height 24
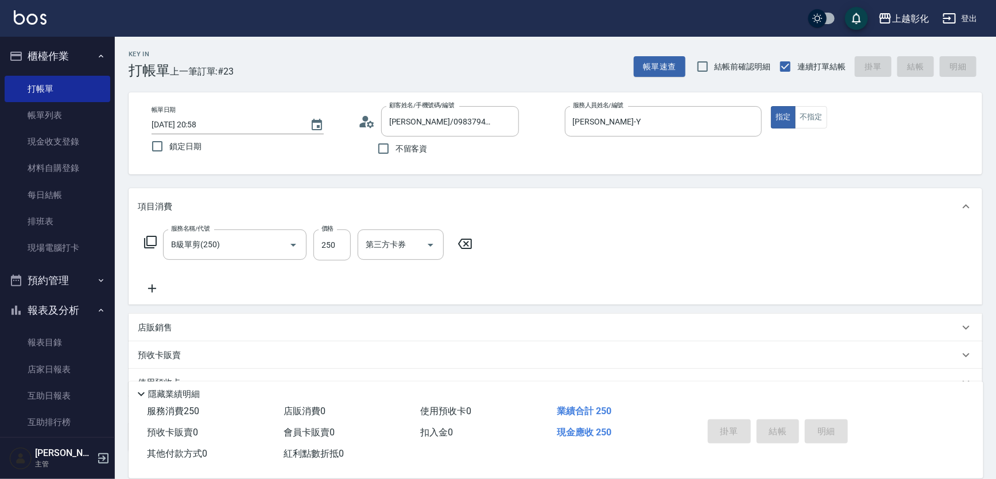
type input "2025/09/15 20:59"
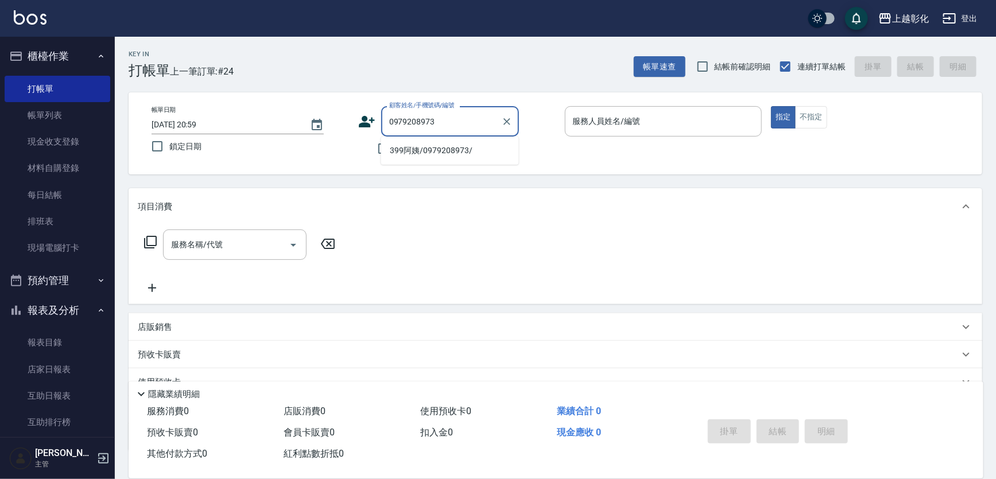
type input "399阿姨/0979208973/"
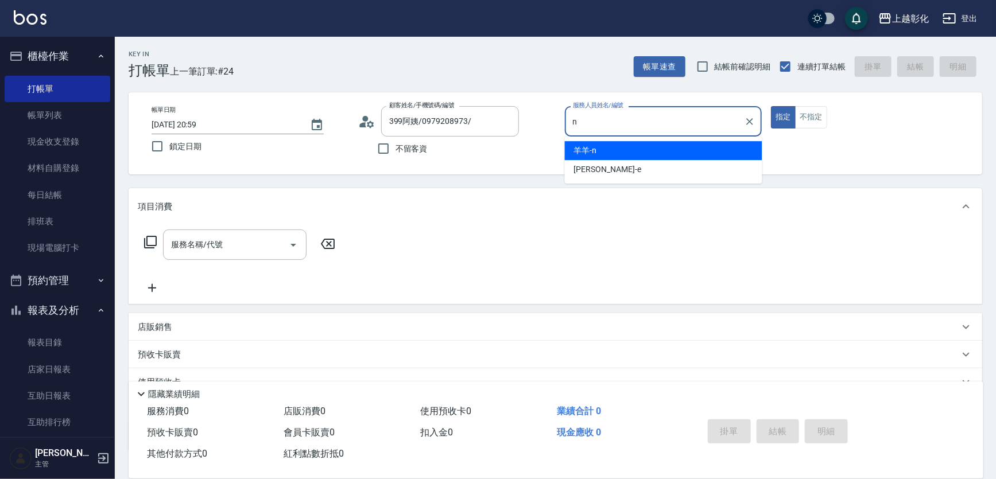
type input "羊羊-n"
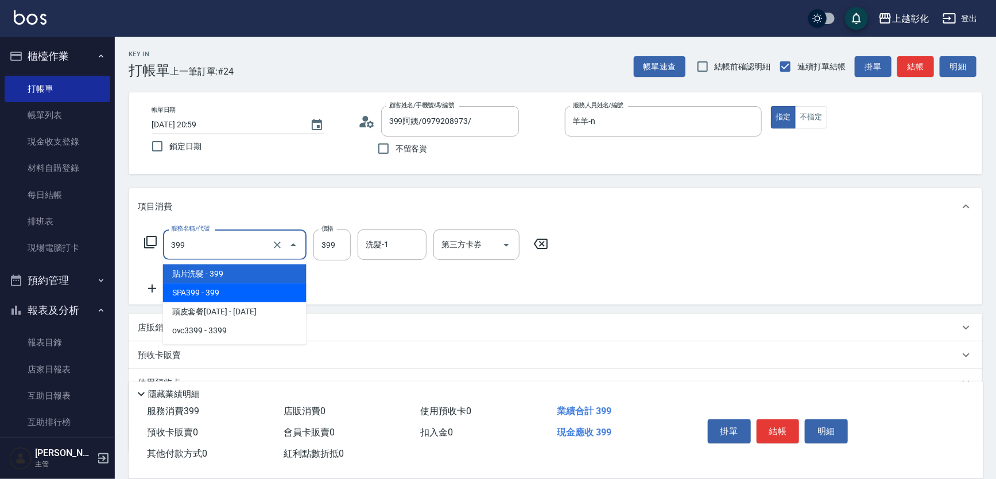
type input "SPA399(0399)"
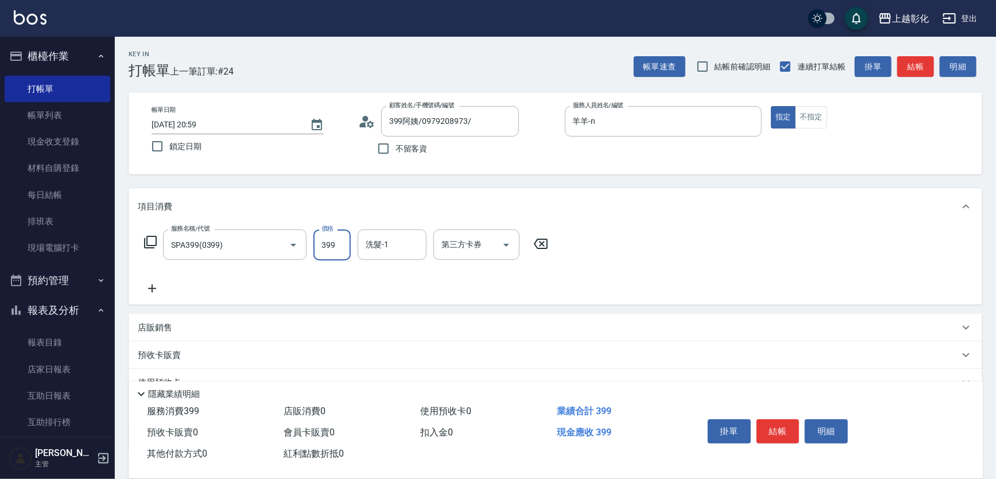
click at [385, 291] on div "服務名稱/代號 SPA399(0399) 服務名稱/代號 價格 399 價格 洗髮-1 洗髮-1 第三方卡券 第三方卡券" at bounding box center [346, 263] width 417 height 66
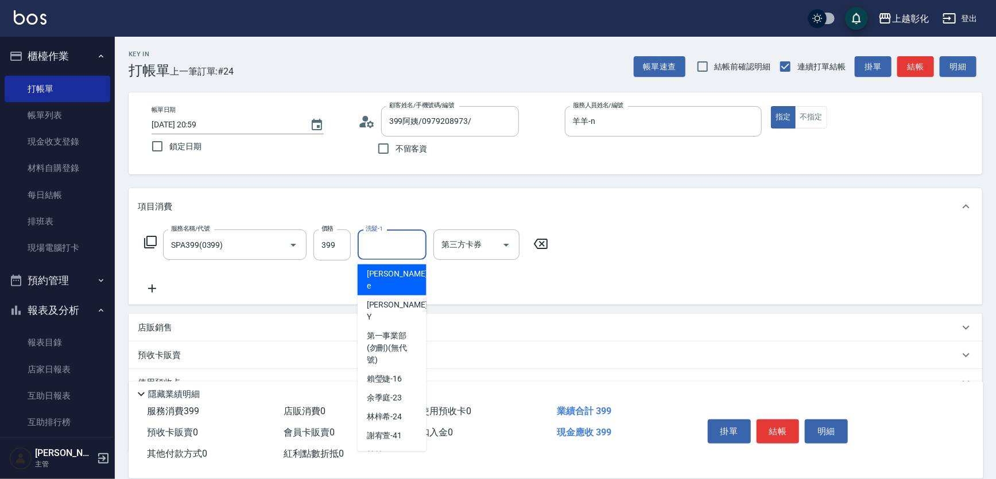
click at [379, 248] on input "洗髮-1" at bounding box center [392, 245] width 59 height 20
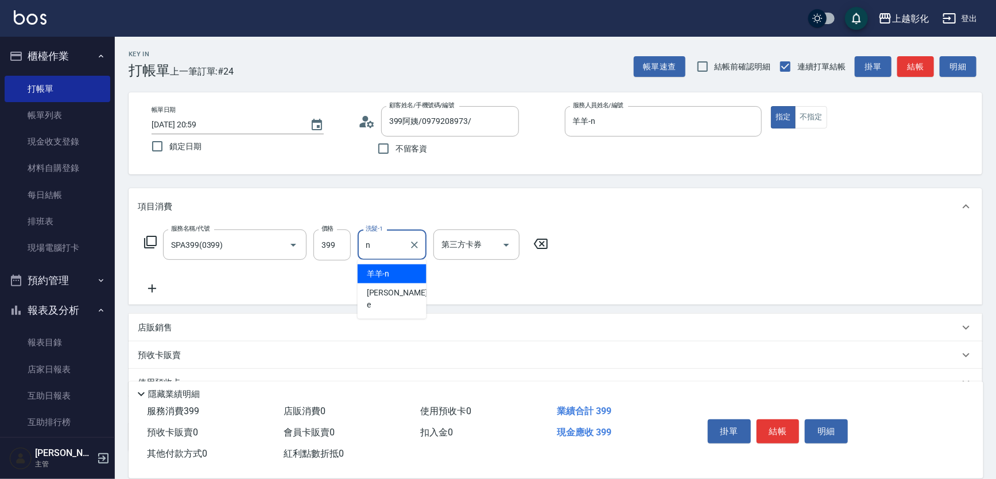
type input "羊羊-n"
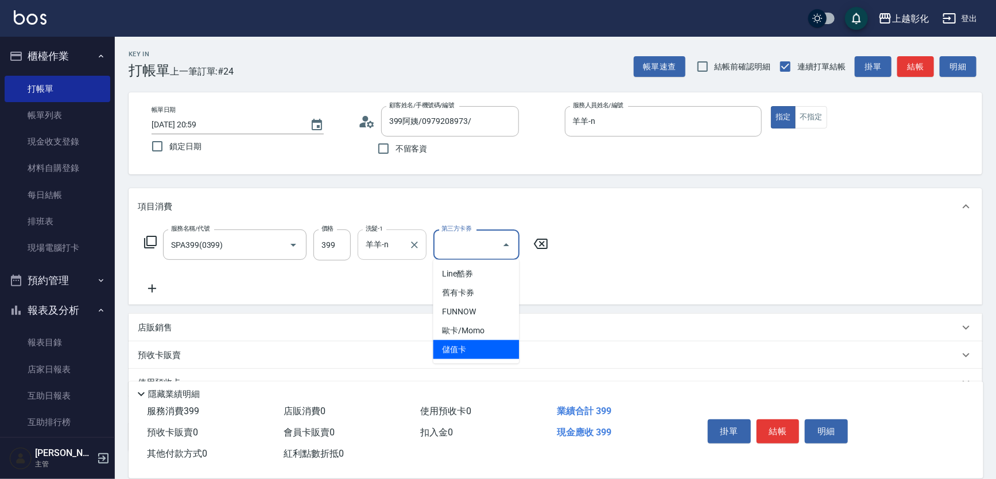
type input "儲值卡"
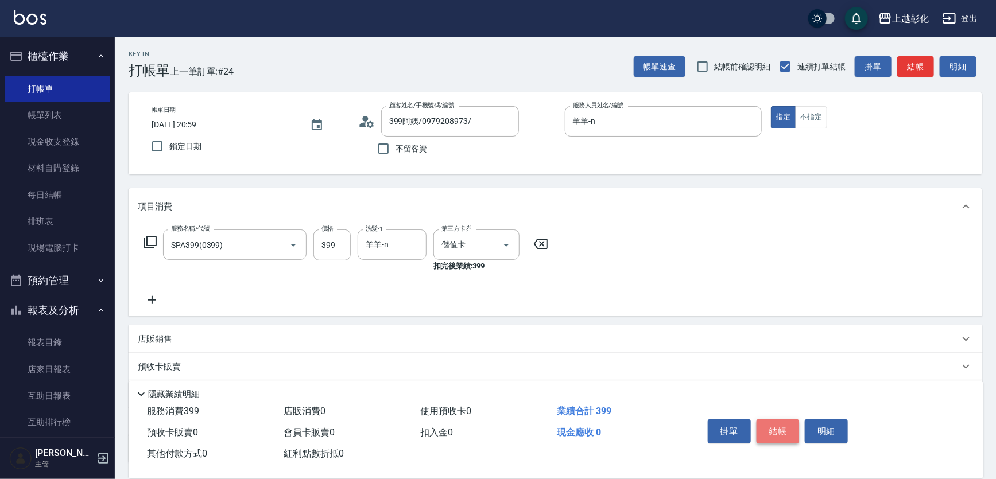
click at [767, 425] on button "結帳" at bounding box center [777, 432] width 43 height 24
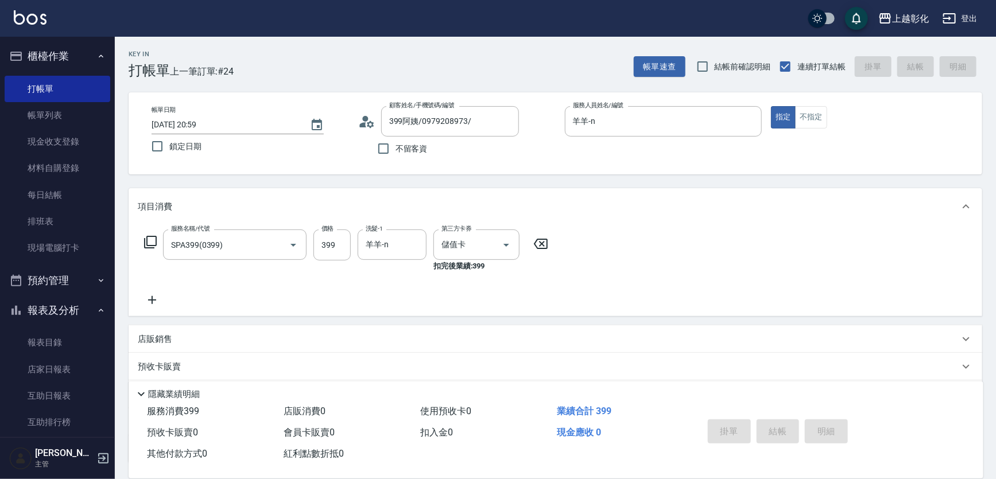
type input "2025/09/15 21:00"
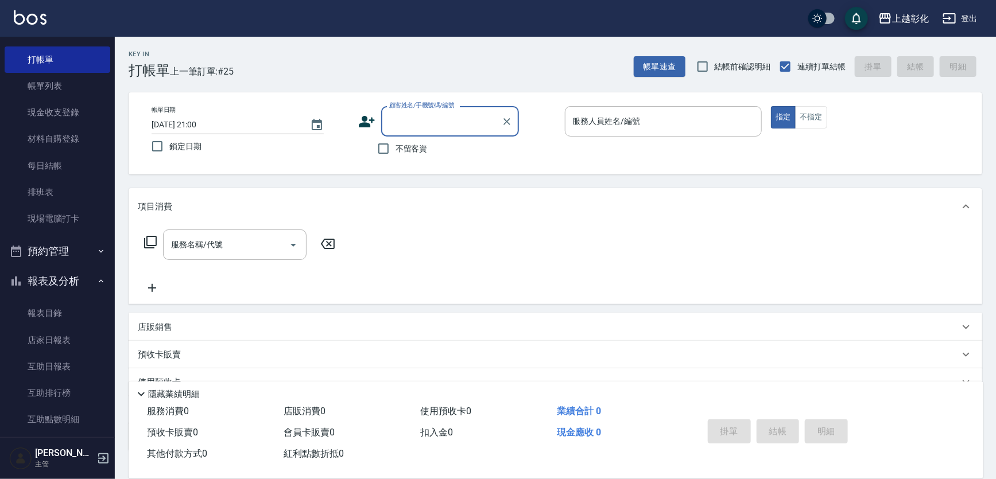
scroll to position [208, 0]
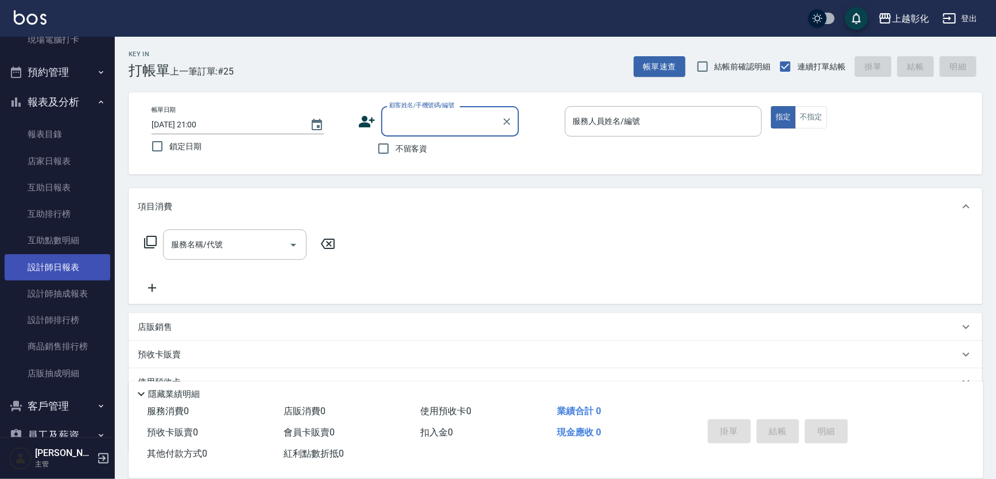
click at [71, 268] on link "設計師日報表" at bounding box center [58, 267] width 106 height 26
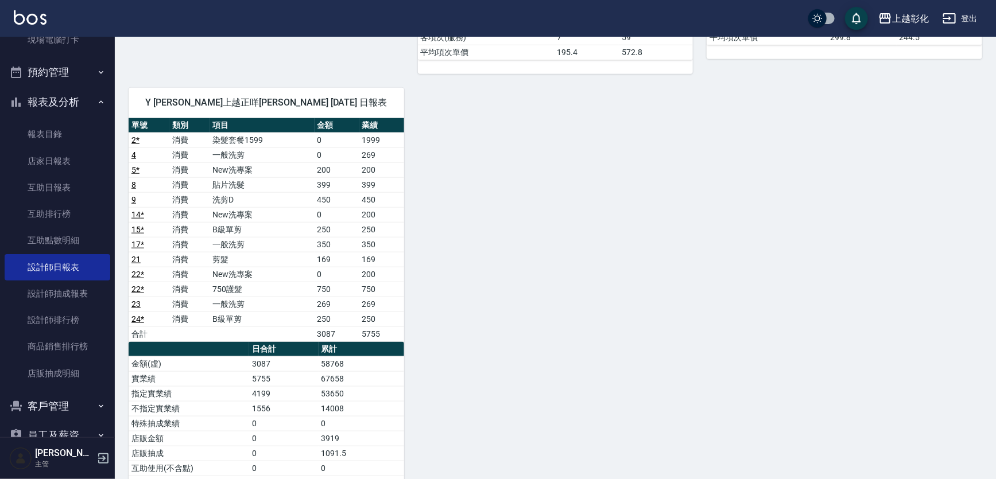
scroll to position [522, 0]
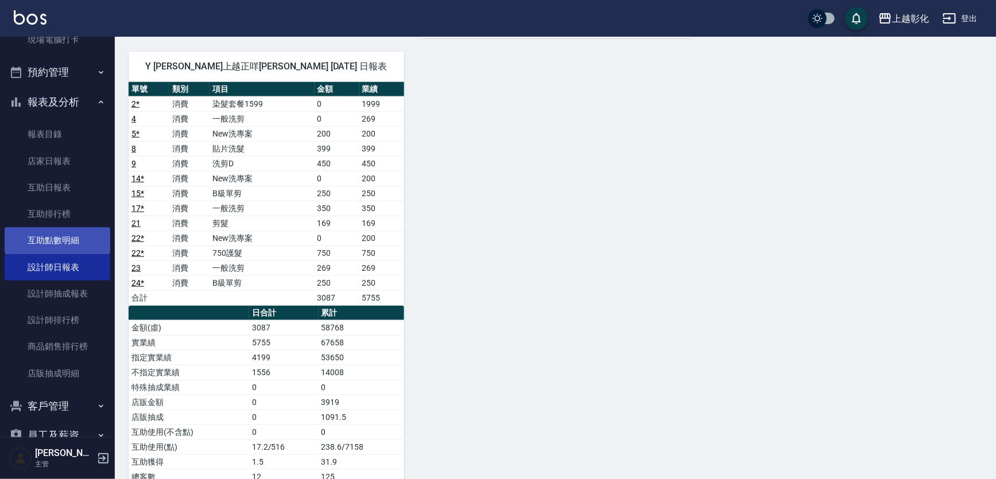
click at [75, 241] on link "互助點數明細" at bounding box center [58, 240] width 106 height 26
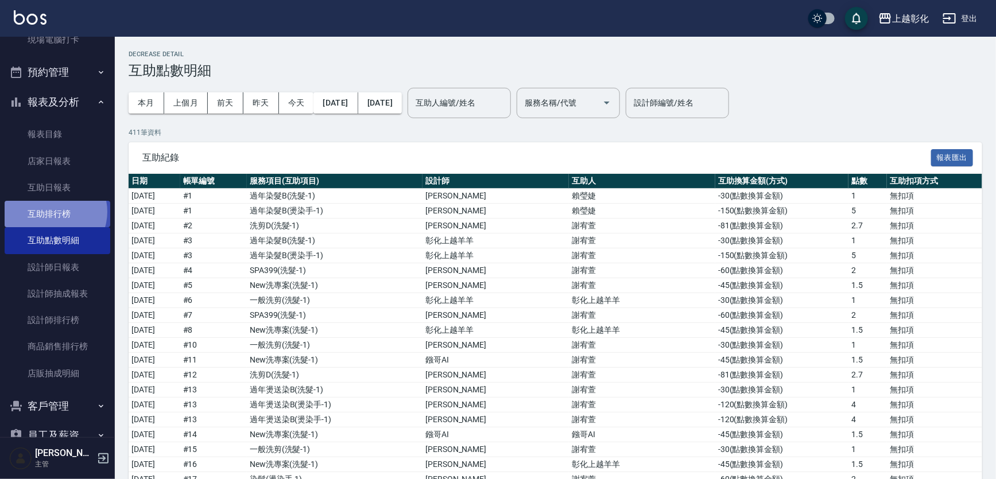
click at [52, 211] on link "互助排行榜" at bounding box center [58, 214] width 106 height 26
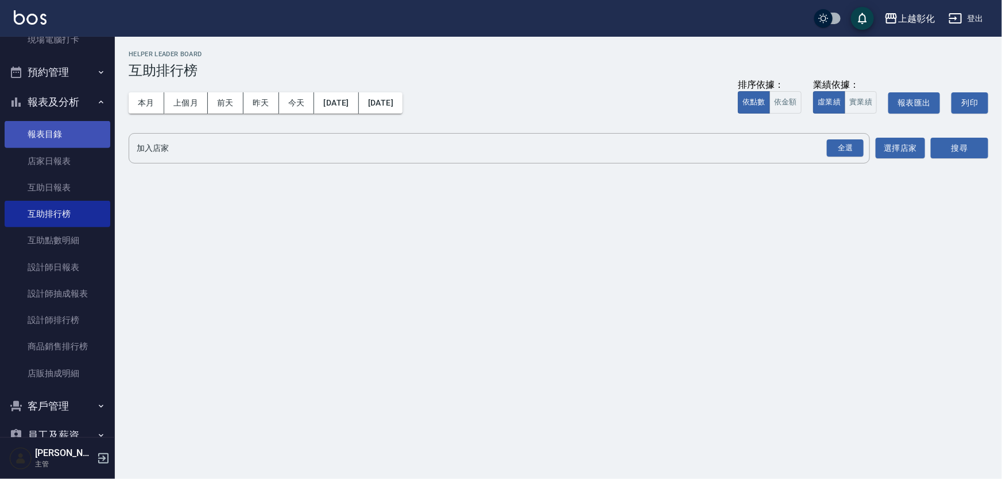
click at [83, 131] on link "報表目錄" at bounding box center [58, 134] width 106 height 26
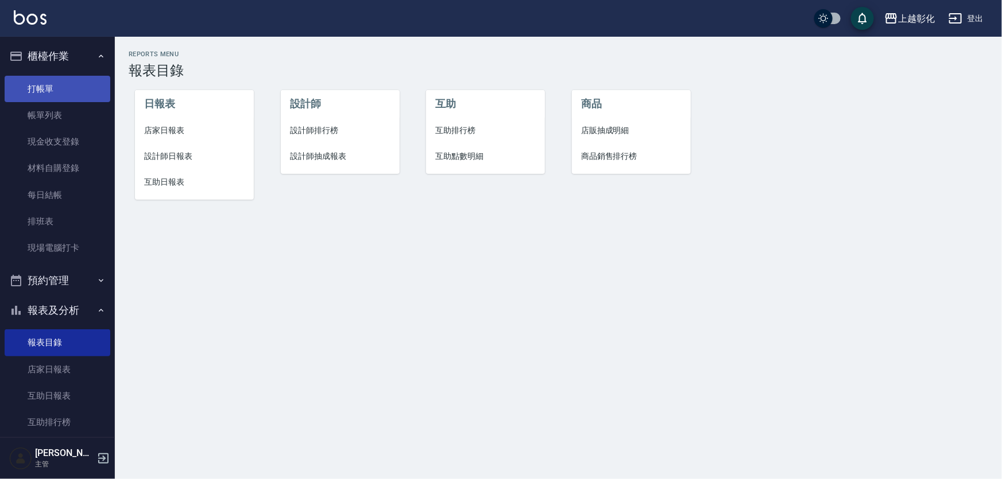
click at [60, 85] on link "打帳單" at bounding box center [58, 89] width 106 height 26
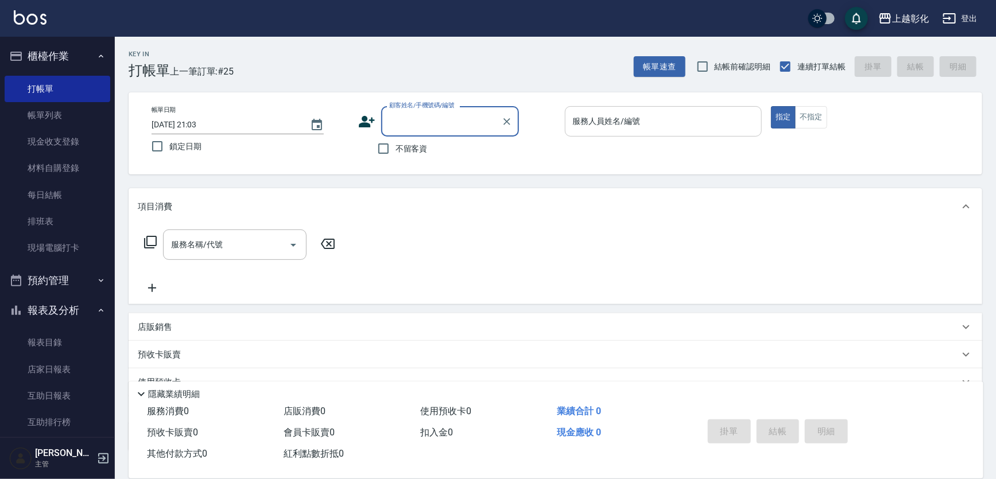
click at [600, 121] on input "服務人員姓名/編號" at bounding box center [663, 121] width 187 height 20
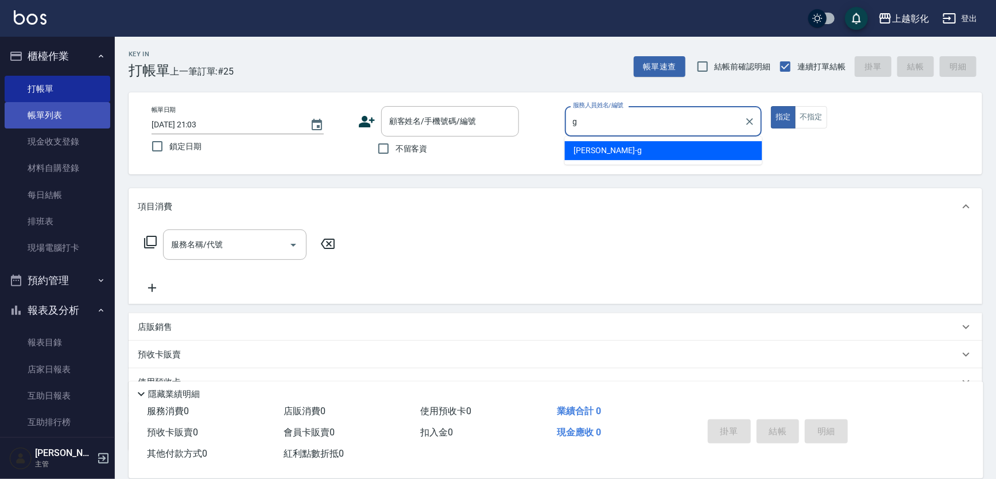
type input "g"
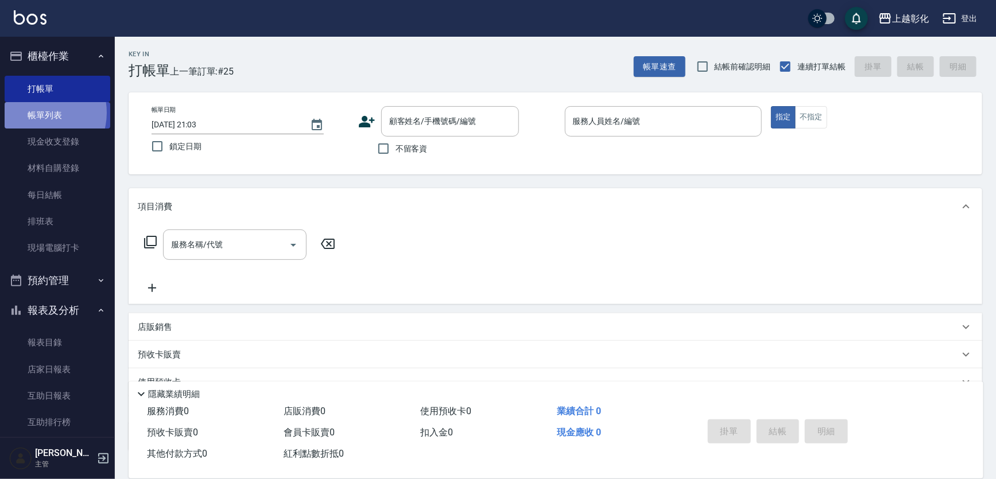
click at [40, 113] on link "帳單列表" at bounding box center [58, 115] width 106 height 26
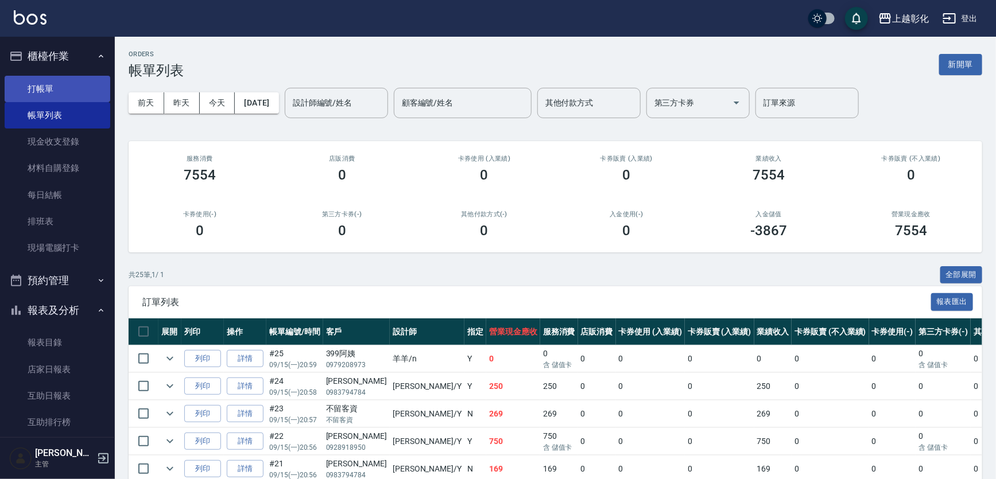
click at [36, 92] on link "打帳單" at bounding box center [58, 89] width 106 height 26
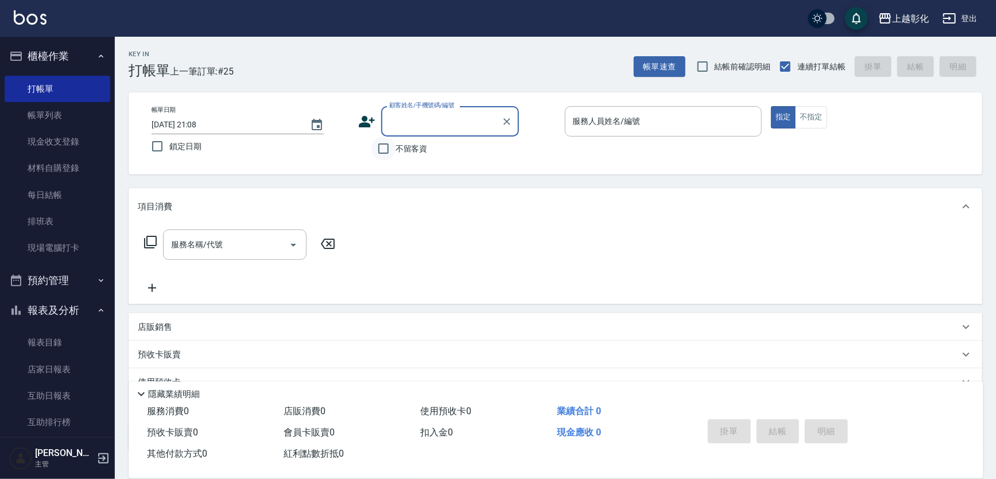
click at [389, 149] on input "不留客資" at bounding box center [383, 149] width 24 height 24
checkbox input "true"
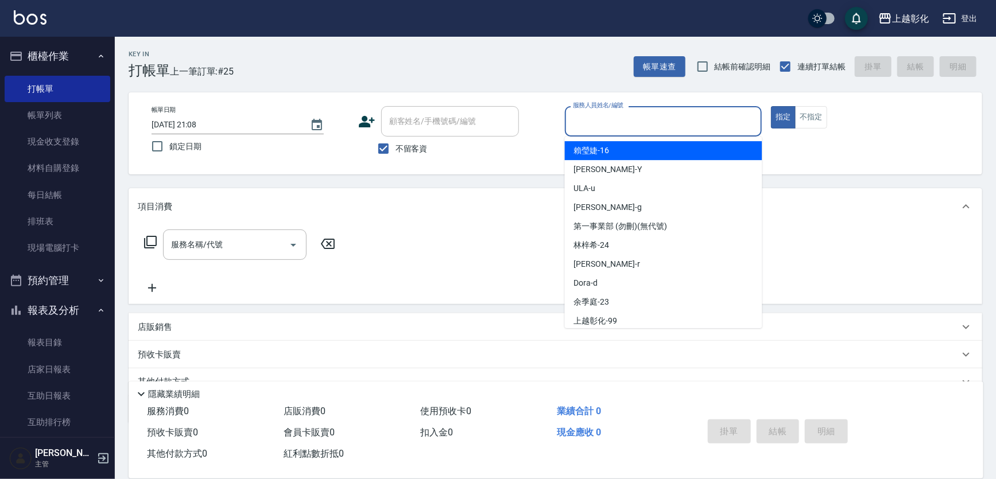
click at [602, 125] on input "服務人員姓名/編號" at bounding box center [663, 121] width 187 height 20
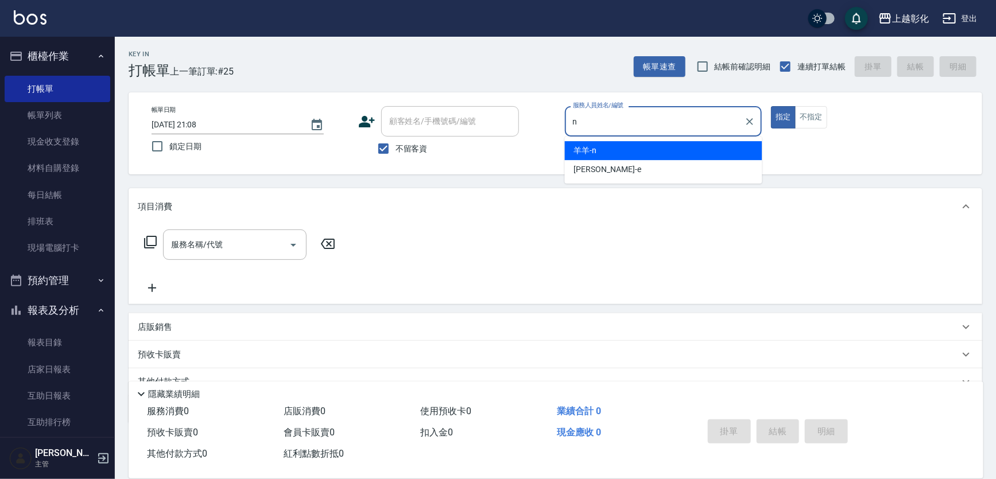
type input "羊羊-n"
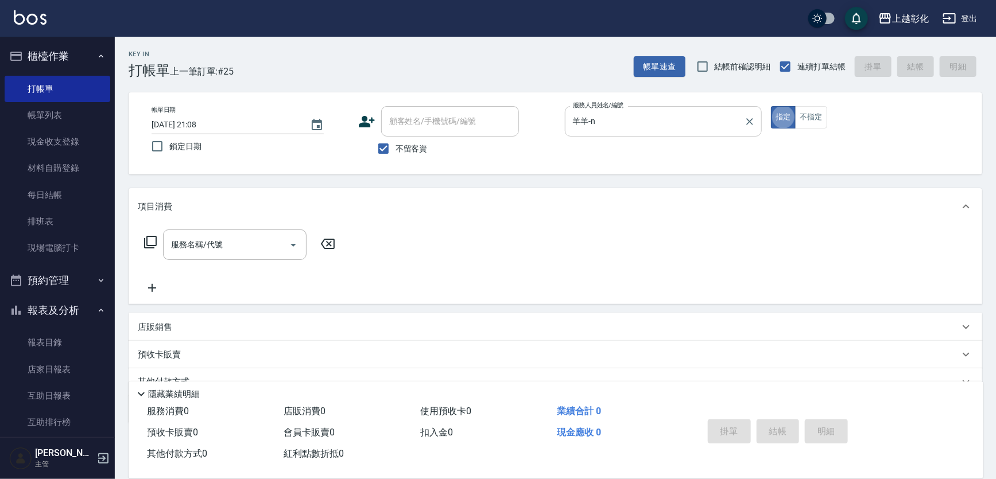
type button "true"
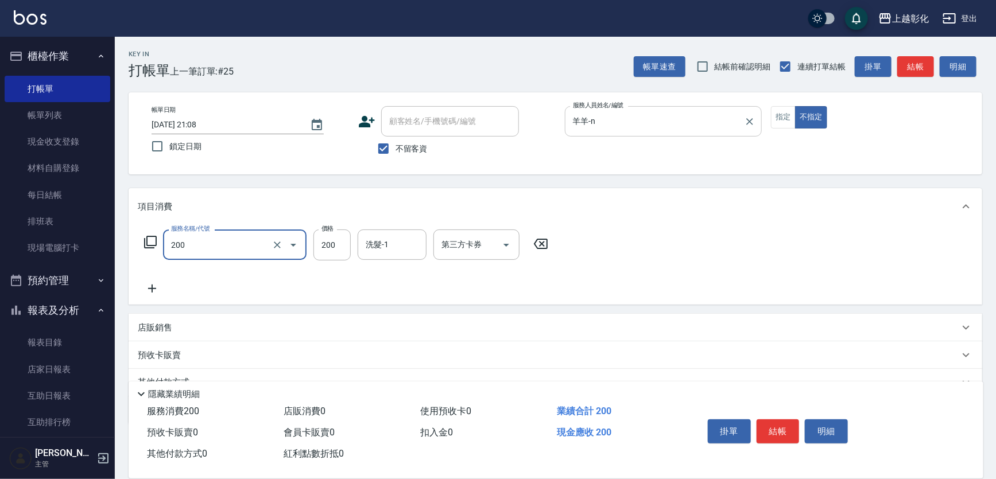
type input "New洗專案(200)"
type input "41."
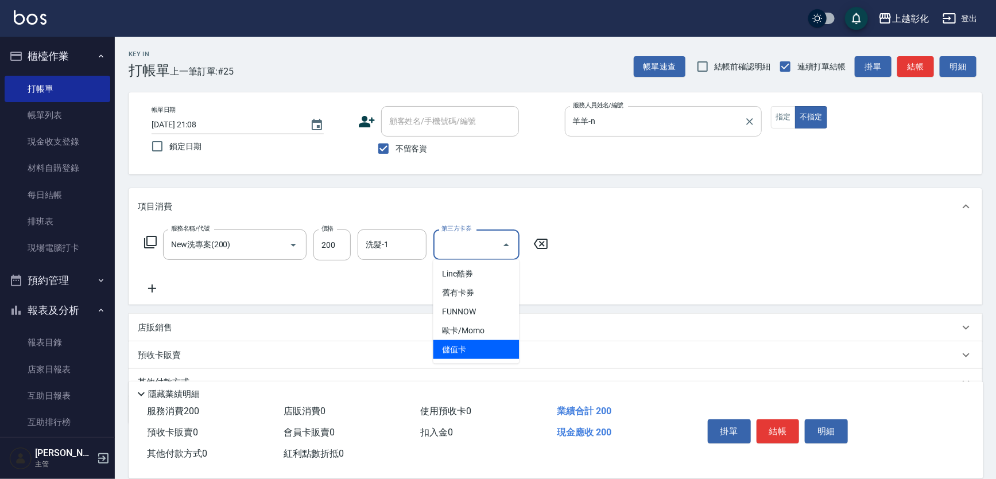
type input "儲值卡"
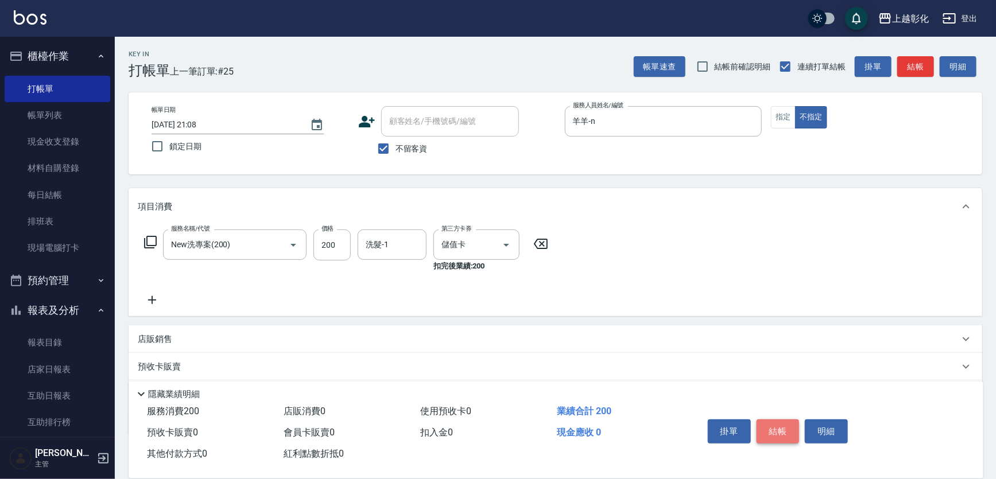
click at [781, 425] on button "結帳" at bounding box center [777, 432] width 43 height 24
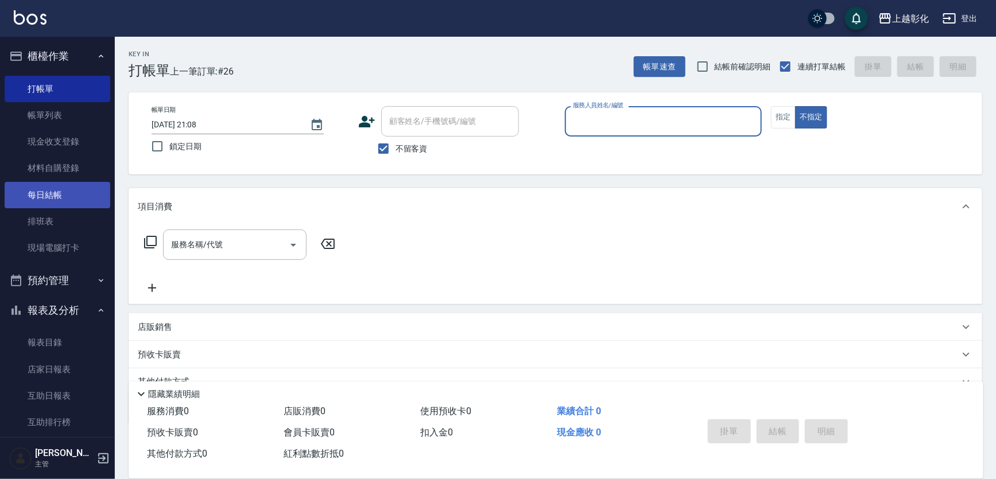
drag, startPoint x: 47, startPoint y: 197, endPoint x: 52, endPoint y: 193, distance: 6.1
click at [49, 195] on link "每日結帳" at bounding box center [58, 195] width 106 height 26
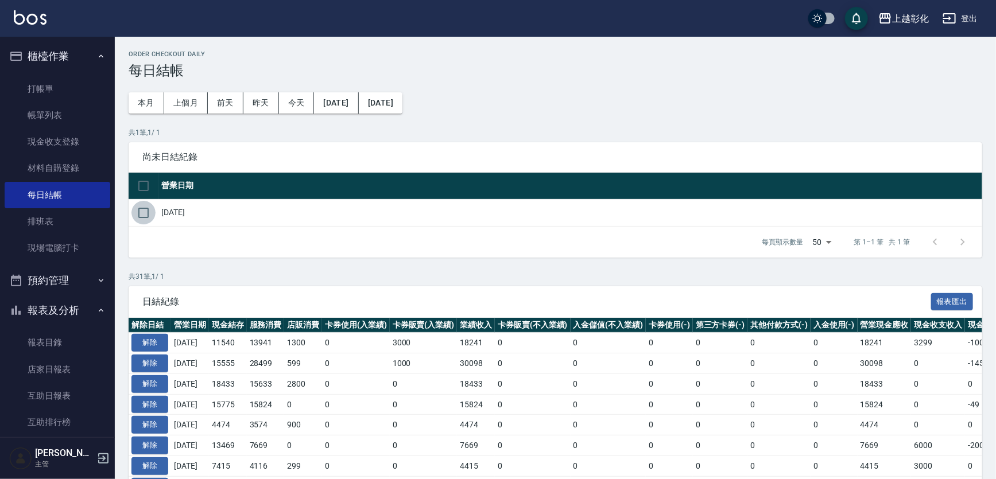
click at [143, 214] on input "checkbox" at bounding box center [143, 213] width 24 height 24
checkbox input "true"
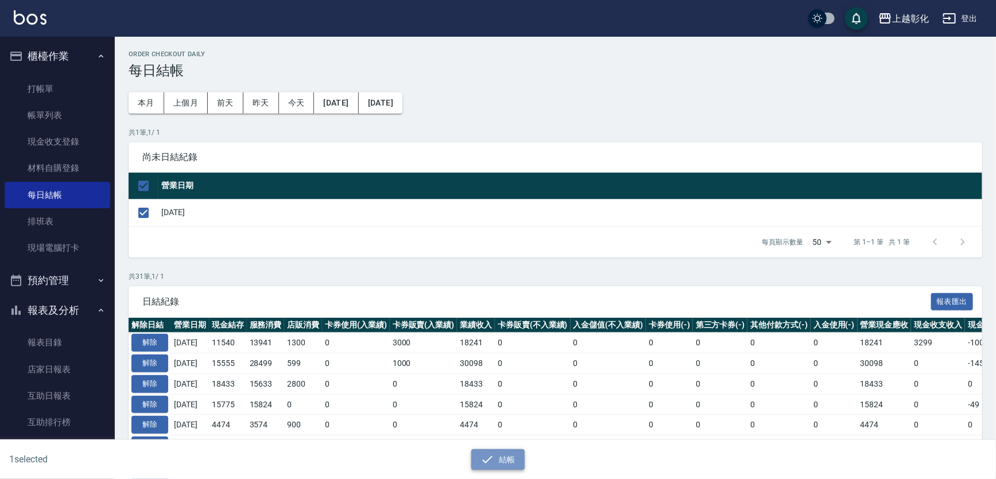
click at [512, 459] on button "結帳" at bounding box center [497, 459] width 53 height 21
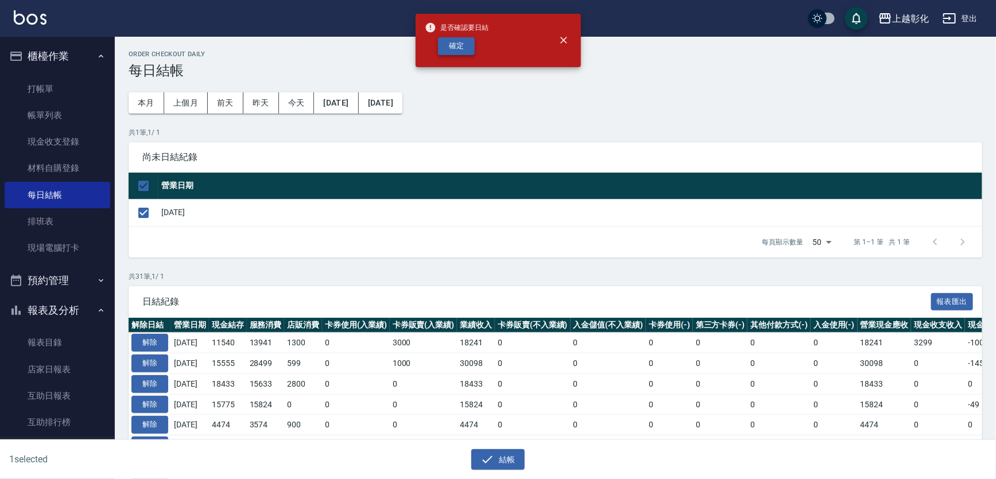
click at [445, 41] on button "確定" at bounding box center [456, 46] width 37 height 18
checkbox input "false"
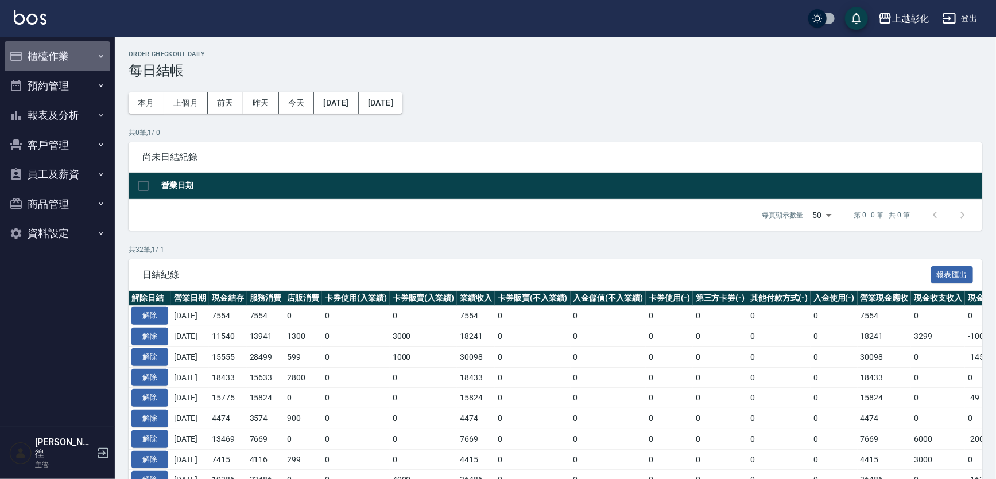
click at [70, 51] on button "櫃檯作業" at bounding box center [58, 56] width 106 height 30
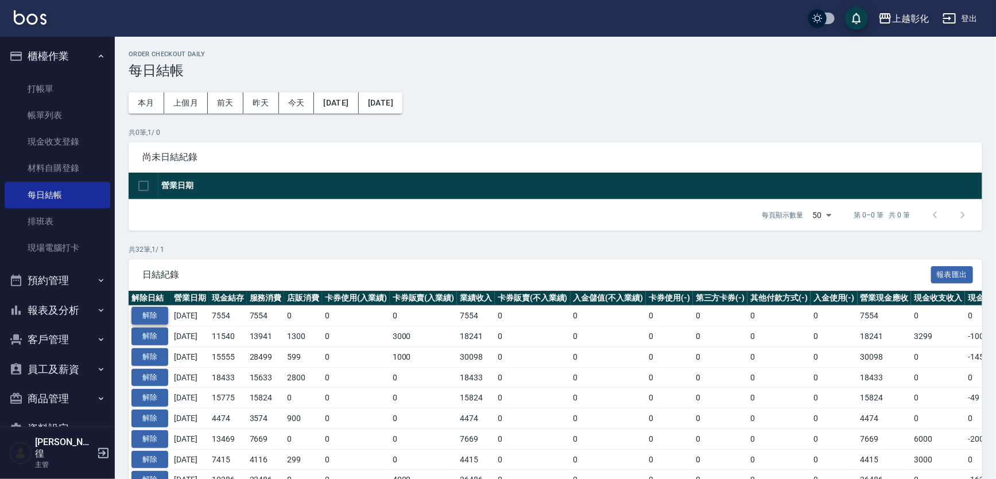
click at [150, 311] on button "解除" at bounding box center [149, 316] width 37 height 18
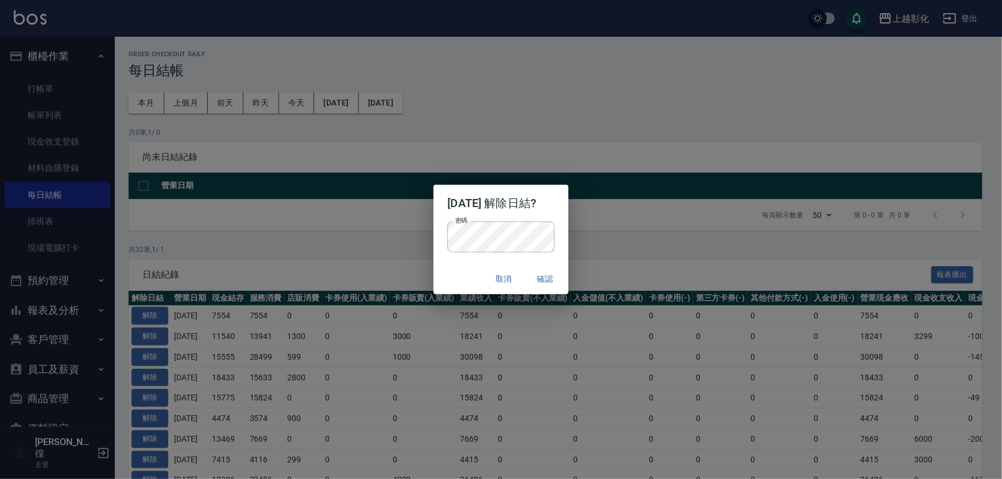
drag, startPoint x: 572, startPoint y: 280, endPoint x: 556, endPoint y: 278, distance: 16.7
click at [567, 280] on div "2025/09/15 解除日結? 密碼 密碼 取消 確認" at bounding box center [501, 239] width 1002 height 479
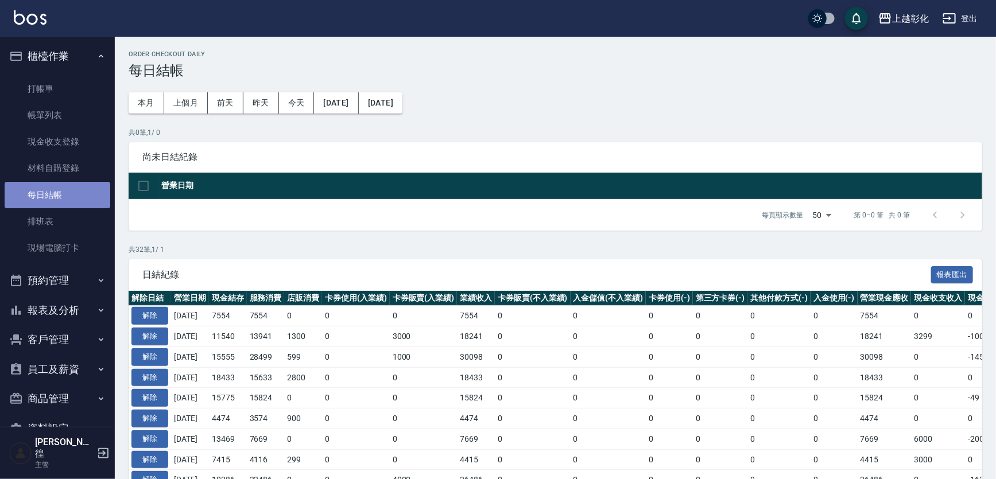
click at [63, 188] on link "每日結帳" at bounding box center [58, 195] width 106 height 26
click at [156, 316] on button "解除" at bounding box center [149, 316] width 37 height 18
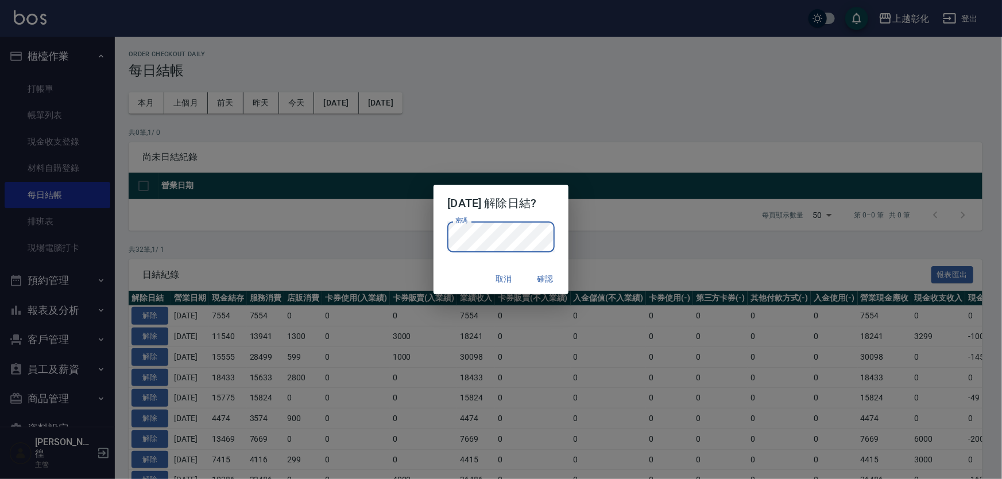
click at [546, 285] on button "確認" at bounding box center [545, 279] width 37 height 21
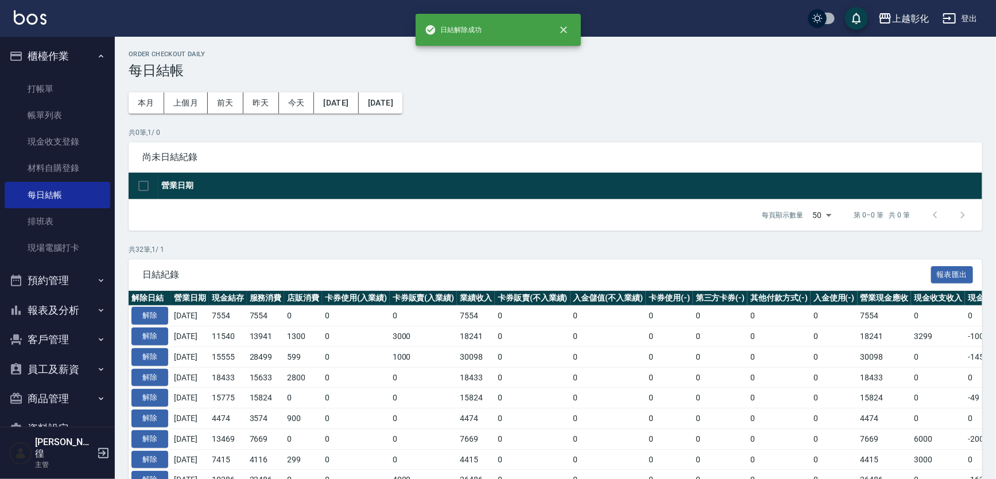
click at [549, 277] on span "日結紀錄" at bounding box center [536, 274] width 789 height 11
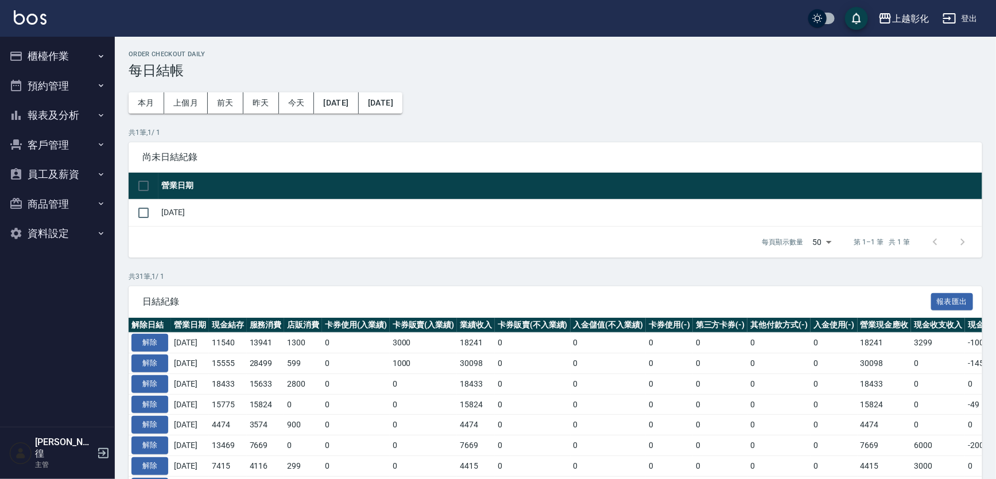
click at [31, 61] on button "櫃檯作業" at bounding box center [58, 56] width 106 height 30
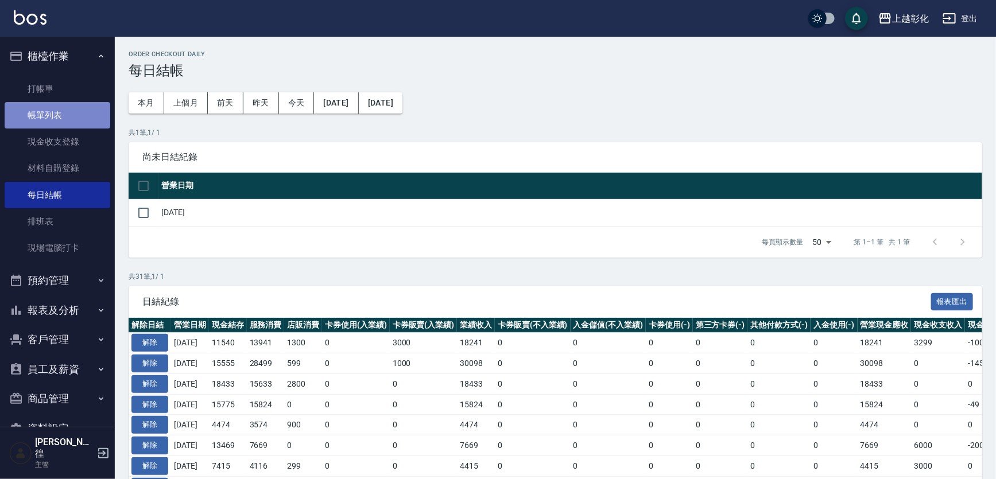
click at [78, 114] on link "帳單列表" at bounding box center [58, 115] width 106 height 26
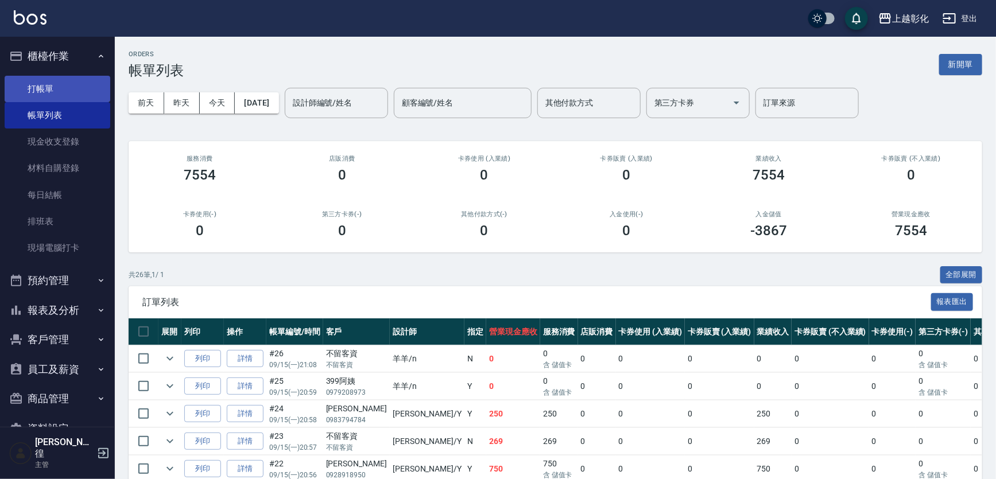
click at [60, 95] on link "打帳單" at bounding box center [58, 89] width 106 height 26
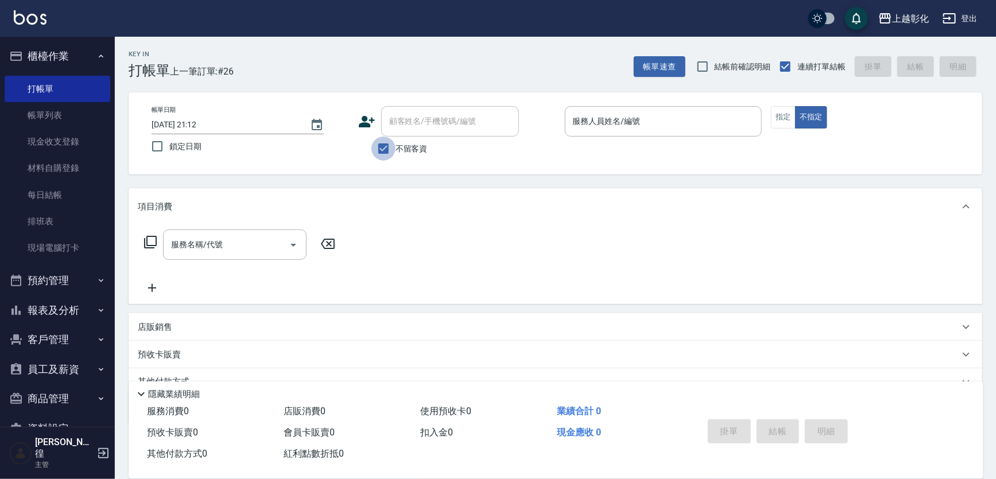
click at [383, 147] on input "不留客資" at bounding box center [383, 149] width 24 height 24
checkbox input "false"
click at [430, 115] on input "顧客姓名/手機號碼/編號" at bounding box center [441, 121] width 110 height 20
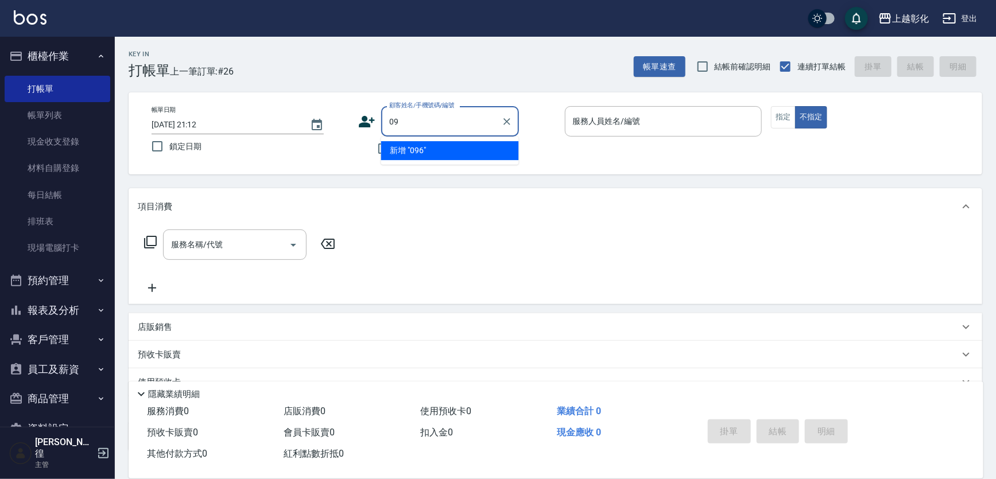
type input "0"
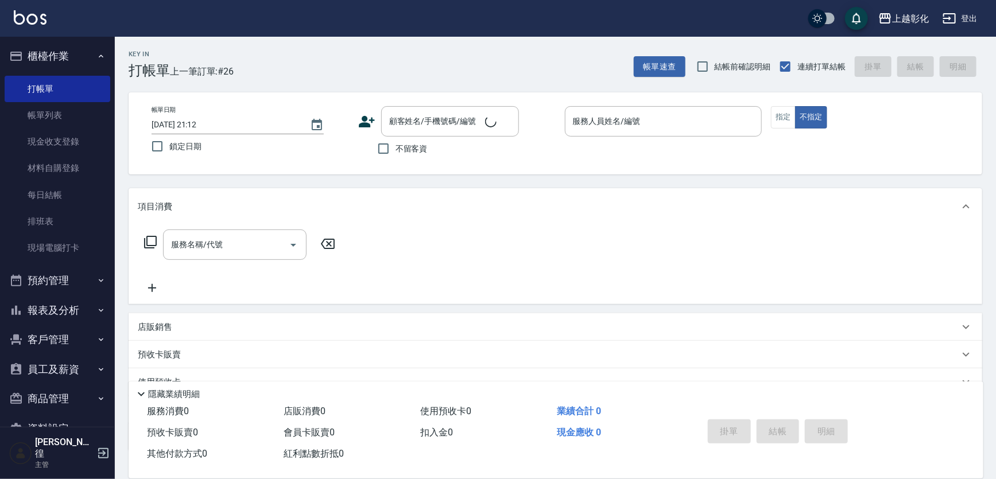
click at [263, 152] on label "鎖定日期" at bounding box center [242, 146] width 195 height 24
click at [169, 152] on input "鎖定日期" at bounding box center [157, 146] width 24 height 24
checkbox input "true"
click at [383, 147] on input "不留客資" at bounding box center [383, 149] width 24 height 24
checkbox input "true"
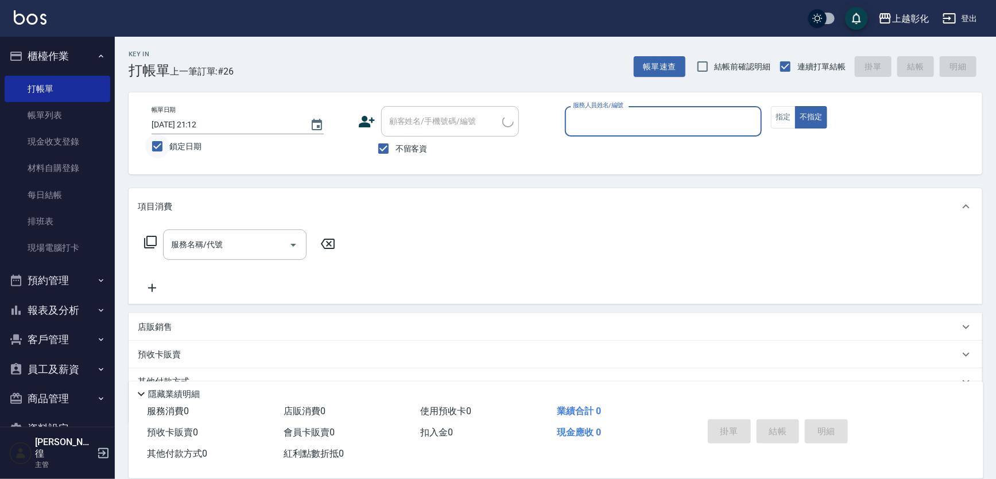
click at [160, 148] on input "鎖定日期" at bounding box center [157, 146] width 24 height 24
checkbox input "false"
type input "2025/09/15 21:13"
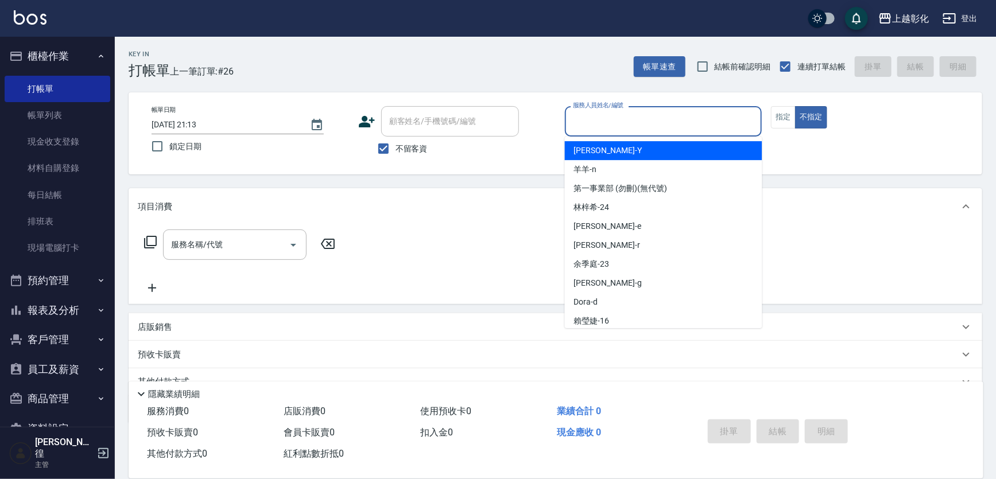
click at [642, 127] on input "服務人員姓名/編號" at bounding box center [663, 121] width 187 height 20
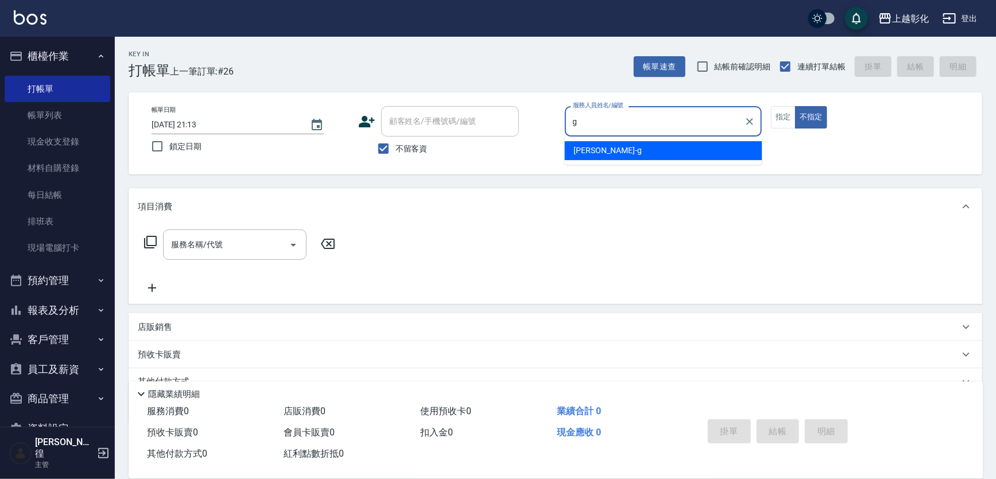
type input "Gary-g"
type button "false"
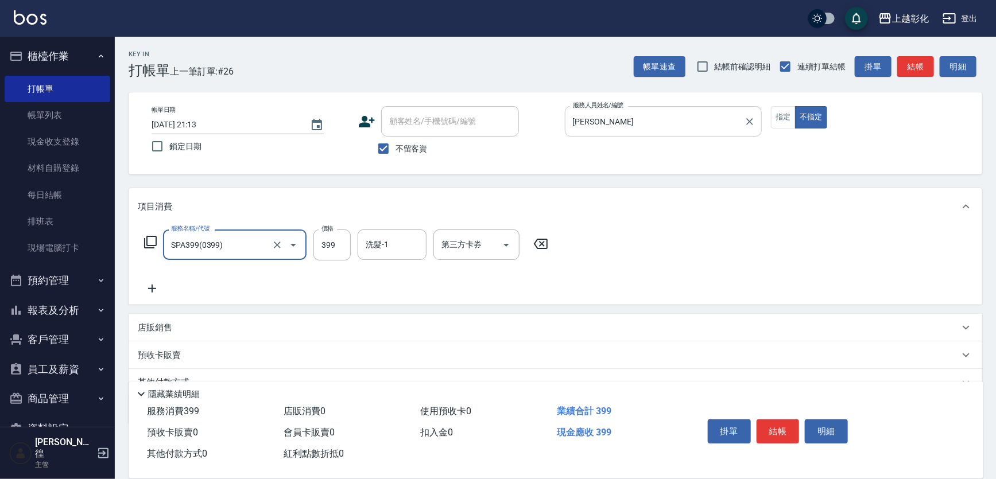
type input "SPA399(0399)"
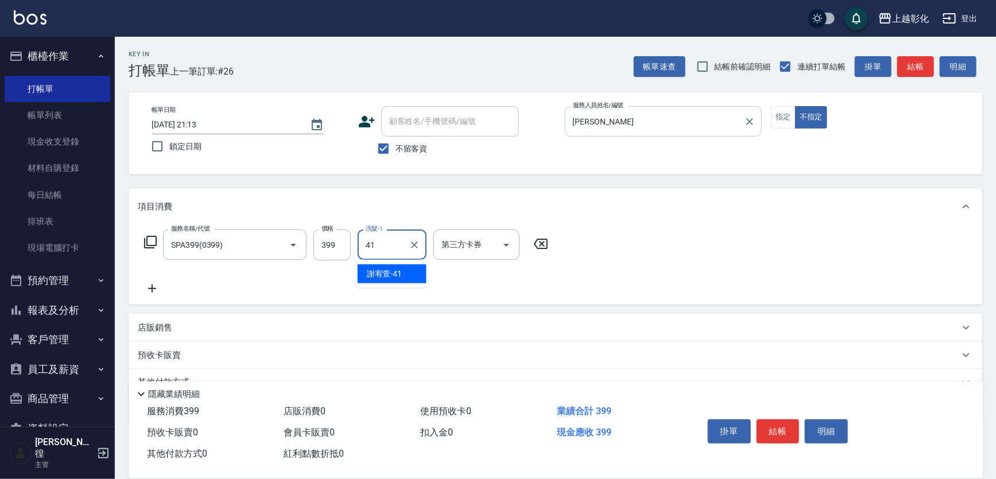
type input "謝宥萱-41"
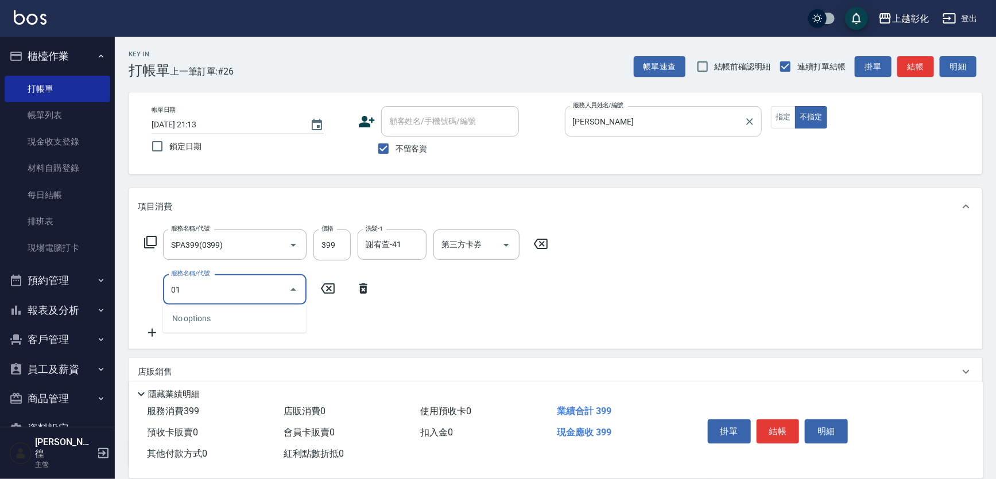
type input "0"
type input "剪瀏海(0050)"
drag, startPoint x: 840, startPoint y: 356, endPoint x: 832, endPoint y: 366, distance: 12.6
click at [841, 356] on div "項目消費 服務名稱/代號 SPA399(0399) 服務名稱/代號 價格 399 價格 洗髮-1 謝宥萱-41 洗髮-1 第三方卡券 第三方卡券 服務名稱/代…" at bounding box center [555, 328] width 853 height 281
click at [778, 424] on button "結帳" at bounding box center [777, 432] width 43 height 24
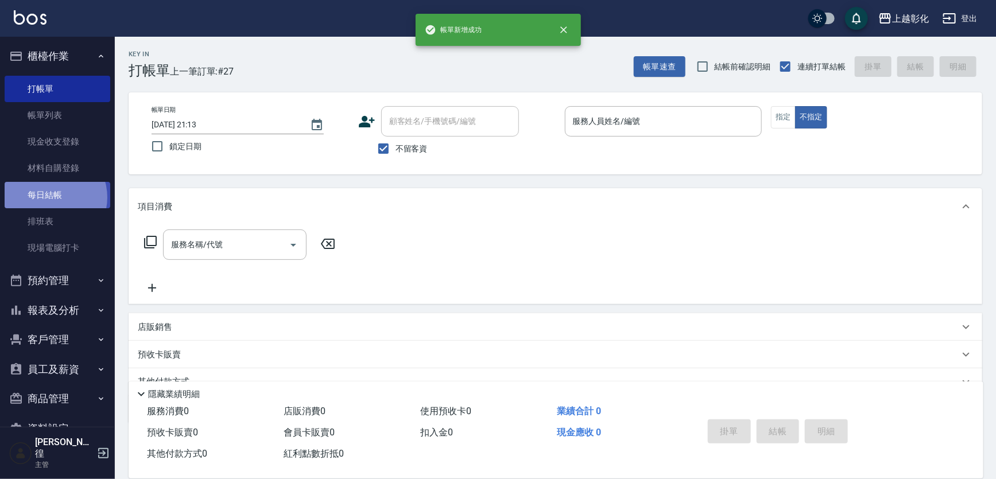
click at [50, 197] on link "每日結帳" at bounding box center [58, 195] width 106 height 26
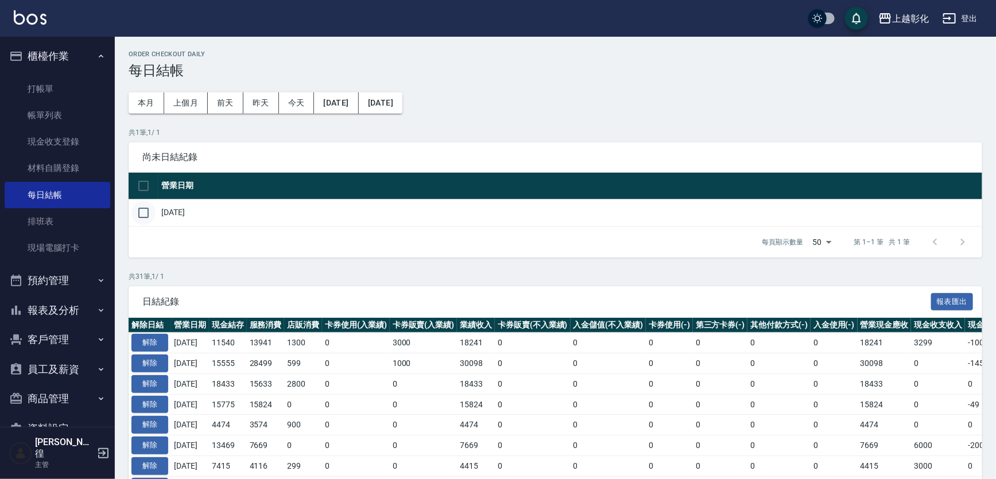
click at [145, 209] on input "checkbox" at bounding box center [143, 213] width 24 height 24
checkbox input "true"
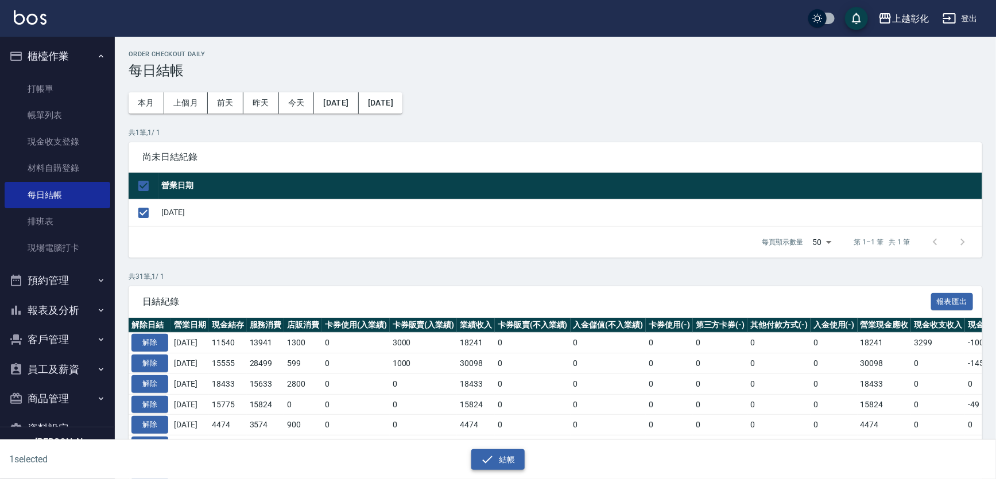
click at [480, 452] on button "結帳" at bounding box center [497, 459] width 53 height 21
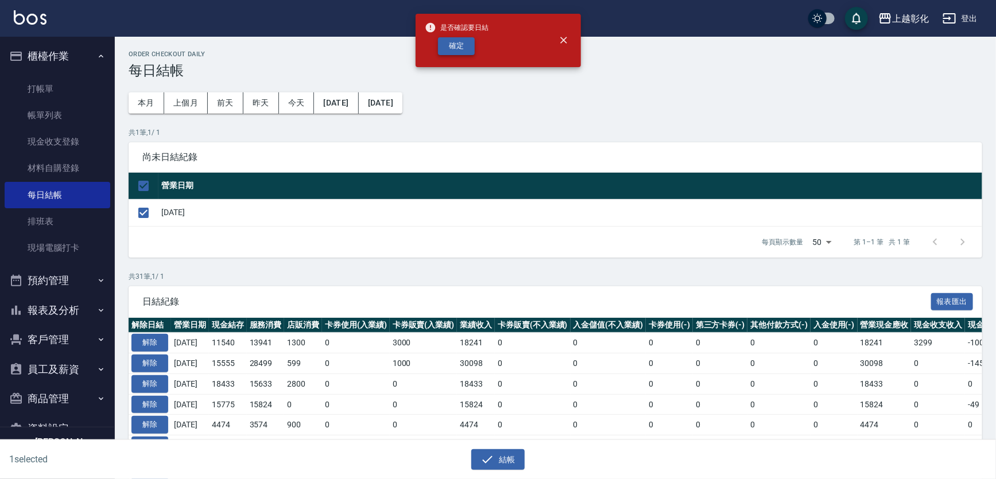
click at [455, 38] on button "確定" at bounding box center [456, 46] width 37 height 18
checkbox input "false"
